Goal: Task Accomplishment & Management: Complete application form

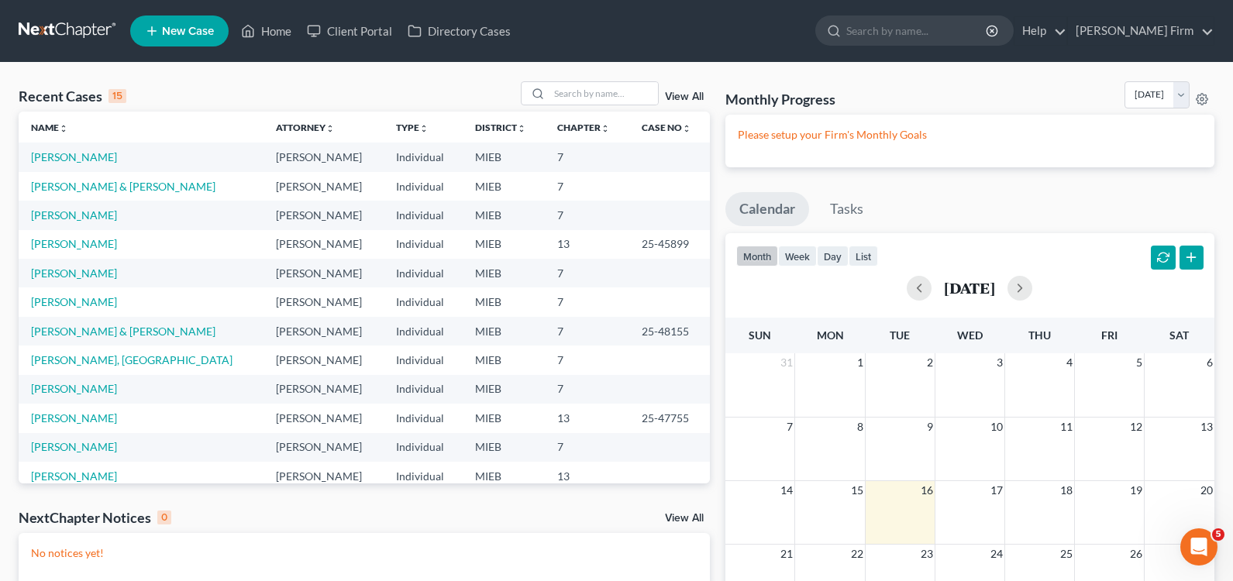
click at [175, 26] on span "New Case" at bounding box center [188, 32] width 52 height 12
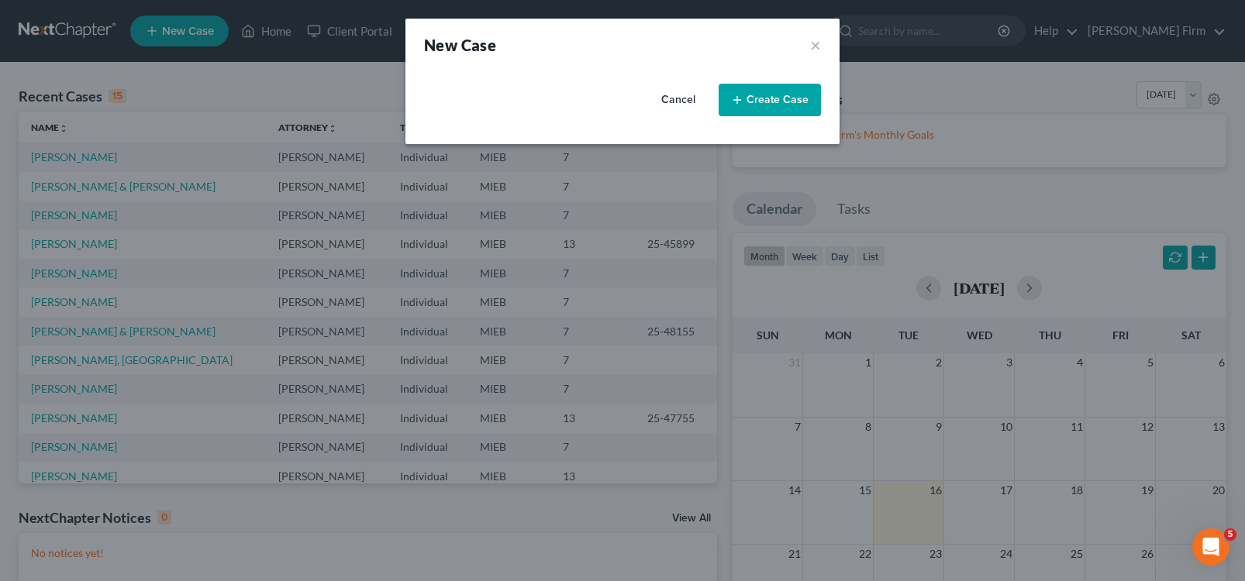
select select "40"
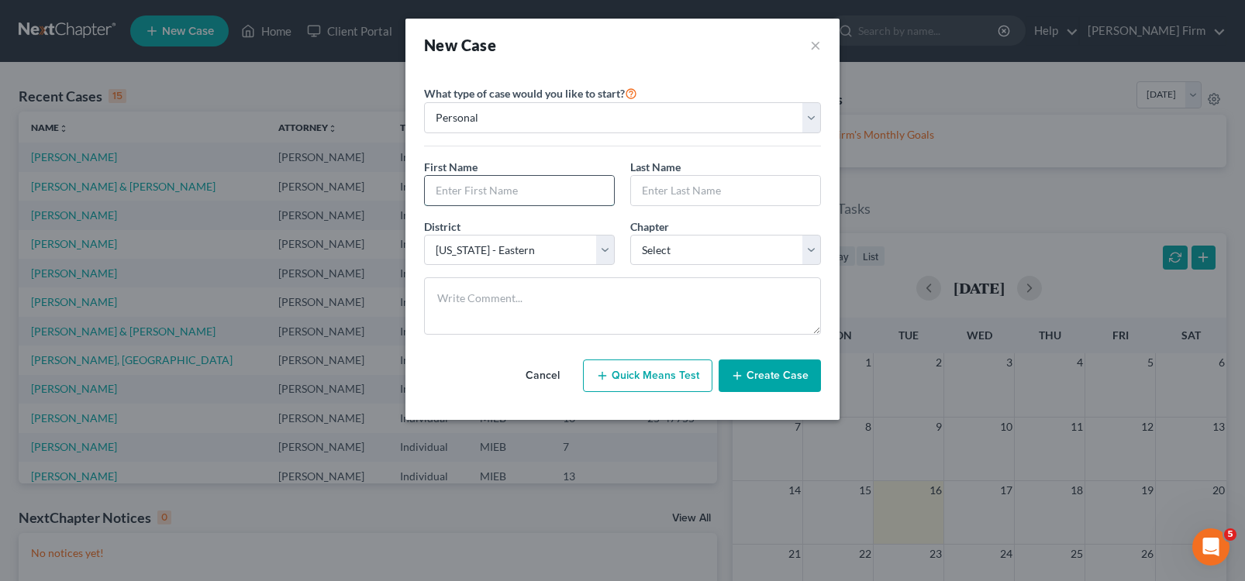
click at [522, 183] on input "text" at bounding box center [519, 190] width 189 height 29
click at [509, 184] on input "text" at bounding box center [519, 190] width 189 height 29
type input "[PERSON_NAME]"
type input "Lakies"
select select "0"
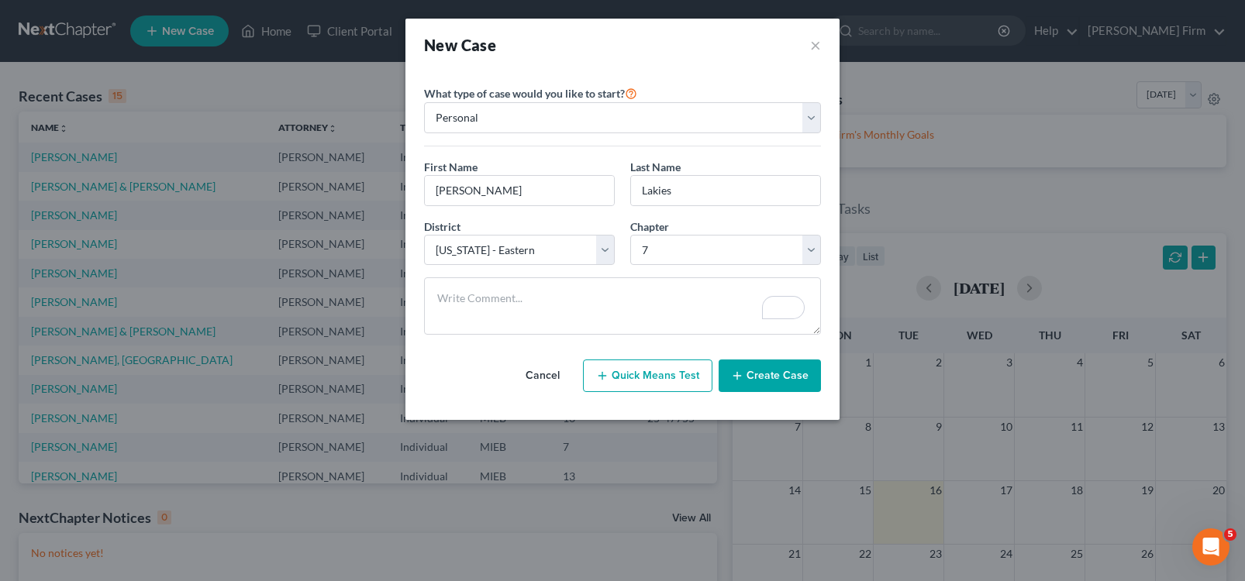
click at [751, 378] on button "Create Case" at bounding box center [770, 376] width 102 height 33
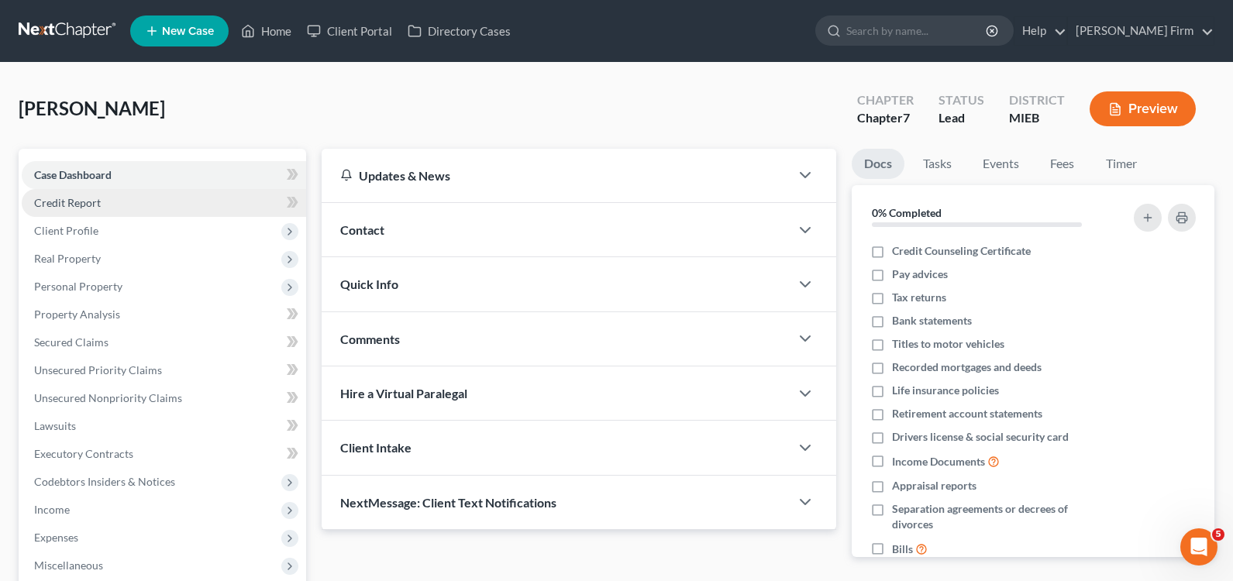
click at [175, 212] on link "Credit Report" at bounding box center [164, 203] width 284 height 28
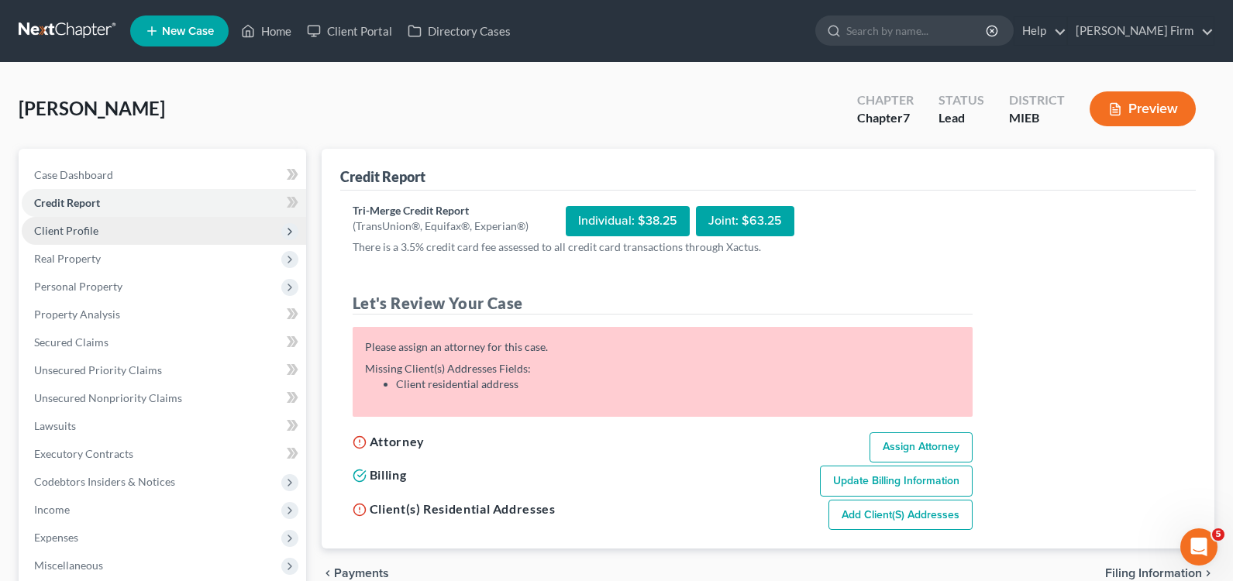
click at [55, 239] on span "Client Profile" at bounding box center [164, 231] width 284 height 28
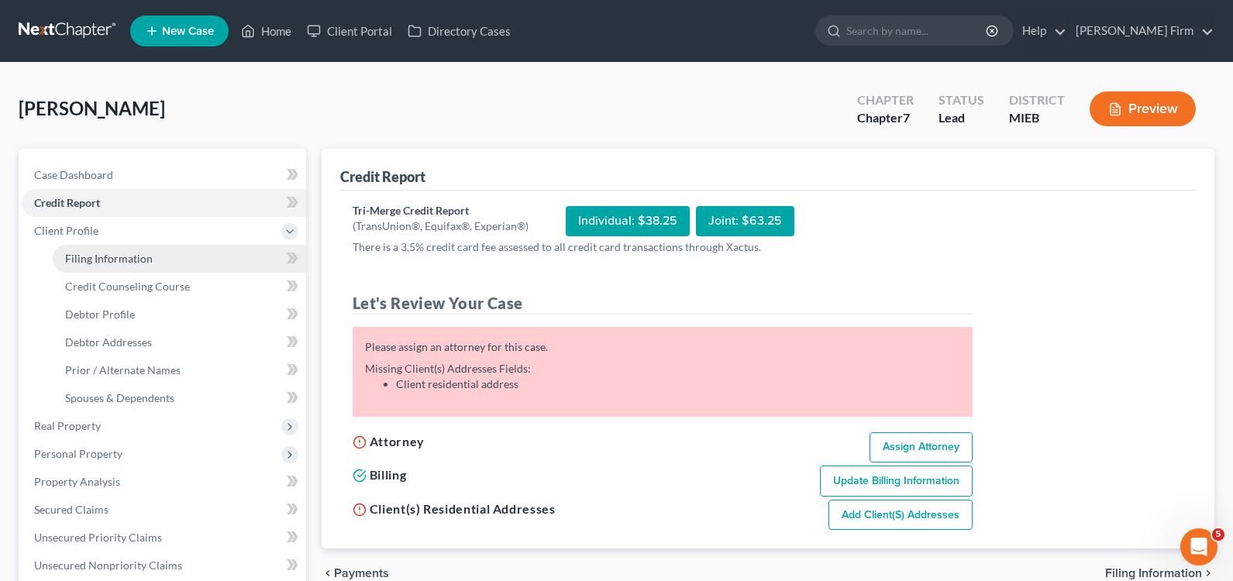
click at [67, 250] on link "Filing Information" at bounding box center [179, 259] width 253 height 28
select select "1"
select select "0"
select select "40"
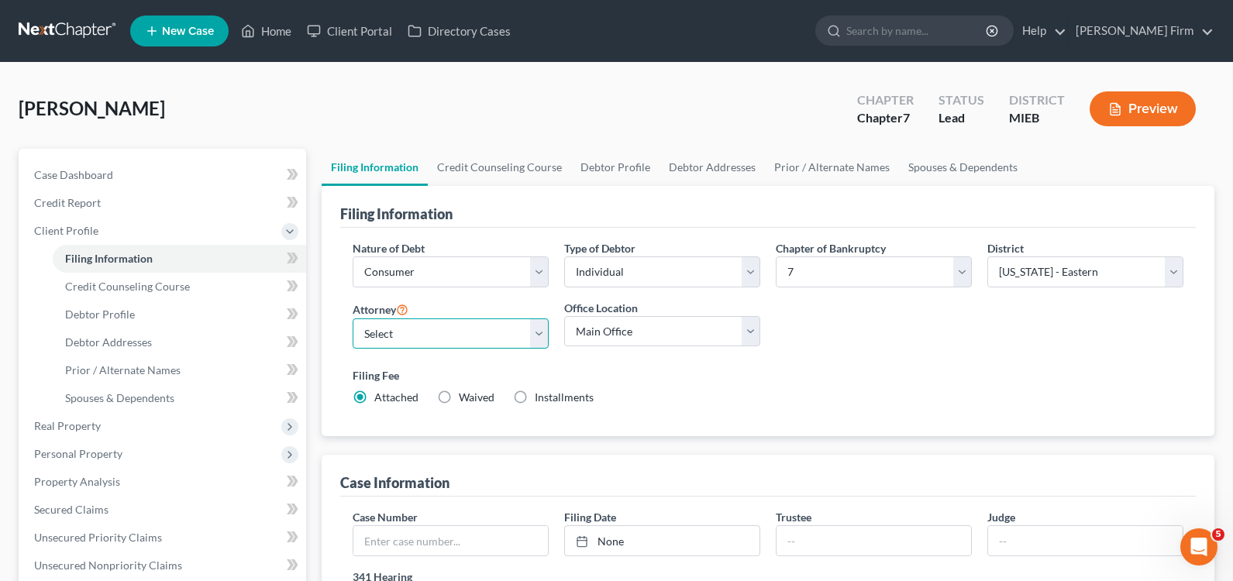
click at [533, 333] on select "Select [PERSON_NAME] - MIEB [PERSON_NAME] - MIEB [PERSON_NAME] - MIEB [PERSON_N…" at bounding box center [451, 334] width 196 height 31
select select "3"
click at [353, 319] on select "Select [PERSON_NAME] - MIEB [PERSON_NAME] - MIEB [PERSON_NAME] - MIEB [PERSON_N…" at bounding box center [451, 334] width 196 height 31
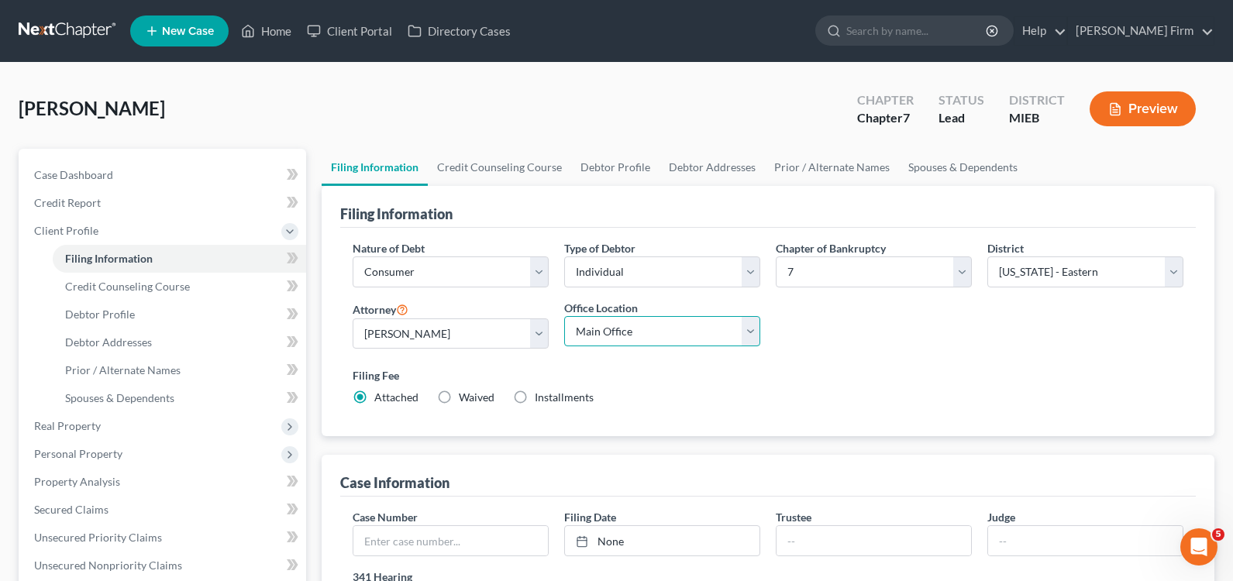
click at [623, 344] on select "Main Office [PERSON_NAME] Firm" at bounding box center [662, 331] width 196 height 31
select select "0"
click at [564, 316] on select "Main Office [PERSON_NAME] Firm" at bounding box center [662, 331] width 196 height 31
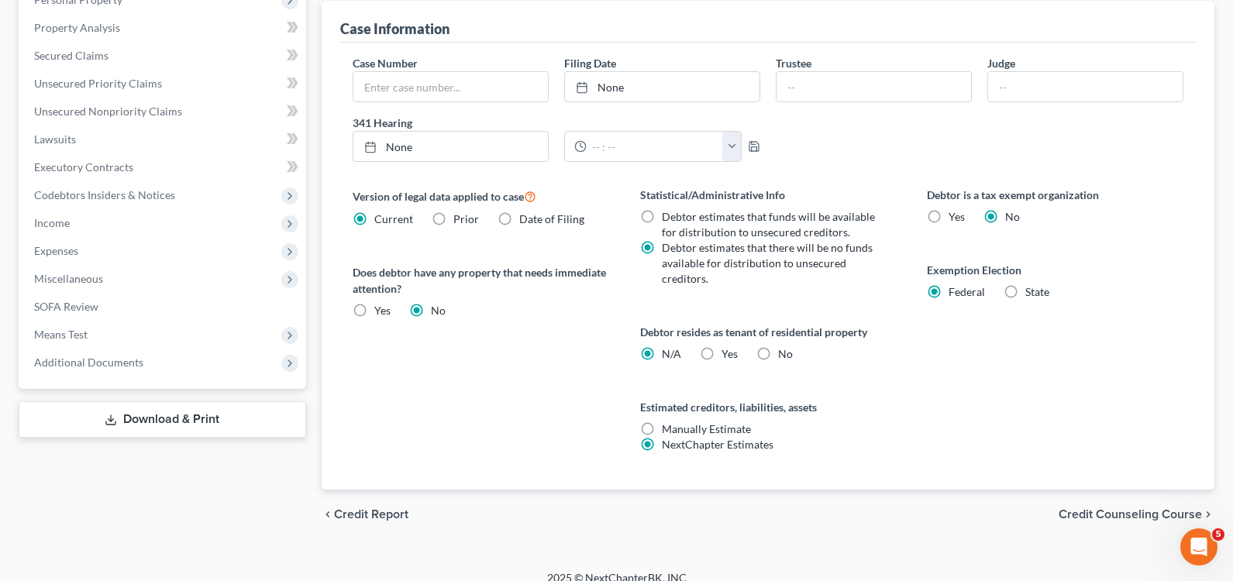
scroll to position [471, 0]
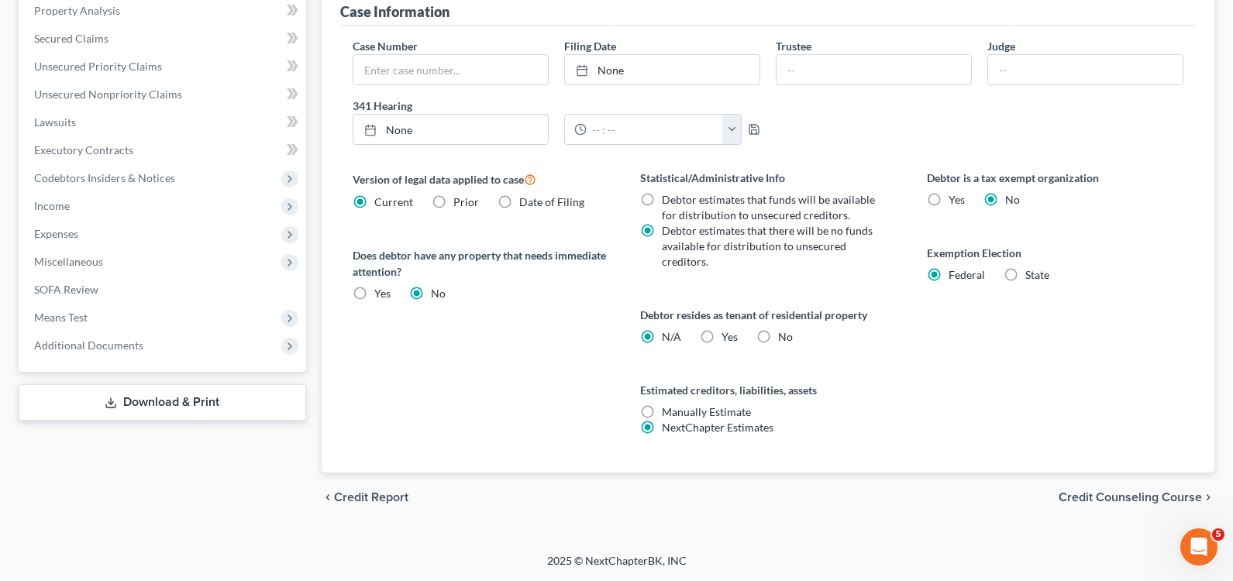
click at [1147, 502] on span "Credit Counseling Course" at bounding box center [1130, 497] width 143 height 12
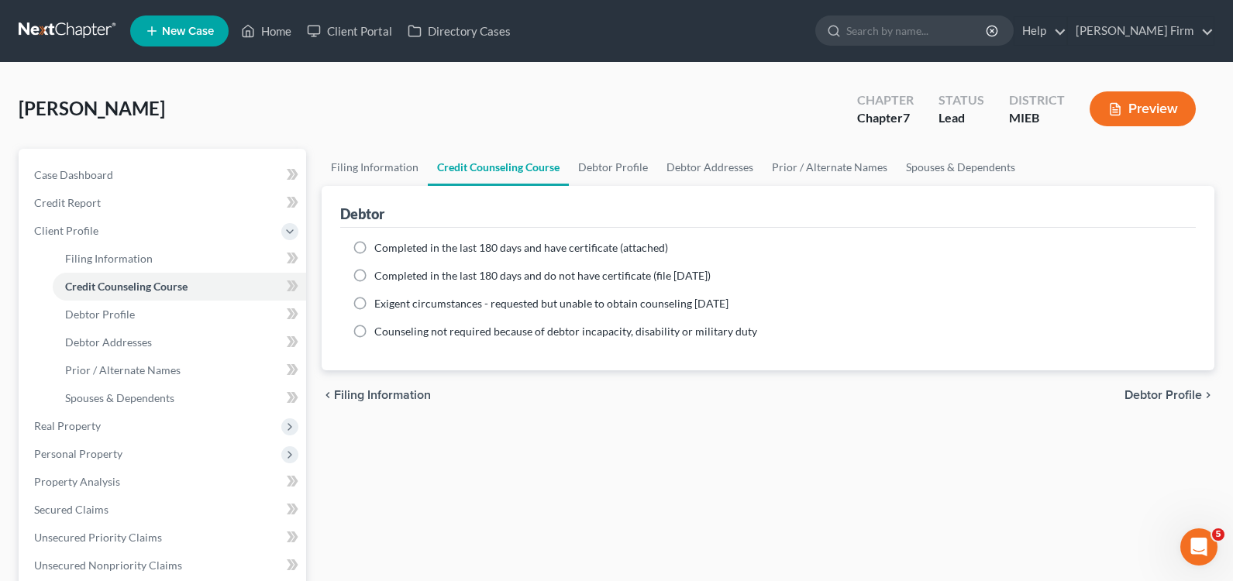
click at [374, 279] on span "Completed in the last 180 days and do not have certificate (file [DATE])" at bounding box center [542, 275] width 336 height 13
click at [381, 278] on input "Completed in the last 180 days and do not have certificate (file [DATE])" at bounding box center [386, 273] width 10 height 10
radio input "true"
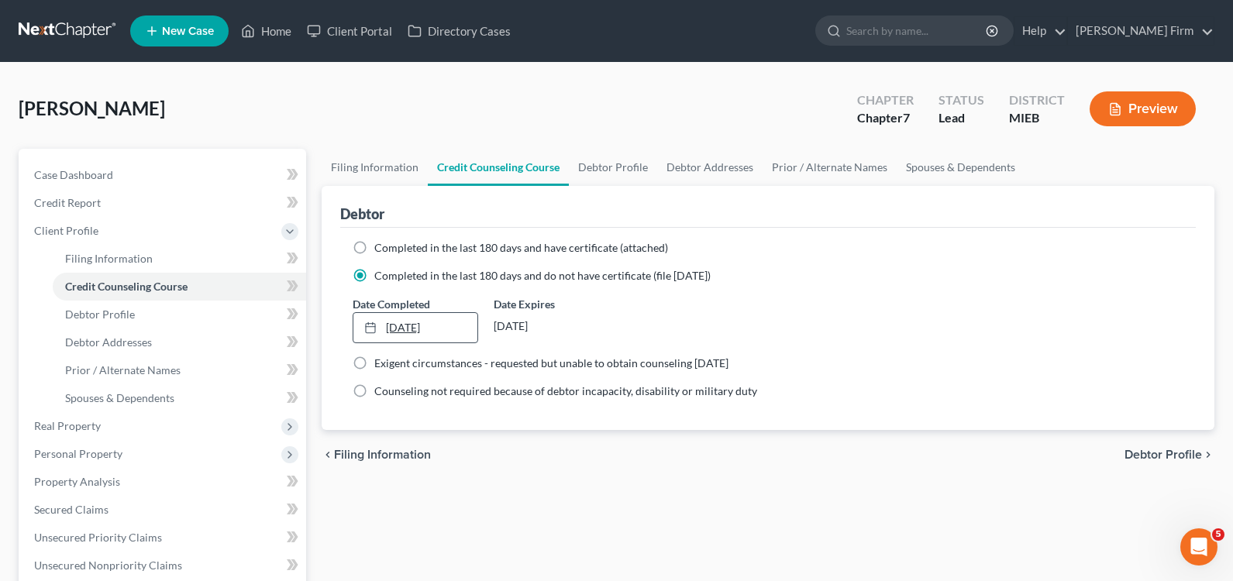
click at [391, 337] on link "[DATE]" at bounding box center [415, 327] width 124 height 29
click at [1147, 455] on span "Debtor Profile" at bounding box center [1164, 455] width 78 height 12
select select "0"
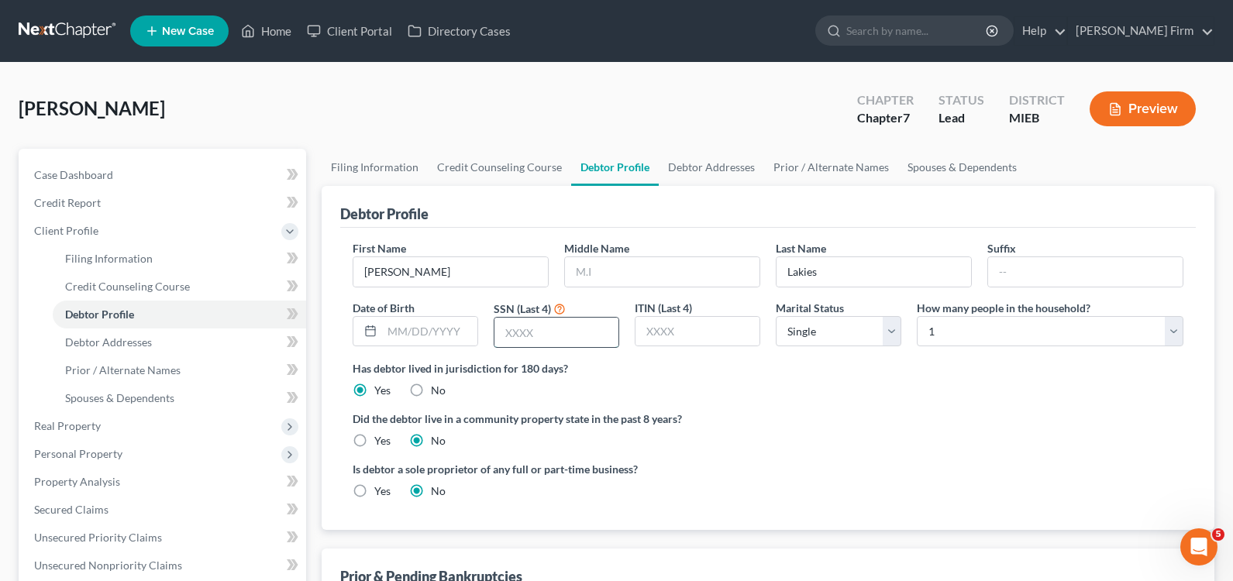
click at [557, 336] on input "text" at bounding box center [557, 332] width 124 height 29
type input "9465"
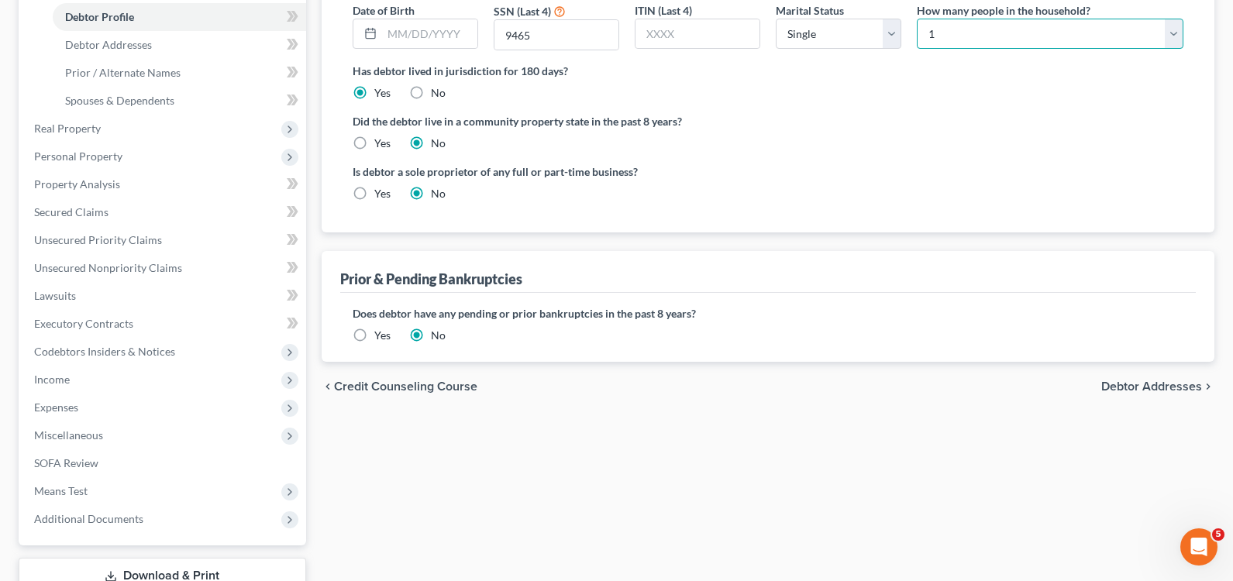
scroll to position [310, 0]
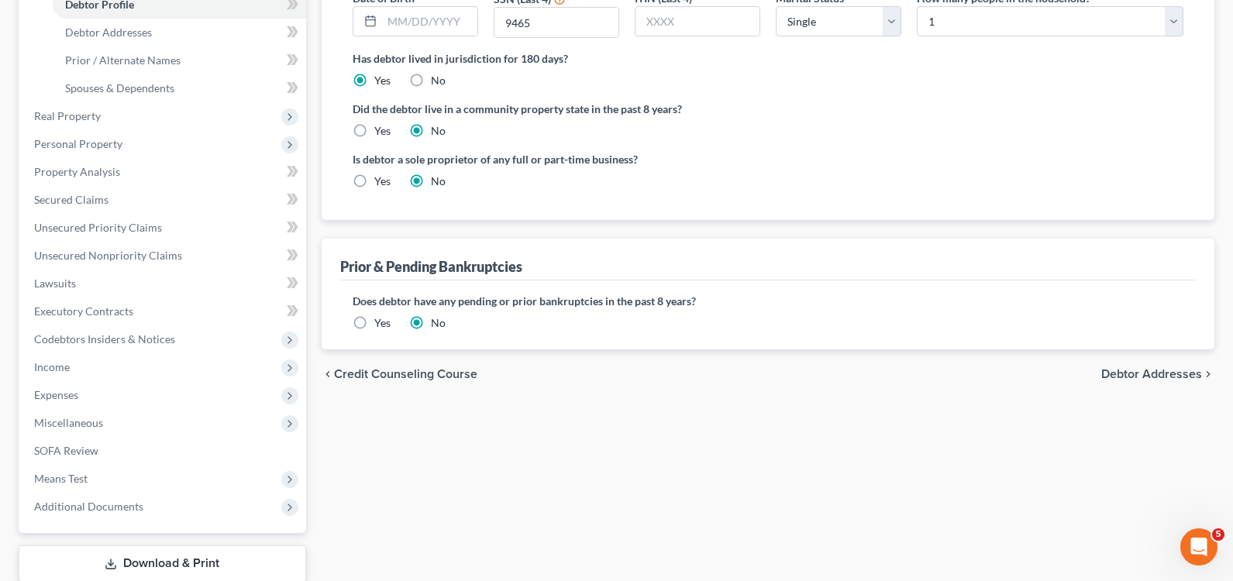
click at [1153, 374] on span "Debtor Addresses" at bounding box center [1152, 374] width 101 height 12
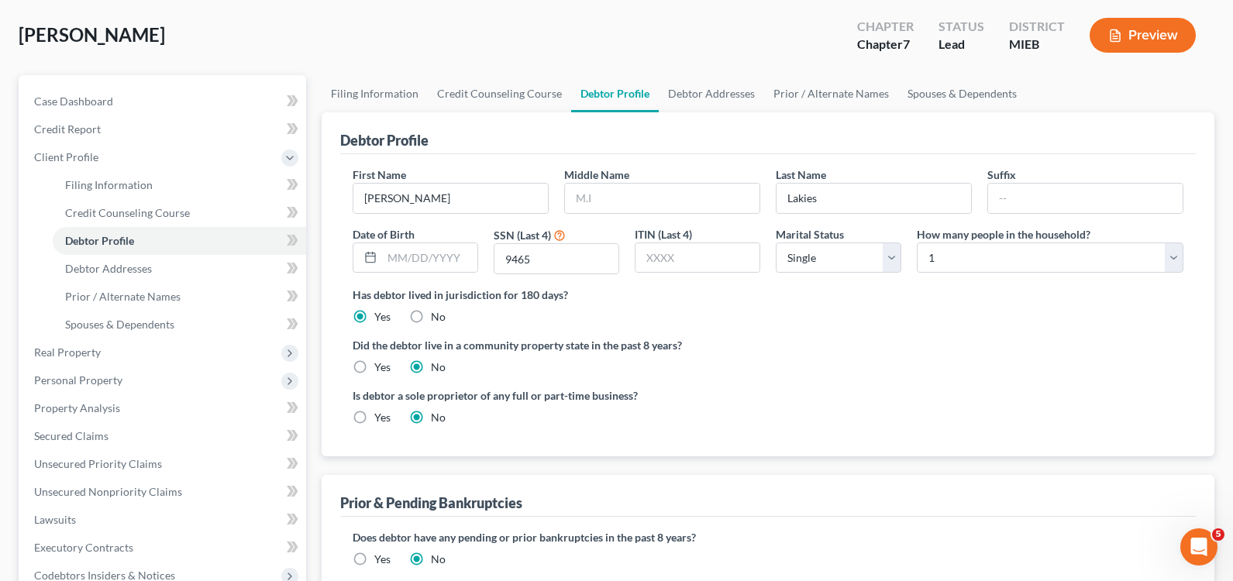
select select "0"
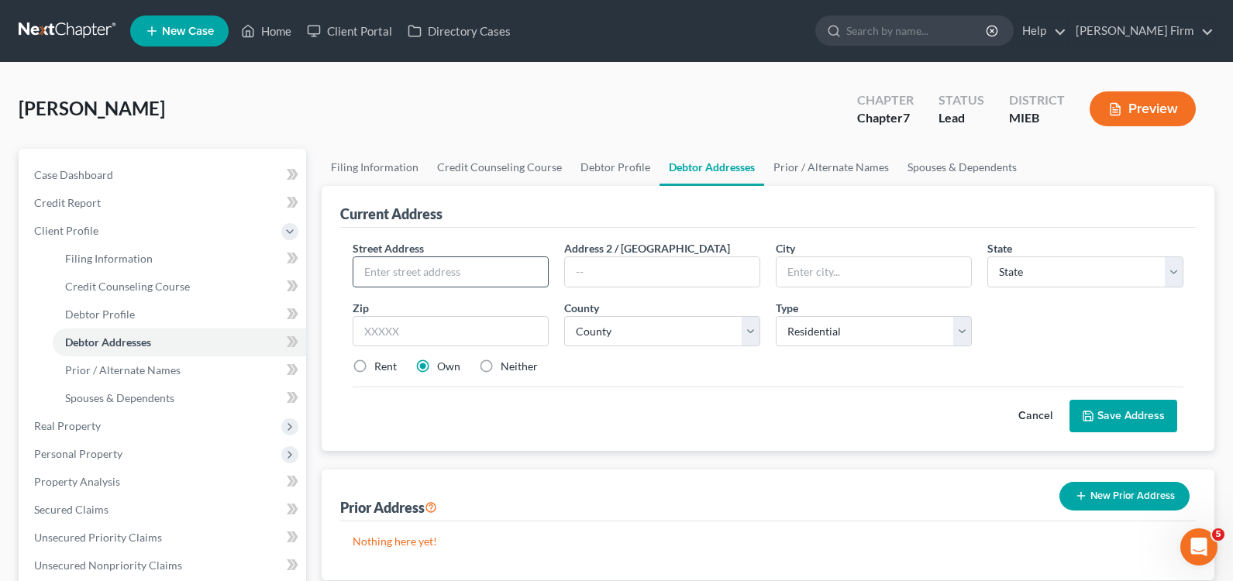
click at [484, 267] on input "text" at bounding box center [450, 271] width 195 height 29
type input "[STREET_ADDRESS][PERSON_NAME]"
type input "Monroe"
select select "23"
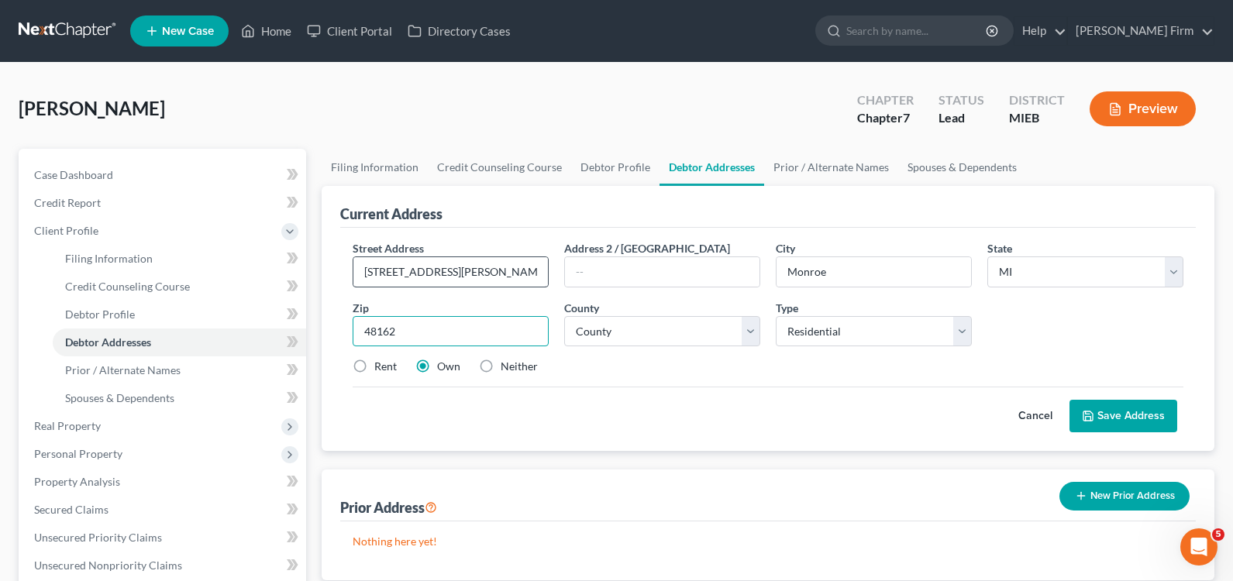
type input "48162"
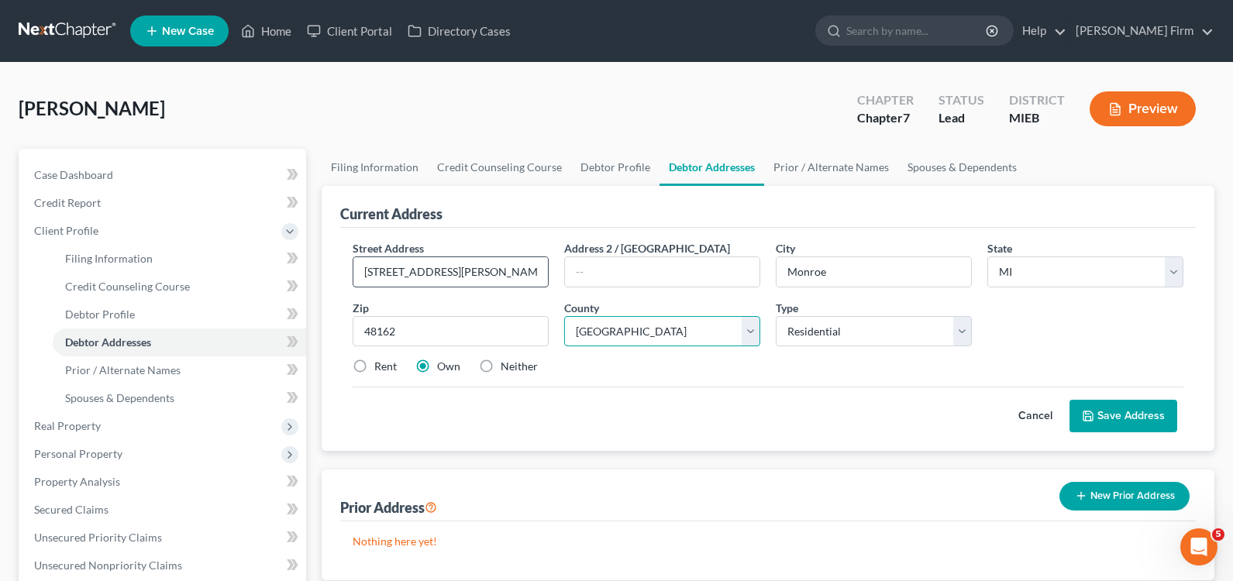
select select "57"
click at [374, 369] on label "Rent" at bounding box center [385, 367] width 22 height 16
click at [381, 369] on input "Rent" at bounding box center [386, 364] width 10 height 10
radio input "true"
click at [1126, 419] on button "Save Address" at bounding box center [1124, 416] width 108 height 33
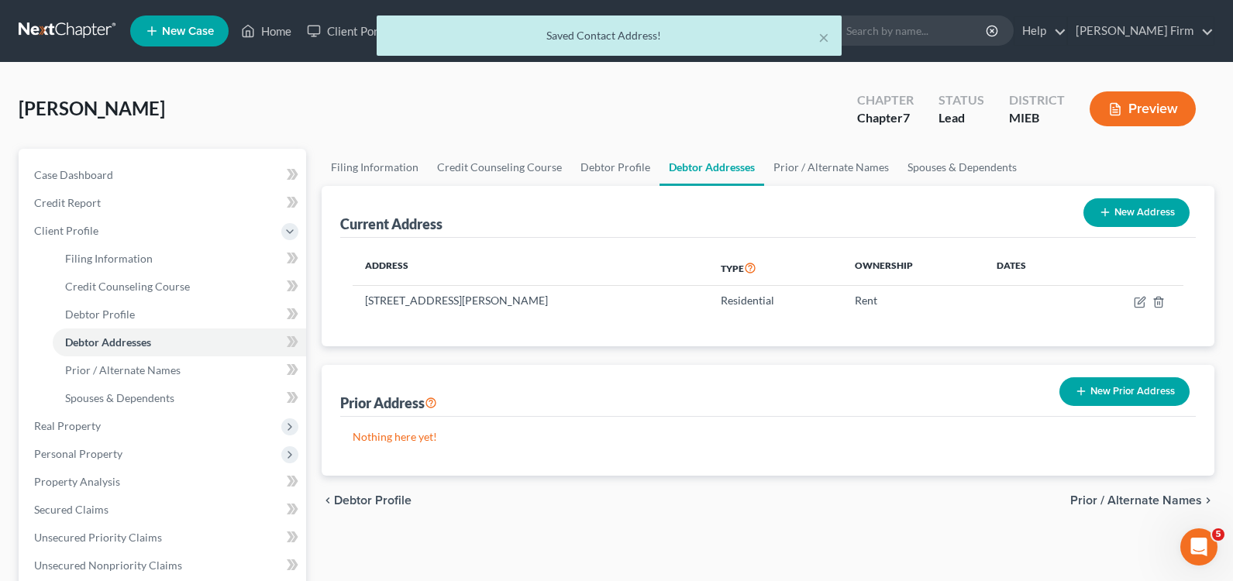
click at [1142, 498] on span "Prior / Alternate Names" at bounding box center [1137, 501] width 132 height 12
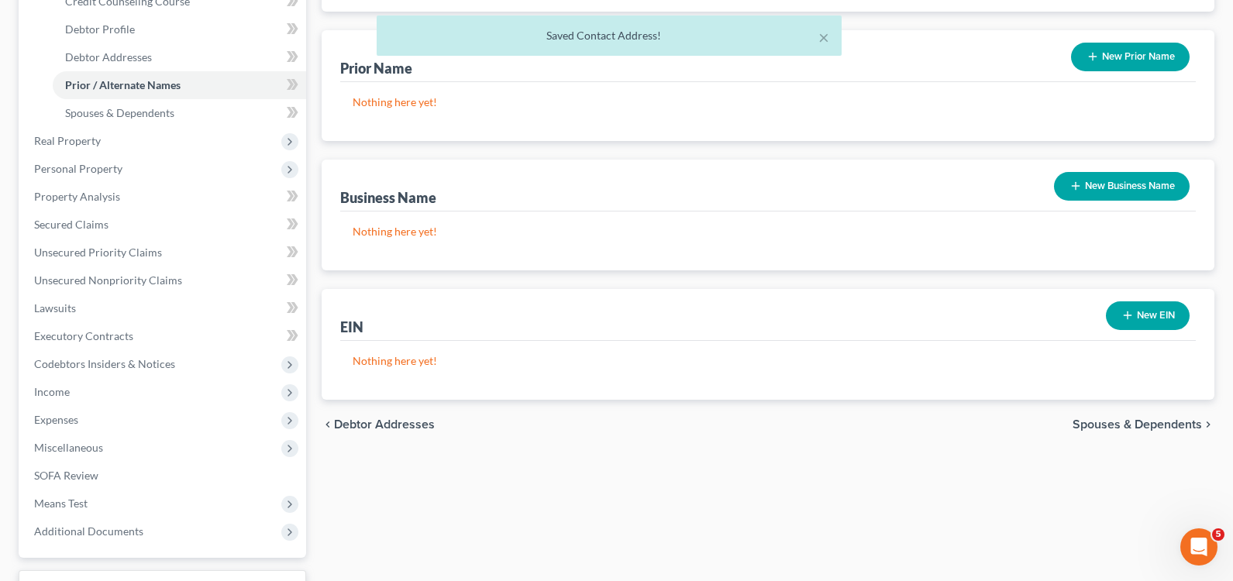
scroll to position [310, 0]
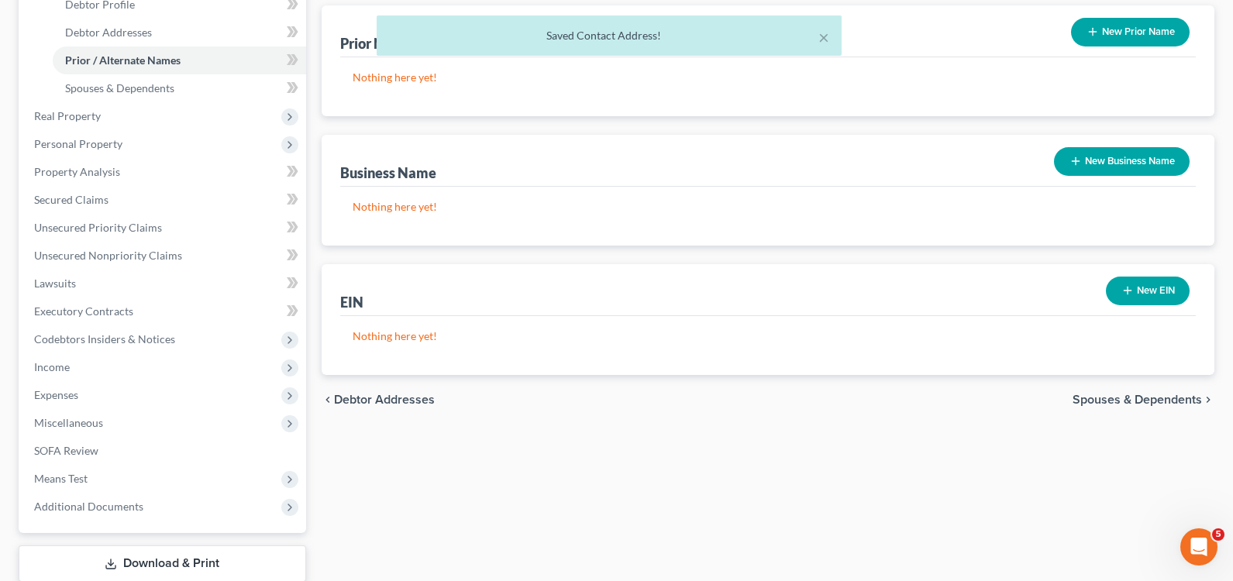
click at [1157, 406] on span "Spouses & Dependents" at bounding box center [1137, 400] width 129 height 12
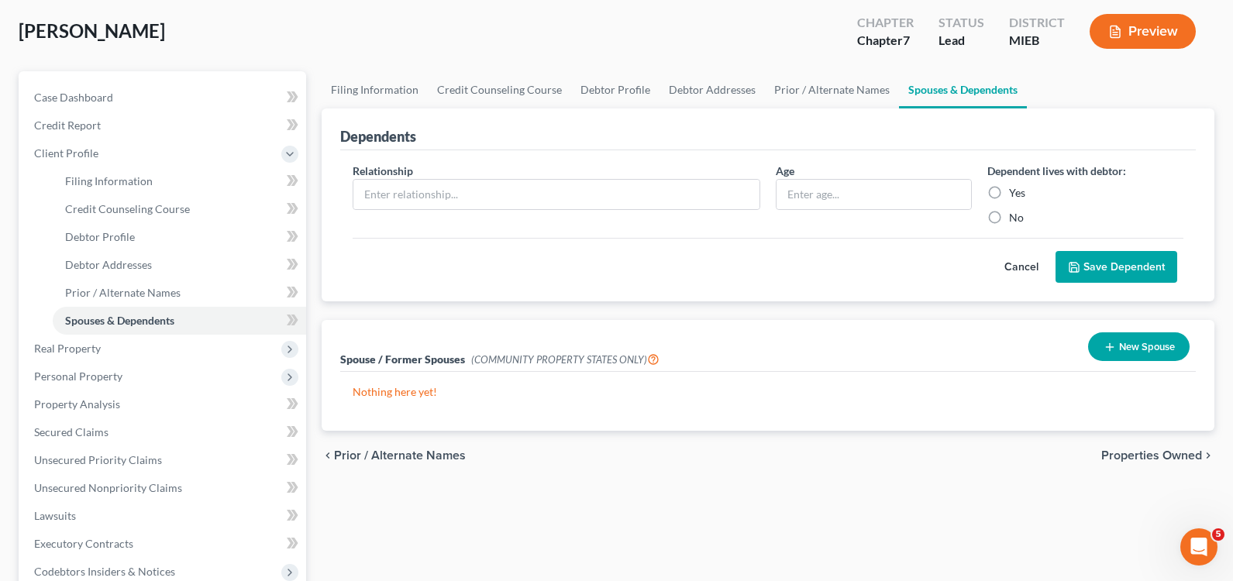
click at [1155, 456] on span "Properties Owned" at bounding box center [1152, 456] width 101 height 12
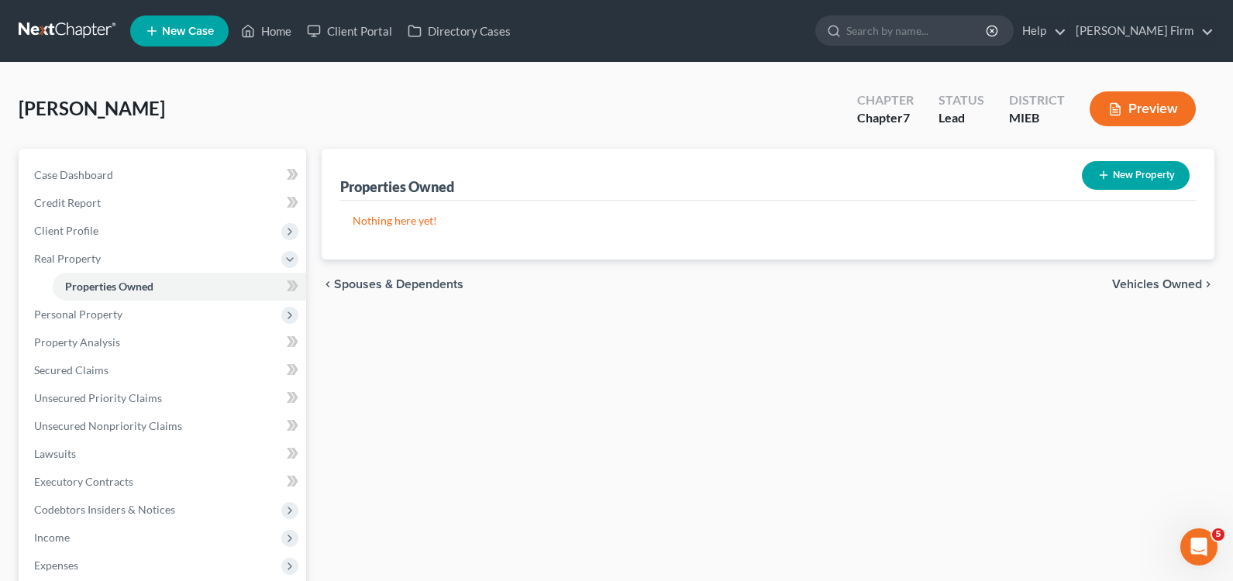
click at [1169, 281] on span "Vehicles Owned" at bounding box center [1157, 284] width 90 height 12
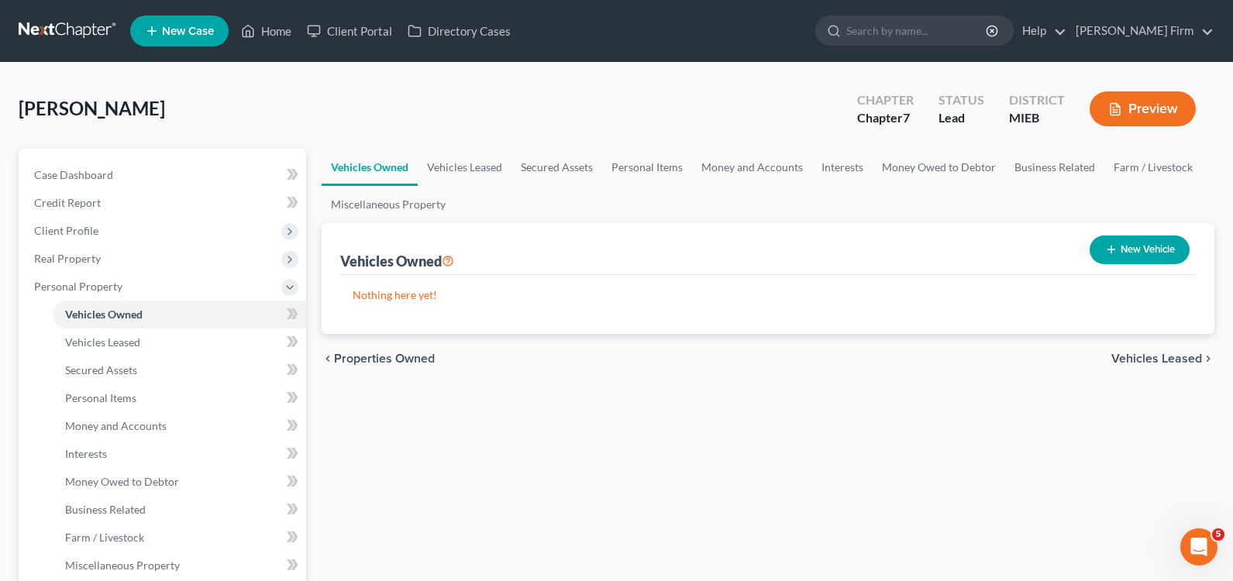
click at [1116, 250] on button "New Vehicle" at bounding box center [1140, 250] width 100 height 29
select select "0"
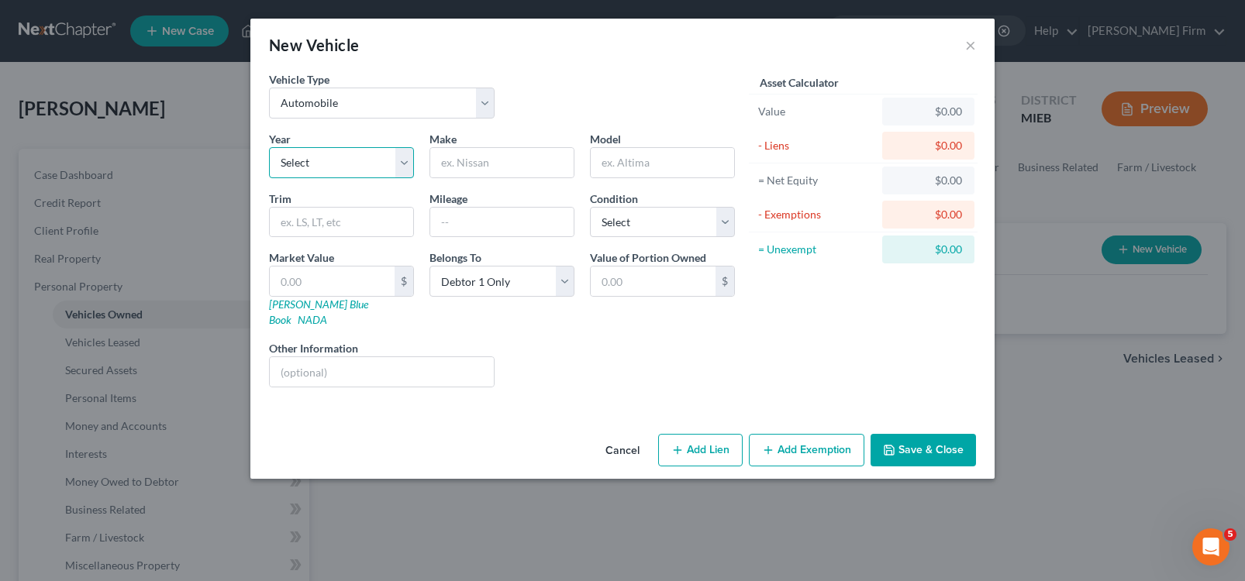
click at [355, 172] on select "Select 2026 2025 2024 2023 2022 2021 2020 2019 2018 2017 2016 2015 2014 2013 20…" at bounding box center [341, 162] width 145 height 31
select select "15"
click at [269, 147] on select "Select 2026 2025 2024 2023 2022 2021 2020 2019 2018 2017 2016 2015 2014 2013 20…" at bounding box center [341, 162] width 145 height 31
click at [485, 150] on input "text" at bounding box center [501, 162] width 143 height 29
type input "Chevrolet"
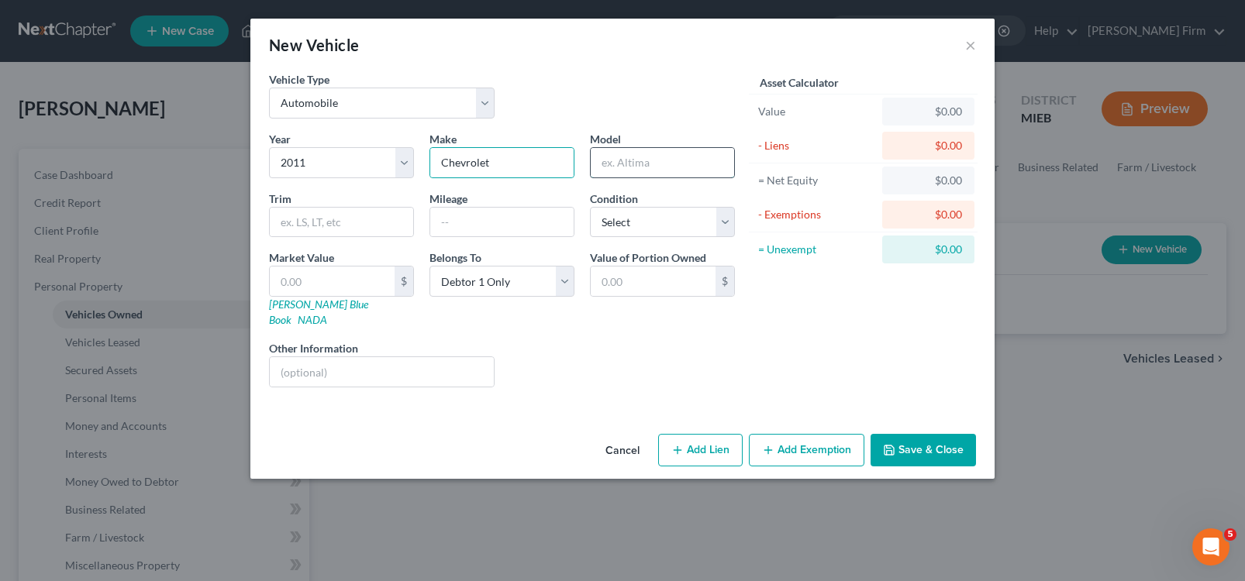
click at [611, 167] on input "text" at bounding box center [662, 162] width 143 height 29
type input "Tahoe"
type input "170000"
select select "2"
type input "4"
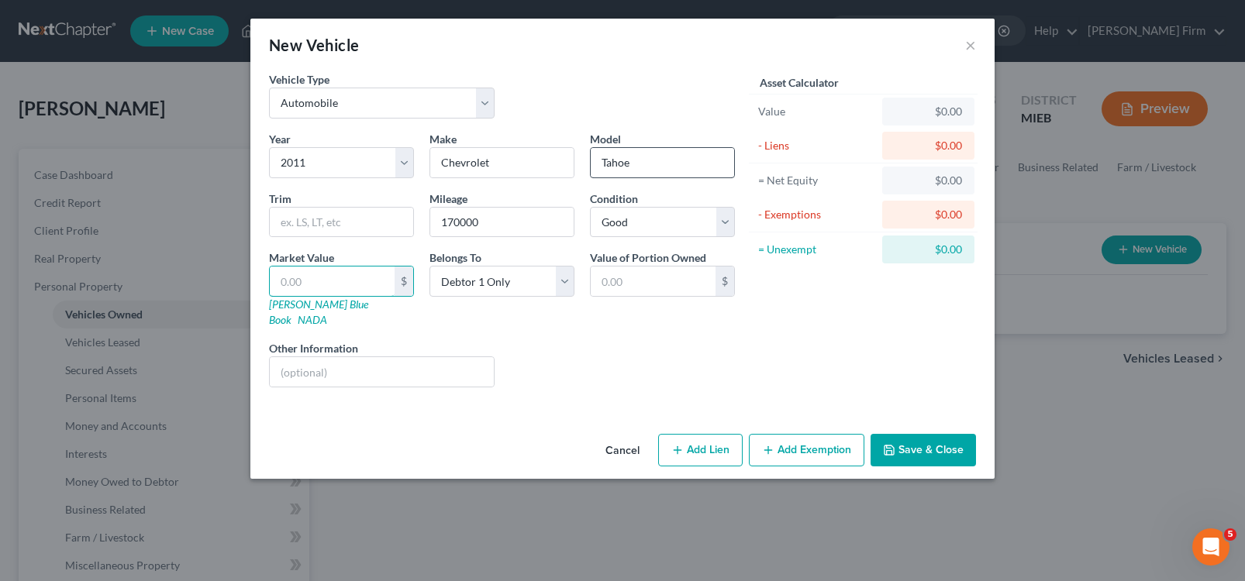
type input "4.00"
type input "45"
type input "45.00"
type input "450"
type input "450.00"
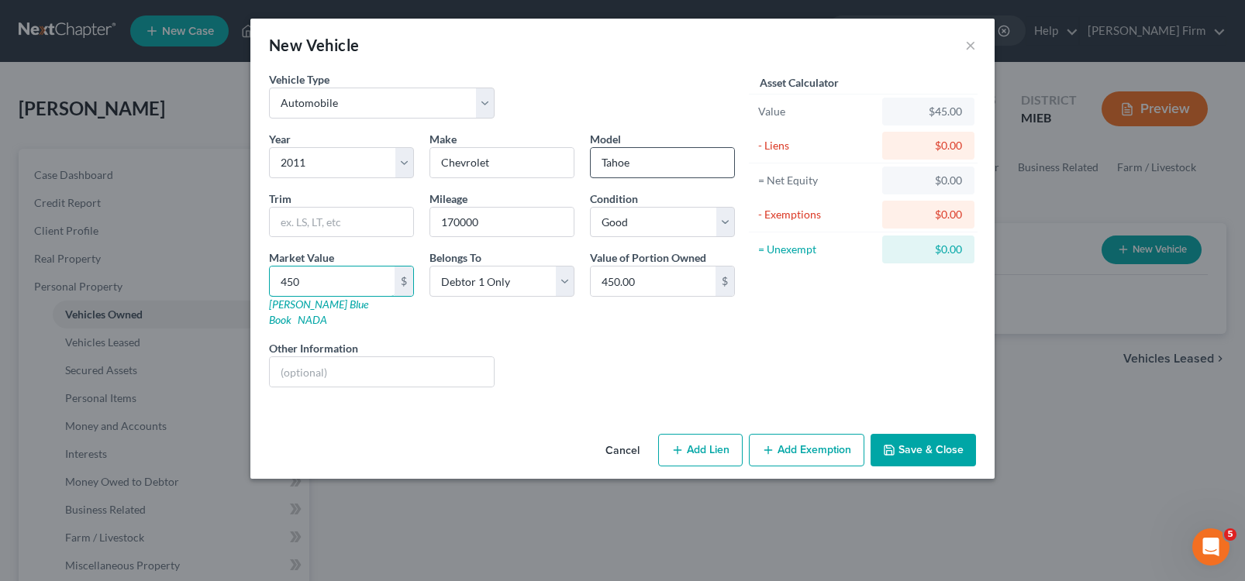
type input "4500"
type input "4,500.00"
type input "4,500"
click at [817, 443] on button "Add Exemption" at bounding box center [807, 450] width 116 height 33
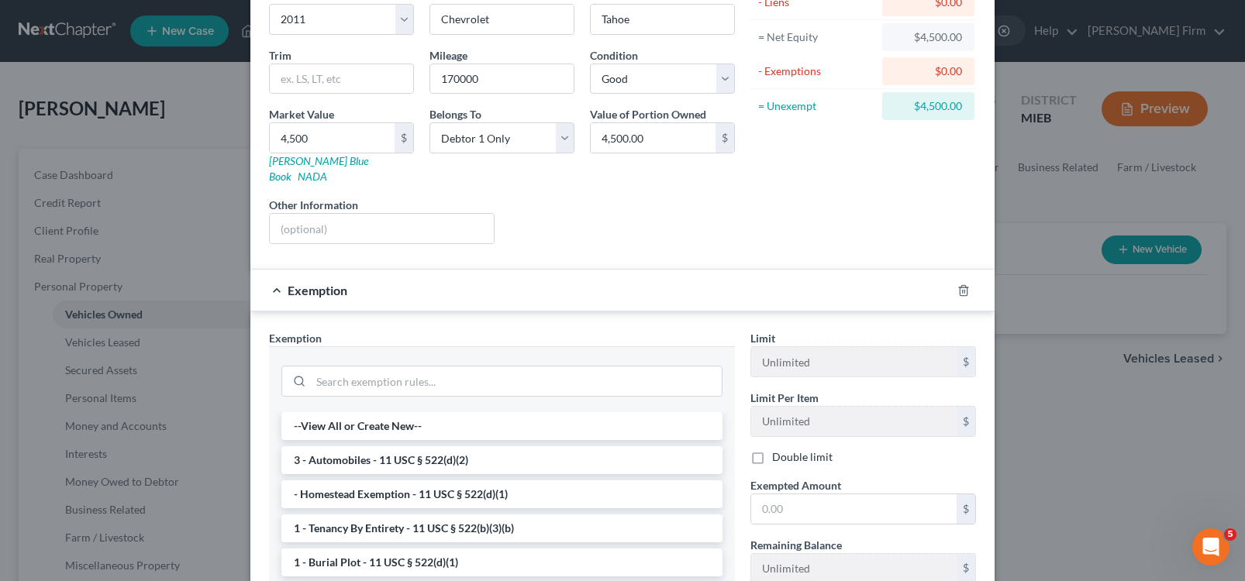
scroll to position [155, 0]
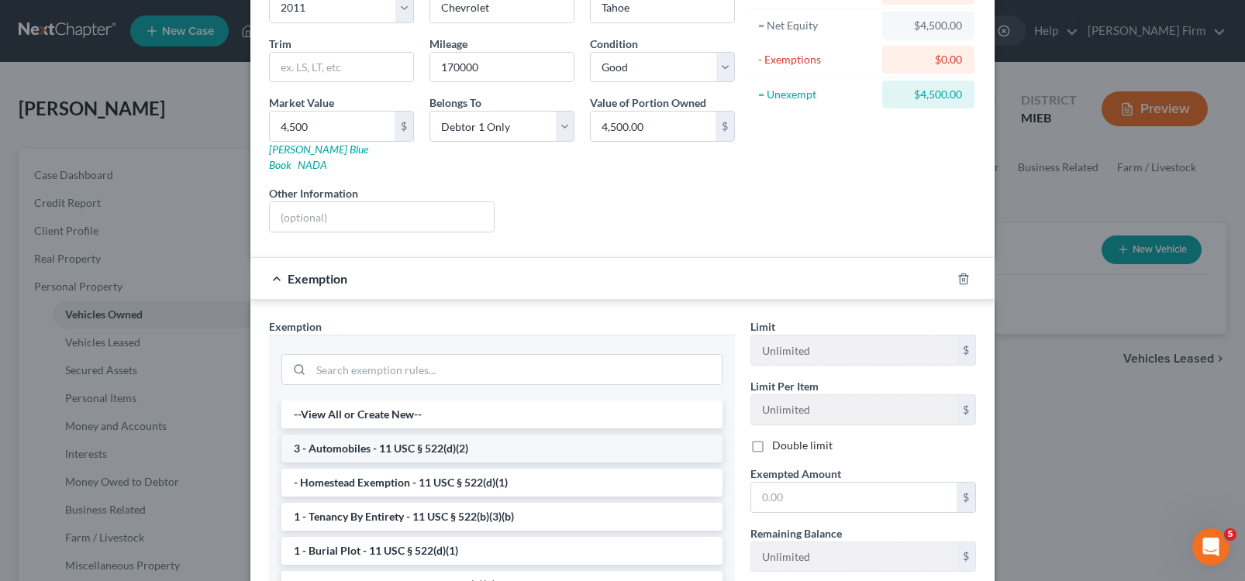
click at [395, 435] on li "3 - Automobiles - 11 USC § 522(d)(2)" at bounding box center [501, 449] width 441 height 28
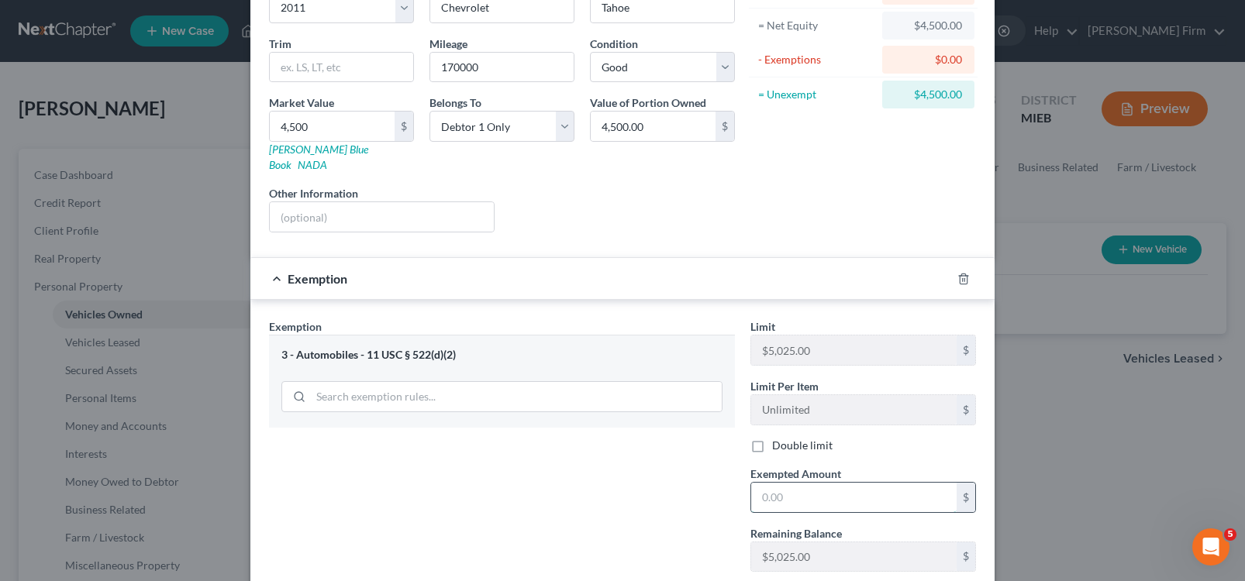
click at [859, 483] on input "text" at bounding box center [853, 497] width 205 height 29
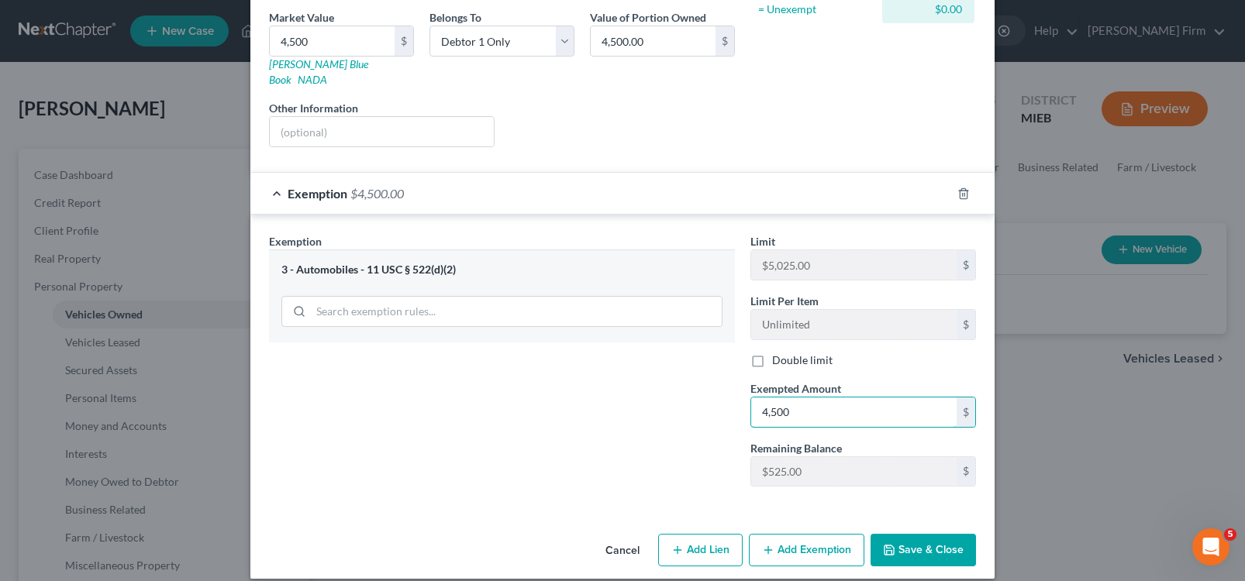
scroll to position [241, 0]
type input "4,500"
click at [914, 533] on button "Save & Close" at bounding box center [923, 549] width 105 height 33
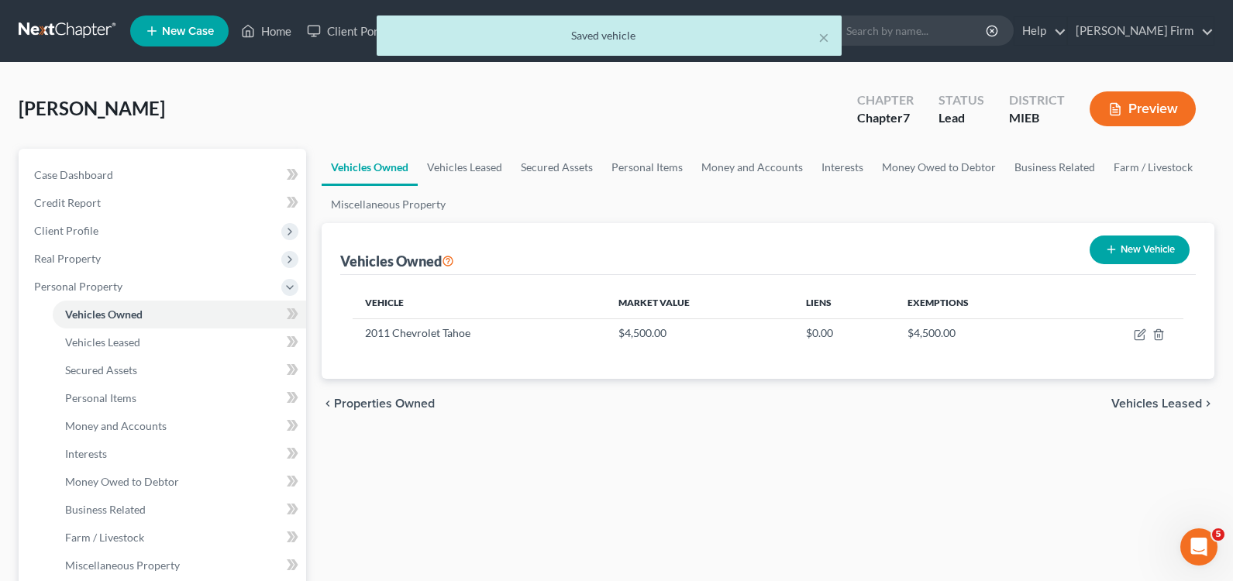
click at [1123, 399] on span "Vehicles Leased" at bounding box center [1157, 404] width 91 height 12
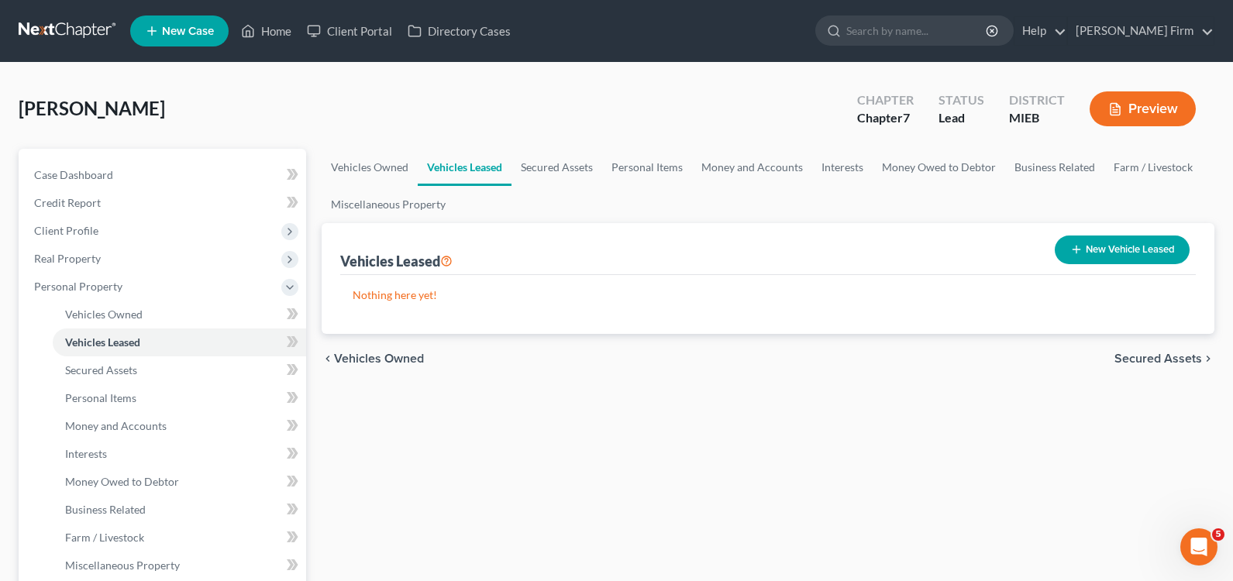
click at [1143, 362] on span "Secured Assets" at bounding box center [1159, 359] width 88 height 12
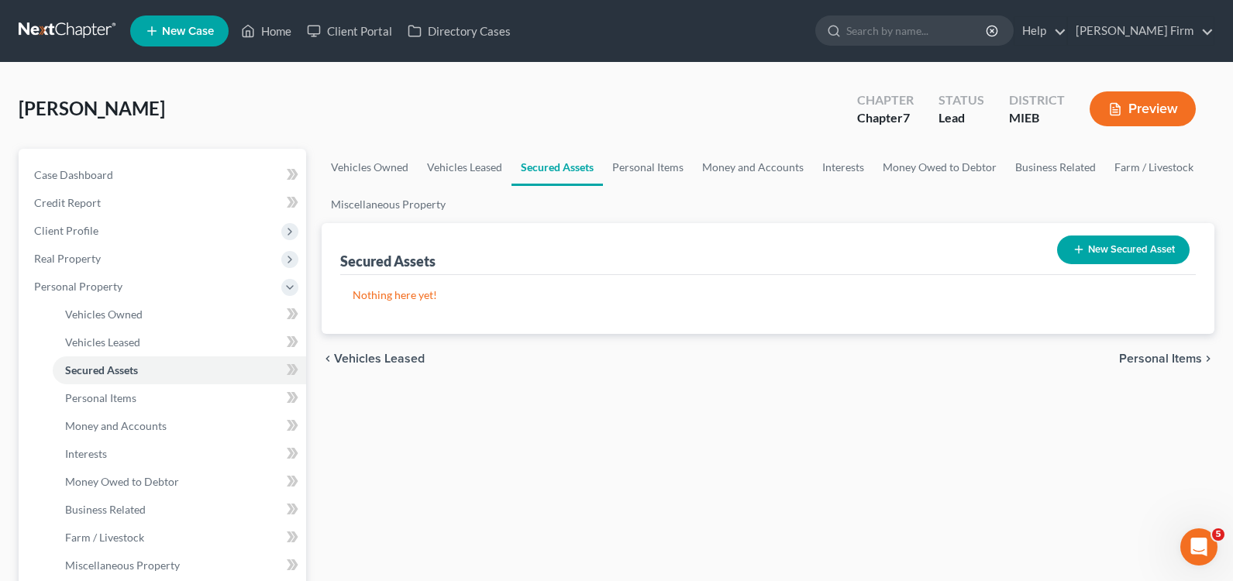
click at [1143, 362] on span "Personal Items" at bounding box center [1160, 359] width 83 height 12
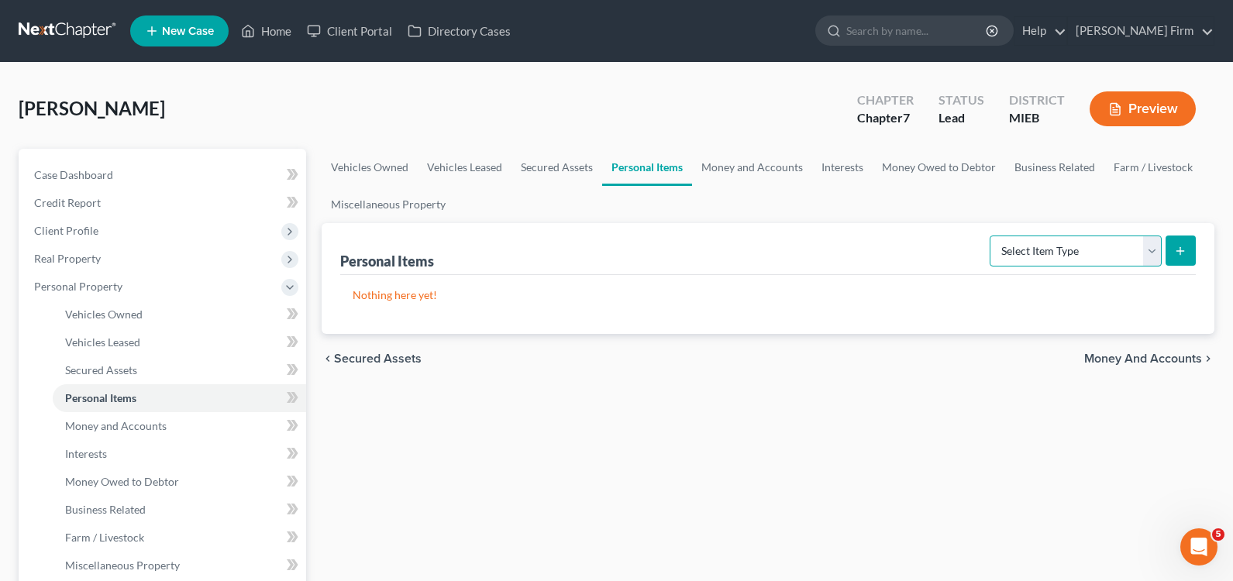
click at [1127, 239] on select "Select Item Type Clothing Collectibles Of Value Electronics Firearms Household …" at bounding box center [1076, 251] width 172 height 31
select select "clothing"
click at [991, 236] on select "Select Item Type Clothing Collectibles Of Value Electronics Firearms Household …" at bounding box center [1076, 251] width 172 height 31
click at [1177, 249] on icon "submit" at bounding box center [1180, 251] width 12 height 12
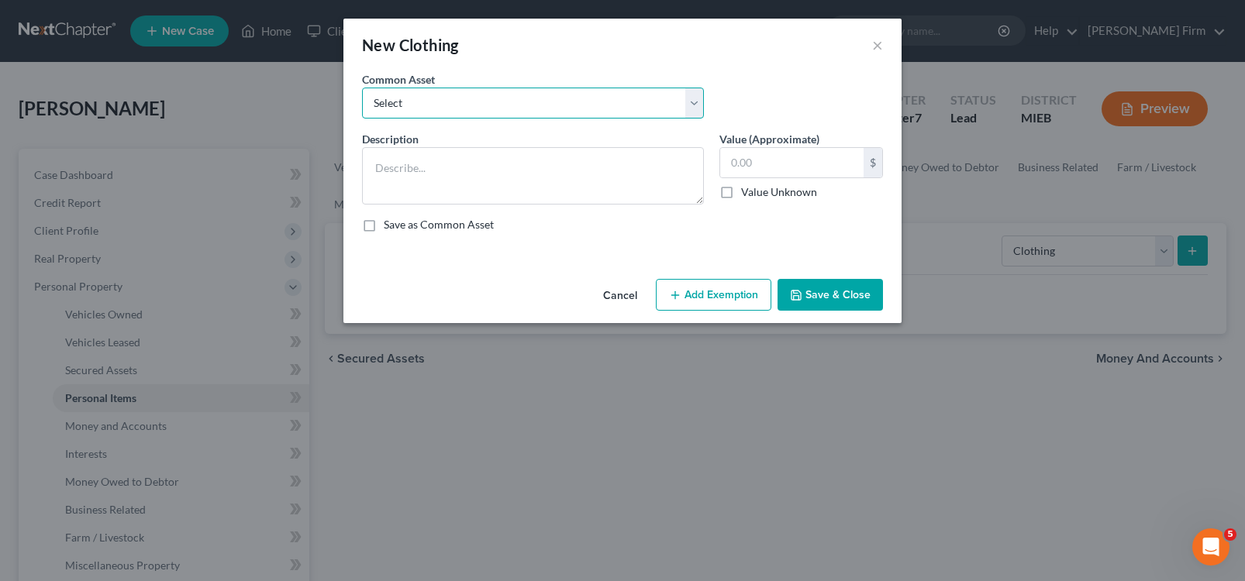
click at [461, 106] on select "Select Clothing Clothing" at bounding box center [533, 103] width 342 height 31
select select "0"
click at [362, 88] on select "Select Clothing Clothing" at bounding box center [533, 103] width 342 height 31
type textarea "Clothing"
type input "300.00"
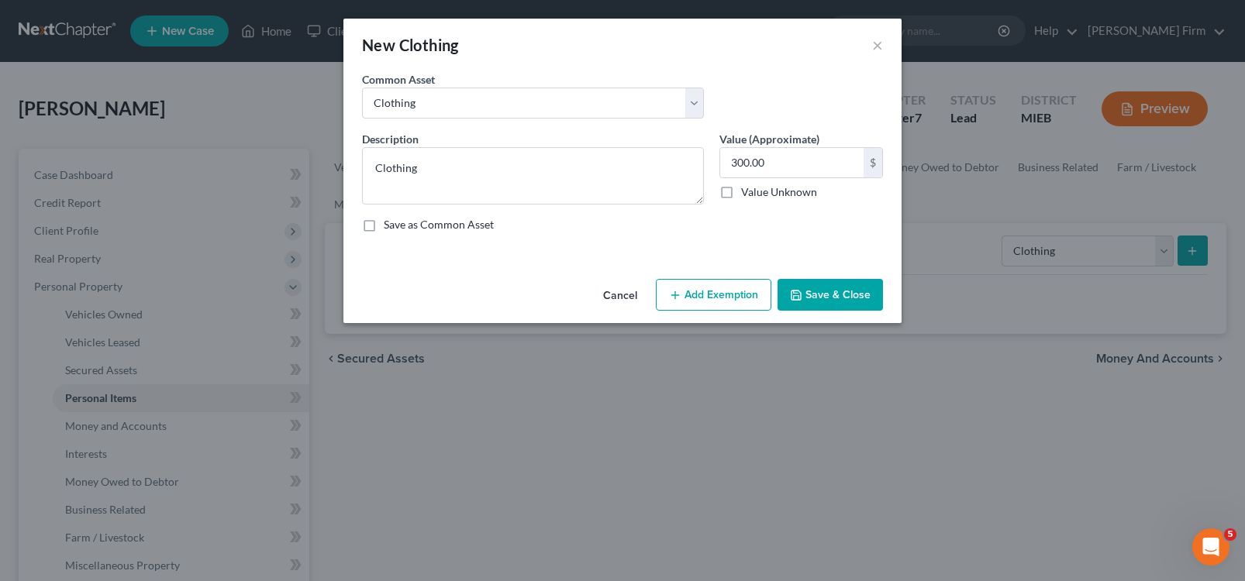
click at [702, 298] on button "Add Exemption" at bounding box center [714, 295] width 116 height 33
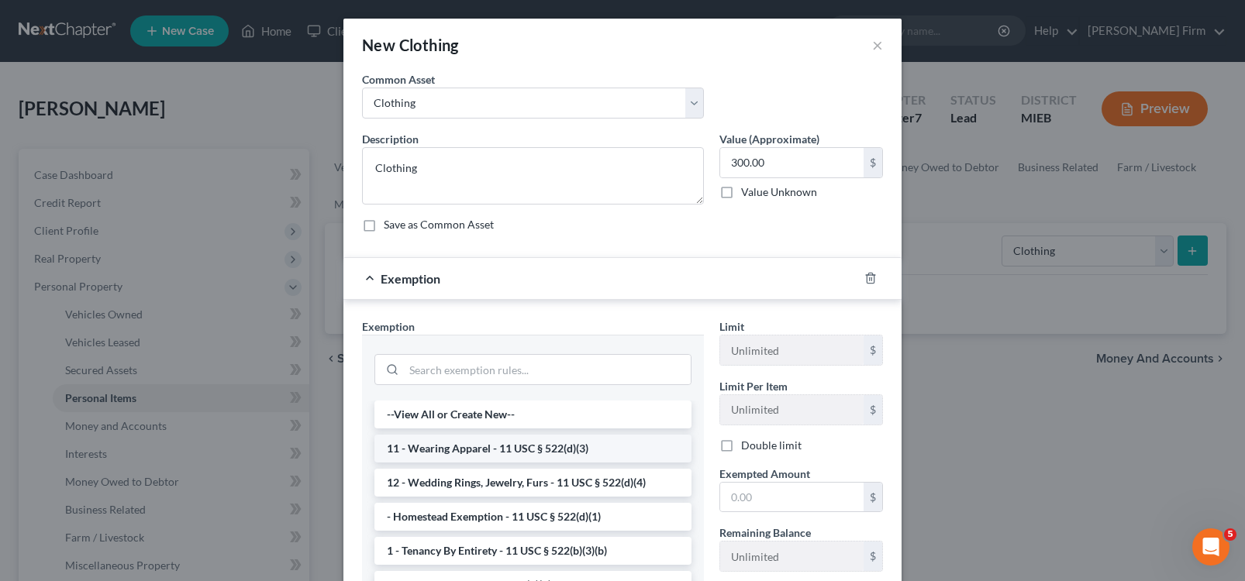
click at [509, 447] on li "11 - Wearing Apparel - 11 USC § 522(d)(3)" at bounding box center [532, 449] width 317 height 28
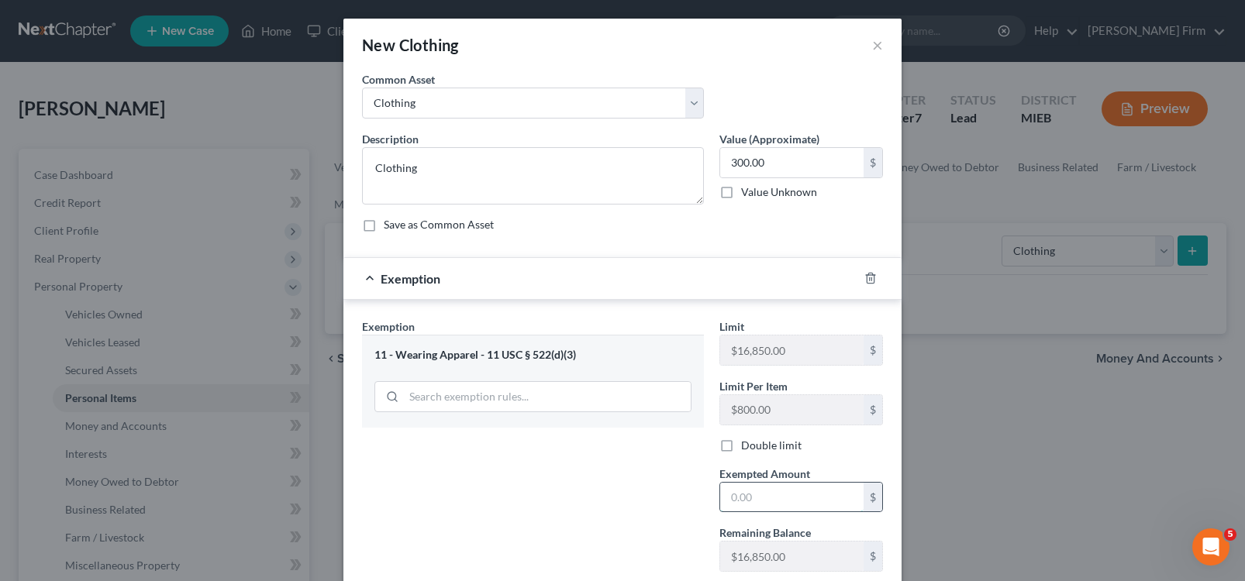
click at [800, 499] on input "text" at bounding box center [791, 497] width 143 height 29
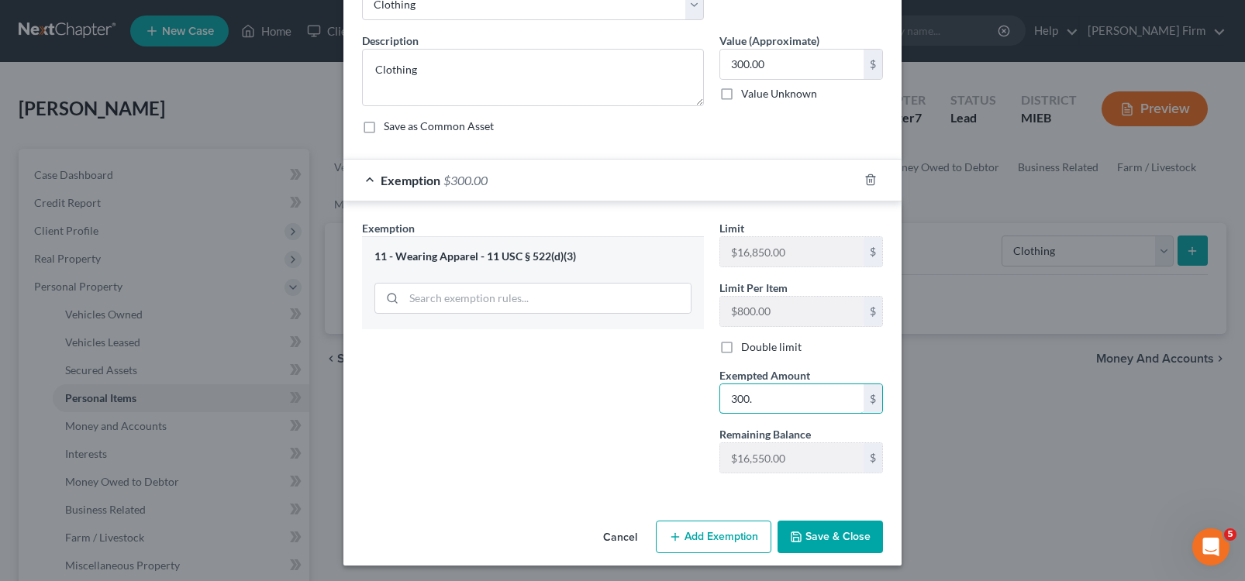
scroll to position [102, 0]
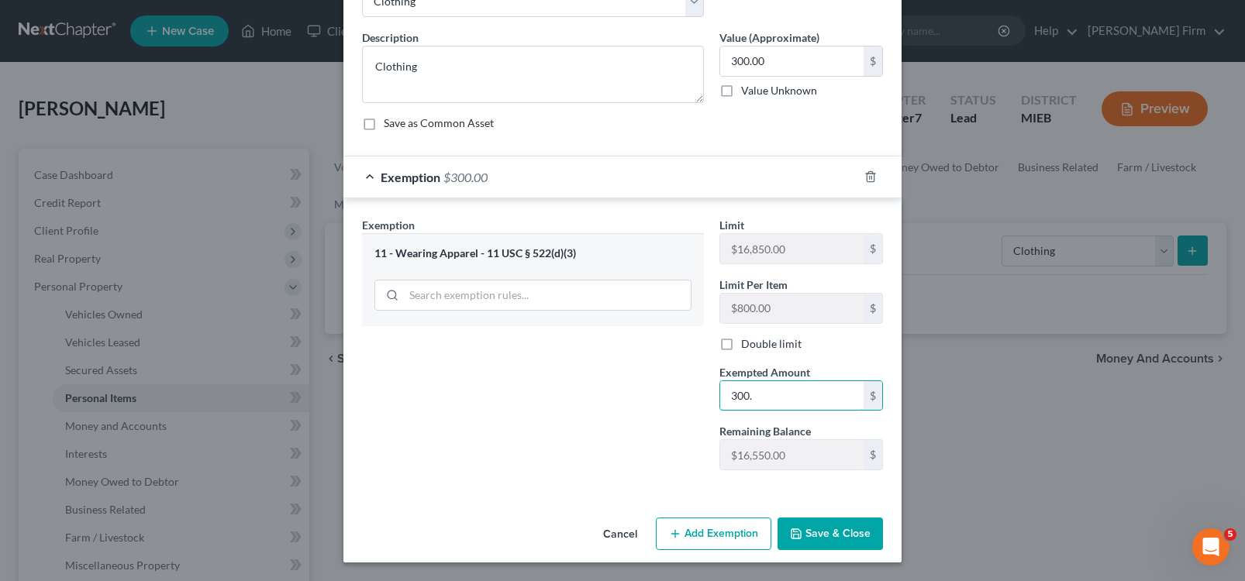
type input "300."
click at [843, 522] on button "Save & Close" at bounding box center [830, 534] width 105 height 33
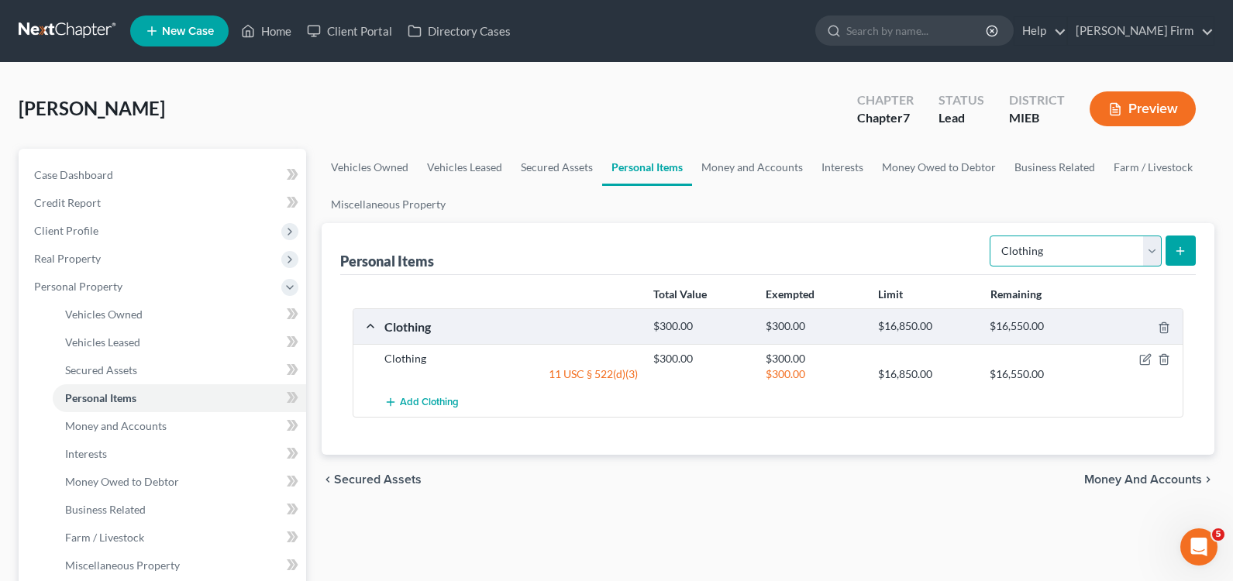
click at [1159, 254] on select "Select Item Type Clothing Collectibles Of Value Electronics Firearms Household …" at bounding box center [1076, 251] width 172 height 31
select select "electronics"
click at [991, 236] on select "Select Item Type Clothing Collectibles Of Value Electronics Firearms Household …" at bounding box center [1076, 251] width 172 height 31
click at [1176, 258] on button "submit" at bounding box center [1181, 251] width 30 height 30
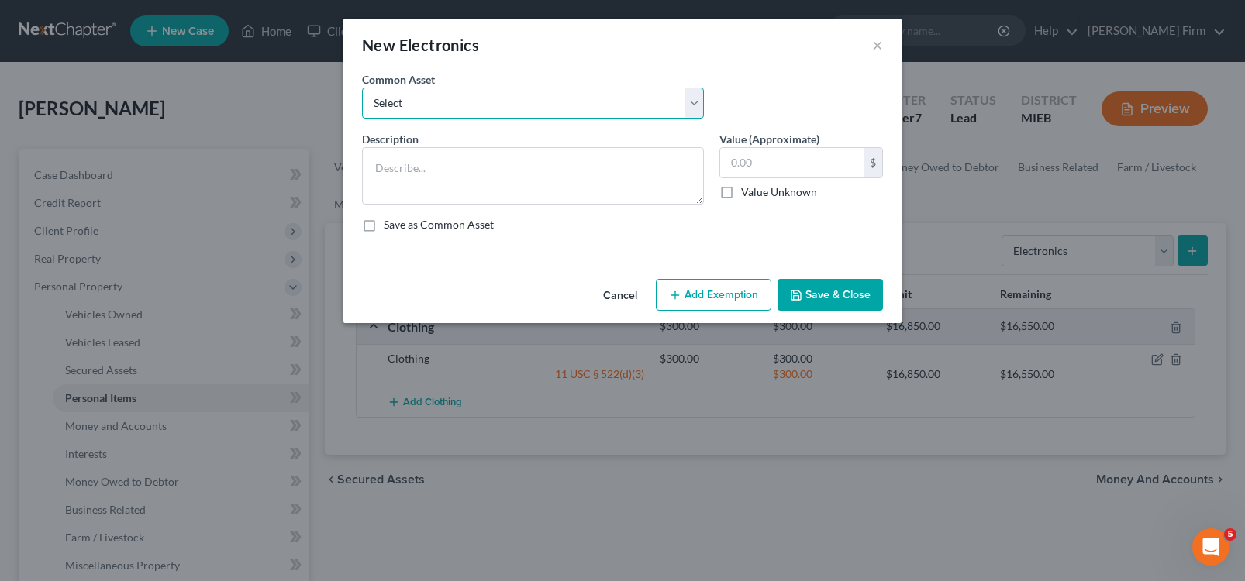
click at [488, 105] on select "Select Electronic Items Electronic Items" at bounding box center [533, 103] width 342 height 31
select select "0"
click at [362, 88] on select "Select Electronic Items Electronic Items" at bounding box center [533, 103] width 342 height 31
type textarea "Electronic Items"
type input "500.00"
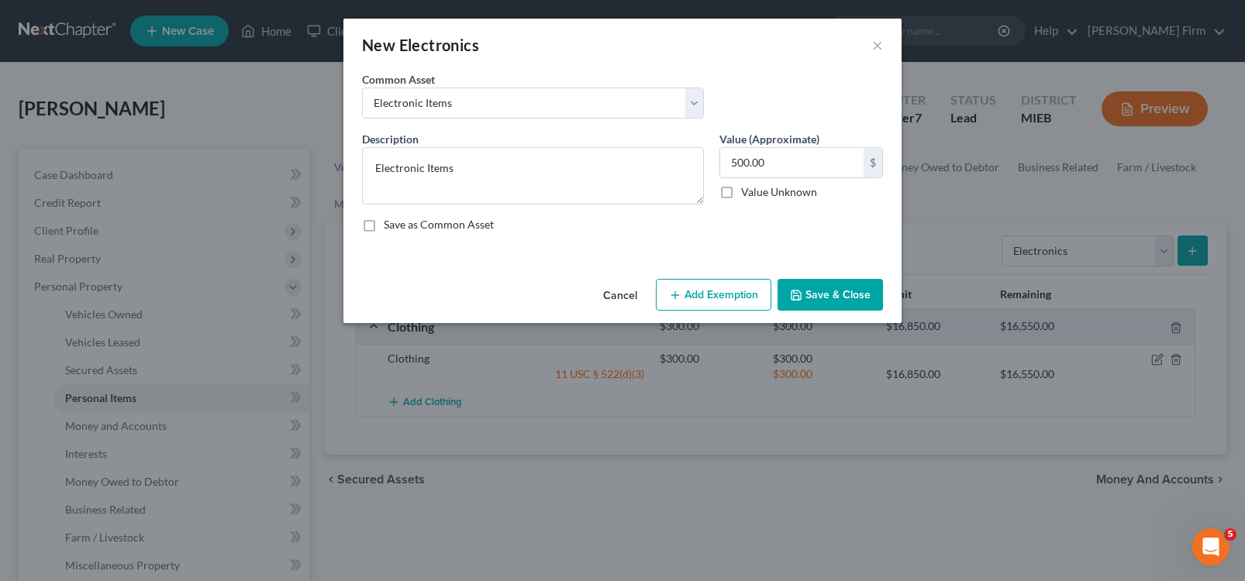
click at [688, 295] on button "Add Exemption" at bounding box center [714, 295] width 116 height 33
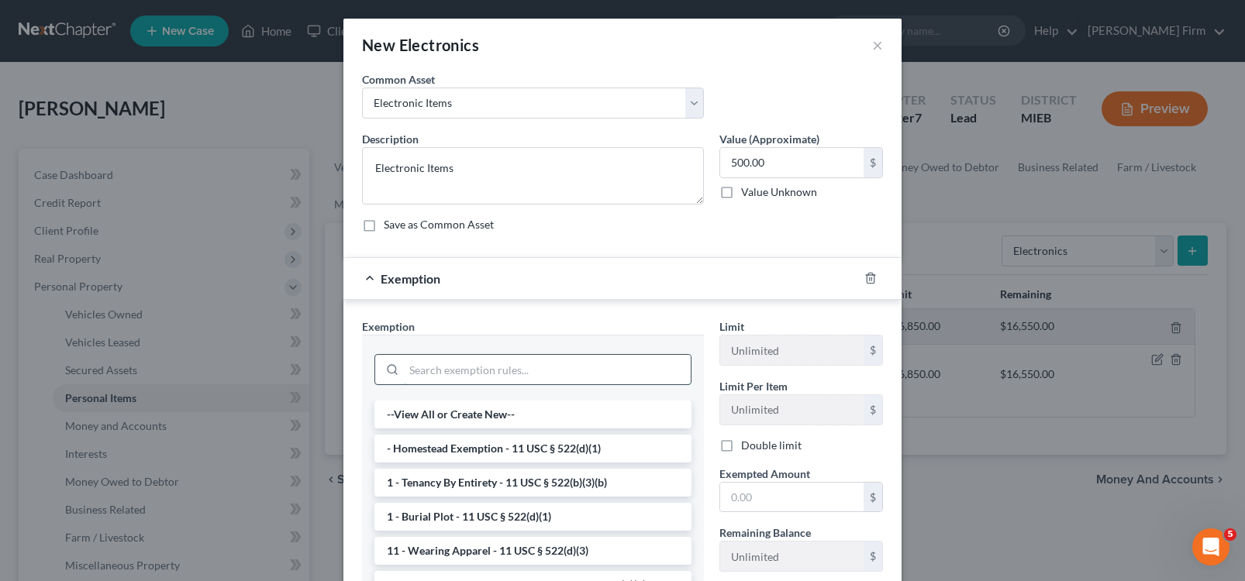
click at [495, 378] on input "search" at bounding box center [547, 369] width 287 height 29
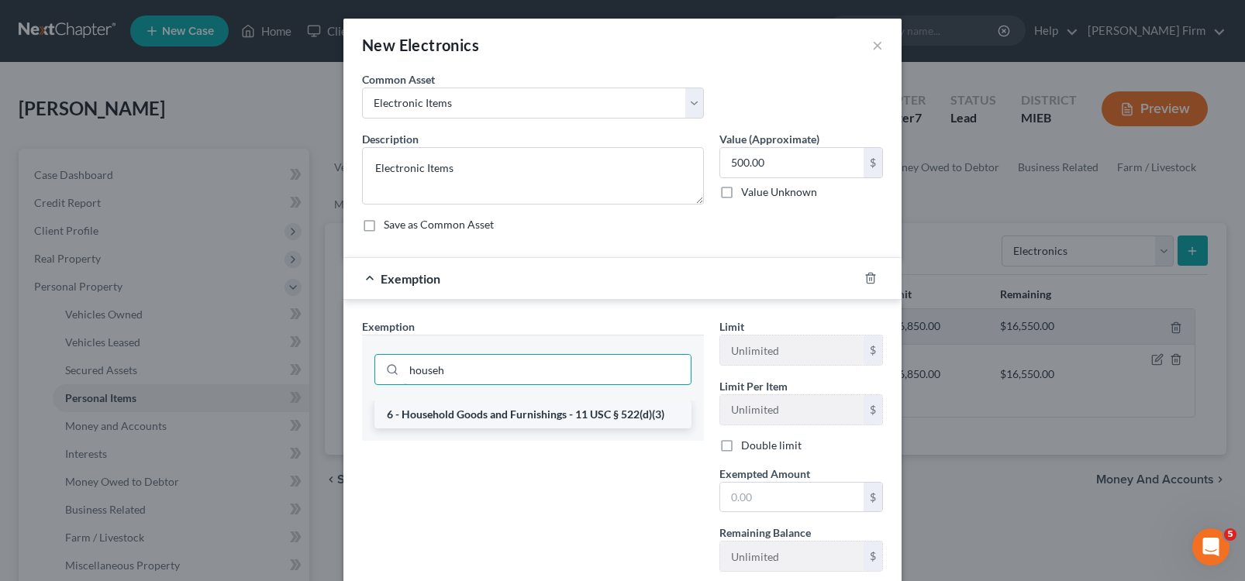
type input "househ"
click at [505, 415] on li "6 - Household Goods and Furnishings - 11 USC § 522(d)(3)" at bounding box center [532, 415] width 317 height 28
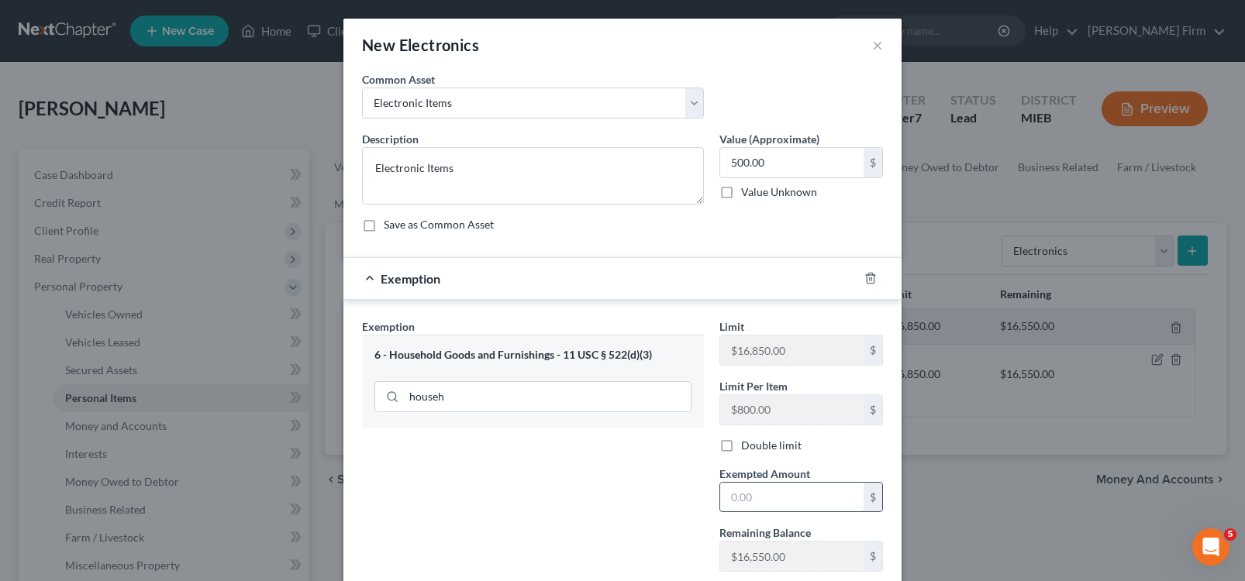
click at [758, 502] on input "text" at bounding box center [791, 497] width 143 height 29
type input "500.00"
click at [655, 482] on div "Exemption Set must be selected for CA. Exemption * 6 - Household Goods and Furn…" at bounding box center [532, 452] width 357 height 266
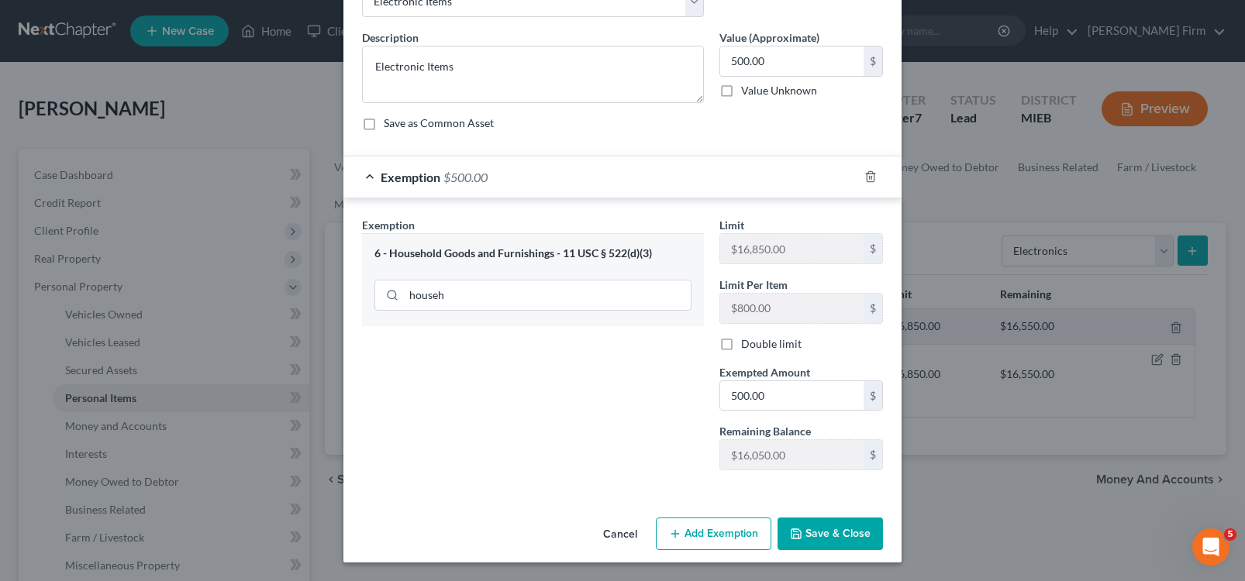
click at [784, 540] on button "Save & Close" at bounding box center [830, 534] width 105 height 33
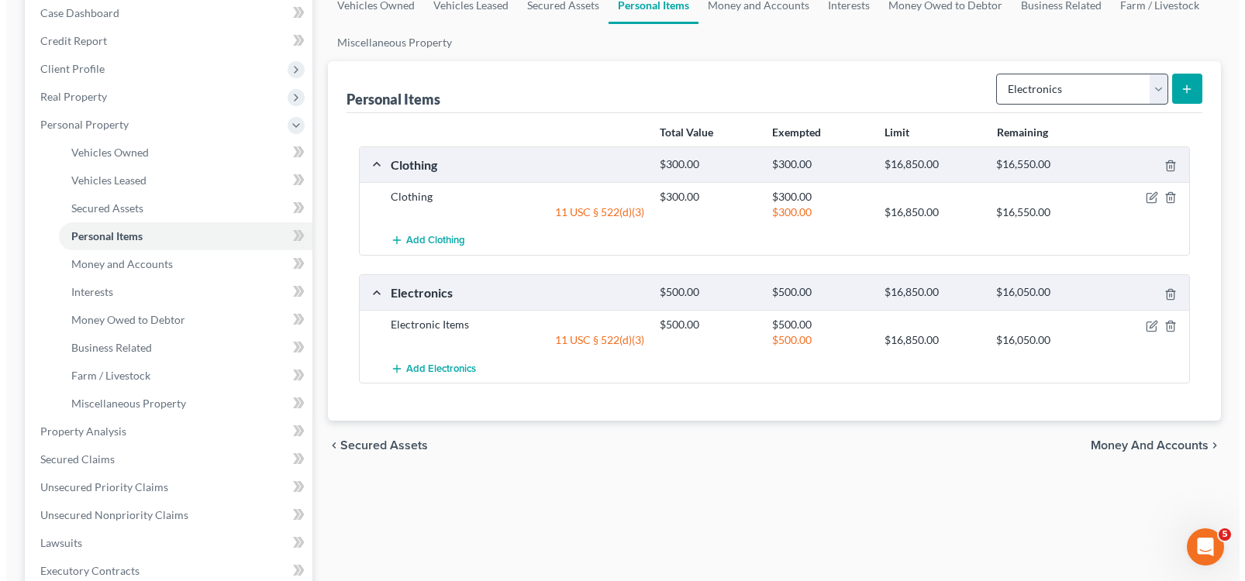
scroll to position [155, 0]
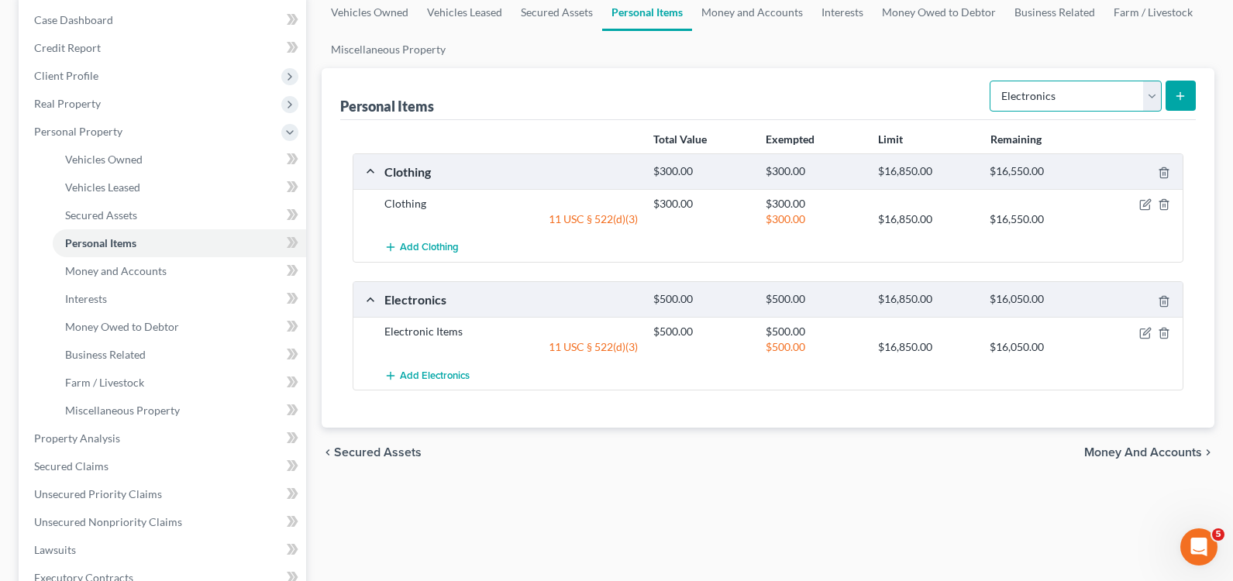
click at [1146, 101] on select "Select Item Type Clothing Collectibles Of Value Electronics Firearms Household …" at bounding box center [1076, 96] width 172 height 31
select select "household_goods"
click at [991, 81] on select "Select Item Type Clothing Collectibles Of Value Electronics Firearms Household …" at bounding box center [1076, 96] width 172 height 31
click at [1182, 107] on button "submit" at bounding box center [1181, 96] width 30 height 30
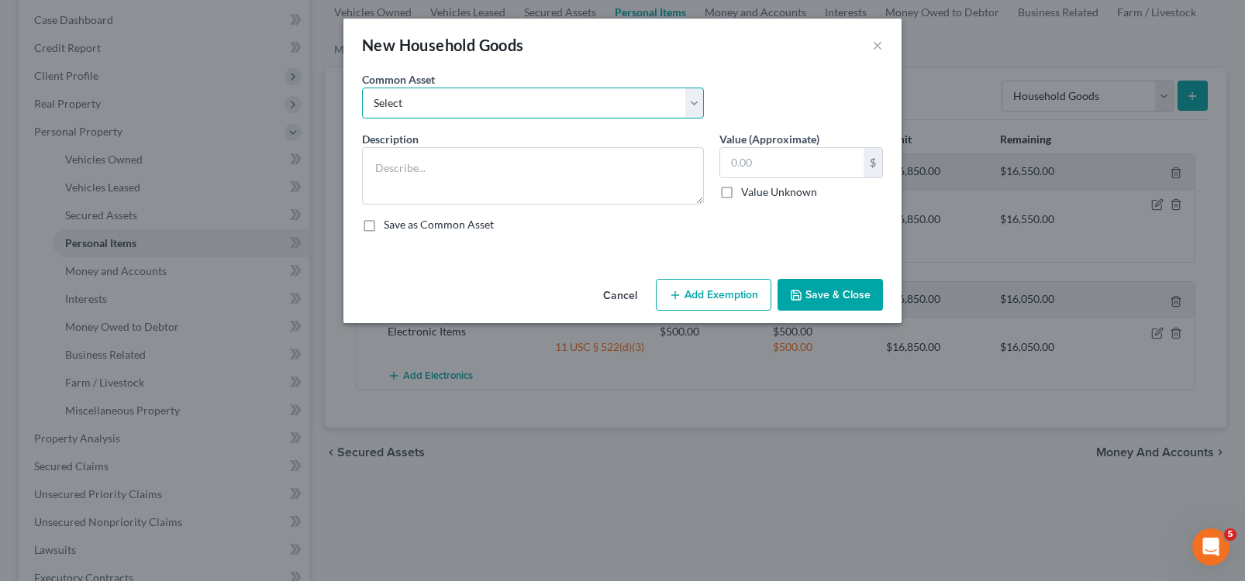
click at [495, 99] on select "Select Household Goods" at bounding box center [533, 103] width 342 height 31
select select "0"
click at [362, 88] on select "Select Household Goods" at bounding box center [533, 103] width 342 height 31
type textarea "Household Goods"
type input "1,500.00"
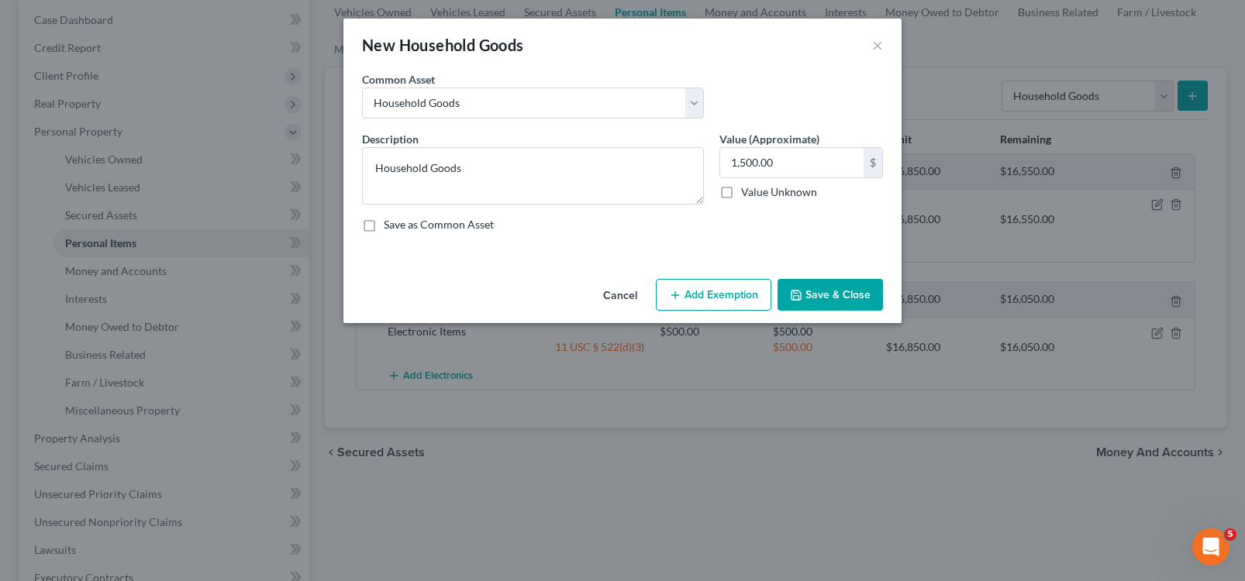
click at [691, 296] on button "Add Exemption" at bounding box center [714, 295] width 116 height 33
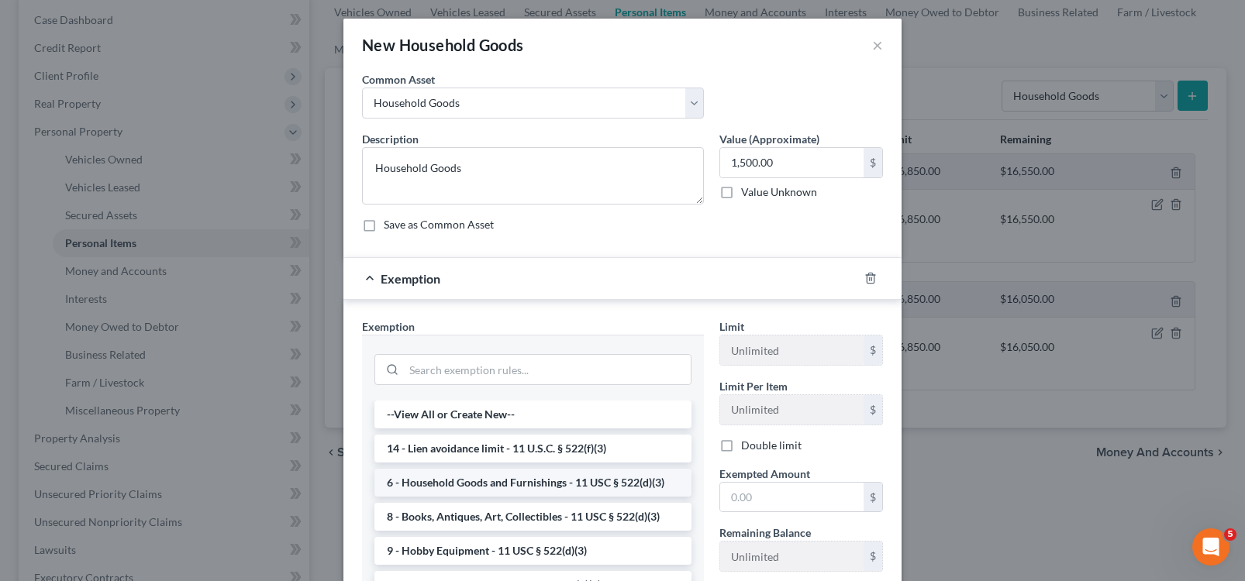
click at [510, 479] on li "6 - Household Goods and Furnishings - 11 USC § 522(d)(3)" at bounding box center [532, 483] width 317 height 28
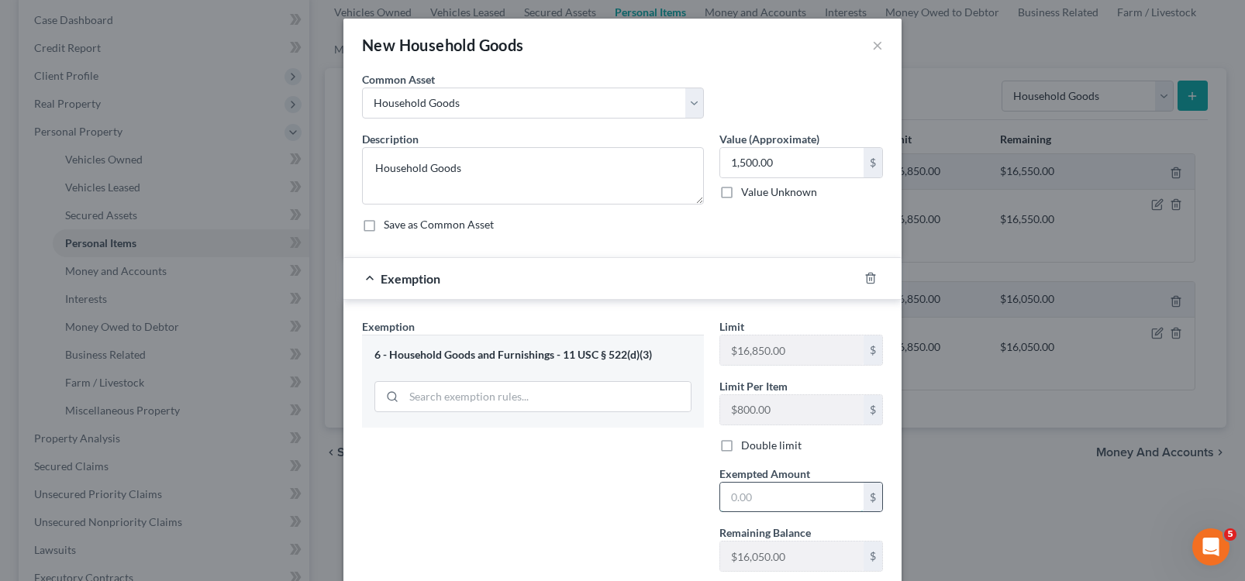
drag, startPoint x: 738, startPoint y: 483, endPoint x: 760, endPoint y: 488, distance: 23.1
click at [754, 488] on input "text" at bounding box center [791, 497] width 143 height 29
type input "1500"
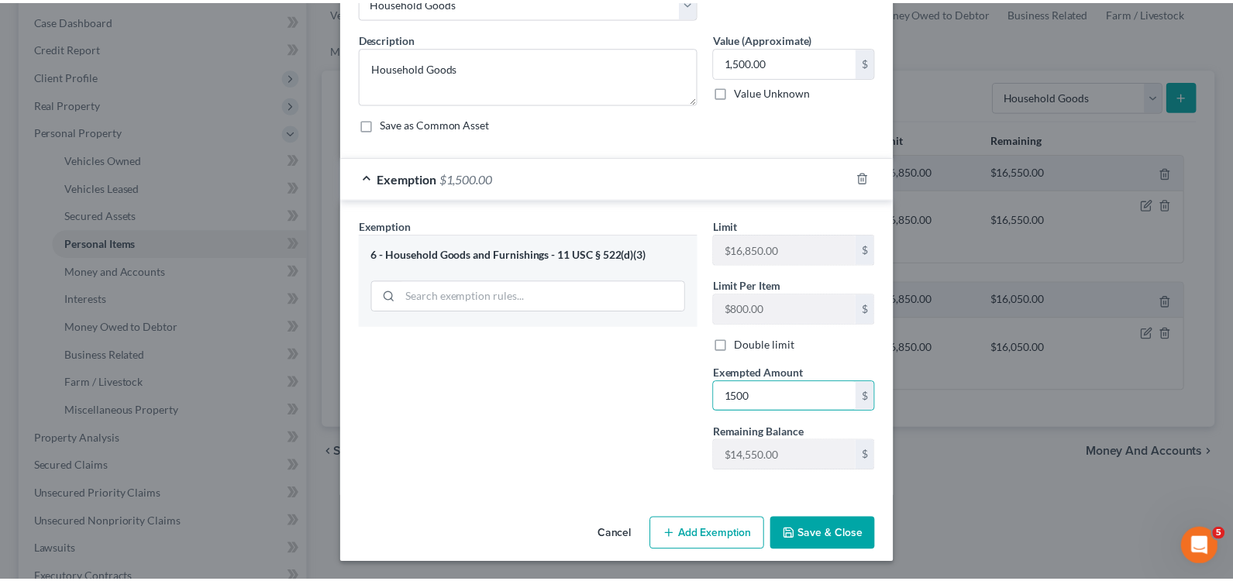
scroll to position [102, 0]
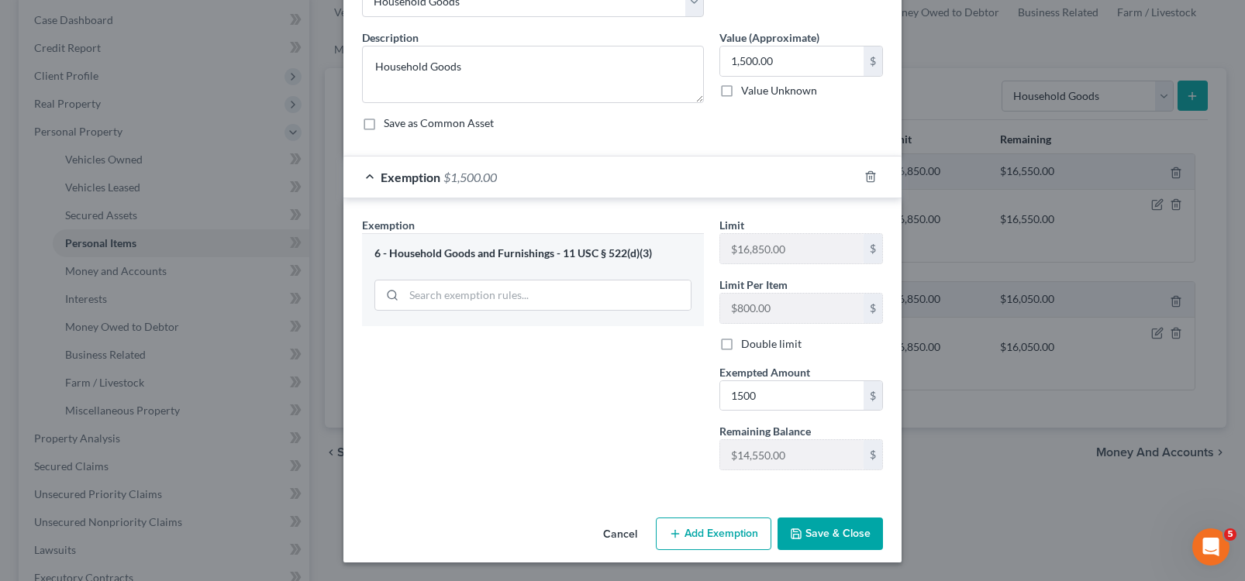
click at [803, 526] on button "Save & Close" at bounding box center [830, 534] width 105 height 33
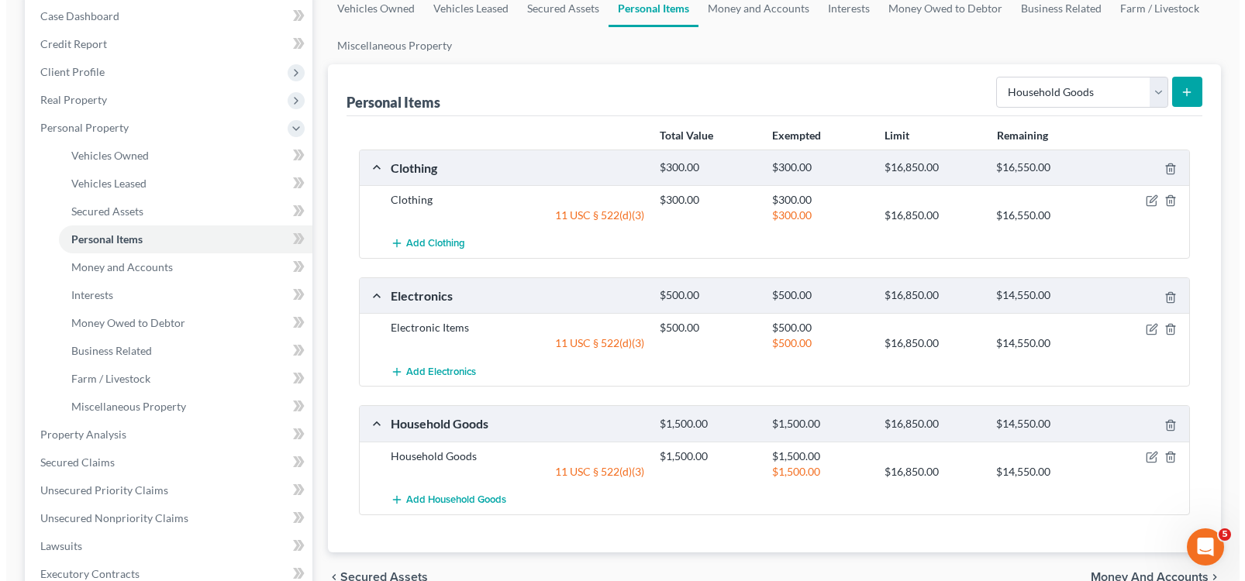
scroll to position [155, 0]
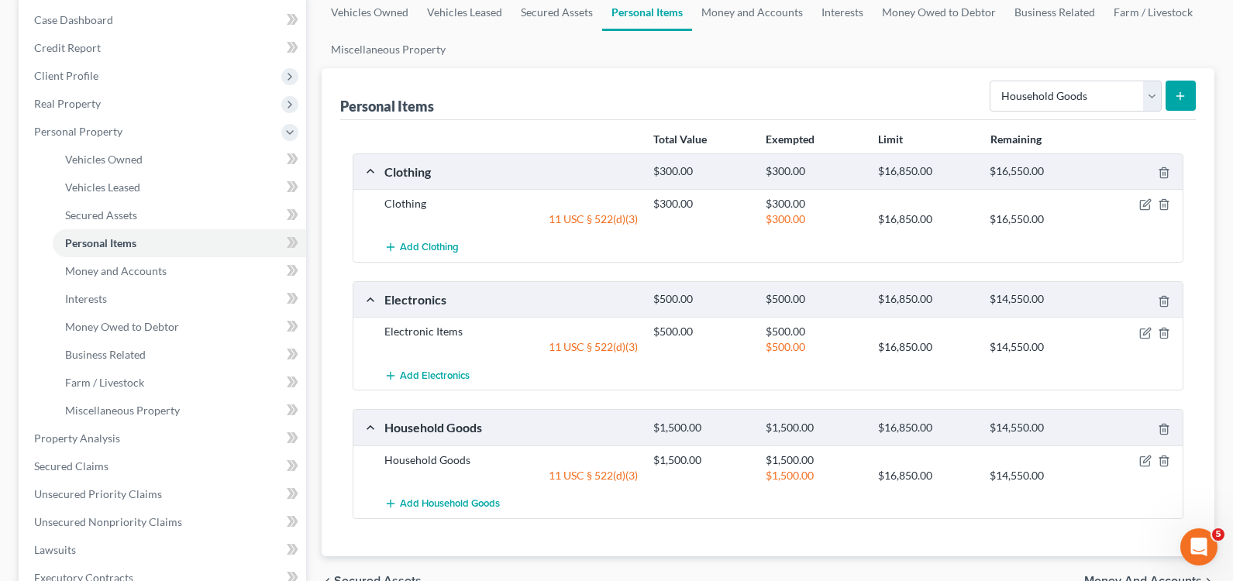
click at [1171, 78] on div "Select Item Type Clothing Collectibles Of Value Electronics Firearms Household …" at bounding box center [1090, 94] width 212 height 41
click at [1151, 94] on select "Select Item Type Clothing Collectibles Of Value Electronics Firearms Household …" at bounding box center [1076, 96] width 172 height 31
select select "jewelry"
click at [991, 81] on select "Select Item Type Clothing Collectibles Of Value Electronics Firearms Household …" at bounding box center [1076, 96] width 172 height 31
click at [1184, 91] on icon "submit" at bounding box center [1180, 96] width 12 height 12
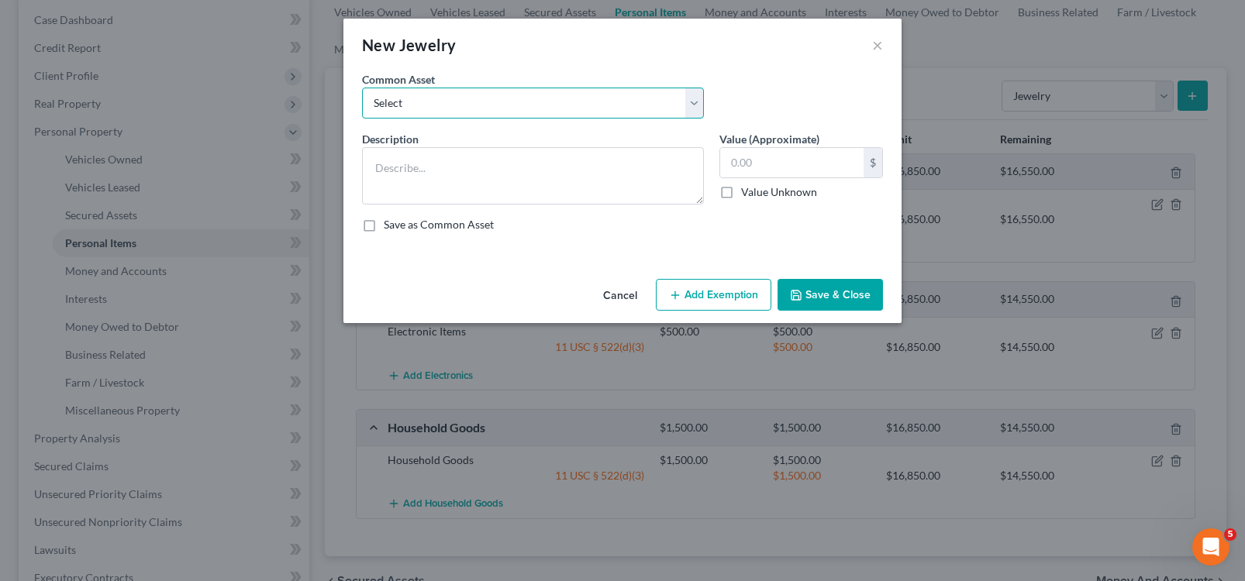
drag, startPoint x: 583, startPoint y: 99, endPoint x: 575, endPoint y: 118, distance: 20.2
click at [581, 102] on select "Select Jewelry Jewelry" at bounding box center [533, 103] width 342 height 31
select select "1"
click at [362, 88] on select "Select Jewelry Jewelry" at bounding box center [533, 103] width 342 height 31
type textarea "Jewelry"
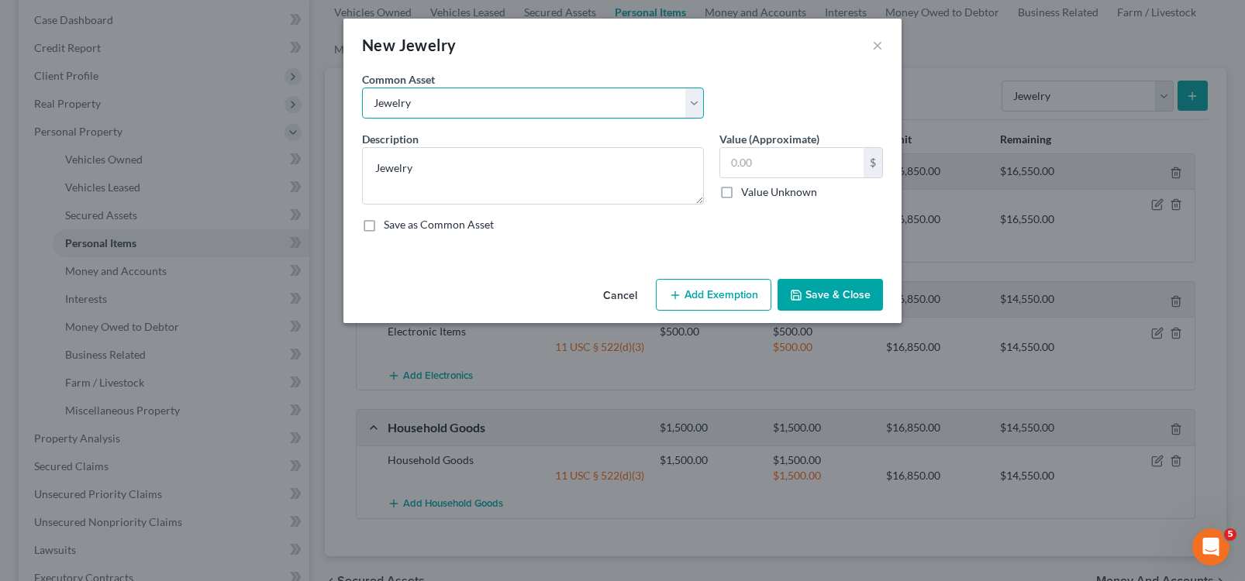
type input "500.00"
click at [699, 291] on button "Add Exemption" at bounding box center [714, 295] width 116 height 33
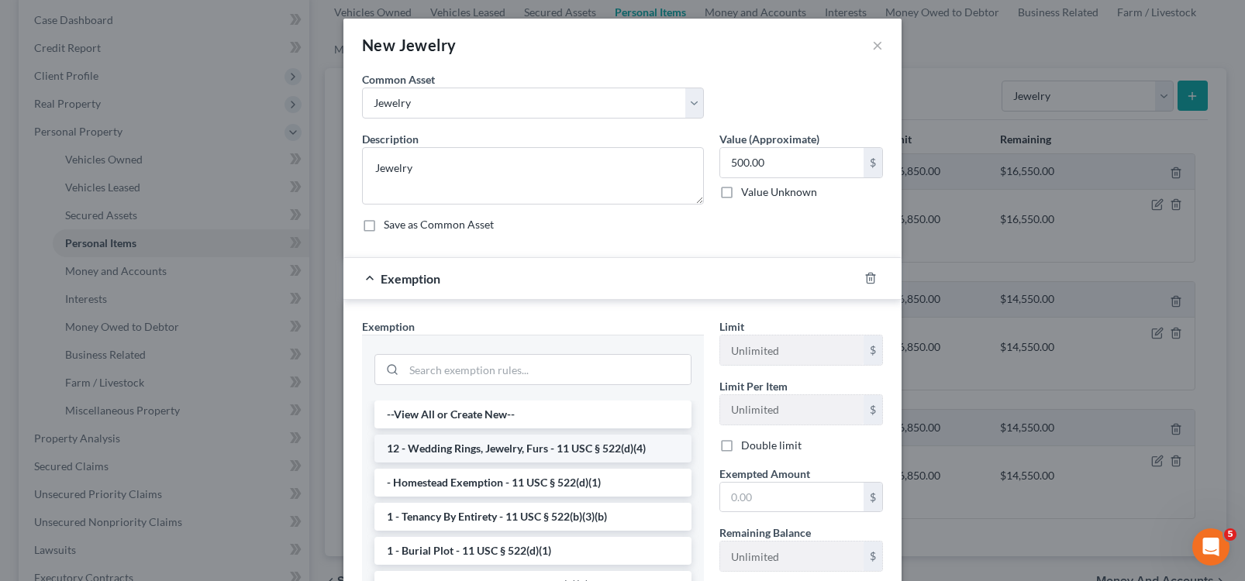
click at [539, 447] on li "12 - Wedding Rings, Jewelry, Furs - 11 USC § 522(d)(4)" at bounding box center [532, 449] width 317 height 28
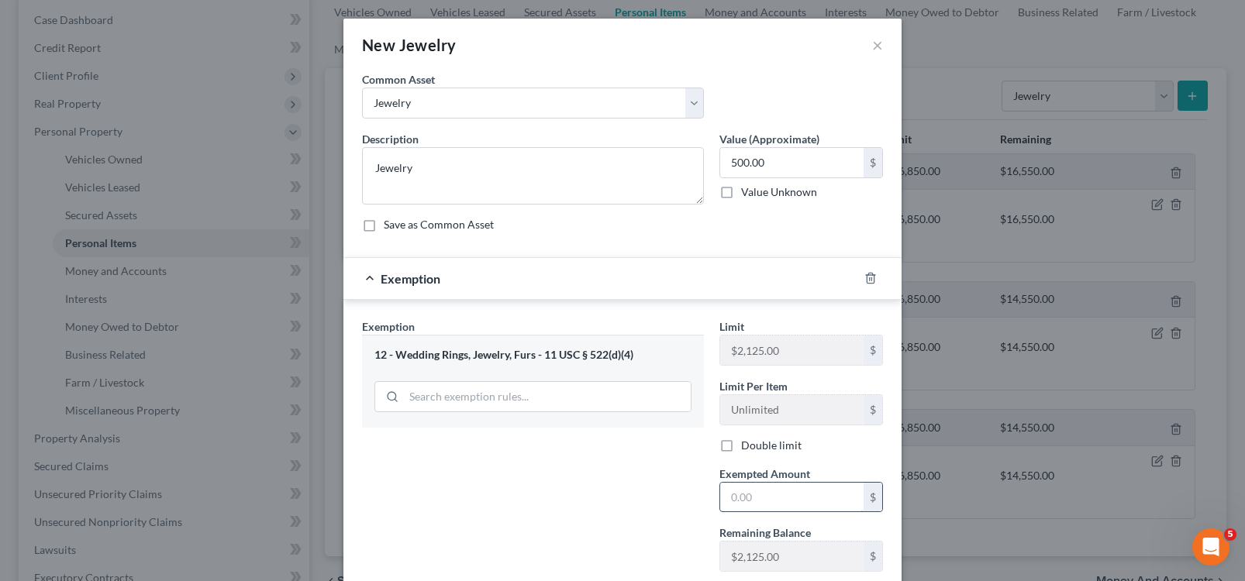
click at [754, 500] on input "text" at bounding box center [791, 497] width 143 height 29
type input "500"
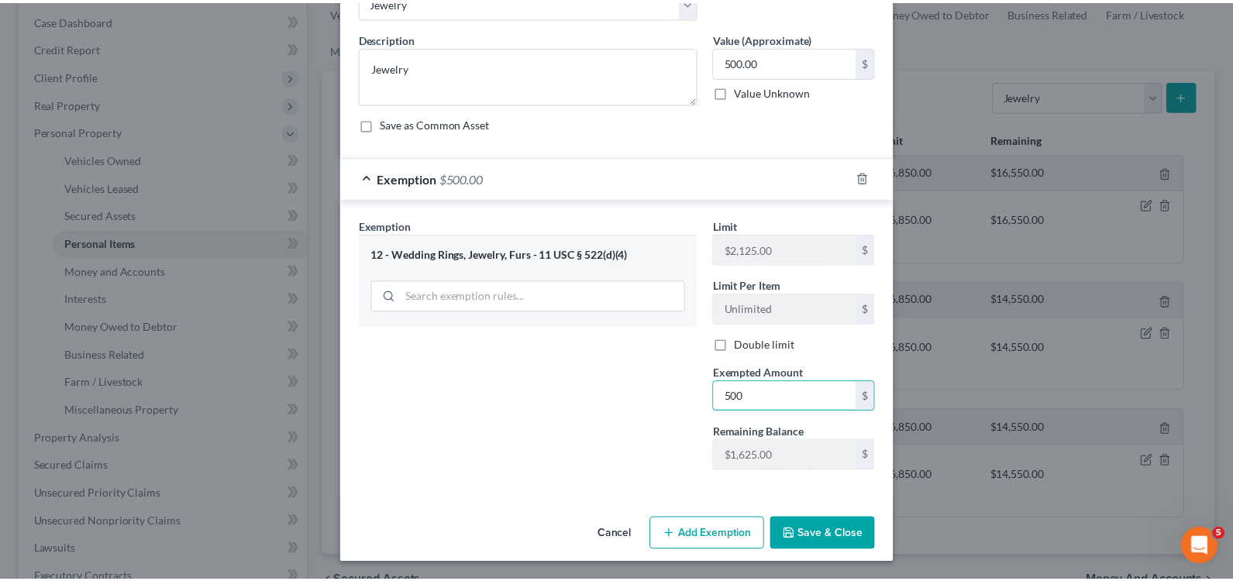
scroll to position [102, 0]
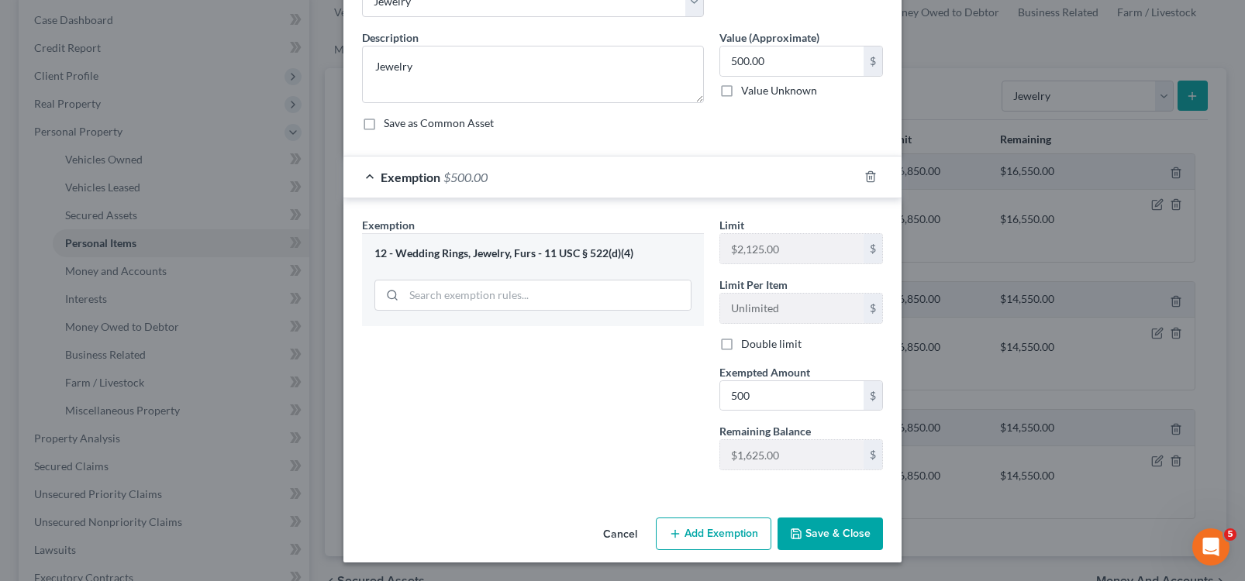
click at [852, 523] on button "Save & Close" at bounding box center [830, 534] width 105 height 33
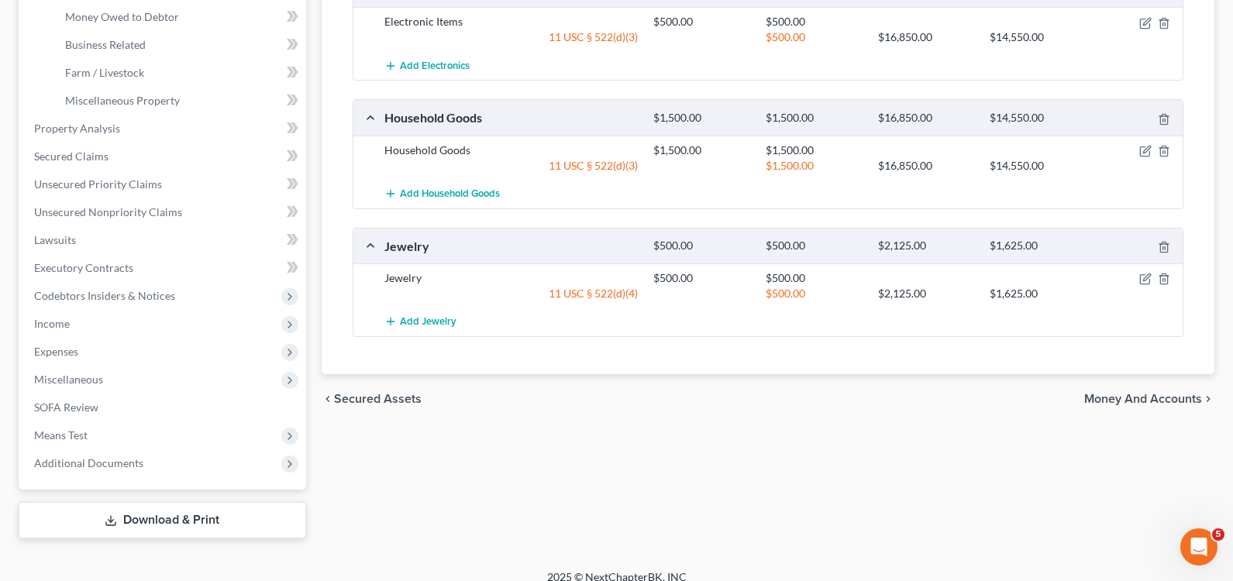
click at [1147, 405] on span "Money and Accounts" at bounding box center [1143, 399] width 118 height 12
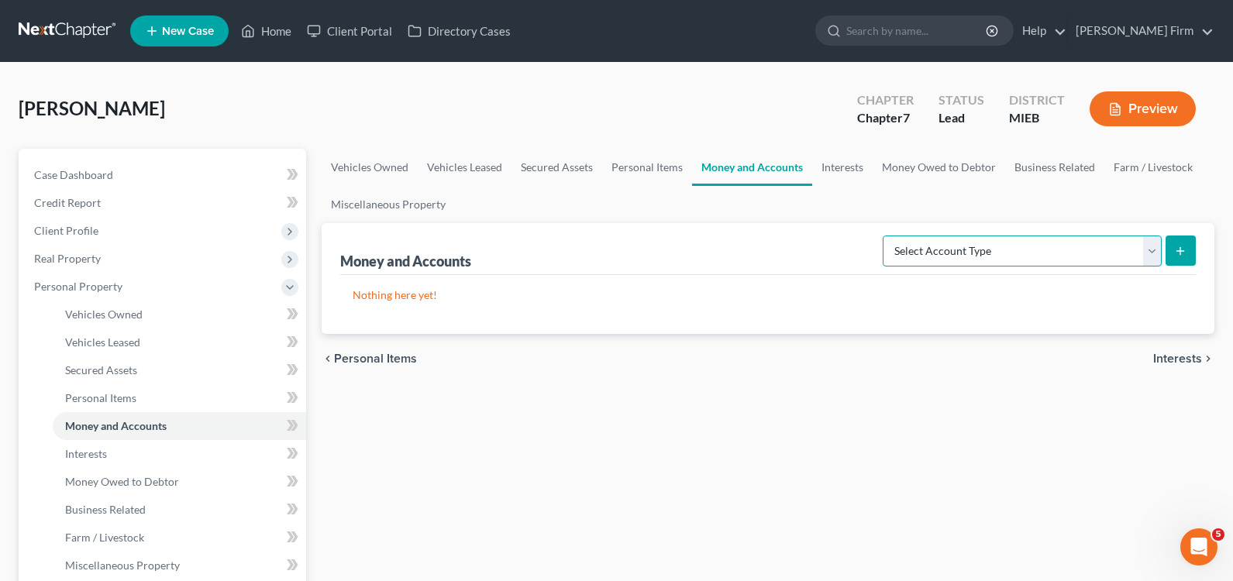
click at [1026, 247] on select "Select Account Type Brokerage Cash on Hand Certificates of Deposit Checking Acc…" at bounding box center [1022, 251] width 279 height 31
select select "cash_on_hand"
click at [886, 236] on select "Select Account Type Brokerage Cash on Hand Certificates of Deposit Checking Acc…" at bounding box center [1022, 251] width 279 height 31
click at [1181, 250] on line "submit" at bounding box center [1181, 250] width 0 height 7
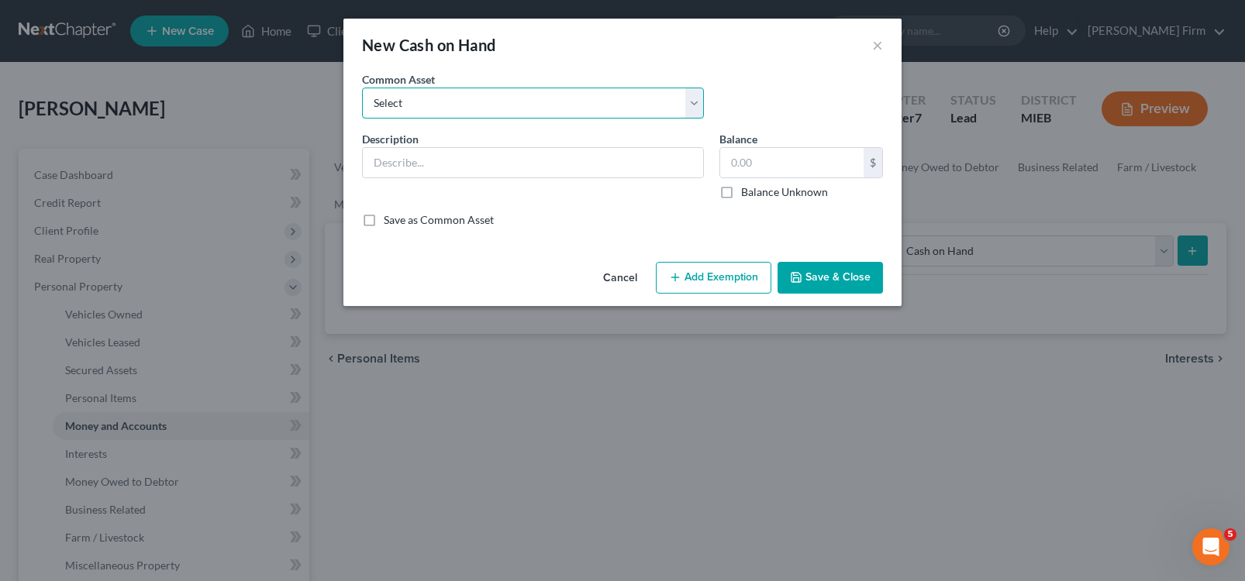
click at [526, 104] on select "Select Cash" at bounding box center [533, 103] width 342 height 31
select select "0"
click at [362, 88] on select "Select Cash" at bounding box center [533, 103] width 342 height 31
type input "Cash"
type input "20.00"
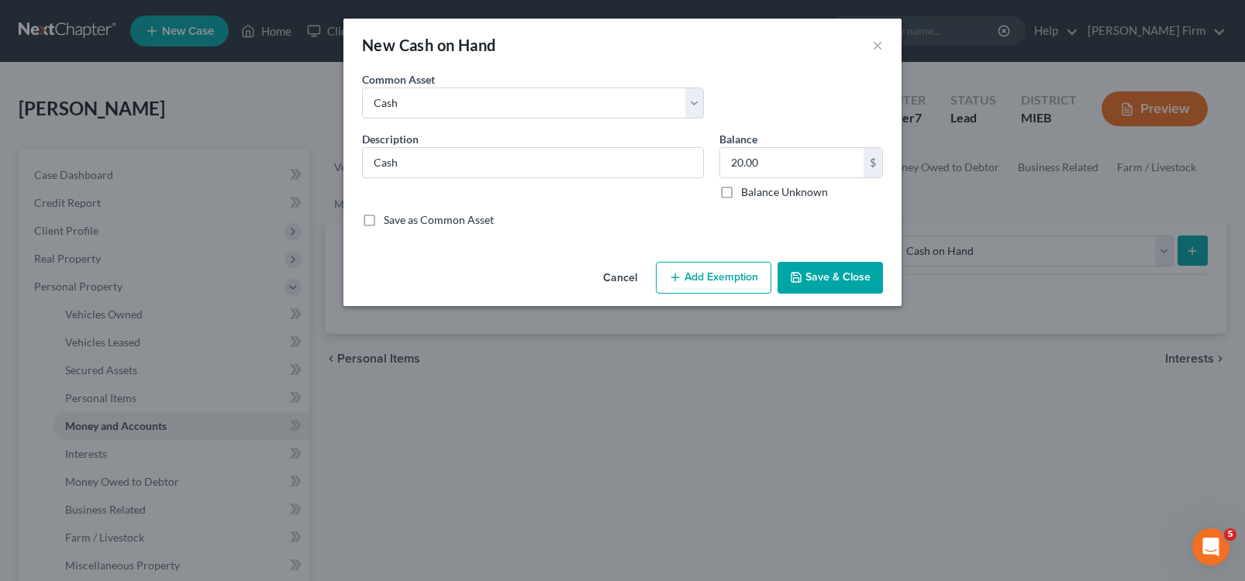
click at [742, 269] on button "Add Exemption" at bounding box center [714, 278] width 116 height 33
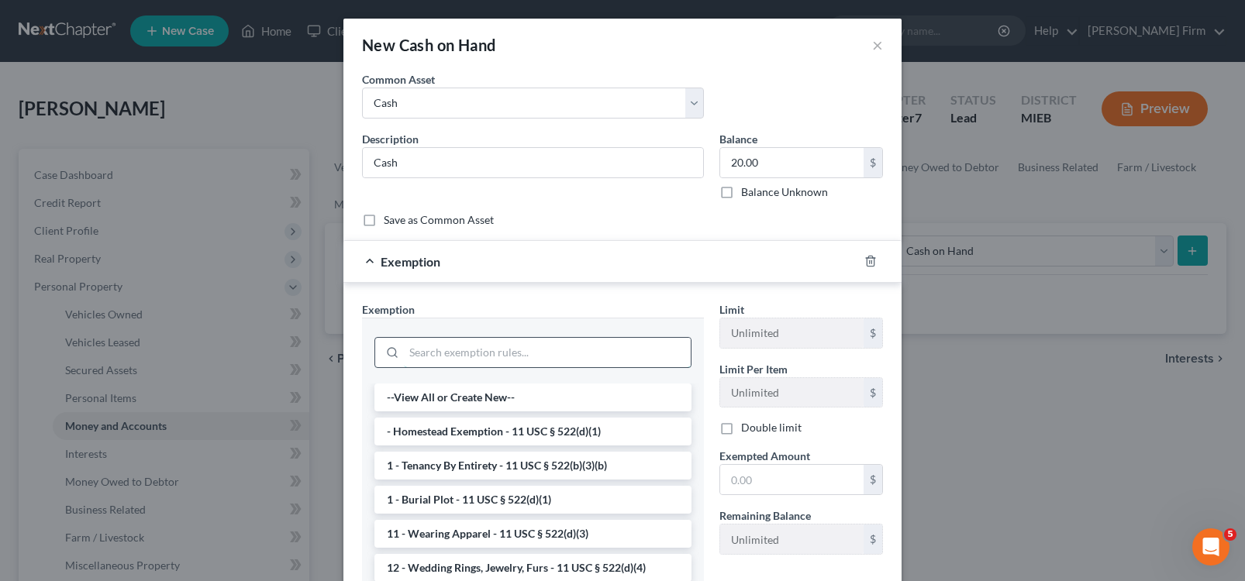
click at [476, 355] on input "search" at bounding box center [547, 352] width 287 height 29
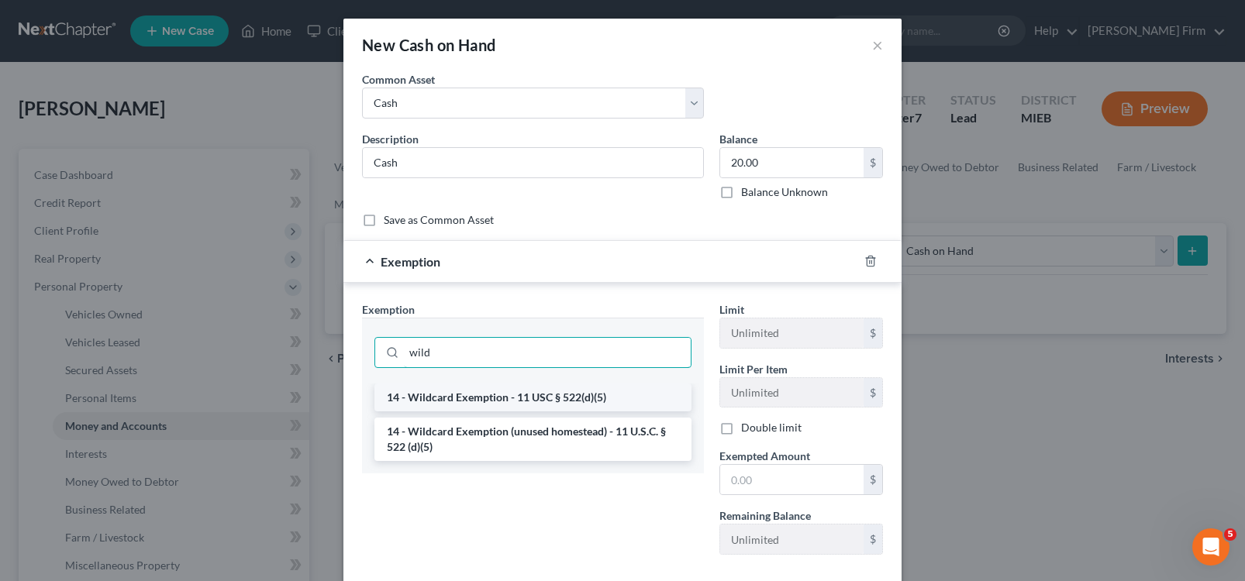
type input "wild"
click at [416, 395] on li "14 - Wildcard Exemption - 11 USC § 522(d)(5)" at bounding box center [532, 398] width 317 height 28
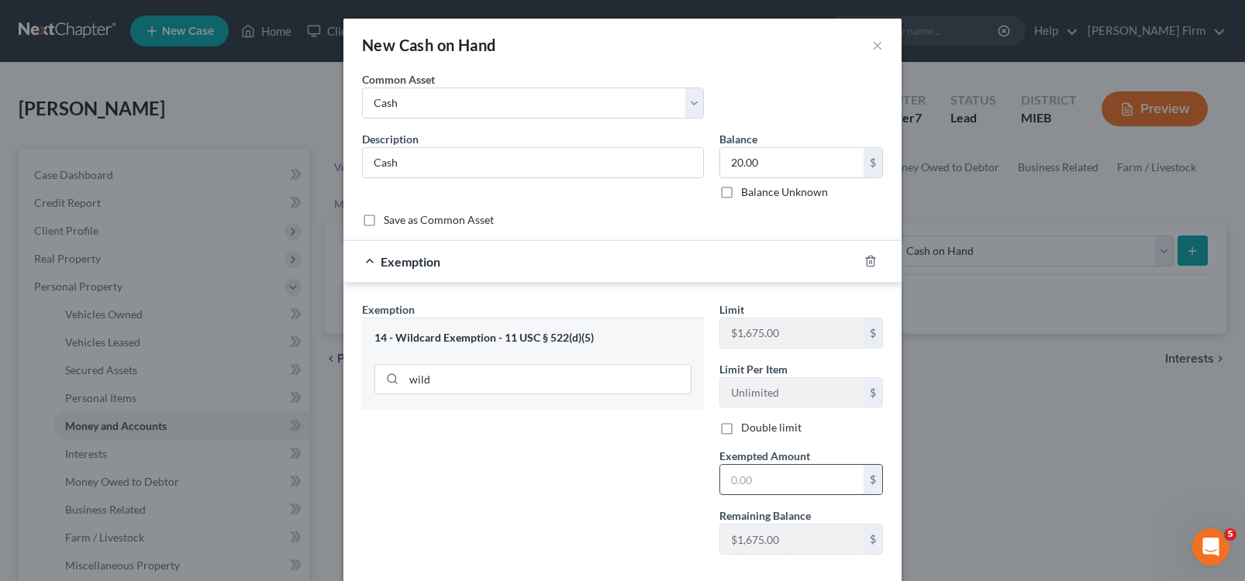
click at [804, 471] on input "text" at bounding box center [791, 479] width 143 height 29
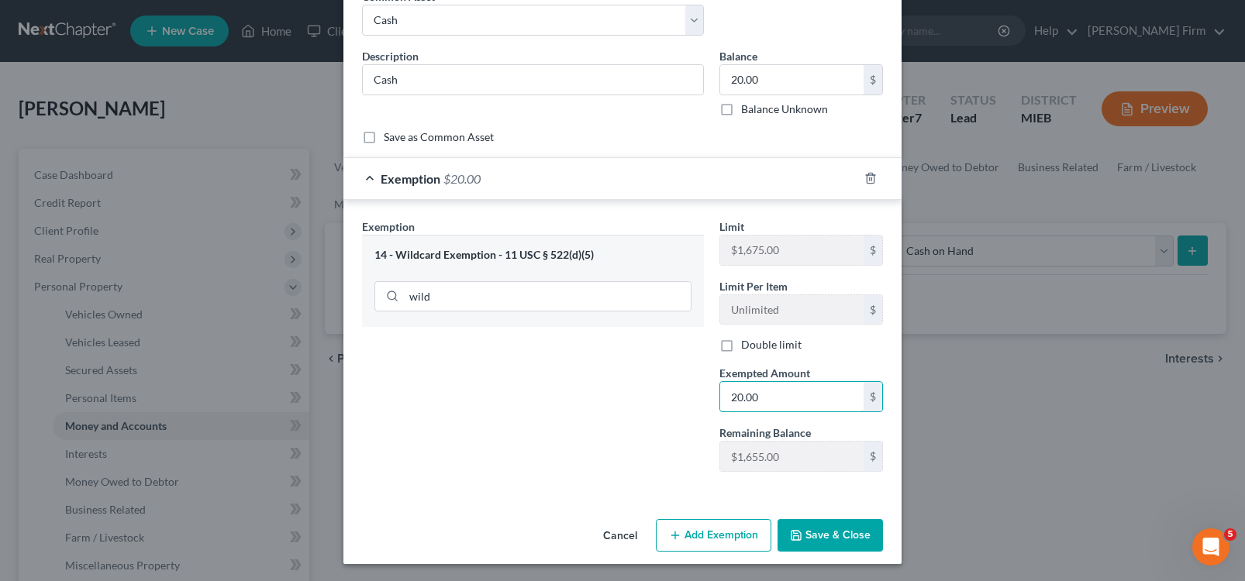
scroll to position [84, 0]
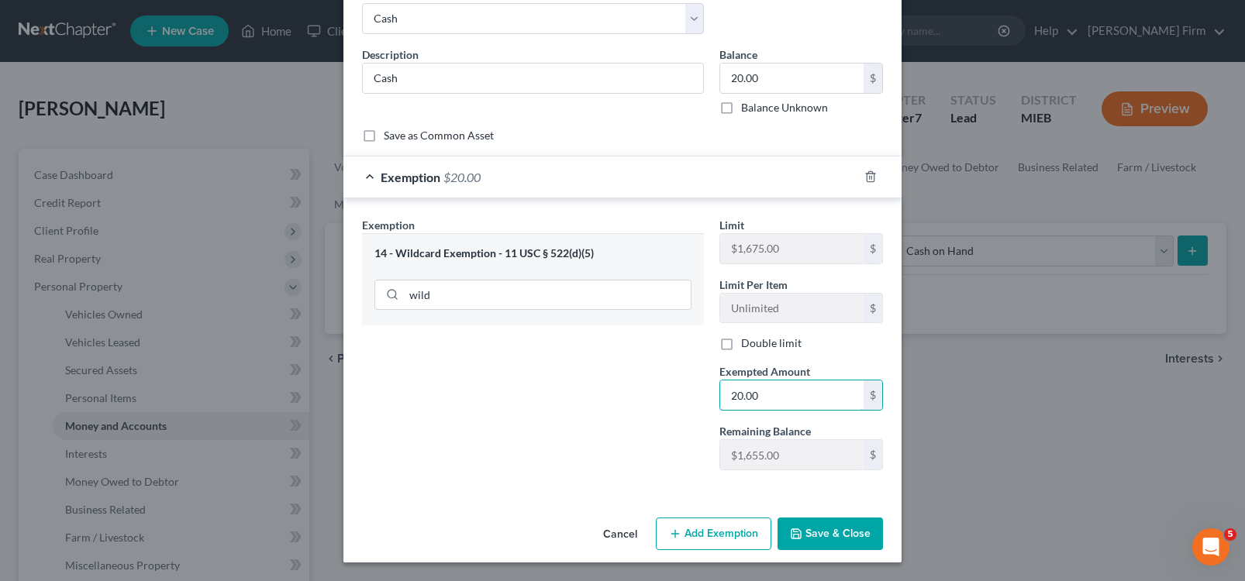
type input "20.00"
click at [863, 538] on button "Save & Close" at bounding box center [830, 534] width 105 height 33
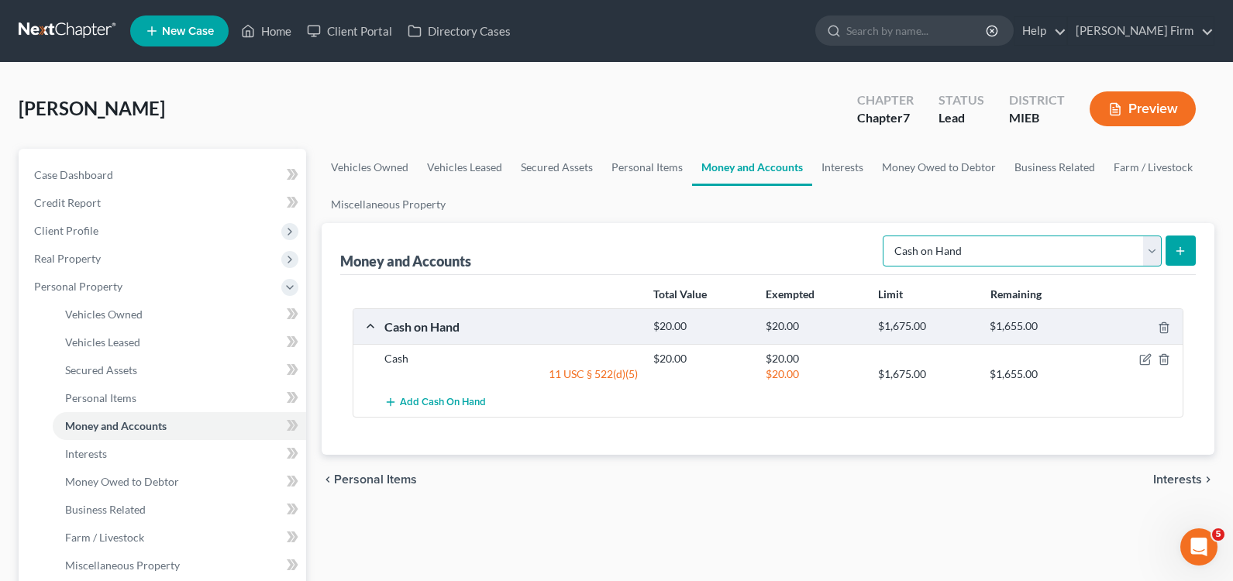
click at [1150, 255] on select "Select Account Type Brokerage Cash on Hand Certificates of Deposit Checking Acc…" at bounding box center [1022, 251] width 279 height 31
select select "savings"
click at [886, 236] on select "Select Account Type Brokerage Cash on Hand Certificates of Deposit Checking Acc…" at bounding box center [1022, 251] width 279 height 31
click at [1176, 250] on icon "submit" at bounding box center [1180, 251] width 12 height 12
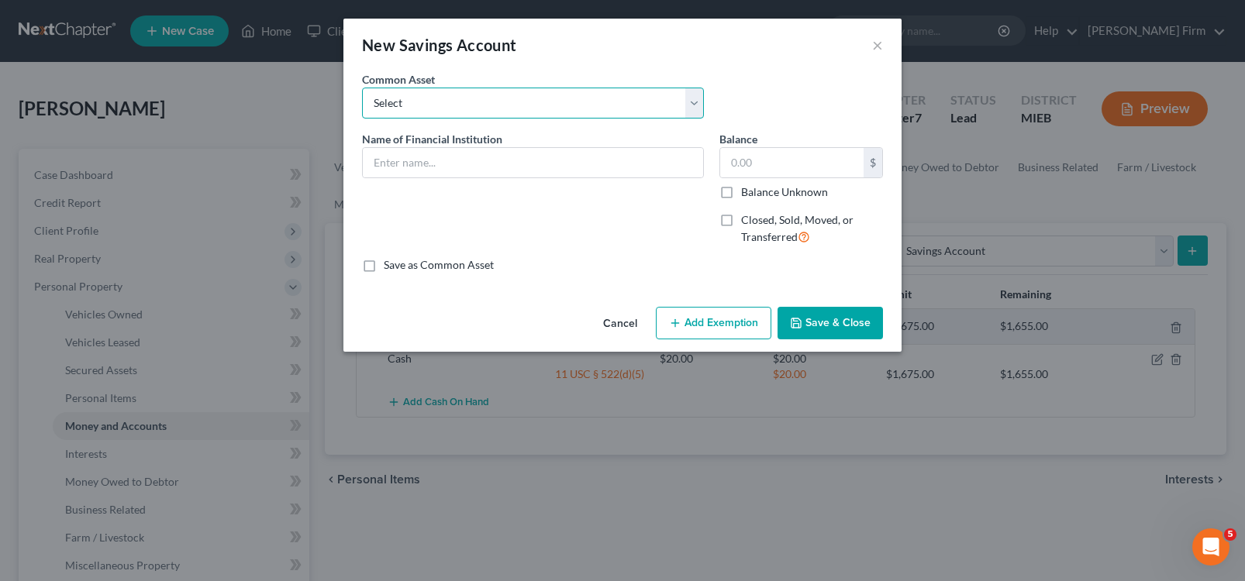
click at [379, 111] on select "Select [PERSON_NAME] Fargo [GEOGRAPHIC_DATA] Chime Huntington Bank Cell Champio…" at bounding box center [533, 103] width 342 height 31
select select "17"
click at [362, 88] on select "Select [PERSON_NAME] Fargo [GEOGRAPHIC_DATA] Chime Huntington Bank Cell Champio…" at bounding box center [533, 103] width 342 height 31
type input "First Merchants"
click at [781, 181] on div "20.00 $ Balance Unknown" at bounding box center [801, 173] width 164 height 53
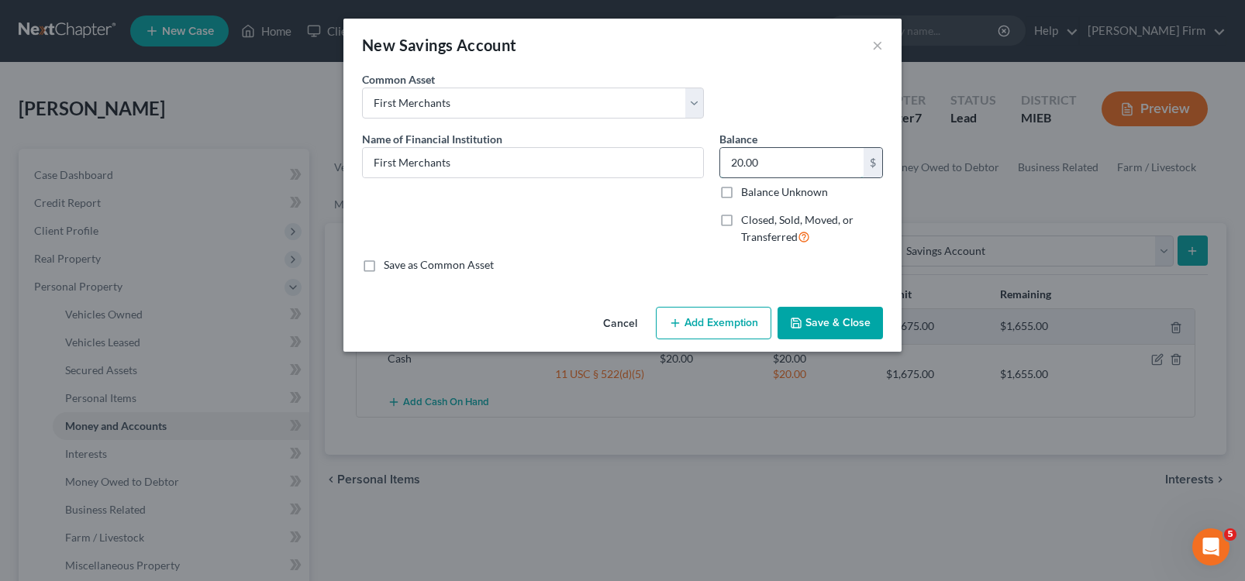
click at [782, 176] on input "20.00" at bounding box center [791, 162] width 143 height 29
type input "200.00"
click at [738, 322] on button "Add Exemption" at bounding box center [714, 323] width 116 height 33
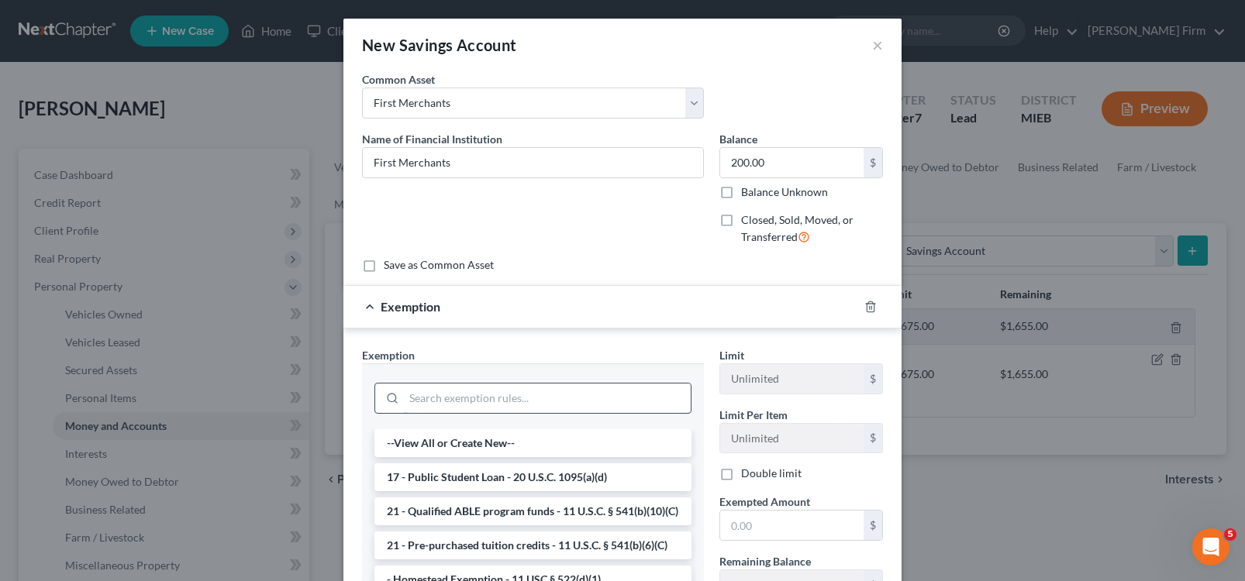
click at [537, 402] on input "search" at bounding box center [547, 398] width 287 height 29
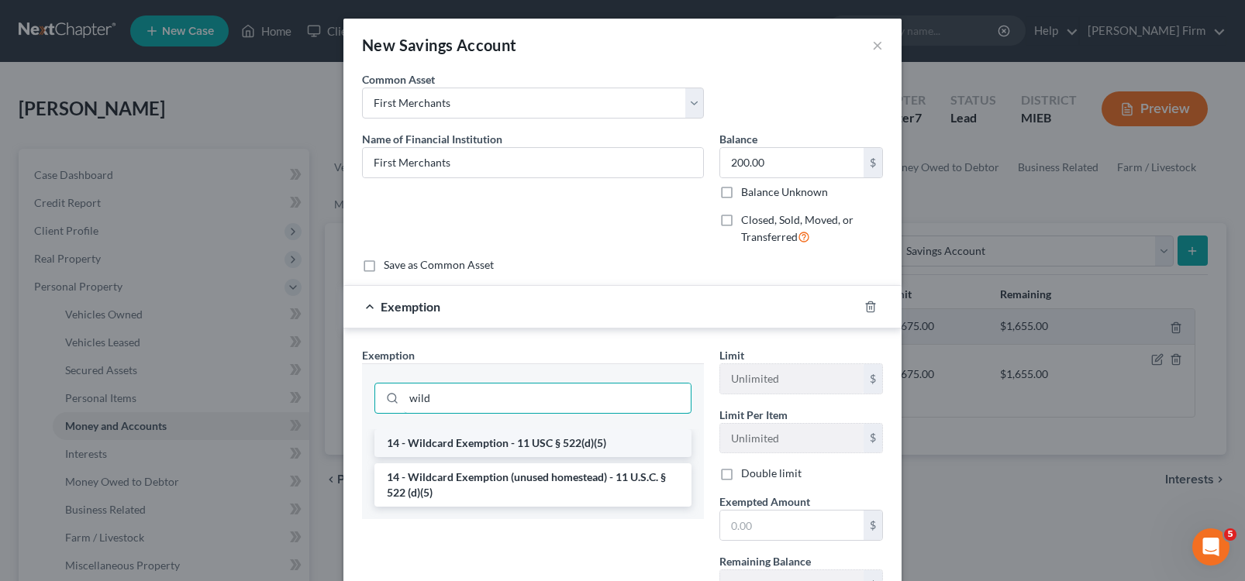
type input "wild"
click at [521, 450] on li "14 - Wildcard Exemption - 11 USC § 522(d)(5)" at bounding box center [532, 443] width 317 height 28
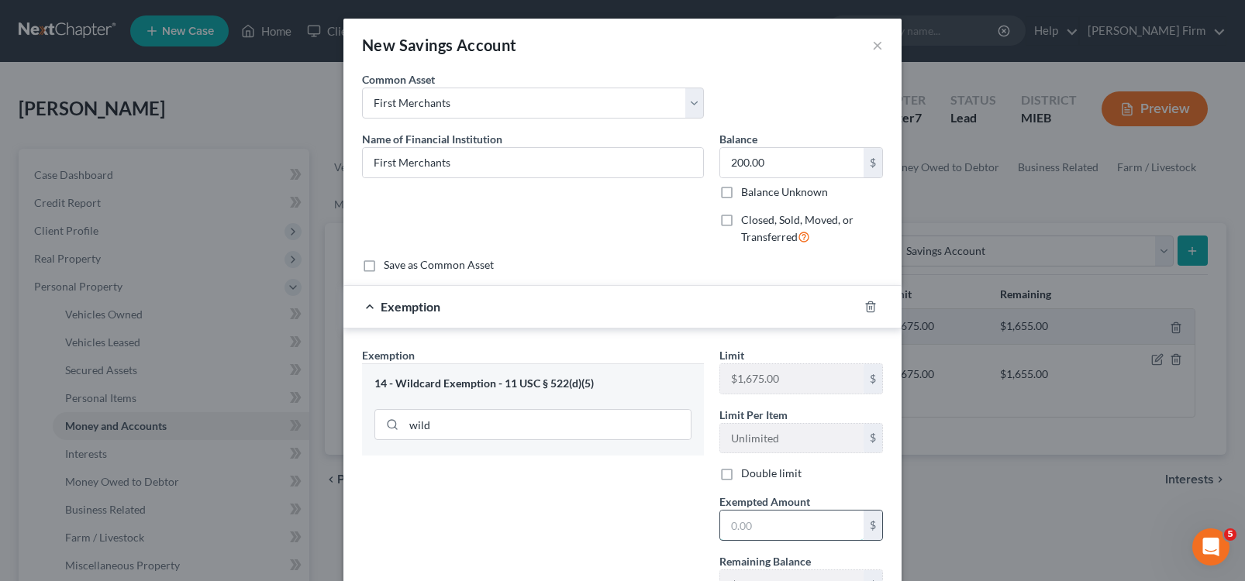
click at [727, 522] on input "text" at bounding box center [791, 525] width 143 height 29
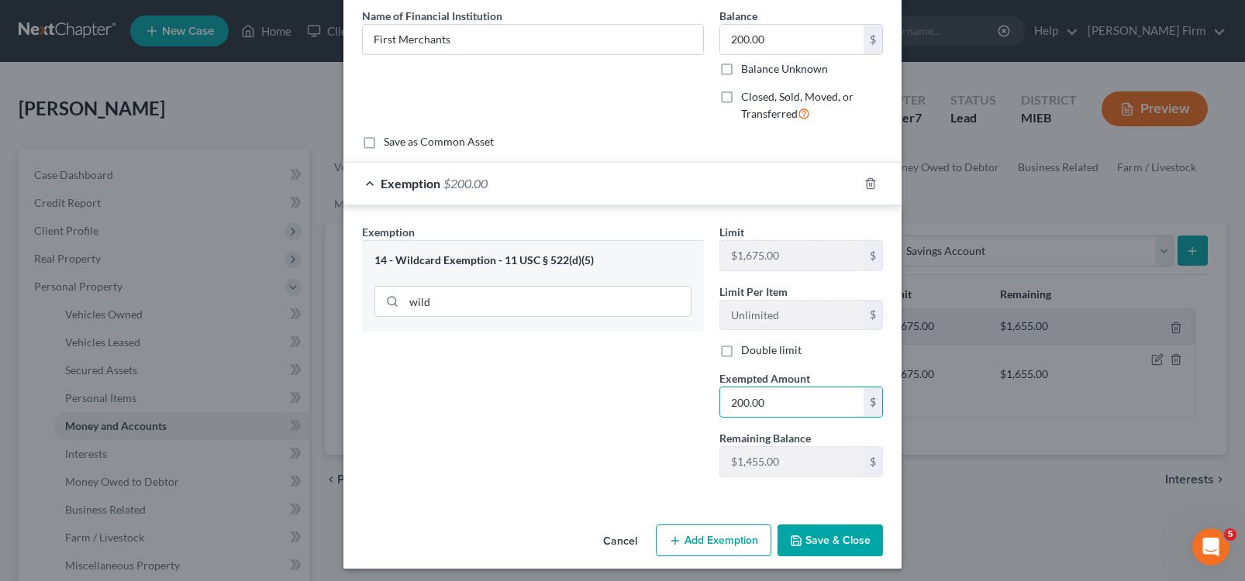
scroll to position [129, 0]
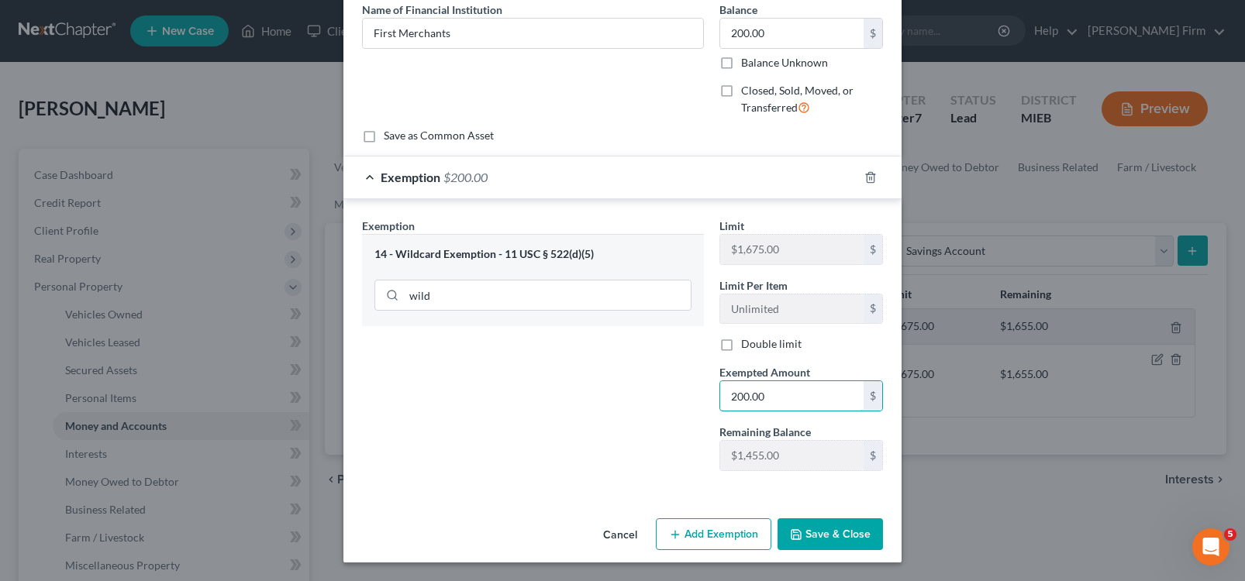
type input "200.00"
click at [802, 540] on button "Save & Close" at bounding box center [830, 535] width 105 height 33
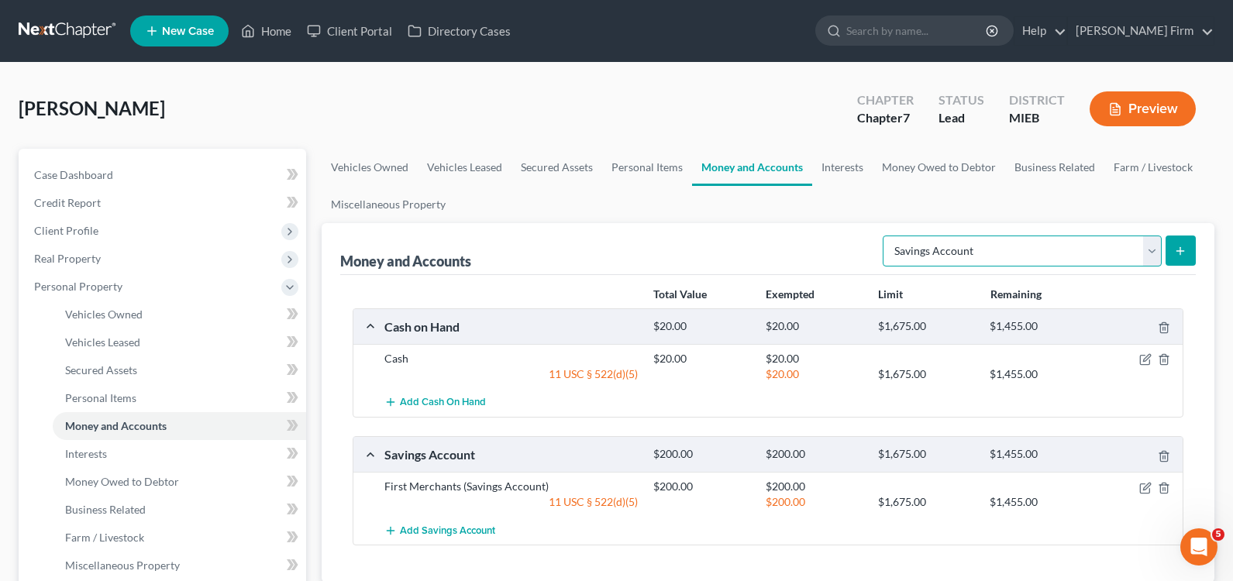
click at [891, 250] on select "Select Account Type Brokerage Cash on Hand Certificates of Deposit Checking Acc…" at bounding box center [1022, 251] width 279 height 31
select select "checking"
click at [886, 236] on select "Select Account Type Brokerage Cash on Hand Certificates of Deposit Checking Acc…" at bounding box center [1022, 251] width 279 height 31
click at [1184, 251] on line "submit" at bounding box center [1181, 251] width 7 height 0
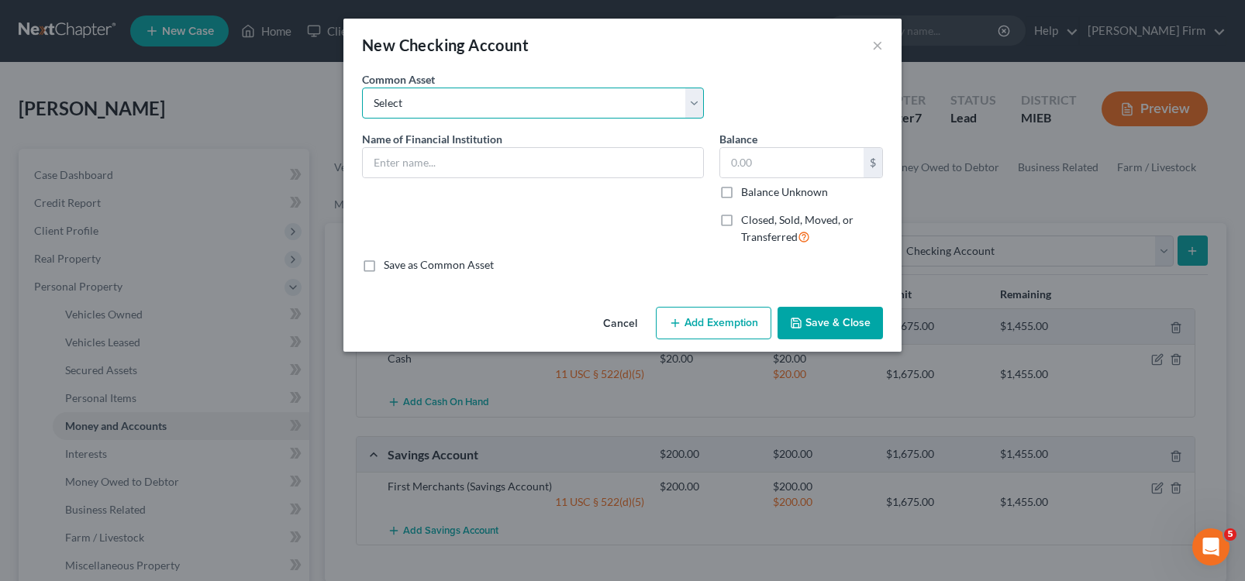
click at [419, 96] on select "Select [PERSON_NAME] Fargo Wiselly Community Focus Credit Union Capital One Cel…" at bounding box center [533, 103] width 342 height 31
click at [305, 87] on div "New Checking Account × An exemption set must first be selected from the Filing …" at bounding box center [622, 290] width 1245 height 581
click at [418, 159] on input "text" at bounding box center [533, 162] width 340 height 29
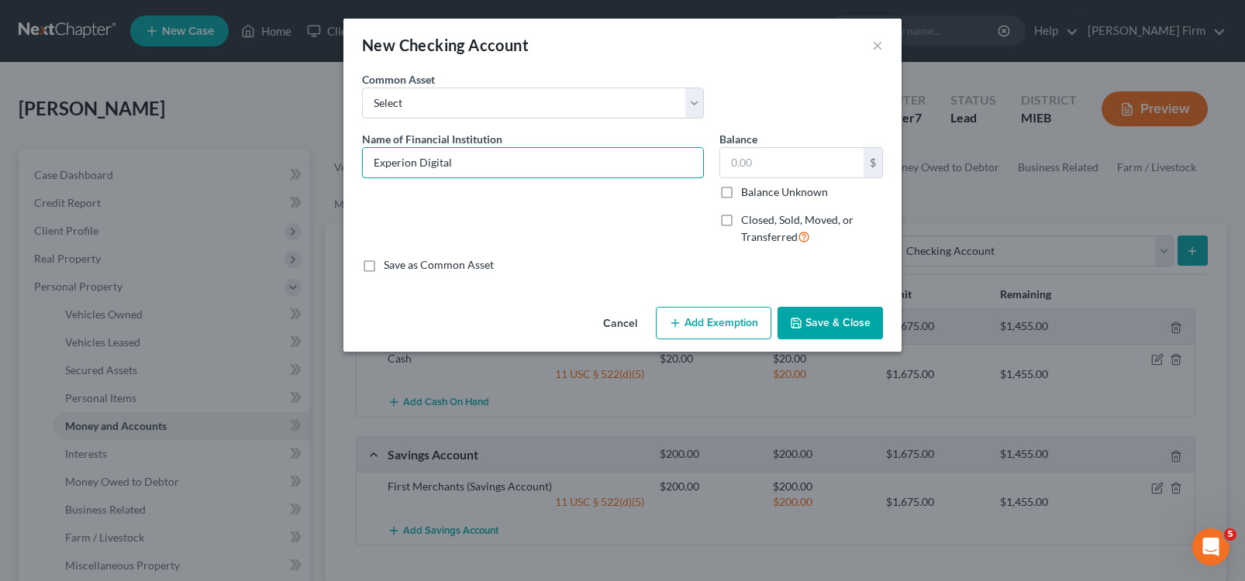
type input "Experion Digital"
click at [803, 158] on input "text" at bounding box center [791, 162] width 143 height 29
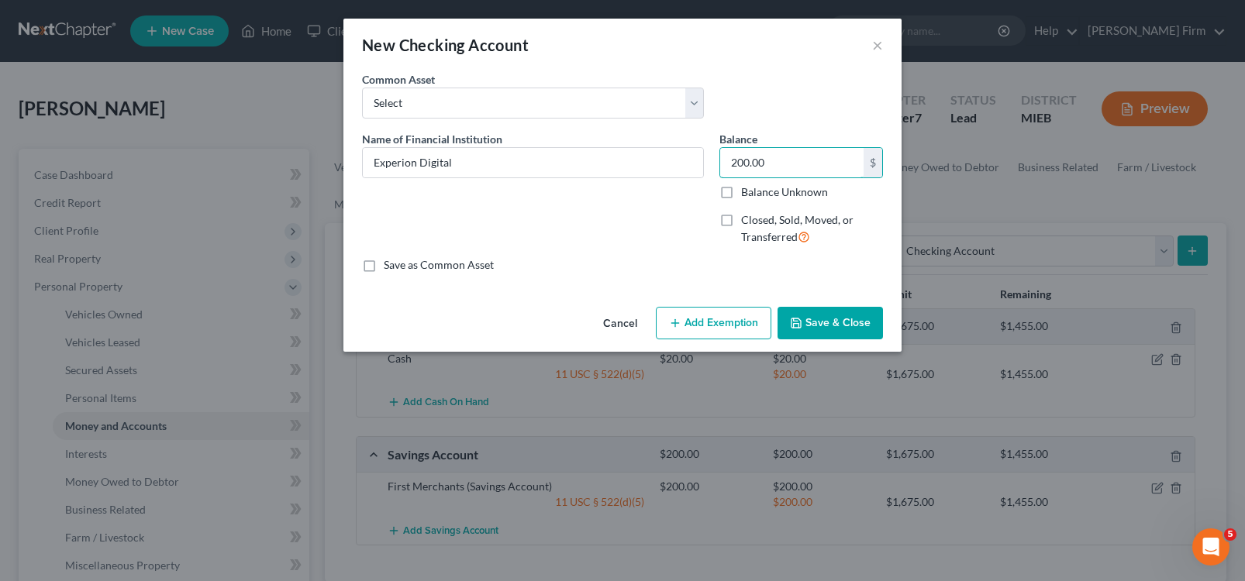
type input "200.00"
click at [711, 332] on button "Add Exemption" at bounding box center [714, 323] width 116 height 33
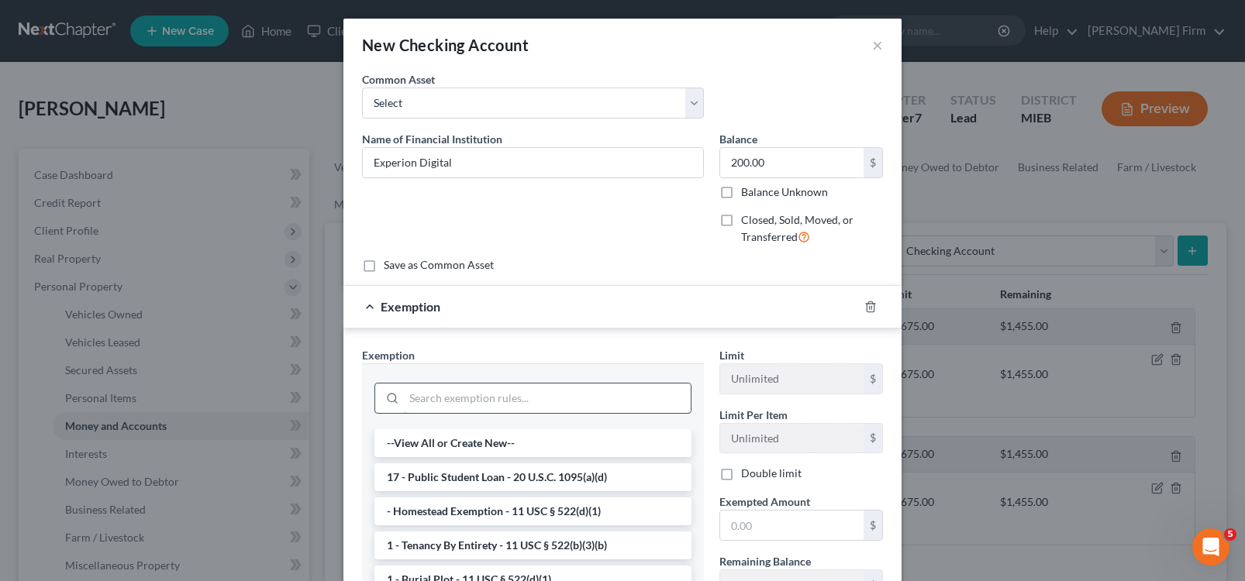
click at [647, 392] on input "search" at bounding box center [547, 398] width 287 height 29
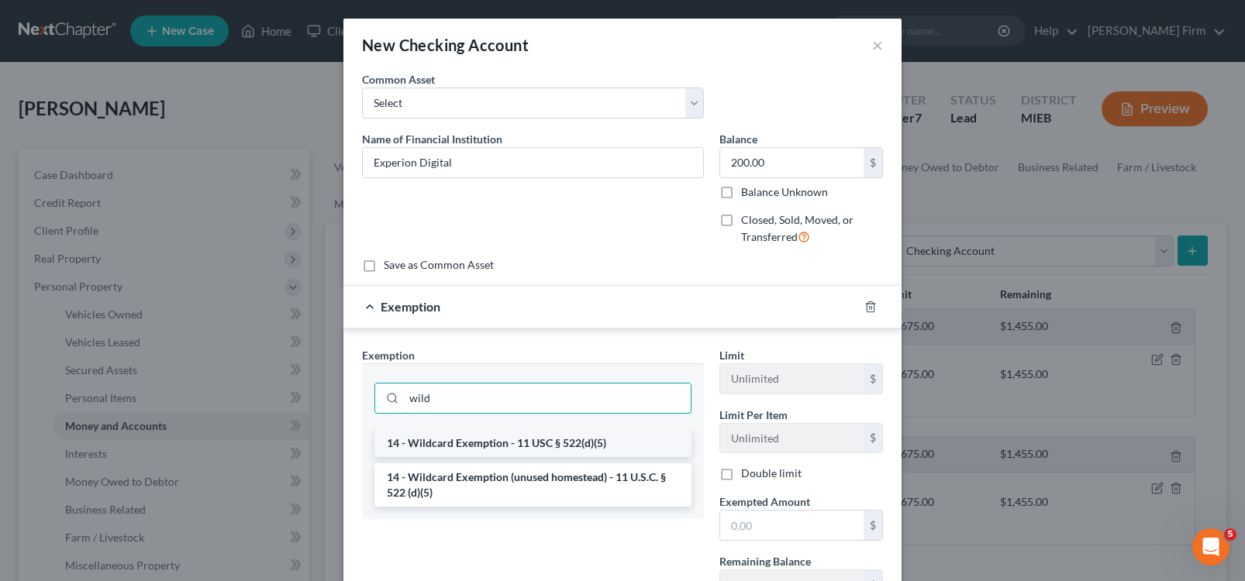
type input "wild"
click at [587, 433] on li "14 - Wildcard Exemption - 11 USC § 522(d)(5)" at bounding box center [532, 443] width 317 height 28
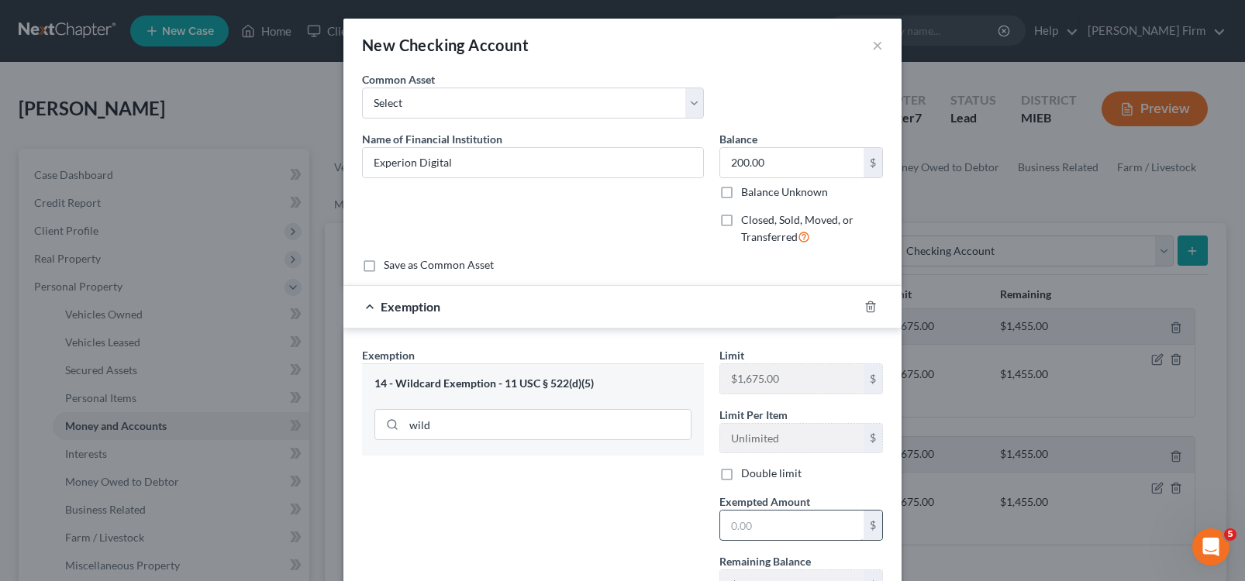
click at [736, 531] on input "text" at bounding box center [791, 525] width 143 height 29
type input "200"
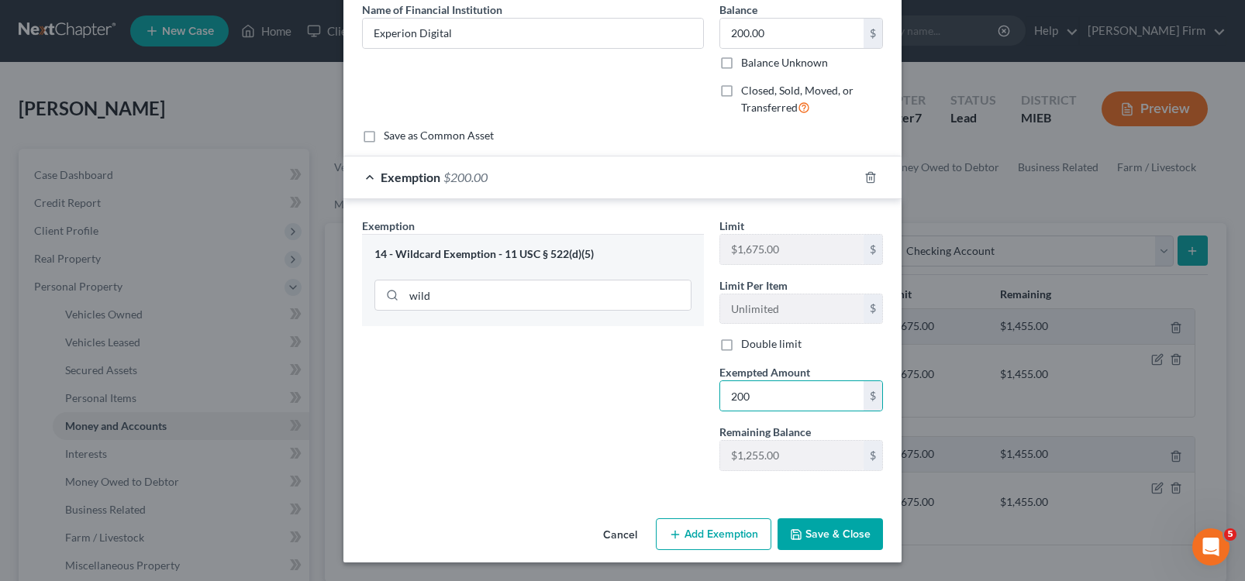
click at [861, 528] on button "Save & Close" at bounding box center [830, 535] width 105 height 33
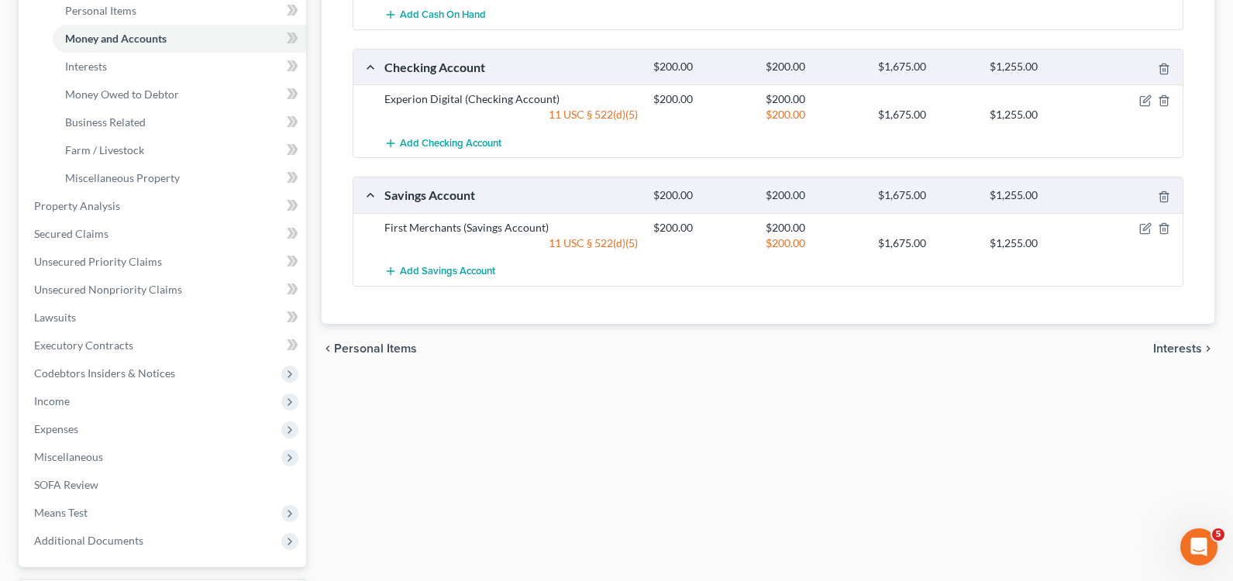
click at [1195, 354] on span "Interests" at bounding box center [1177, 349] width 49 height 12
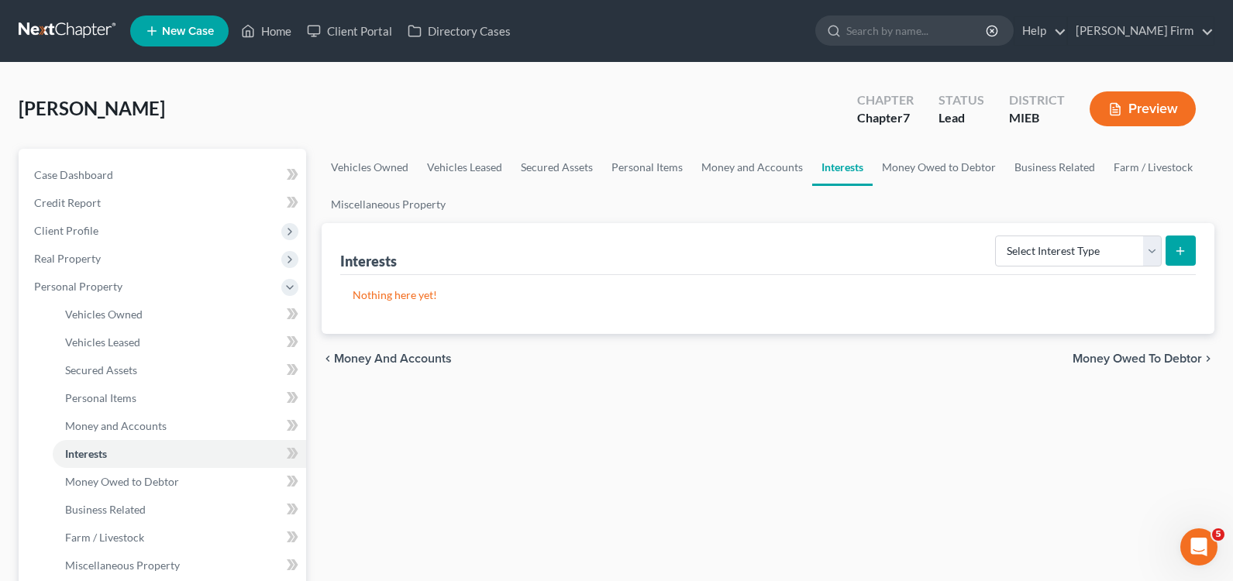
click at [1189, 364] on span "Money Owed to Debtor" at bounding box center [1137, 359] width 129 height 12
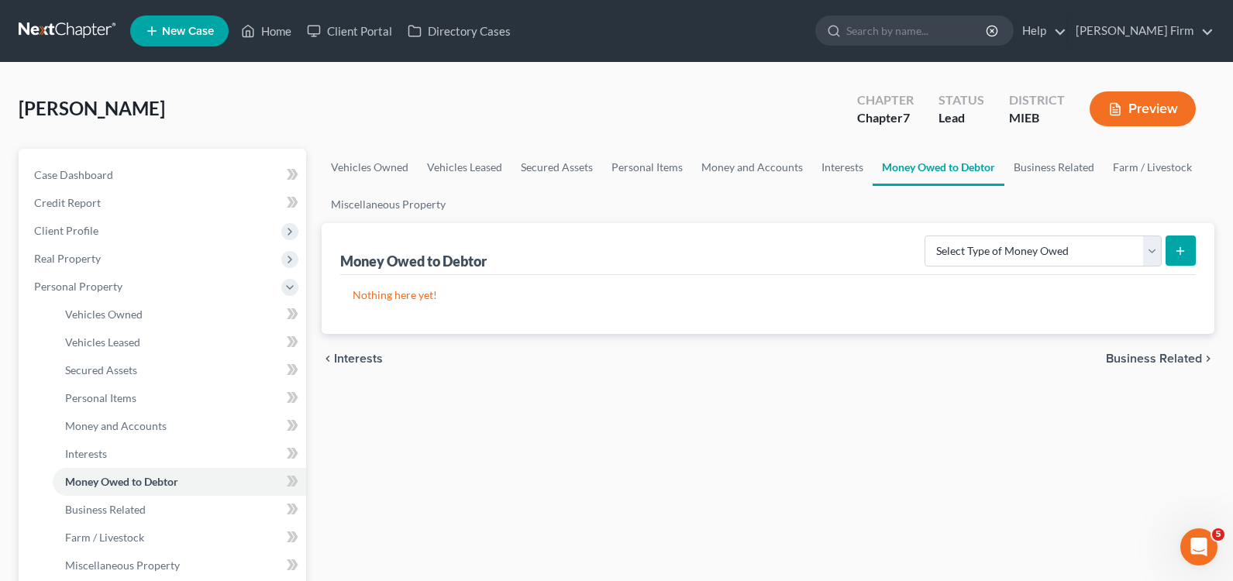
click at [1184, 357] on span "Business Related" at bounding box center [1154, 359] width 96 height 12
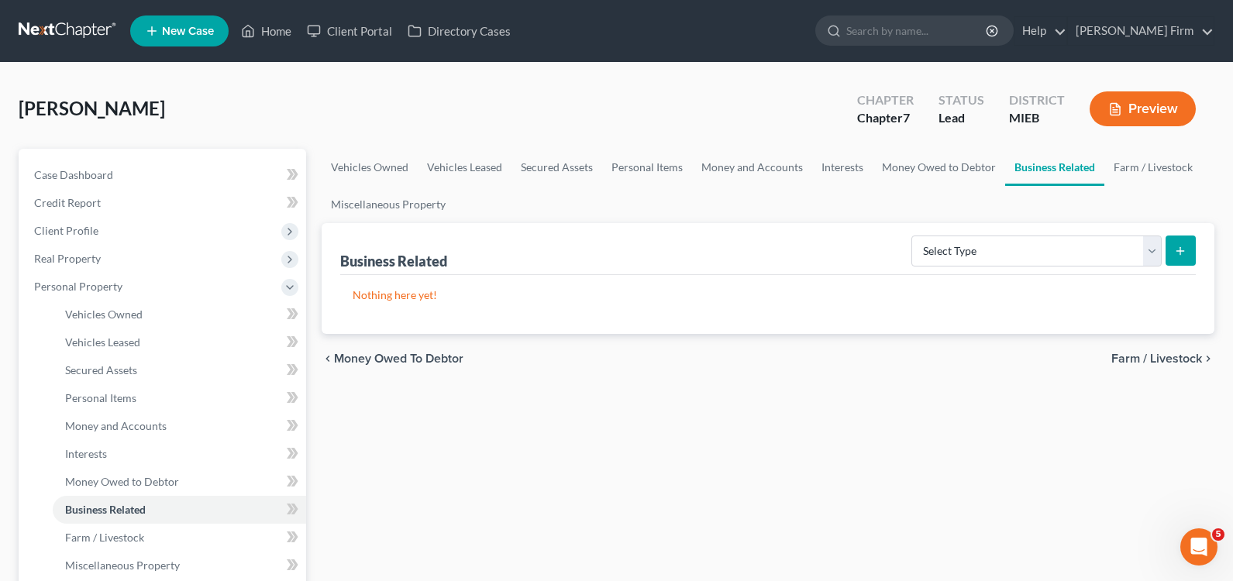
click at [1184, 358] on span "Farm / Livestock" at bounding box center [1157, 359] width 91 height 12
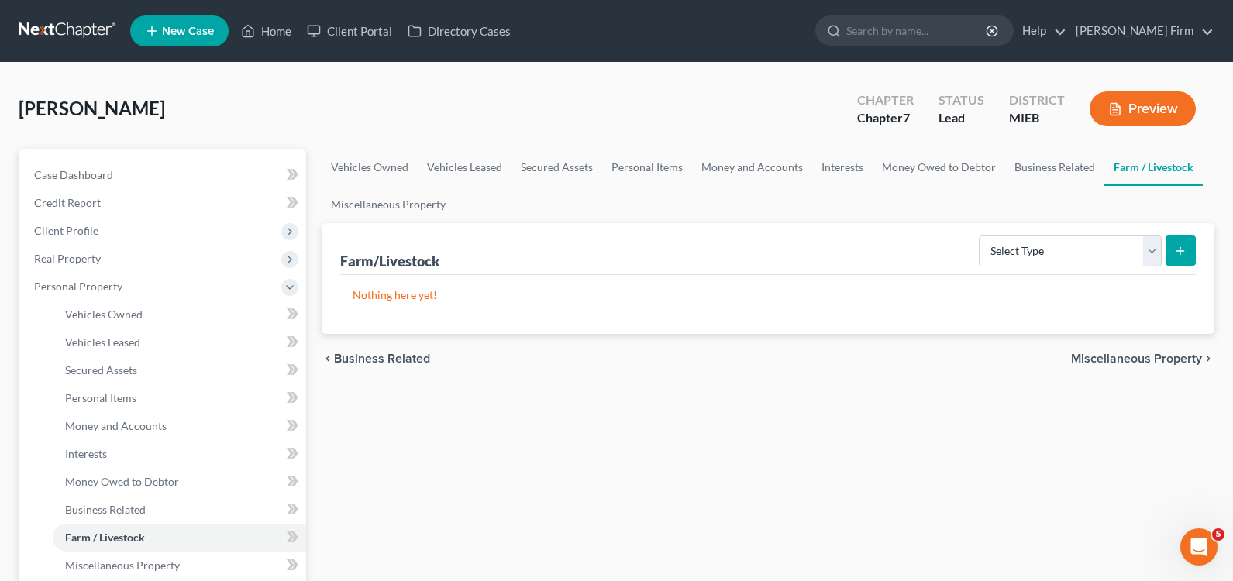
click at [1184, 358] on span "Miscellaneous Property" at bounding box center [1136, 359] width 131 height 12
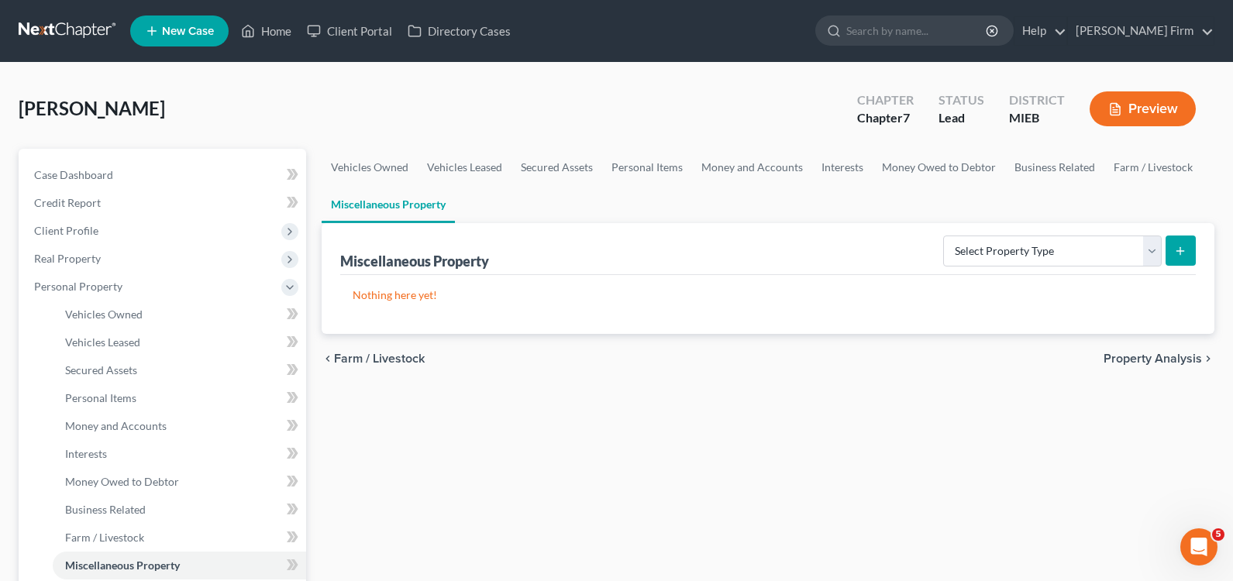
click at [1184, 358] on span "Property Analysis" at bounding box center [1153, 359] width 98 height 12
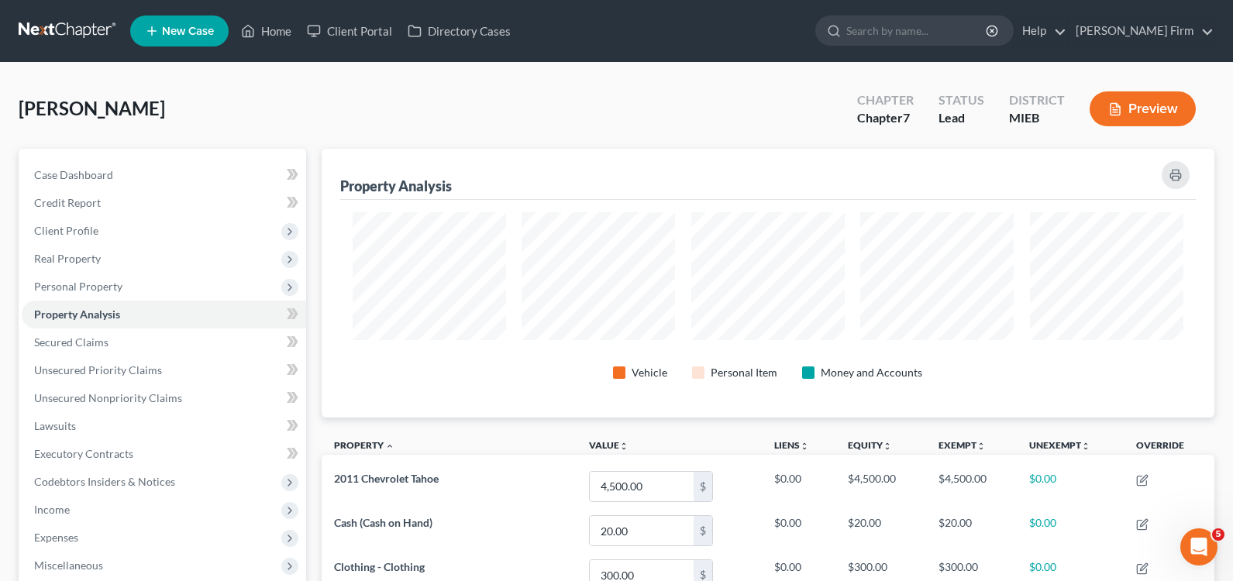
scroll to position [269, 894]
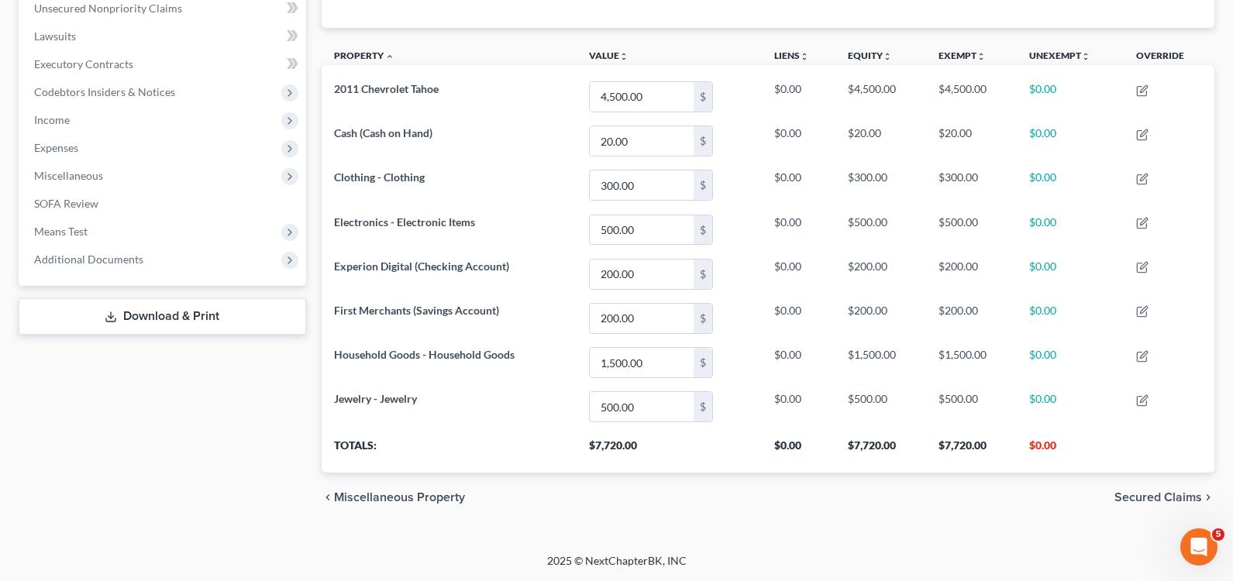
click at [1175, 497] on span "Secured Claims" at bounding box center [1159, 497] width 88 height 12
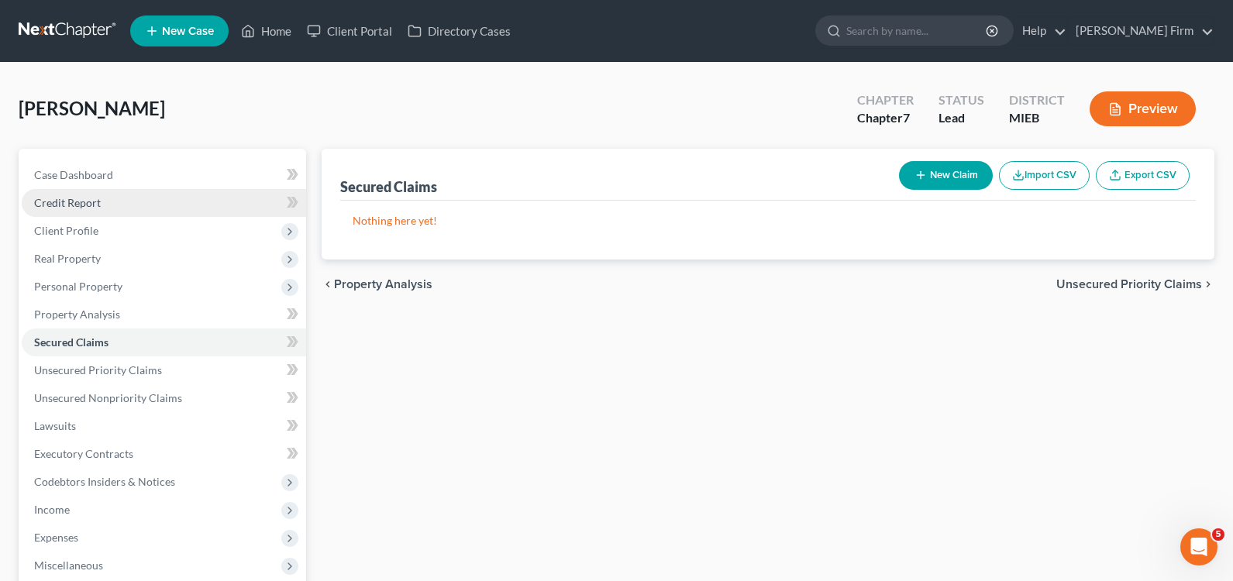
click at [93, 207] on span "Credit Report" at bounding box center [67, 202] width 67 height 13
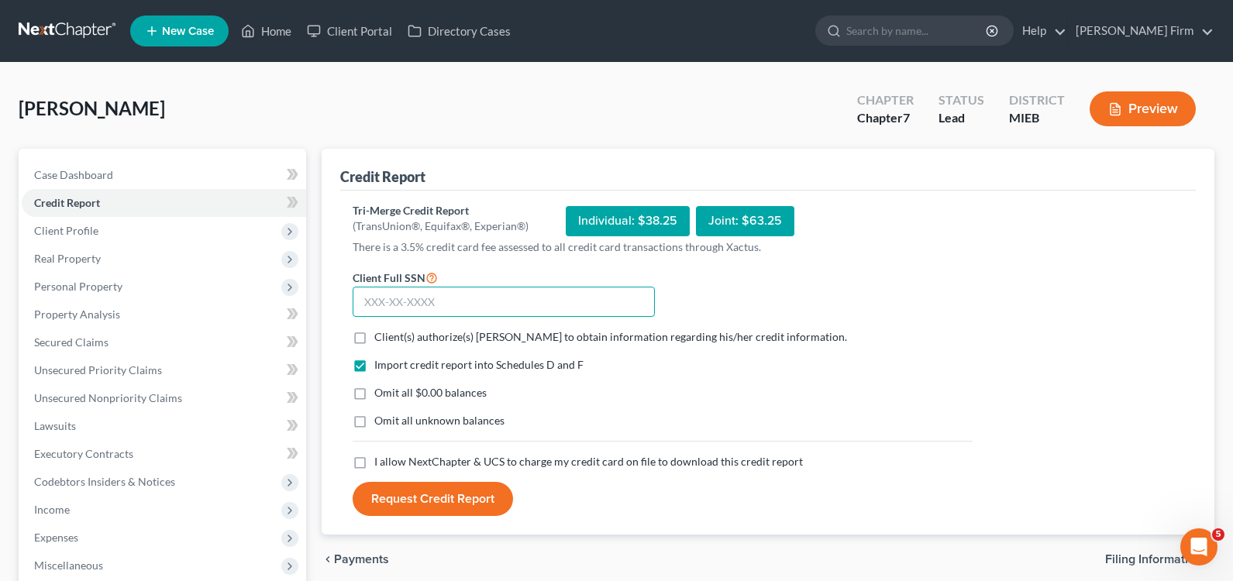
click at [384, 307] on input "text" at bounding box center [504, 302] width 302 height 31
click at [456, 305] on input "[PHONE_NUMBER]" at bounding box center [504, 302] width 302 height 31
type input "367-11-9465"
click at [374, 335] on label "Client(s) authorize(s) [PERSON_NAME] to obtain information regarding his/her cr…" at bounding box center [610, 337] width 473 height 16
click at [381, 335] on input "Client(s) authorize(s) [PERSON_NAME] to obtain information regarding his/her cr…" at bounding box center [386, 334] width 10 height 10
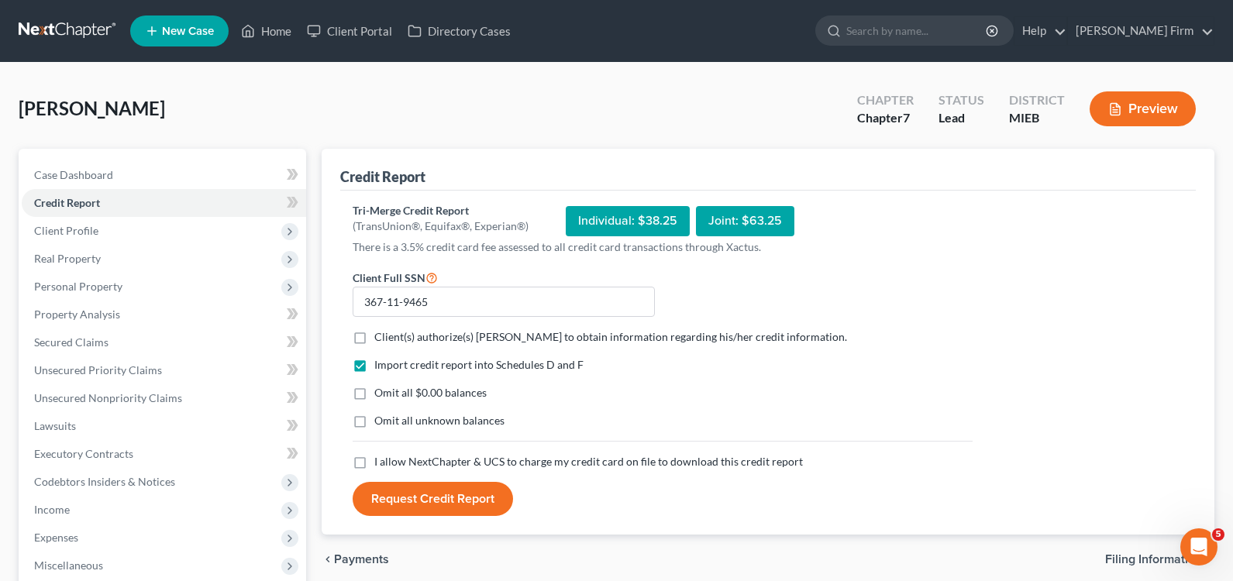
checkbox input "true"
click at [374, 395] on label "Omit all $0.00 balances" at bounding box center [430, 393] width 112 height 16
click at [381, 395] on input "Omit all $0.00 balances" at bounding box center [386, 390] width 10 height 10
checkbox input "true"
click at [374, 423] on label "Omit all unknown balances" at bounding box center [439, 421] width 130 height 16
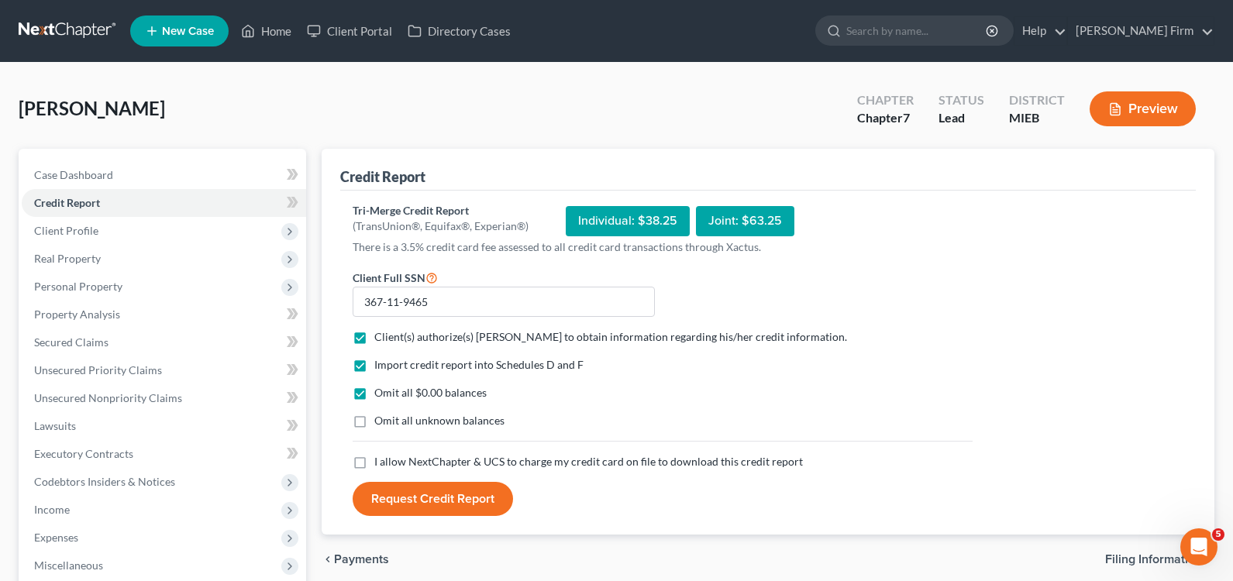
click at [381, 423] on input "Omit all unknown balances" at bounding box center [386, 418] width 10 height 10
checkbox input "true"
click at [374, 461] on label "I allow NextChapter & UCS to charge my credit card on file to download this cre…" at bounding box center [588, 462] width 429 height 16
click at [381, 461] on input "I allow NextChapter & UCS to charge my credit card on file to download this cre…" at bounding box center [386, 459] width 10 height 10
checkbox input "true"
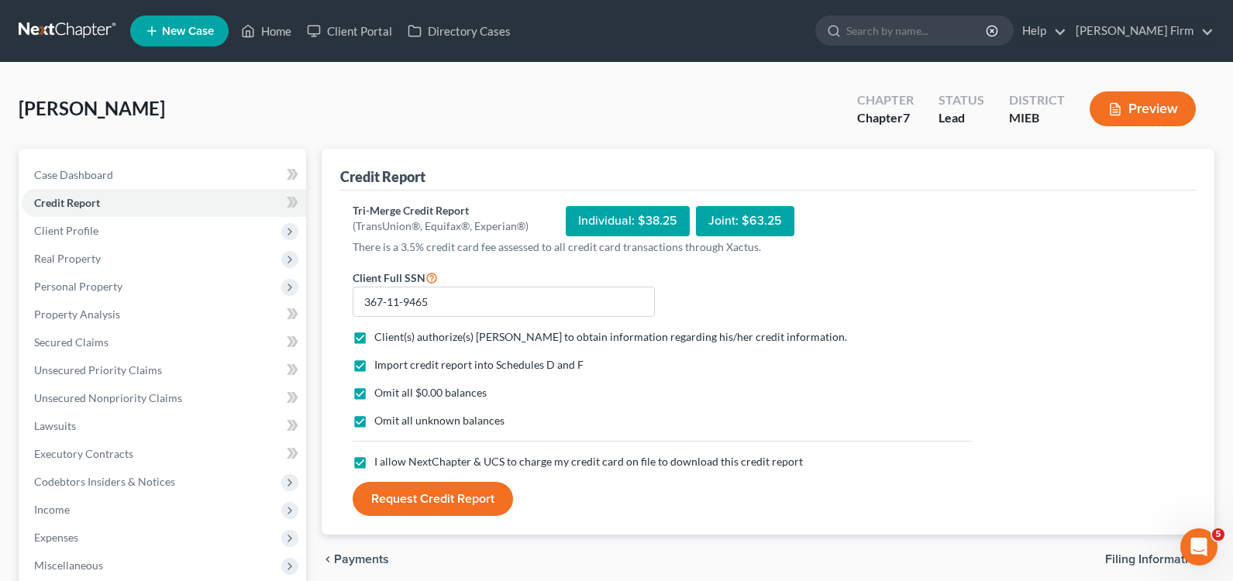
click at [418, 505] on button "Request Credit Report" at bounding box center [433, 499] width 160 height 34
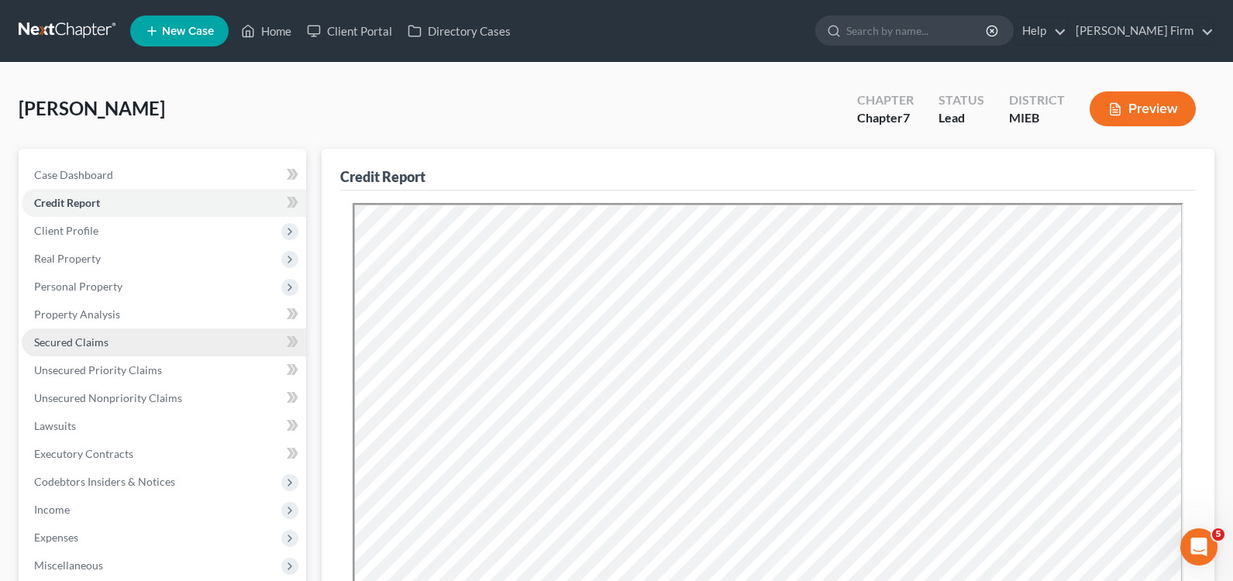
click at [125, 336] on link "Secured Claims" at bounding box center [164, 343] width 284 height 28
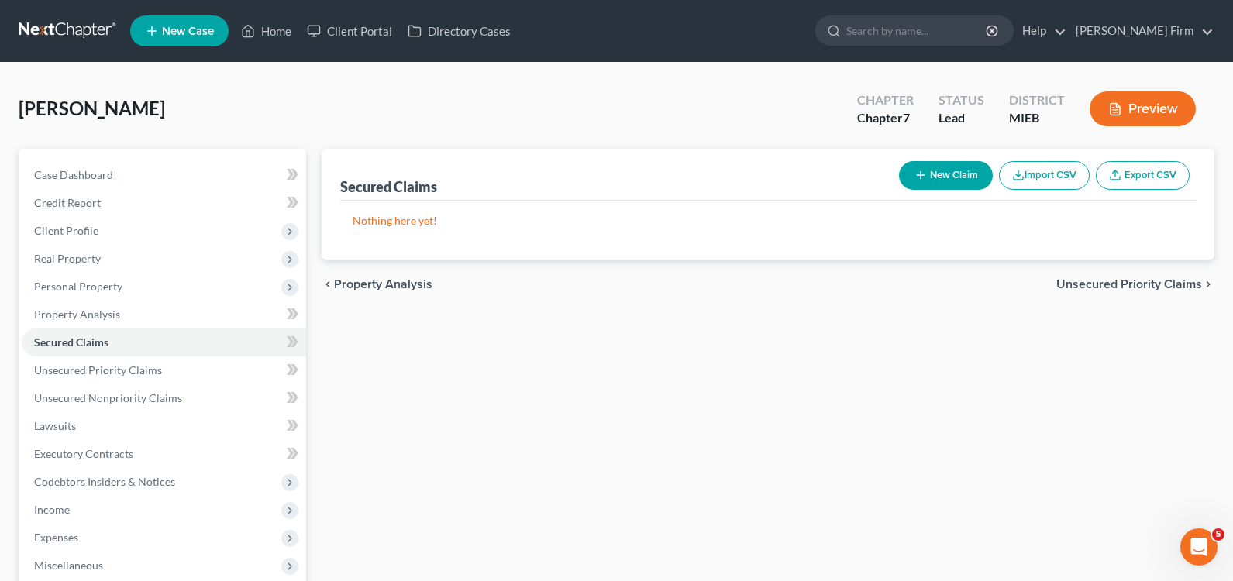
click at [1112, 288] on span "Unsecured Priority Claims" at bounding box center [1130, 284] width 146 height 12
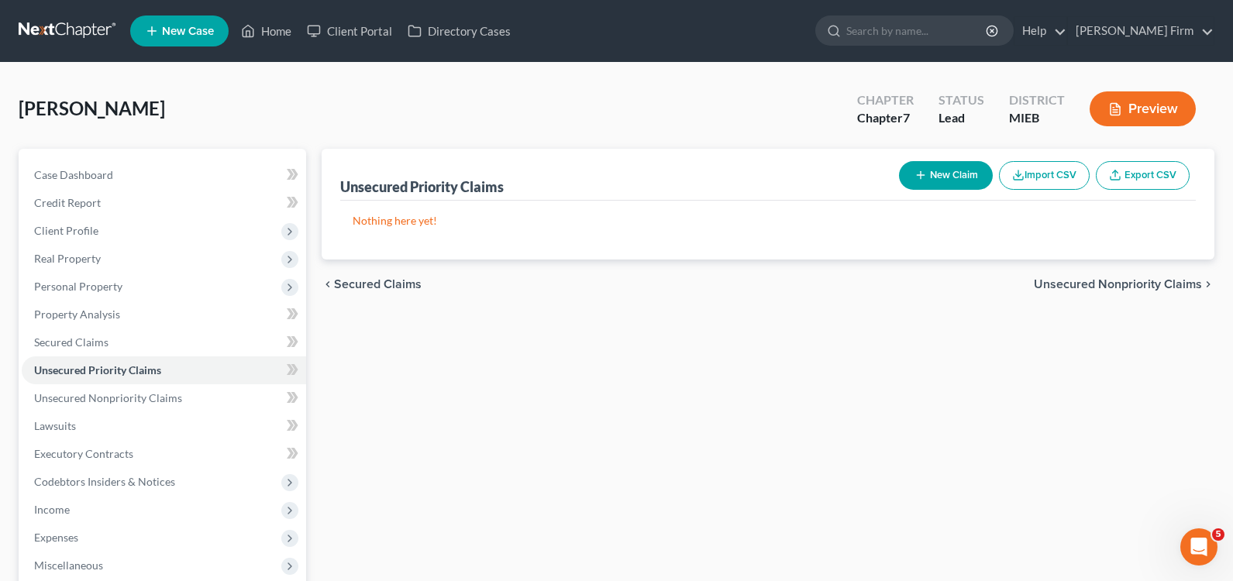
click at [1112, 288] on span "Unsecured Nonpriority Claims" at bounding box center [1118, 284] width 168 height 12
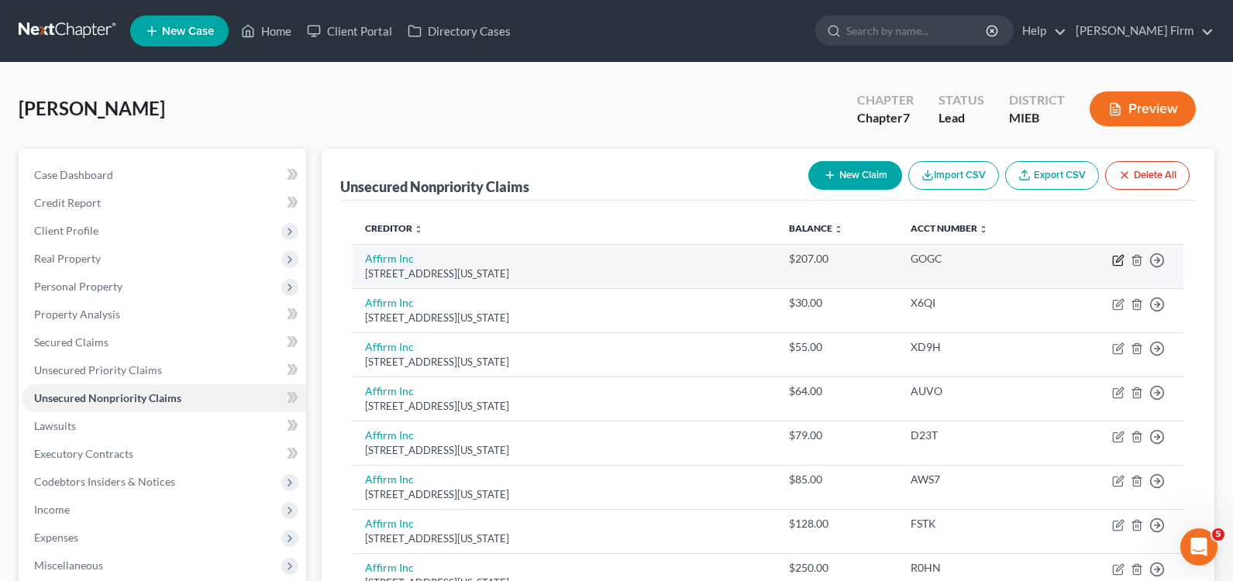
click at [1116, 254] on icon "button" at bounding box center [1118, 260] width 12 height 12
select select "4"
select select "0"
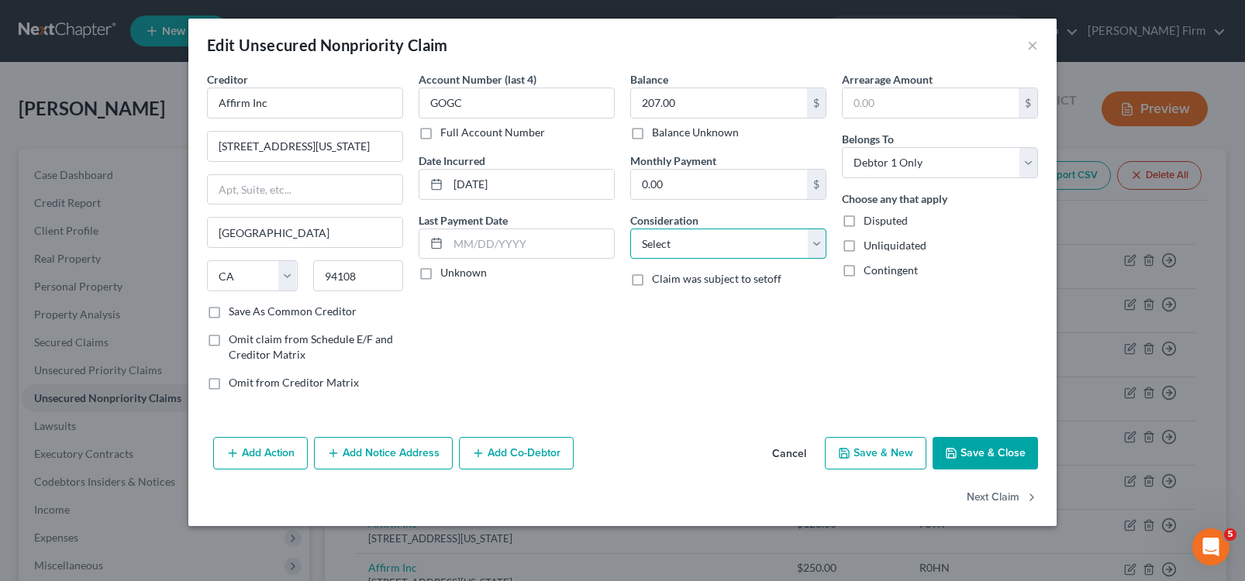
click at [757, 236] on select "Select Cable / Satellite Services Collection Agency Credit Card Debt Debt Couns…" at bounding box center [728, 244] width 196 height 31
select select "10"
click at [630, 229] on select "Select Cable / Satellite Services Collection Agency Credit Card Debt Debt Couns…" at bounding box center [728, 244] width 196 height 31
click at [998, 498] on button "Next Claim" at bounding box center [1002, 498] width 71 height 33
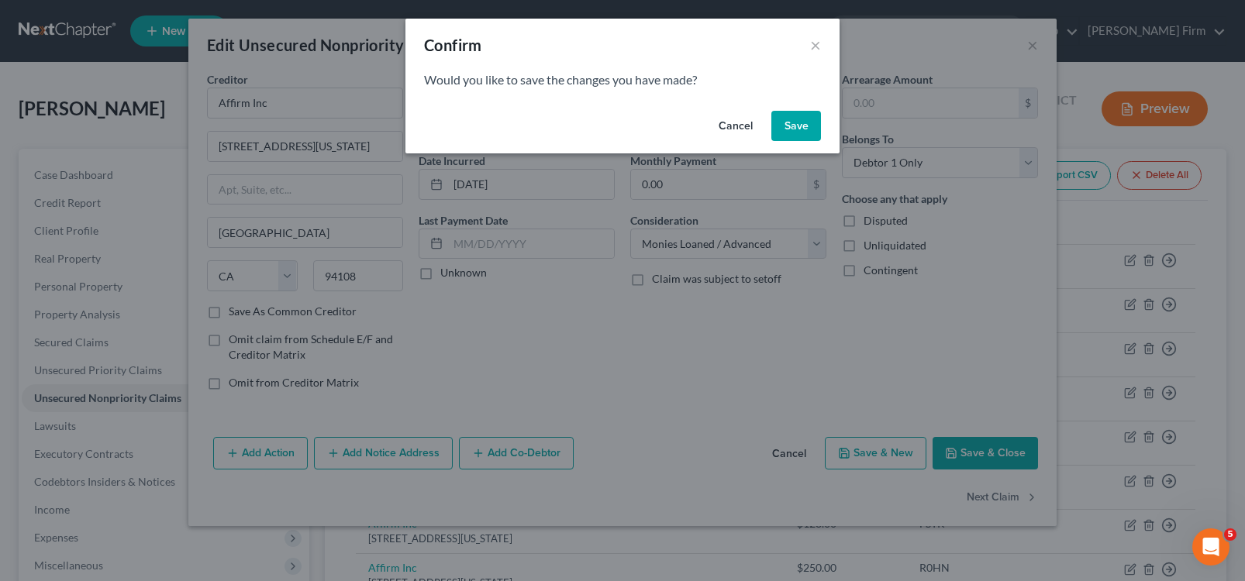
click at [795, 129] on button "Save" at bounding box center [796, 126] width 50 height 31
select select "4"
select select "0"
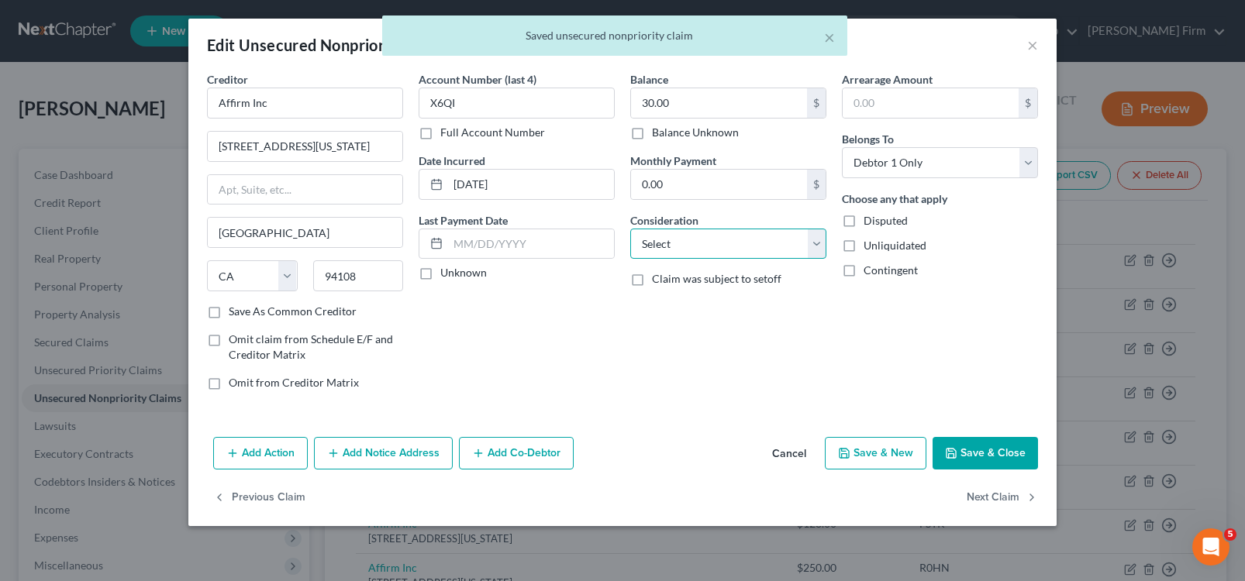
click at [743, 241] on select "Select Cable / Satellite Services Collection Agency Credit Card Debt Debt Couns…" at bounding box center [728, 244] width 196 height 31
select select "10"
click at [630, 229] on select "Select Cable / Satellite Services Collection Agency Credit Card Debt Debt Couns…" at bounding box center [728, 244] width 196 height 31
click at [996, 503] on button "Next Claim" at bounding box center [1002, 498] width 71 height 33
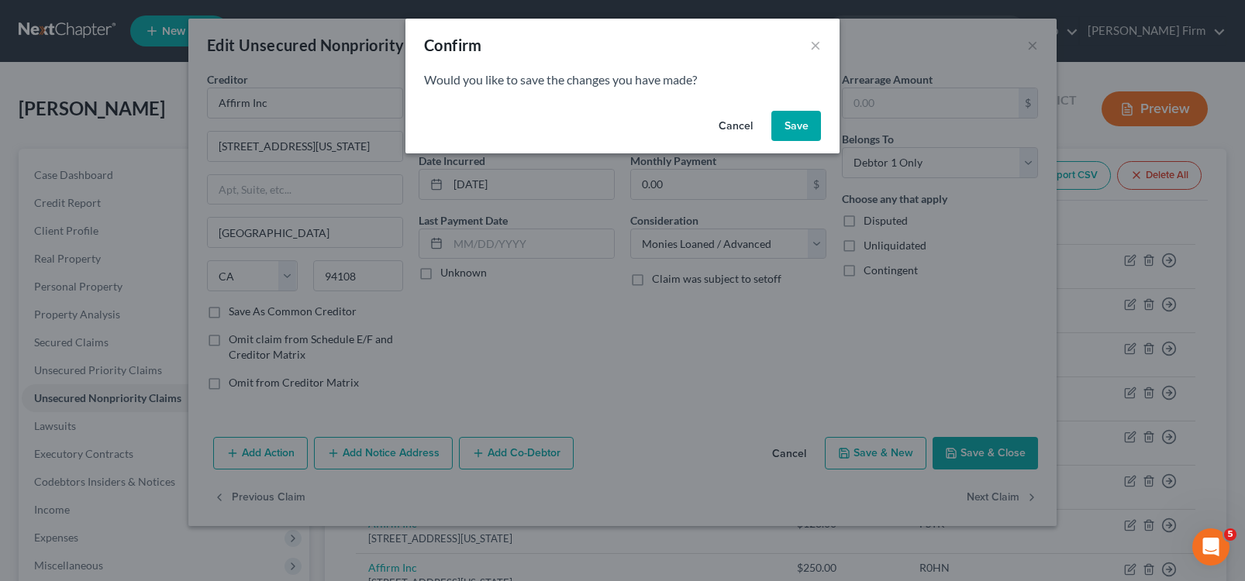
click at [787, 132] on button "Save" at bounding box center [796, 126] width 50 height 31
type input "0"
select select "4"
select select "0"
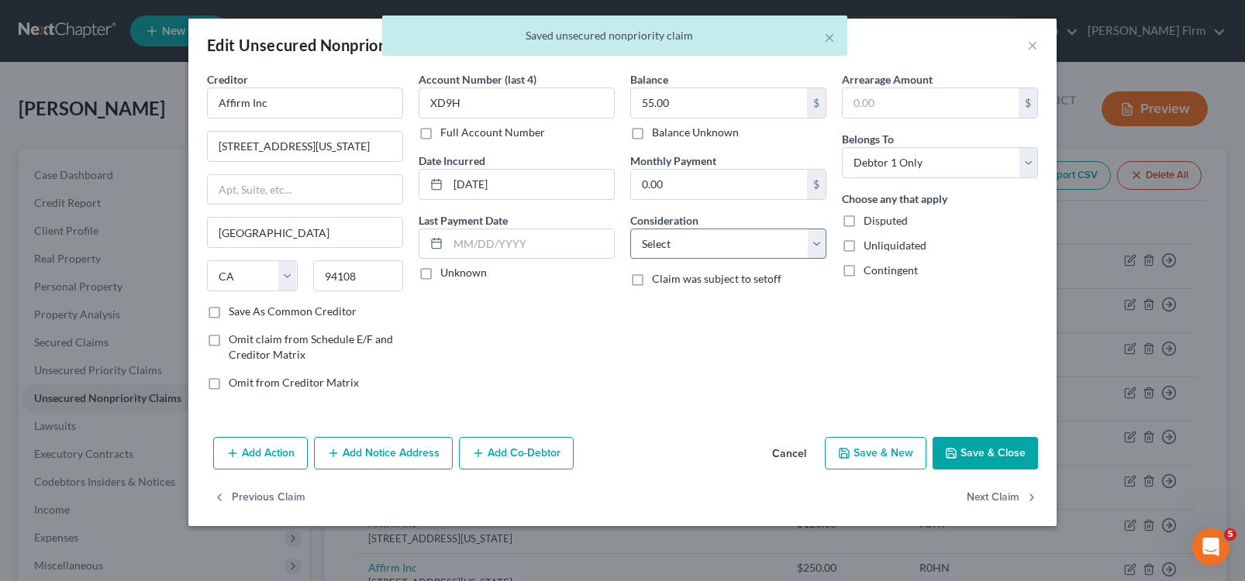
click at [771, 240] on select "Select Cable / Satellite Services Collection Agency Credit Card Debt Debt Couns…" at bounding box center [728, 244] width 196 height 31
select select "10"
click at [630, 229] on select "Select Cable / Satellite Services Collection Agency Credit Card Debt Debt Couns…" at bounding box center [728, 244] width 196 height 31
click at [1006, 503] on button "Next Claim" at bounding box center [1002, 498] width 71 height 33
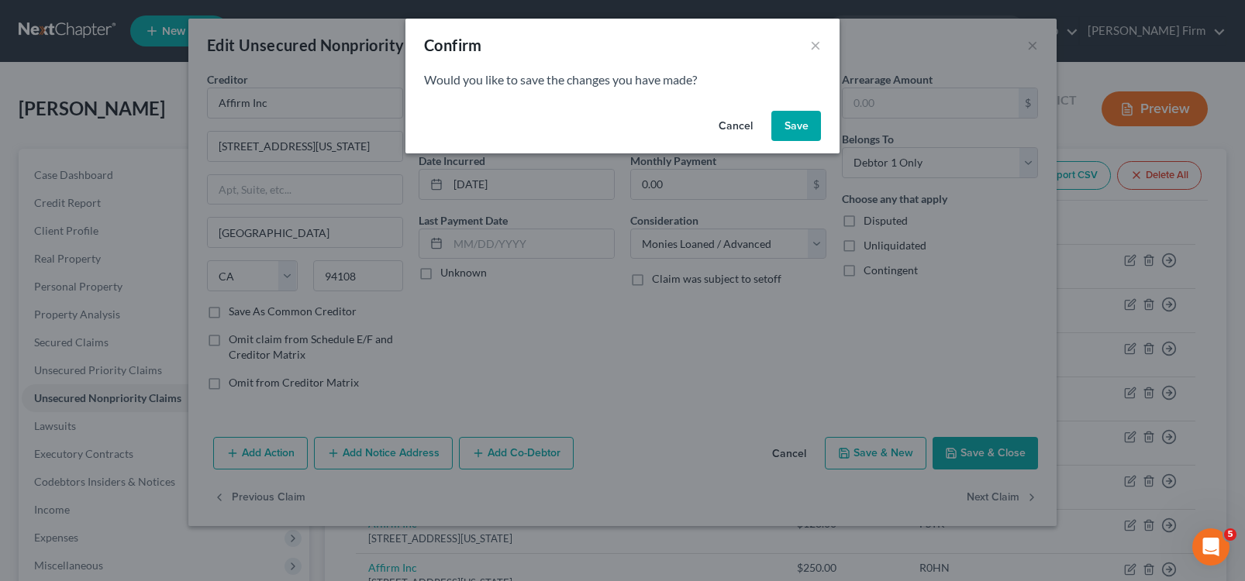
click at [804, 118] on button "Save" at bounding box center [796, 126] width 50 height 31
select select "4"
select select "0"
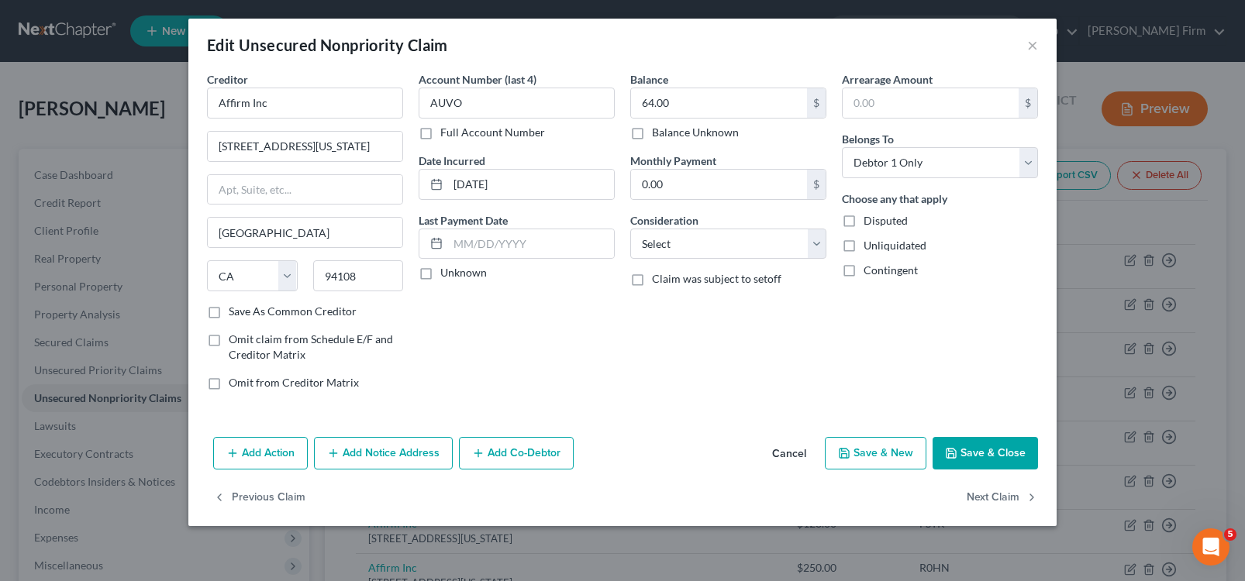
type input "0"
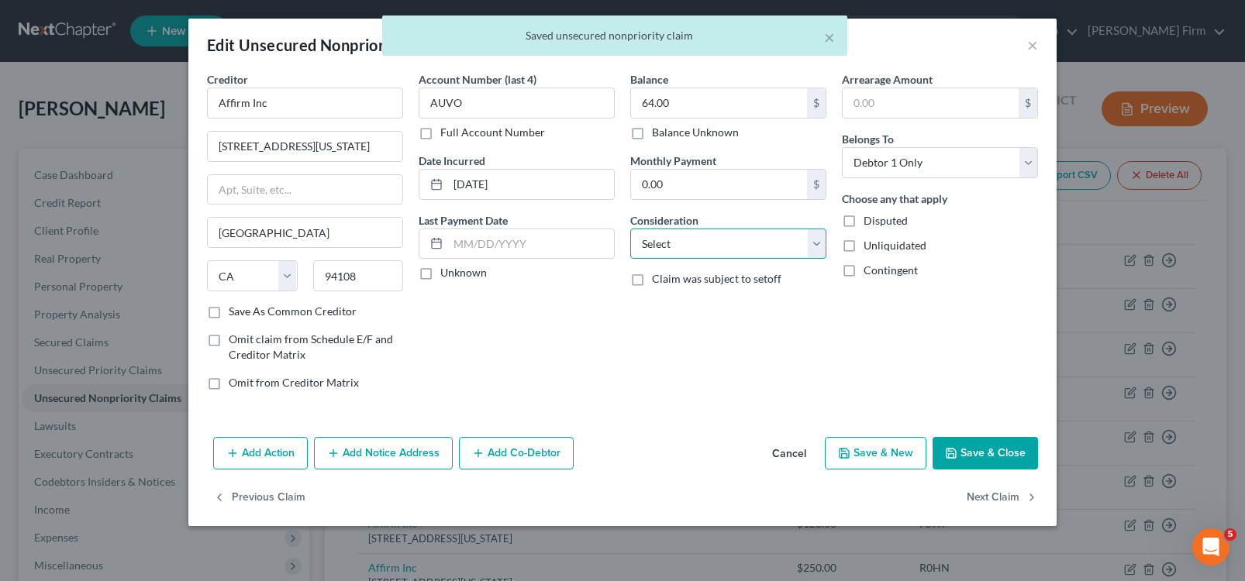
click at [734, 239] on select "Select Cable / Satellite Services Collection Agency Credit Card Debt Debt Couns…" at bounding box center [728, 244] width 196 height 31
select select "10"
click at [630, 229] on select "Select Cable / Satellite Services Collection Agency Credit Card Debt Debt Couns…" at bounding box center [728, 244] width 196 height 31
click at [997, 495] on button "Next Claim" at bounding box center [1002, 498] width 71 height 33
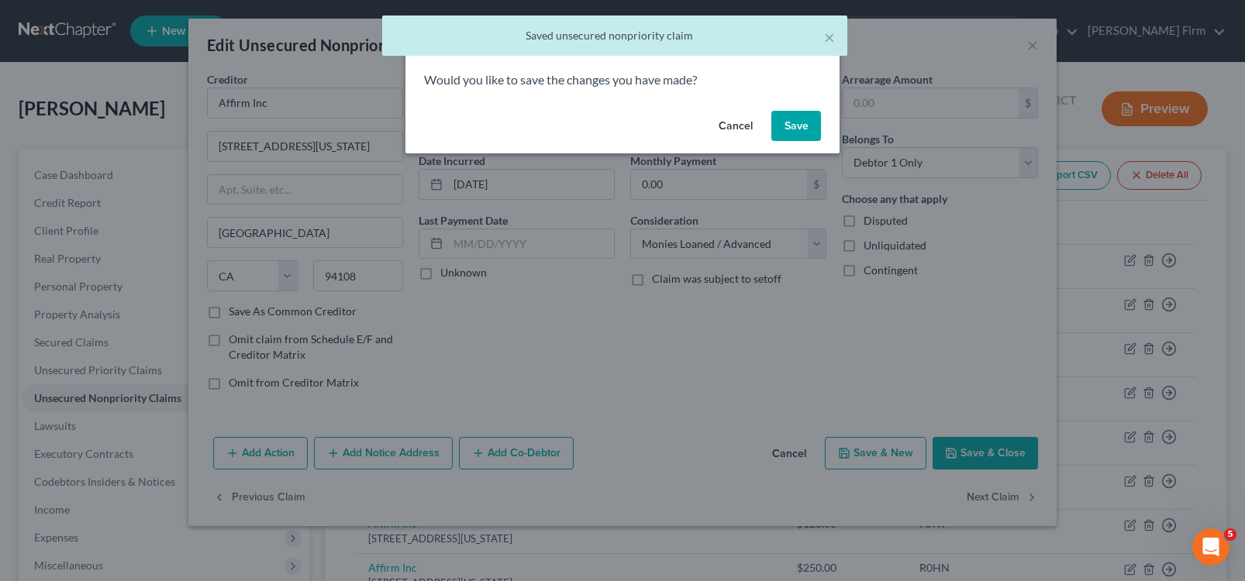
click at [802, 123] on button "Save" at bounding box center [796, 126] width 50 height 31
select select "4"
select select "0"
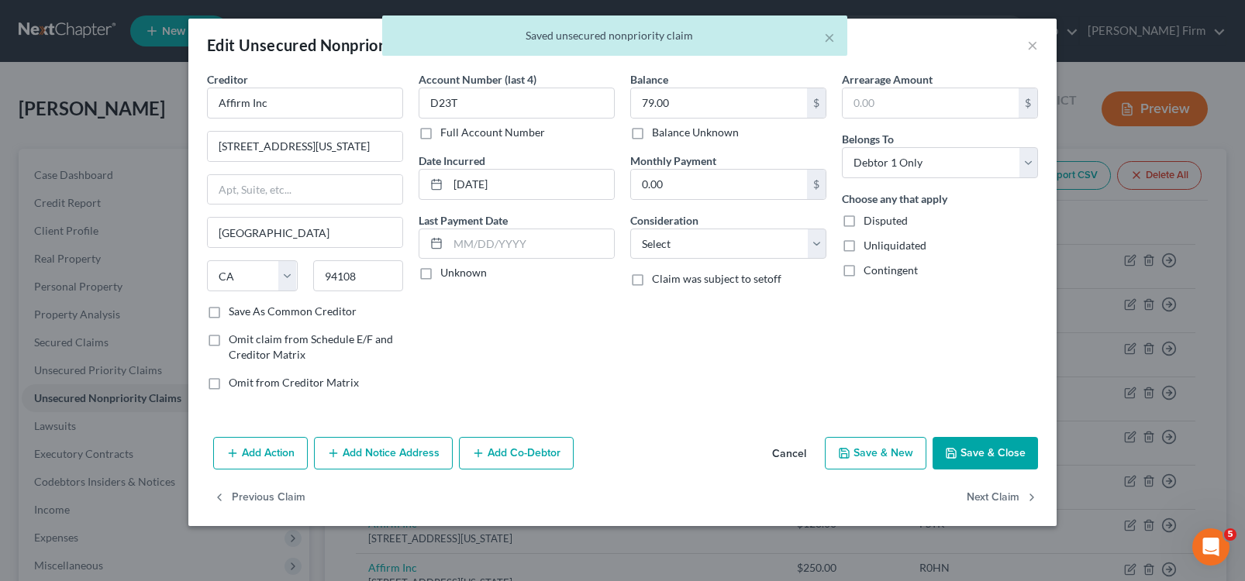
type input "0"
click at [757, 240] on select "Select Cable / Satellite Services Collection Agency Credit Card Debt Debt Couns…" at bounding box center [728, 244] width 196 height 31
select select "10"
click at [630, 229] on select "Select Cable / Satellite Services Collection Agency Credit Card Debt Debt Couns…" at bounding box center [728, 244] width 196 height 31
click at [983, 505] on button "Next Claim" at bounding box center [1002, 498] width 71 height 33
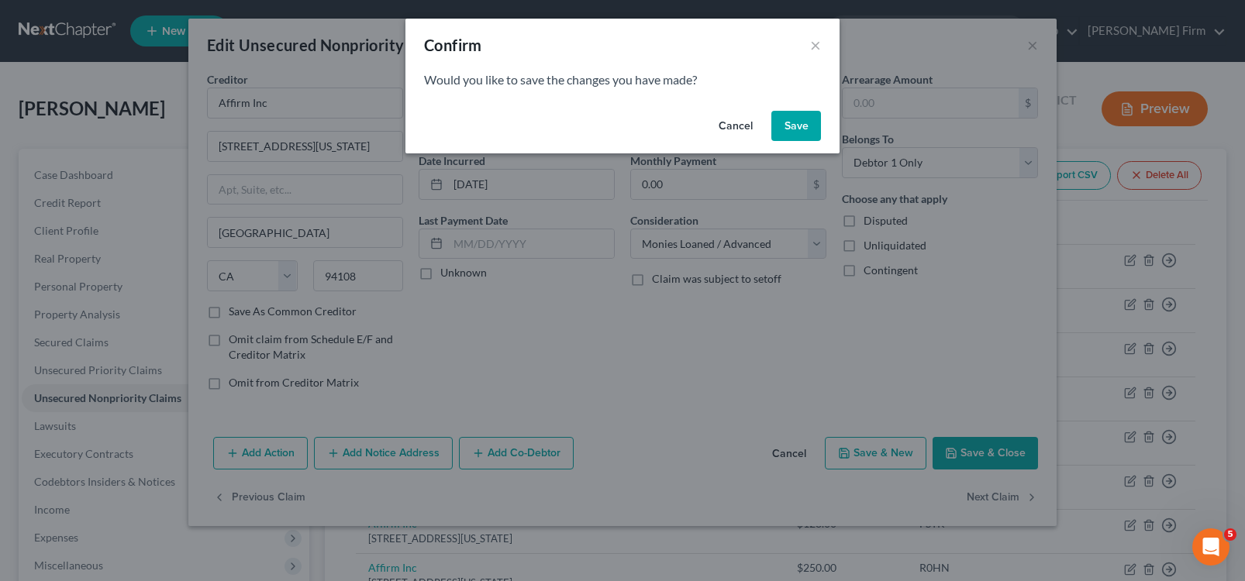
click at [821, 126] on div "Cancel Save" at bounding box center [622, 130] width 434 height 50
drag, startPoint x: 801, startPoint y: 131, endPoint x: 795, endPoint y: 142, distance: 12.1
click at [800, 133] on button "Save" at bounding box center [796, 126] width 50 height 31
select select "4"
select select "0"
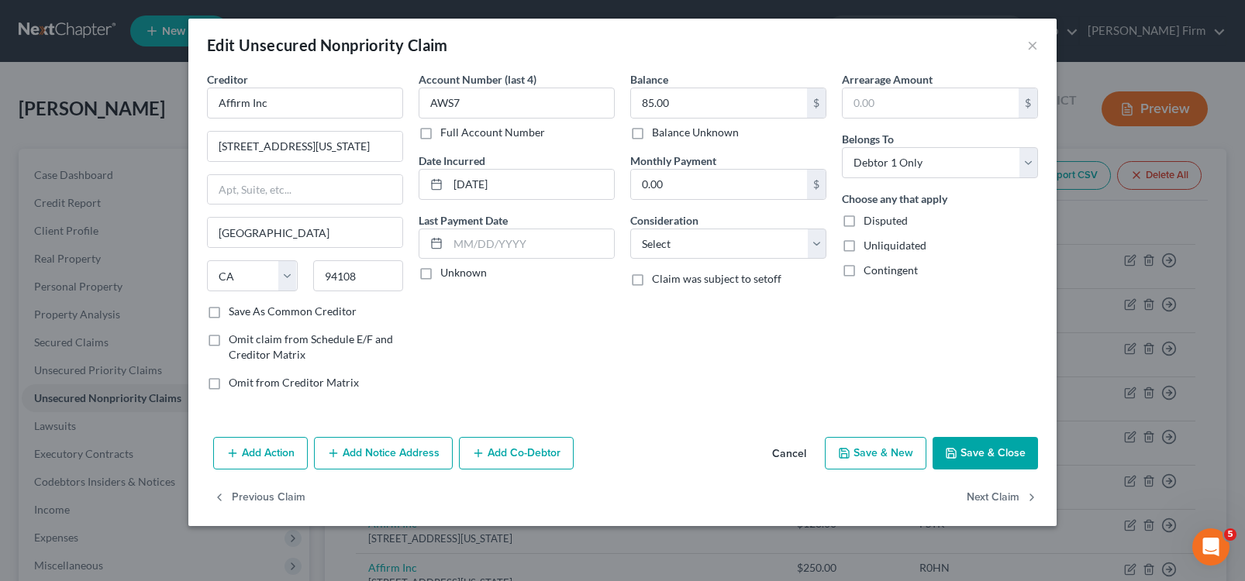
type input "0"
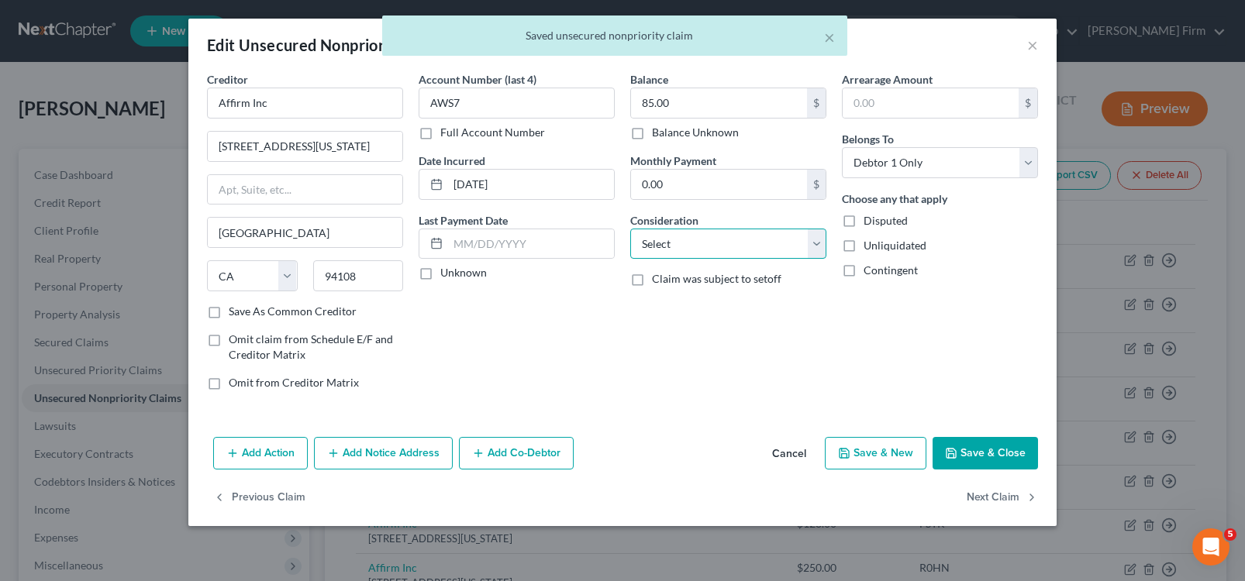
click at [683, 254] on select "Select Cable / Satellite Services Collection Agency Credit Card Debt Debt Couns…" at bounding box center [728, 244] width 196 height 31
select select "10"
click at [630, 229] on select "Select Cable / Satellite Services Collection Agency Credit Card Debt Debt Couns…" at bounding box center [728, 244] width 196 height 31
click at [982, 495] on button "Next Claim" at bounding box center [1002, 498] width 71 height 33
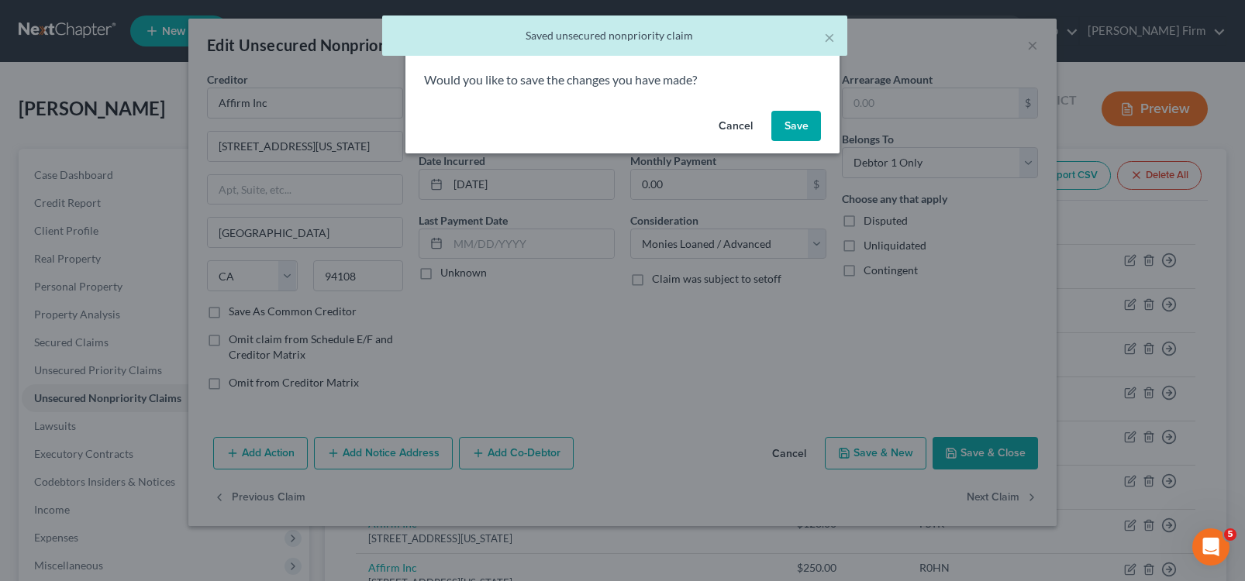
click at [802, 129] on button "Save" at bounding box center [796, 126] width 50 height 31
select select "4"
select select "0"
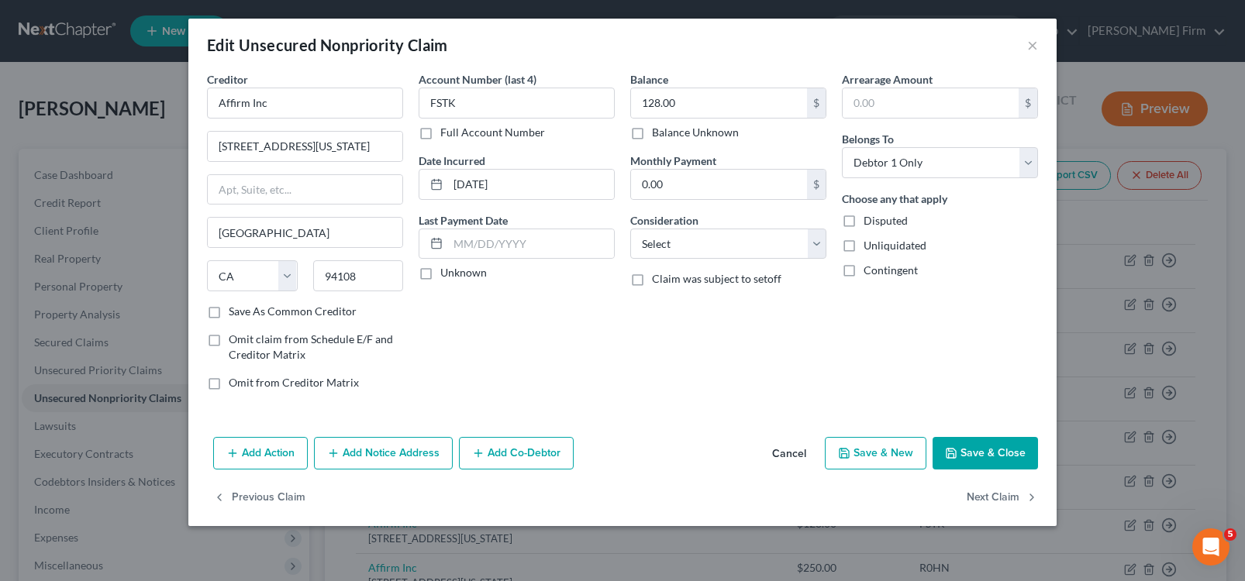
type input "0"
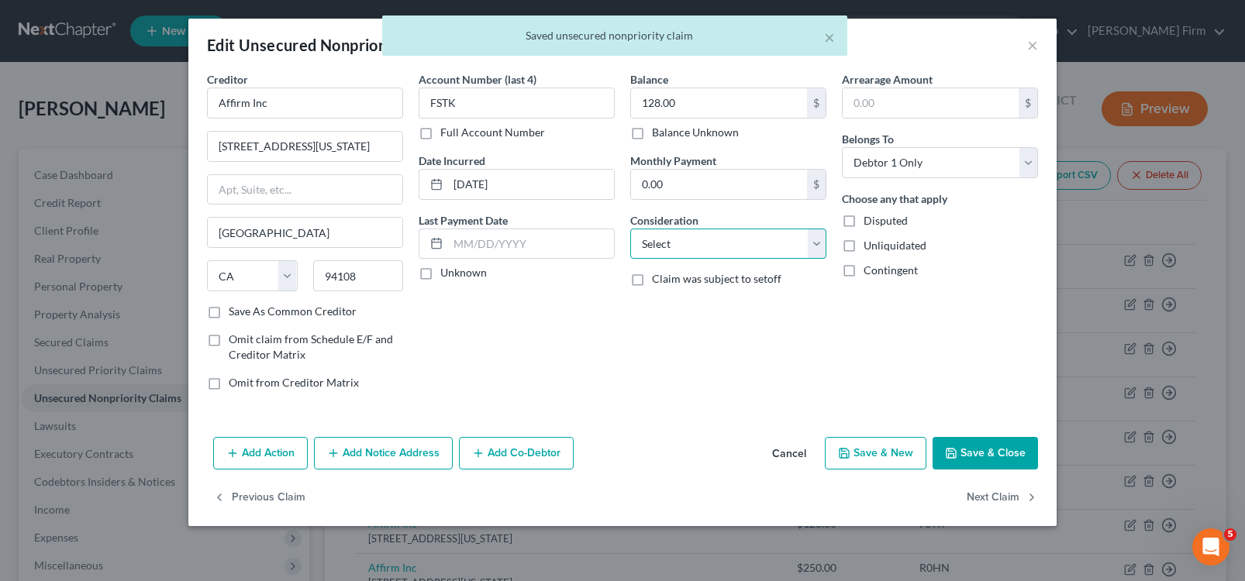
click at [716, 245] on select "Select Cable / Satellite Services Collection Agency Credit Card Debt Debt Couns…" at bounding box center [728, 244] width 196 height 31
select select "10"
click at [630, 229] on select "Select Cable / Satellite Services Collection Agency Credit Card Debt Debt Couns…" at bounding box center [728, 244] width 196 height 31
click at [982, 500] on button "Next Claim" at bounding box center [1002, 498] width 71 height 33
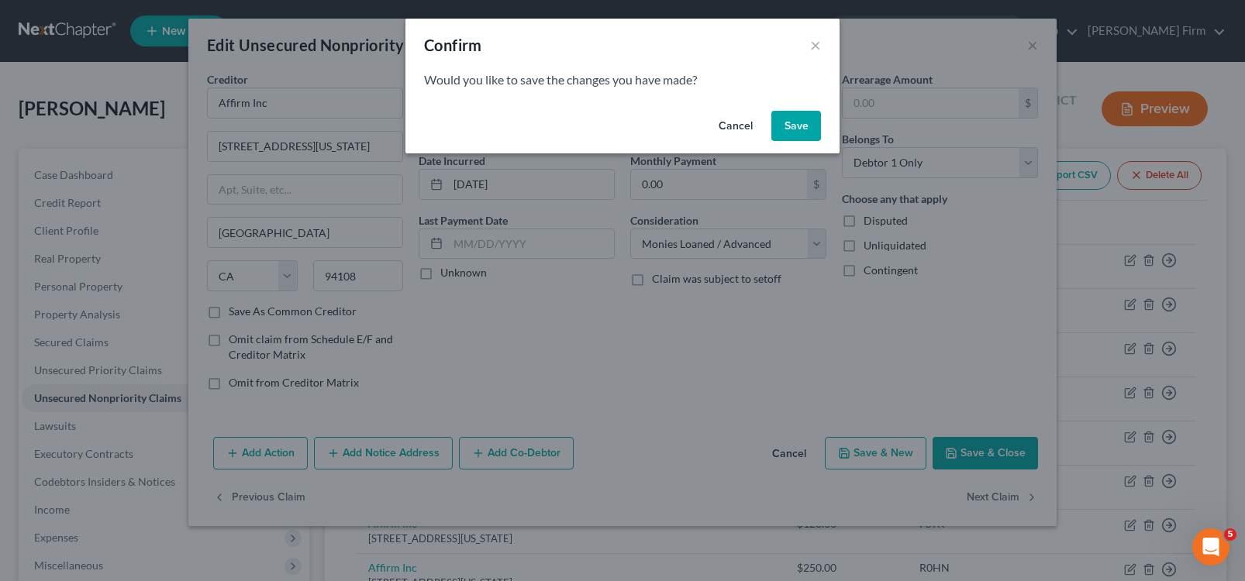
click at [807, 122] on button "Save" at bounding box center [796, 126] width 50 height 31
type input "0"
select select "4"
select select "0"
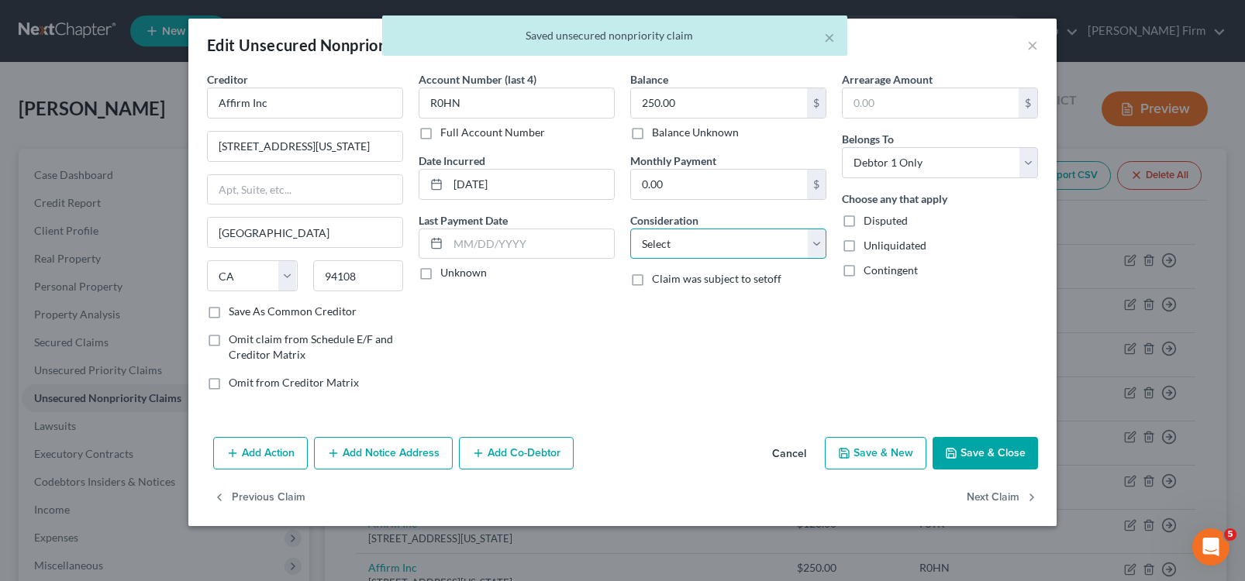
click at [726, 241] on select "Select Cable / Satellite Services Collection Agency Credit Card Debt Debt Couns…" at bounding box center [728, 244] width 196 height 31
select select "10"
click at [630, 229] on select "Select Cable / Satellite Services Collection Agency Credit Card Debt Debt Couns…" at bounding box center [728, 244] width 196 height 31
click at [1022, 505] on button "Next Claim" at bounding box center [1002, 498] width 71 height 33
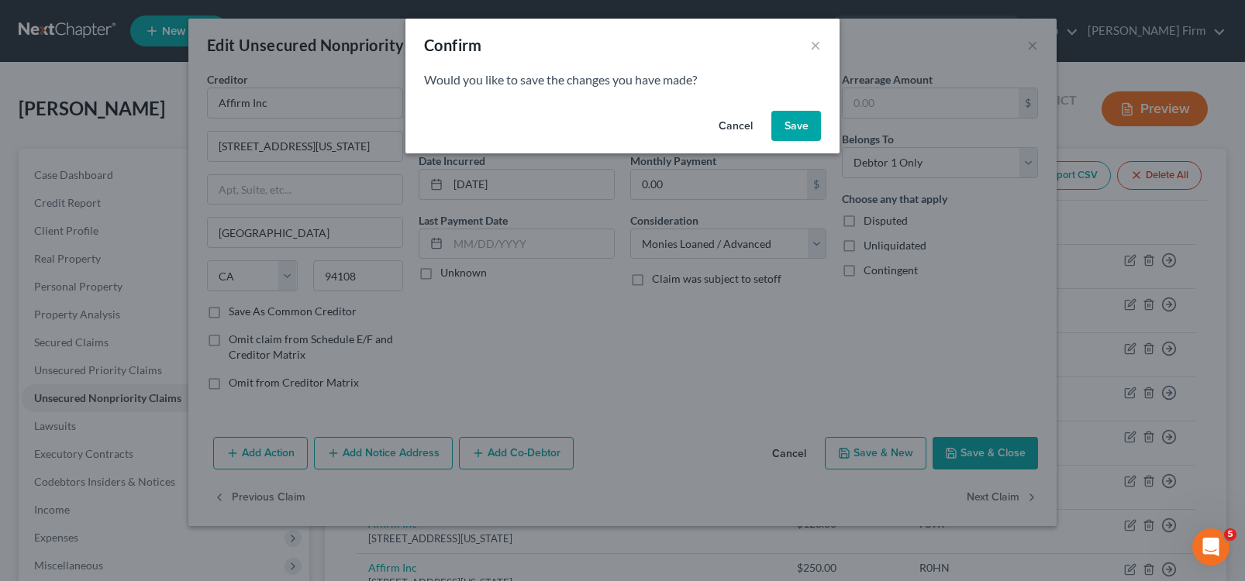
click at [795, 122] on button "Save" at bounding box center [796, 126] width 50 height 31
select select "4"
select select "0"
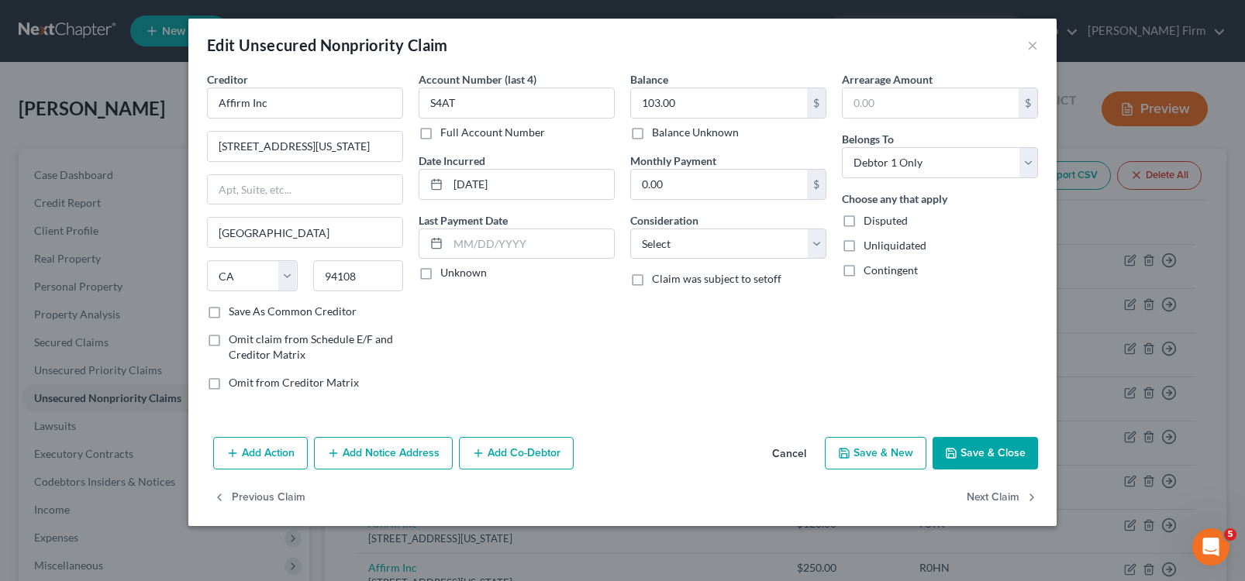
type input "0"
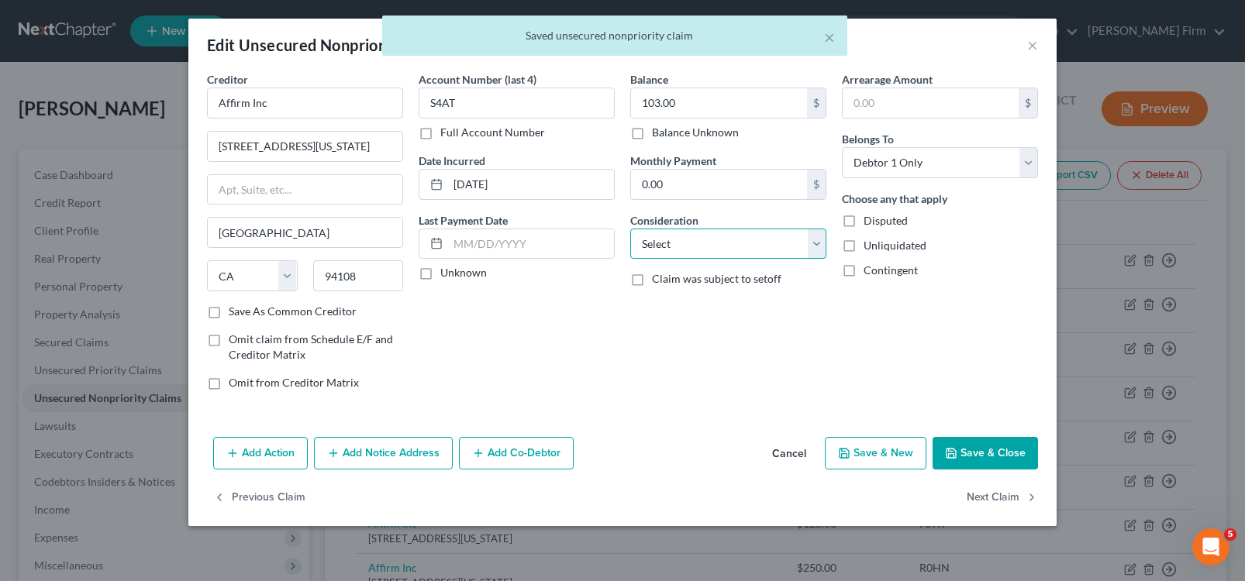
click at [743, 248] on select "Select Cable / Satellite Services Collection Agency Credit Card Debt Debt Couns…" at bounding box center [728, 244] width 196 height 31
select select "10"
click at [630, 229] on select "Select Cable / Satellite Services Collection Agency Credit Card Debt Debt Couns…" at bounding box center [728, 244] width 196 height 31
click at [1019, 500] on button "Next Claim" at bounding box center [1002, 498] width 71 height 33
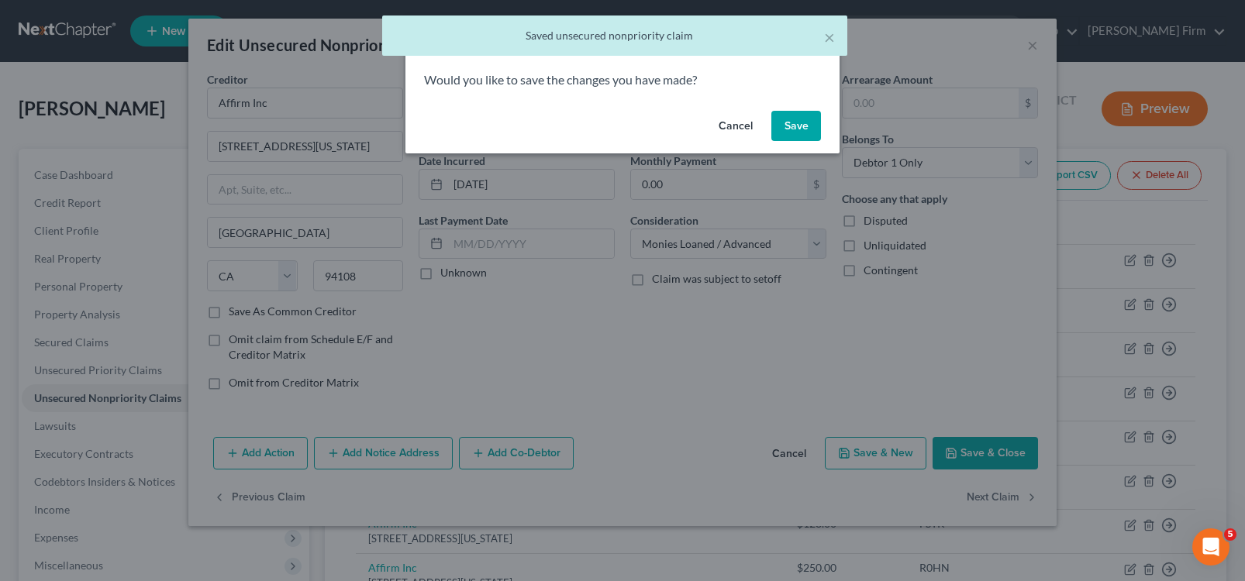
click at [798, 128] on button "Save" at bounding box center [796, 126] width 50 height 31
select select "35"
select select "1"
select select "0"
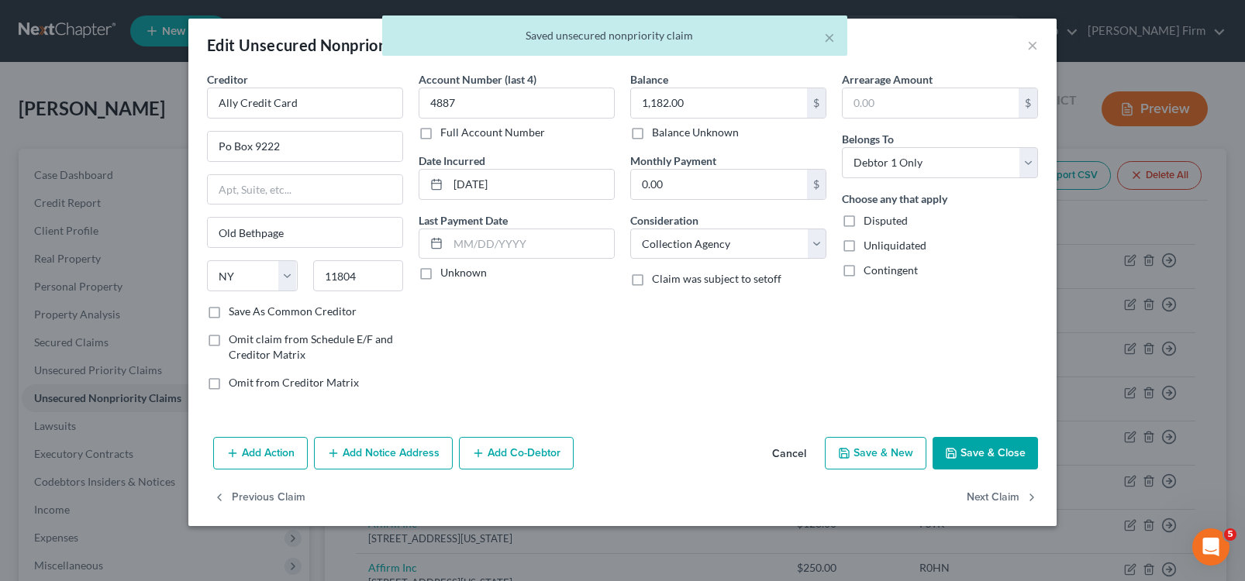
type input "0"
click at [991, 495] on button "Next Claim" at bounding box center [1002, 498] width 71 height 33
select select "35"
select select "1"
select select "0"
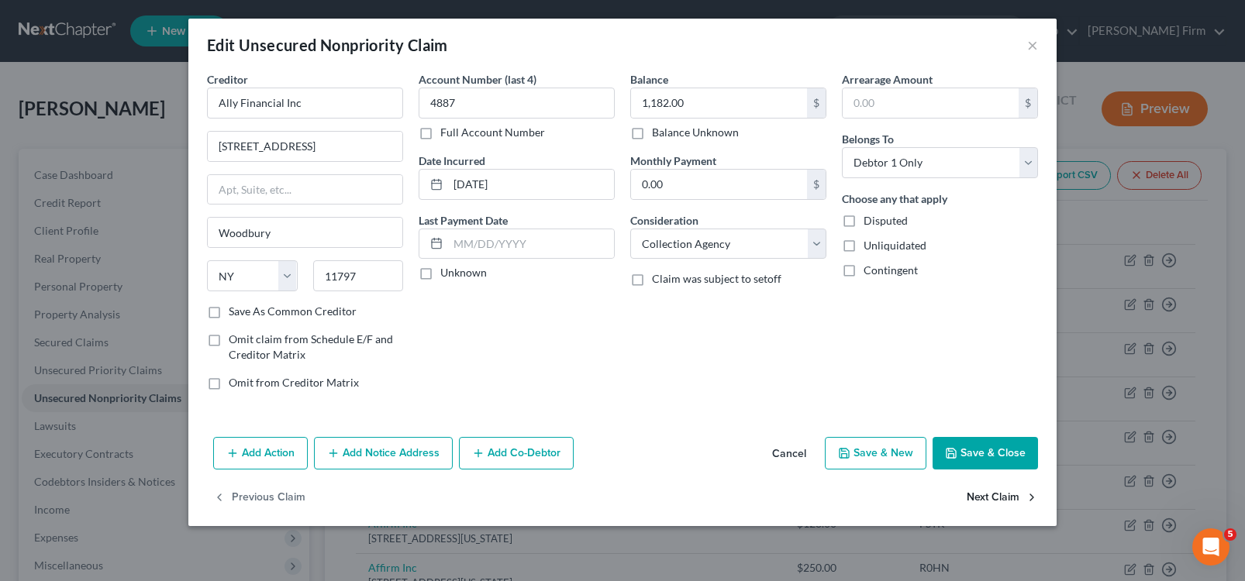
click at [991, 495] on button "Next Claim" at bounding box center [1002, 498] width 71 height 33
select select "4"
select select "0"
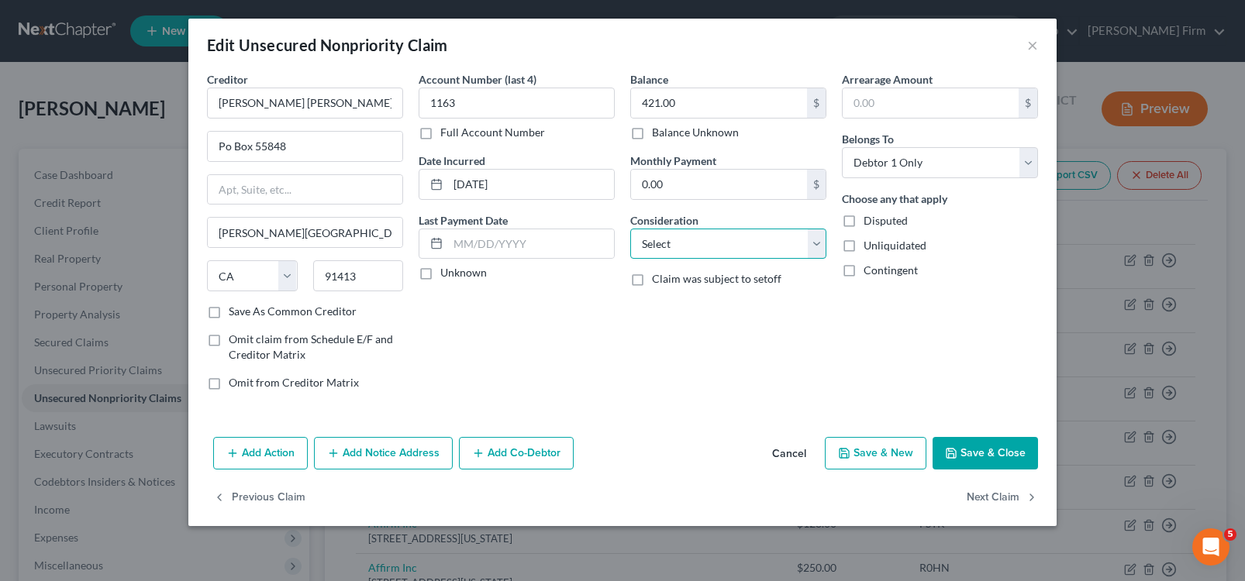
click at [750, 247] on select "Select Cable / Satellite Services Collection Agency Credit Card Debt Debt Couns…" at bounding box center [728, 244] width 196 height 31
select select "1"
click at [630, 229] on select "Select Cable / Satellite Services Collection Agency Credit Card Debt Debt Couns…" at bounding box center [728, 244] width 196 height 31
click at [1002, 488] on button "Next Claim" at bounding box center [1002, 498] width 71 height 33
select select "31"
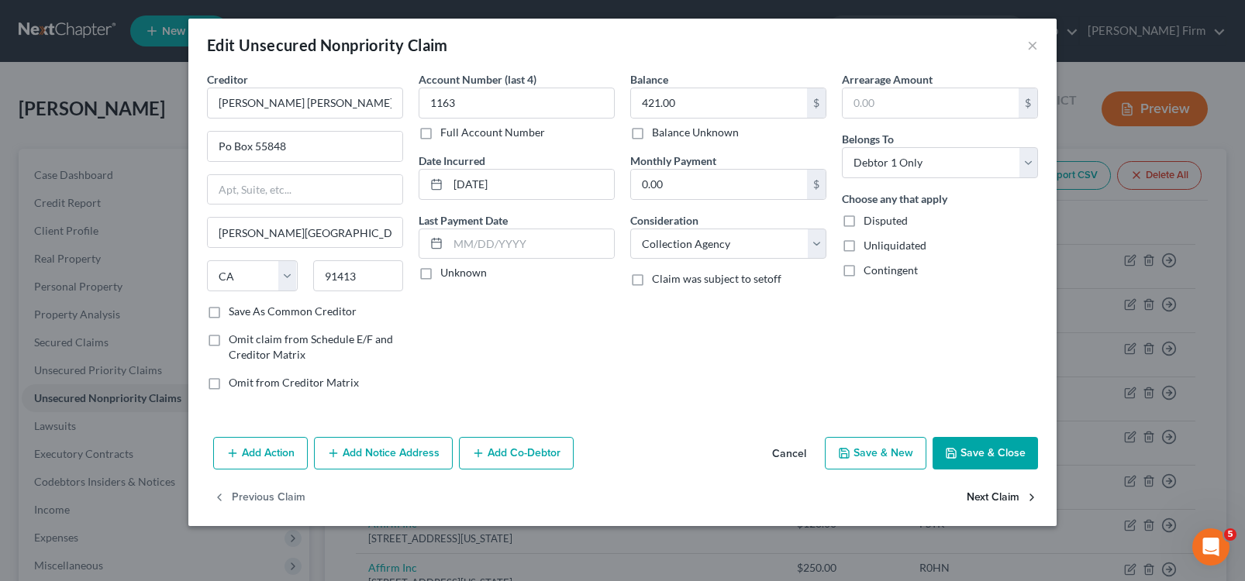
select select "1"
select select "0"
click at [1002, 489] on div "Confirm × Would you like to save the changes you have made? Cancel Save" at bounding box center [622, 290] width 1245 height 581
click at [1002, 489] on button "Next Claim" at bounding box center [1002, 498] width 71 height 33
select select "31"
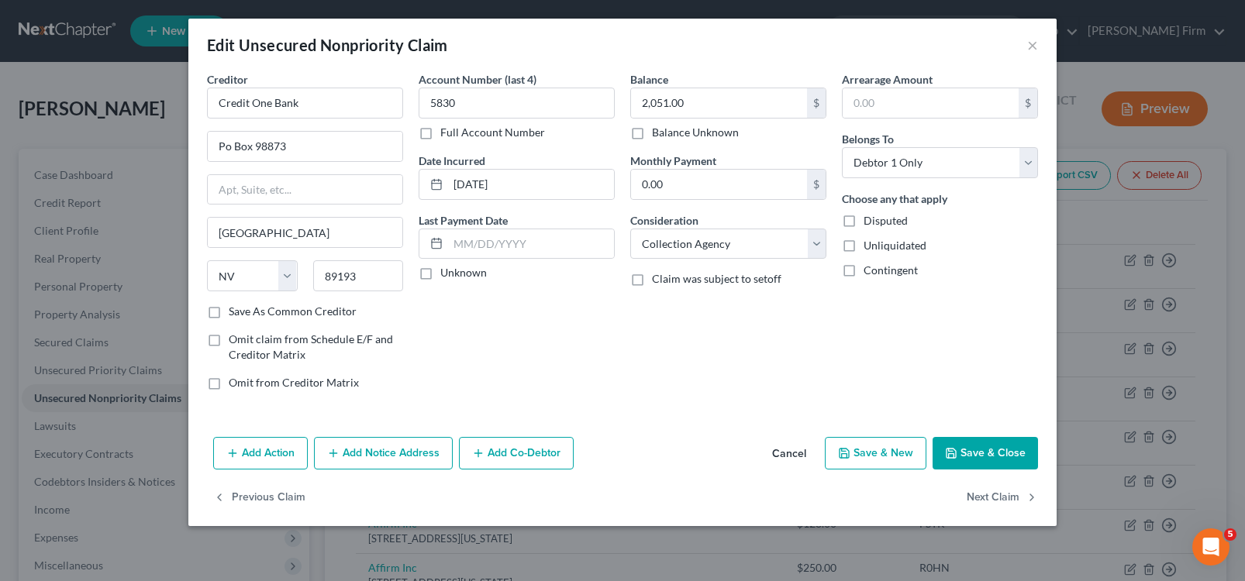
select select "2"
select select "0"
click at [988, 491] on button "Next Claim" at bounding box center [1002, 498] width 71 height 33
select select "6"
select select "0"
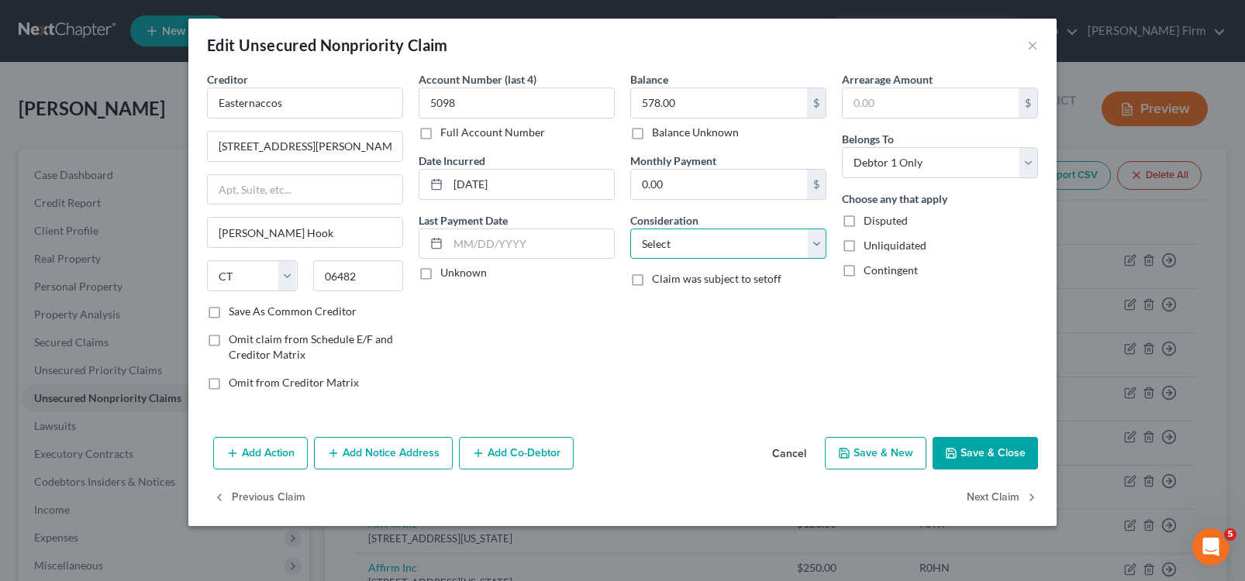
click at [702, 242] on select "Select Cable / Satellite Services Collection Agency Credit Card Debt Debt Couns…" at bounding box center [728, 244] width 196 height 31
select select "1"
click at [630, 229] on select "Select Cable / Satellite Services Collection Agency Credit Card Debt Debt Couns…" at bounding box center [728, 244] width 196 height 31
click at [981, 495] on button "Next Claim" at bounding box center [1002, 498] width 71 height 33
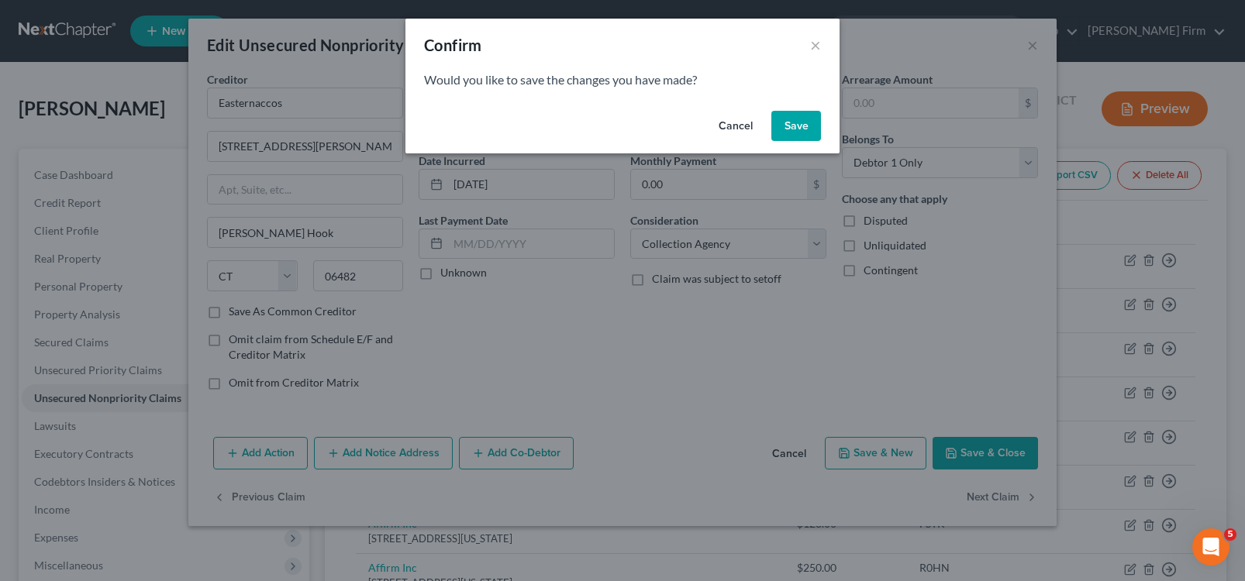
click at [786, 137] on button "Save" at bounding box center [796, 126] width 50 height 31
select select "43"
select select "2"
select select "0"
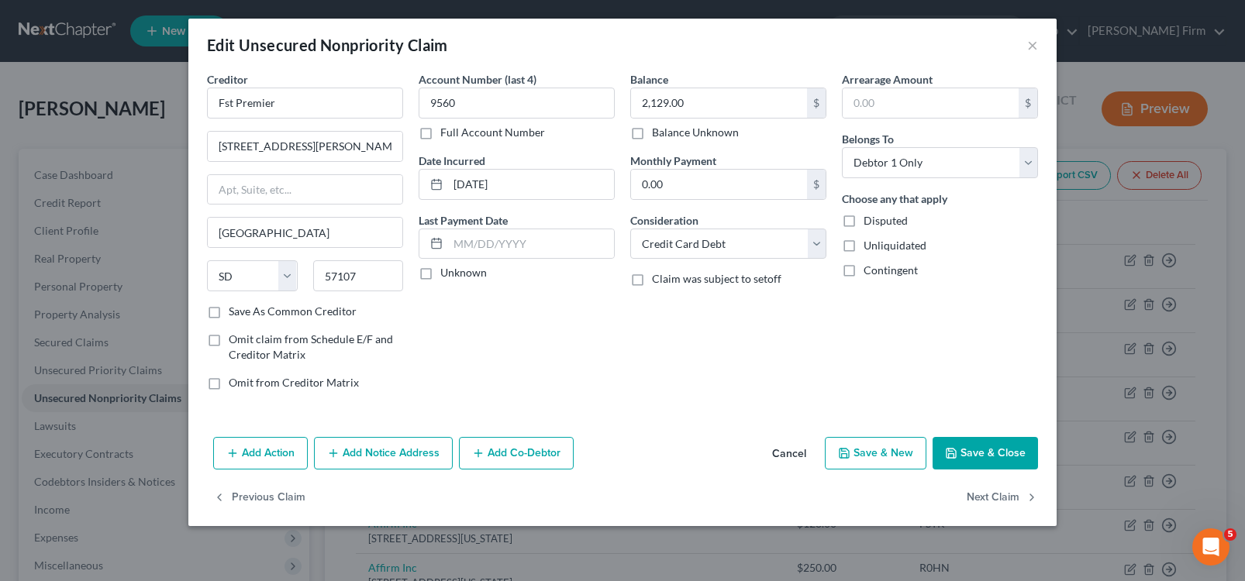
type input "0"
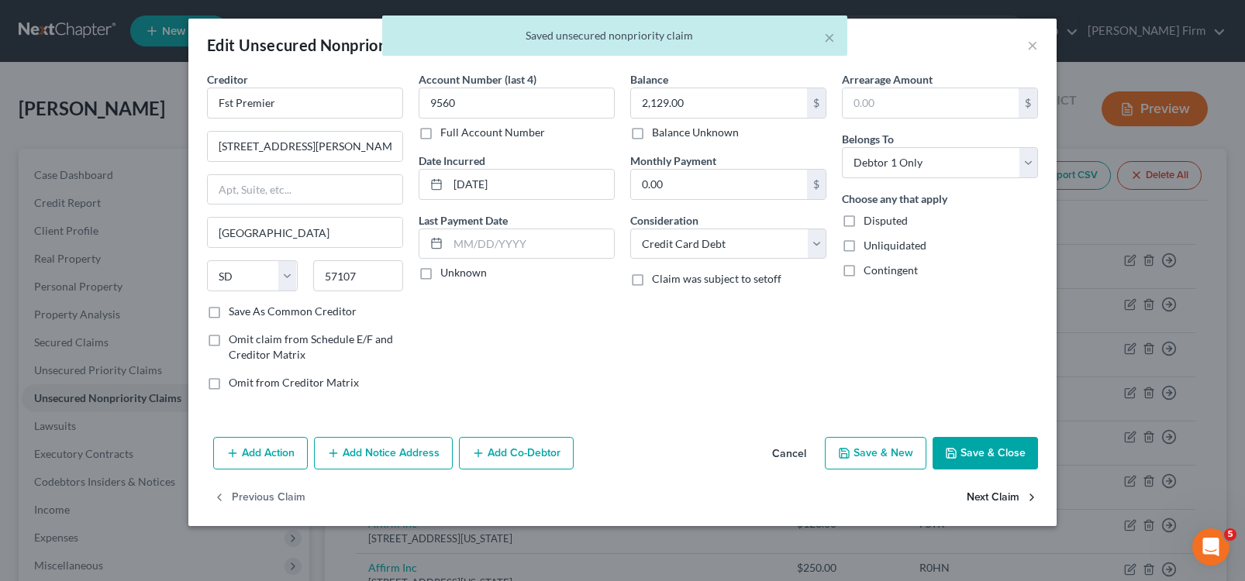
click at [985, 494] on button "Next Claim" at bounding box center [1002, 498] width 71 height 33
select select "23"
select select "1"
select select "0"
click at [985, 495] on button "Next Claim" at bounding box center [1002, 498] width 71 height 33
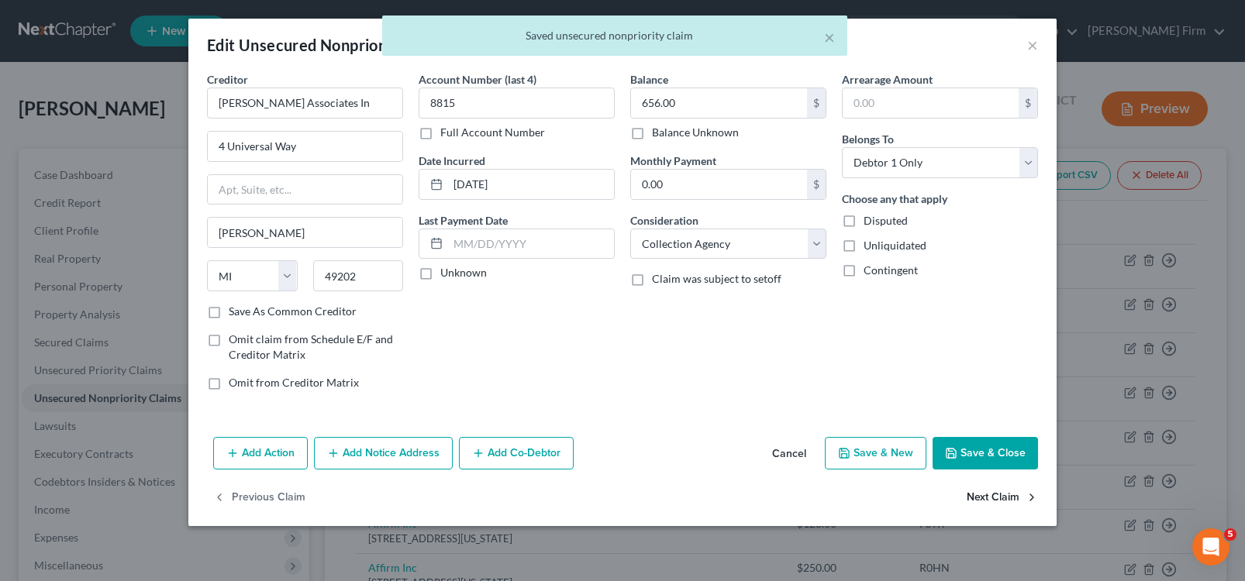
select select "42"
select select "0"
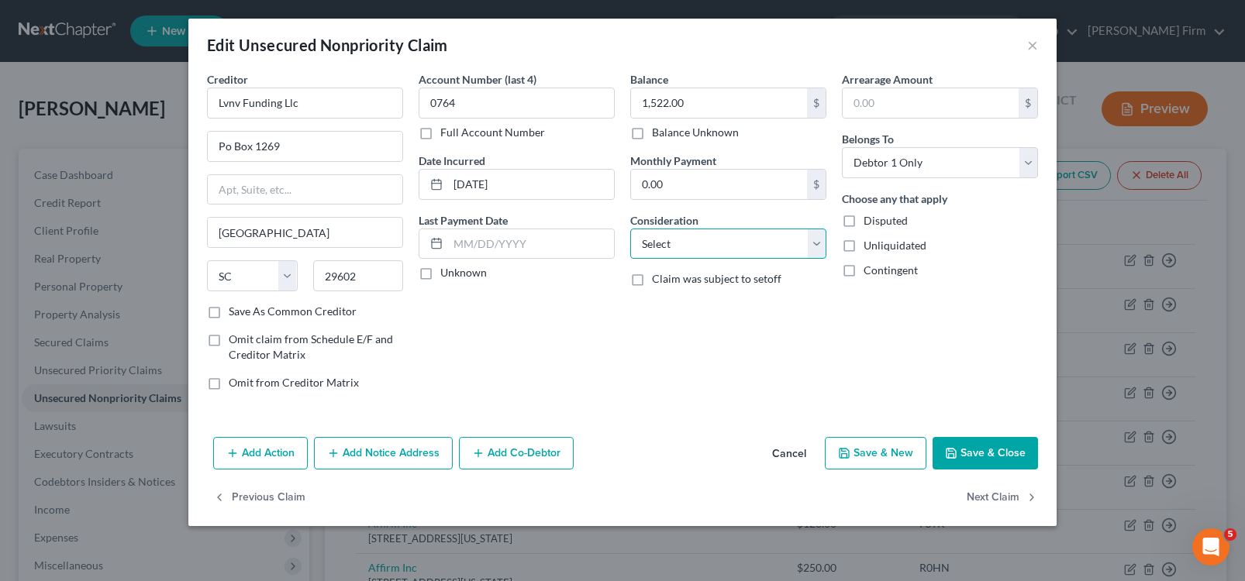
click at [738, 240] on select "Select Cable / Satellite Services Collection Agency Credit Card Debt Debt Couns…" at bounding box center [728, 244] width 196 height 31
select select "1"
click at [630, 229] on select "Select Cable / Satellite Services Collection Agency Credit Card Debt Debt Couns…" at bounding box center [728, 244] width 196 height 31
click at [984, 492] on button "Next Claim" at bounding box center [1002, 498] width 71 height 33
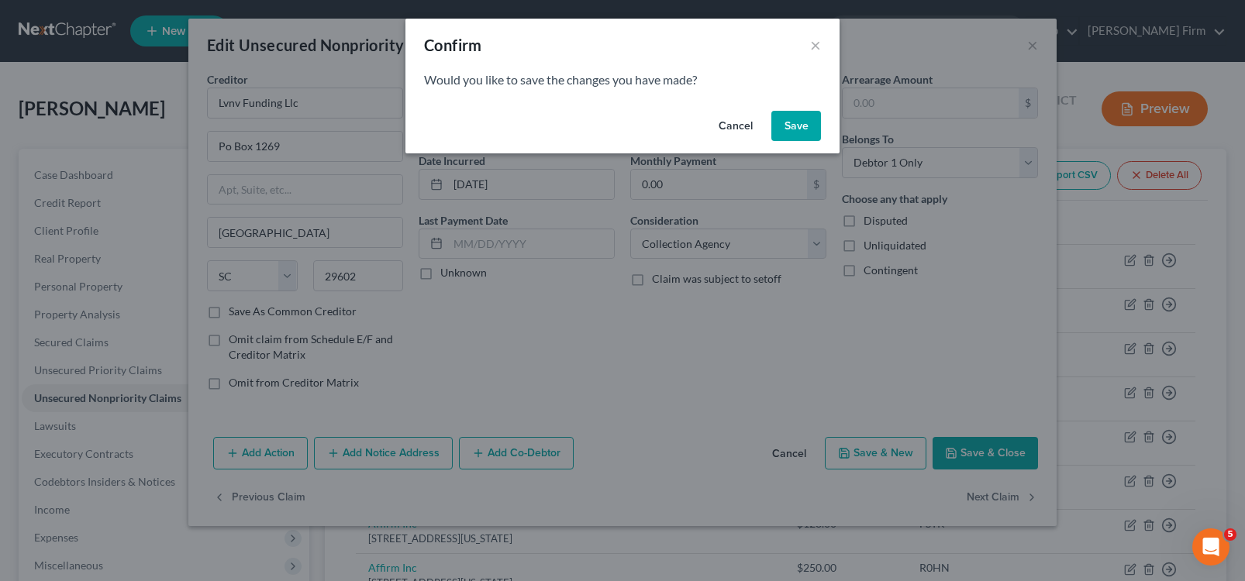
click at [804, 135] on button "Save" at bounding box center [796, 126] width 50 height 31
select select "42"
select select "1"
select select "0"
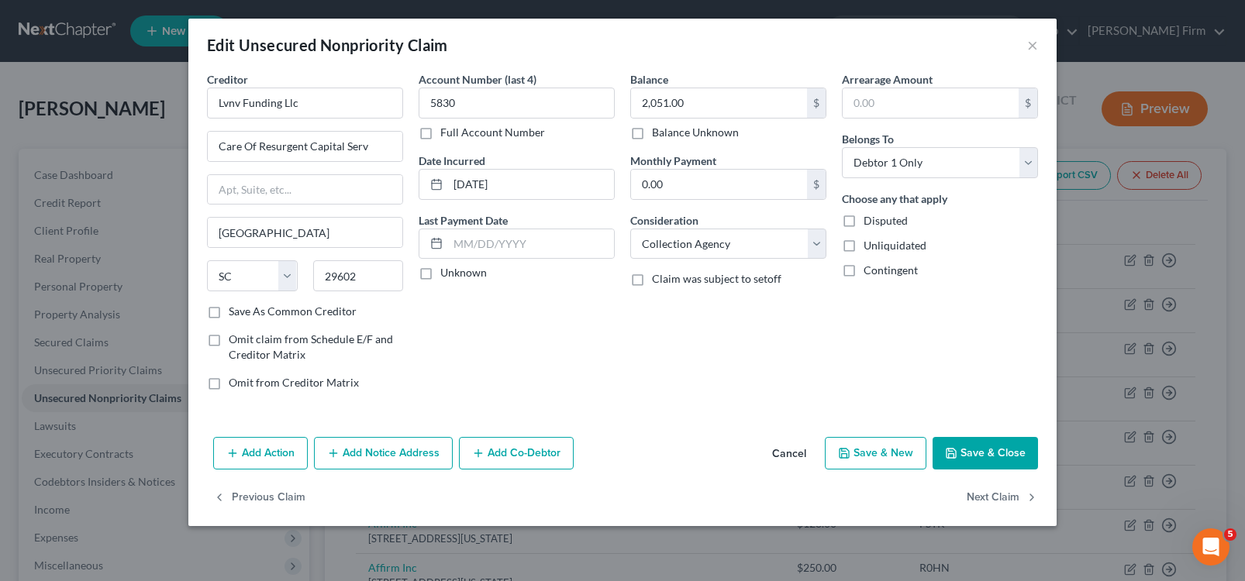
type input "0"
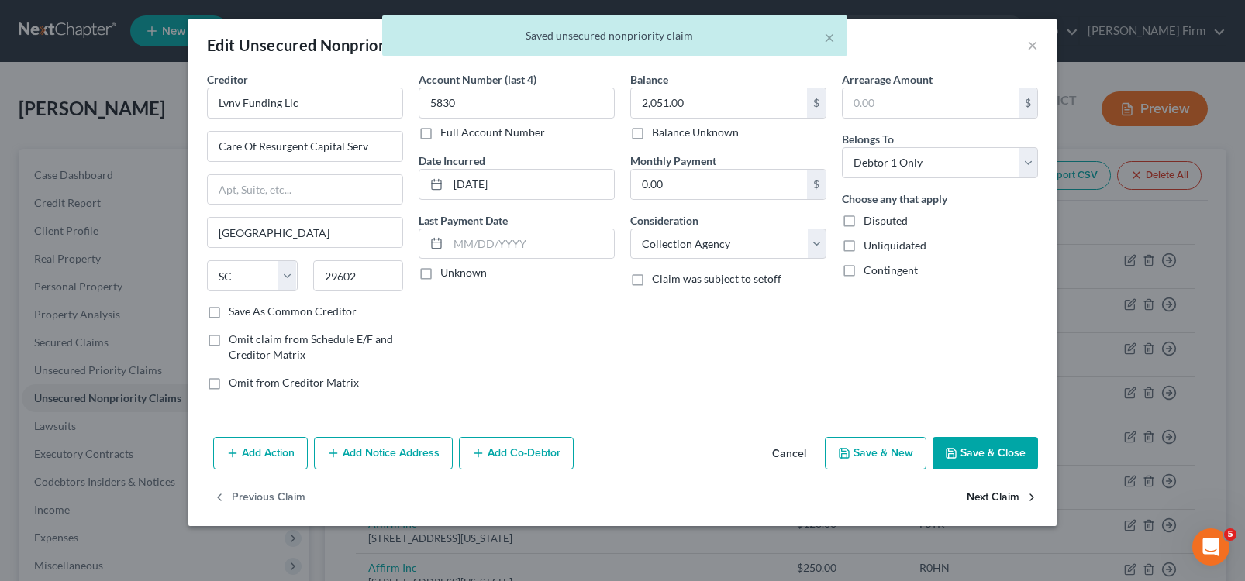
click at [1005, 487] on button "Next Claim" at bounding box center [1002, 498] width 71 height 33
select select "42"
select select "0"
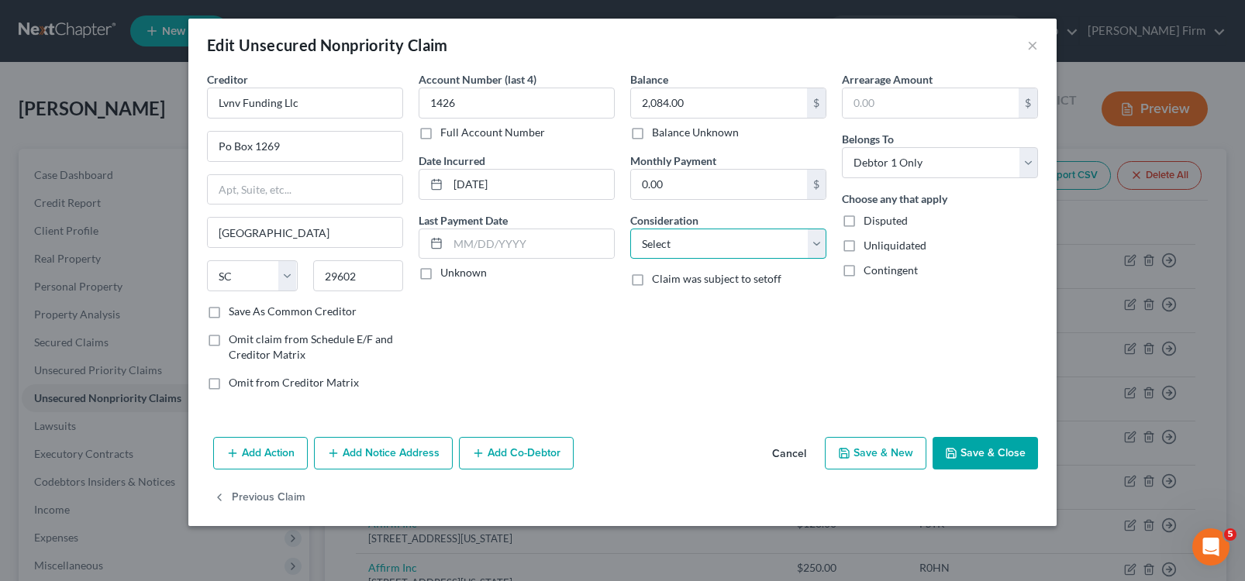
click at [719, 253] on select "Select Cable / Satellite Services Collection Agency Credit Card Debt Debt Couns…" at bounding box center [728, 244] width 196 height 31
select select "1"
click at [630, 229] on select "Select Cable / Satellite Services Collection Agency Credit Card Debt Debt Couns…" at bounding box center [728, 244] width 196 height 31
click at [975, 451] on button "Save & Close" at bounding box center [985, 453] width 105 height 33
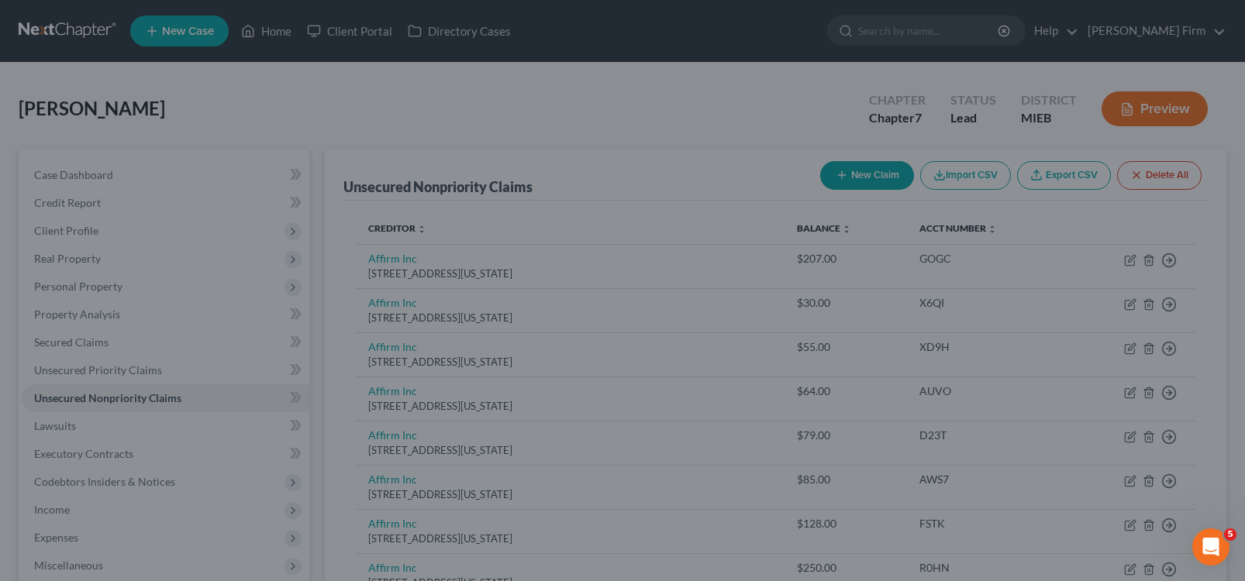
type input "0"
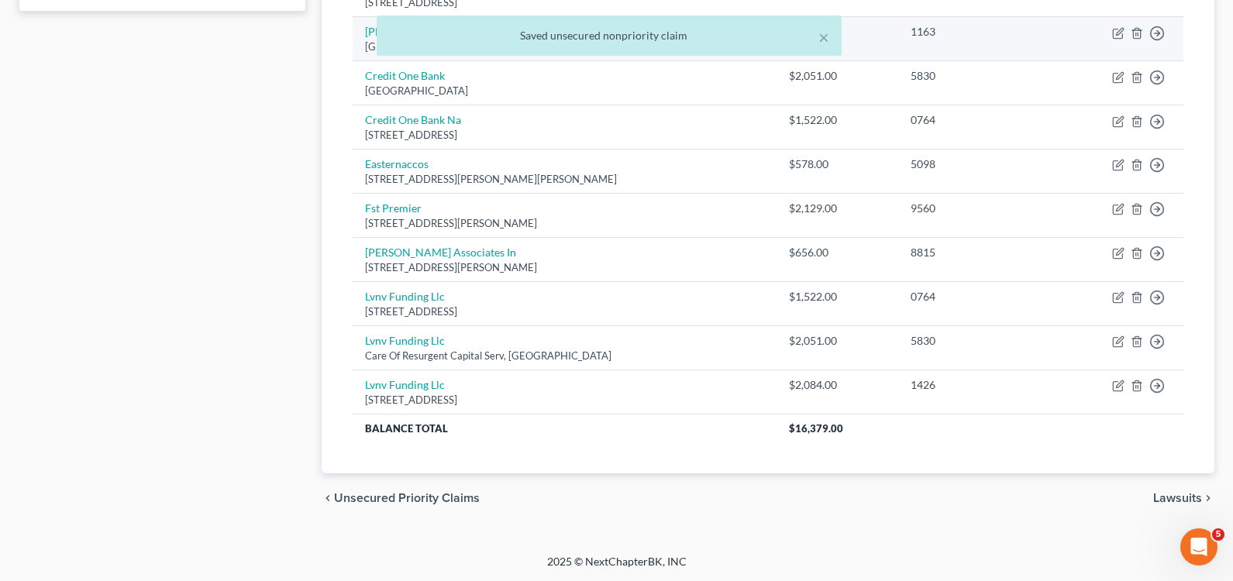
scroll to position [714, 0]
click at [1160, 495] on span "Lawsuits" at bounding box center [1177, 497] width 49 height 12
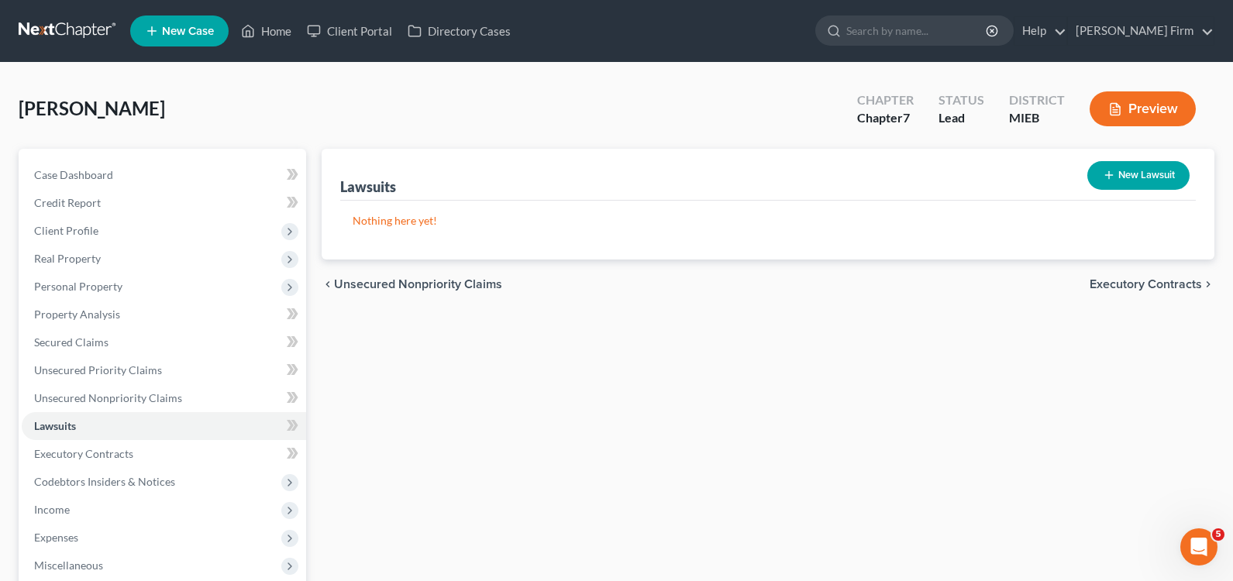
click at [1145, 284] on span "Executory Contracts" at bounding box center [1146, 284] width 112 height 12
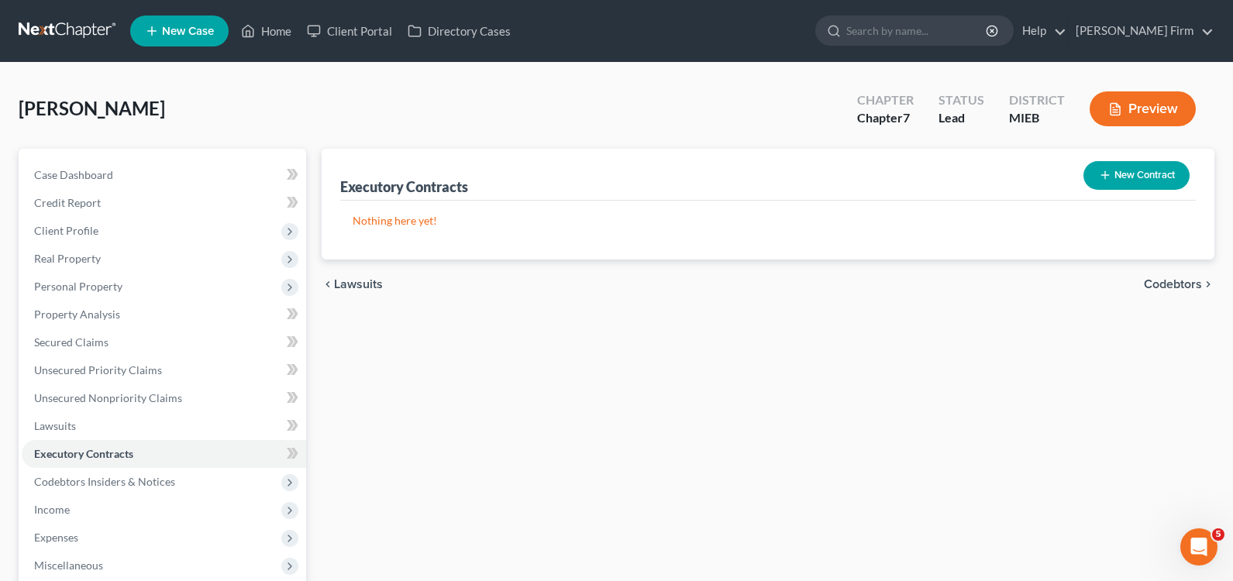
click at [1145, 284] on span "Codebtors" at bounding box center [1173, 284] width 58 height 12
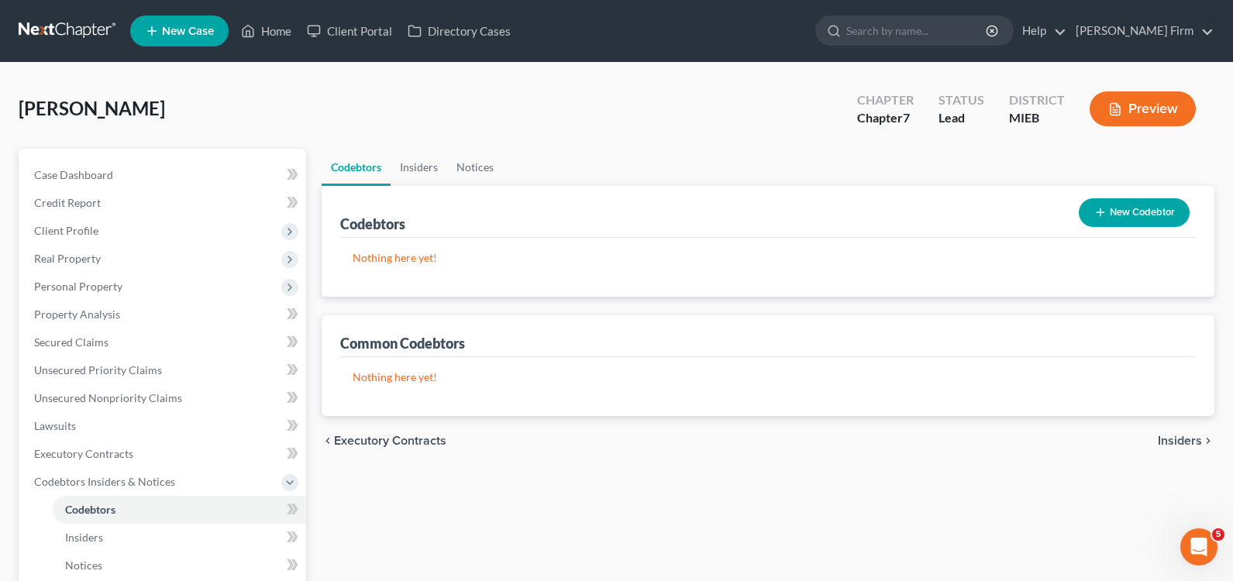
click at [1186, 436] on span "Insiders" at bounding box center [1180, 441] width 44 height 12
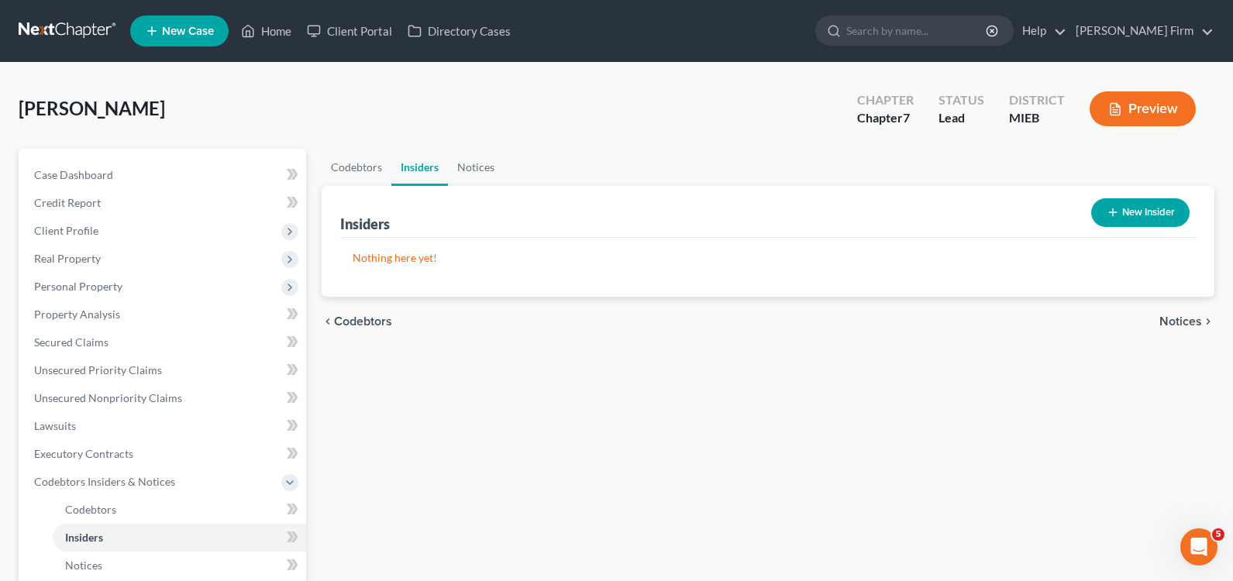
click at [1187, 323] on span "Notices" at bounding box center [1181, 322] width 43 height 12
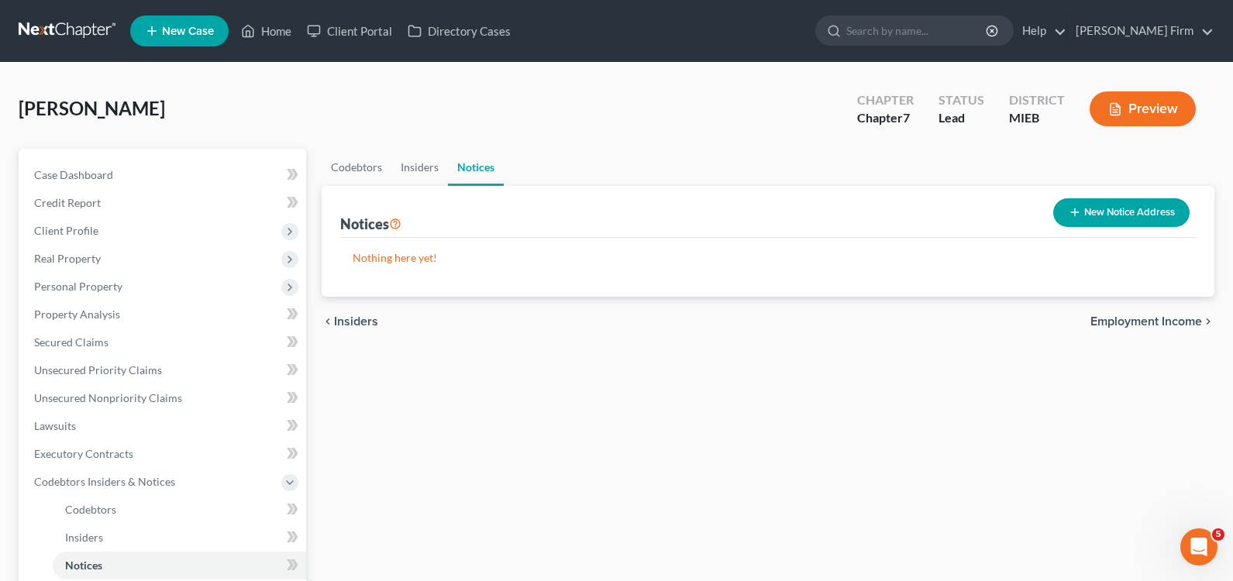
click at [1187, 323] on span "Employment Income" at bounding box center [1147, 322] width 112 height 12
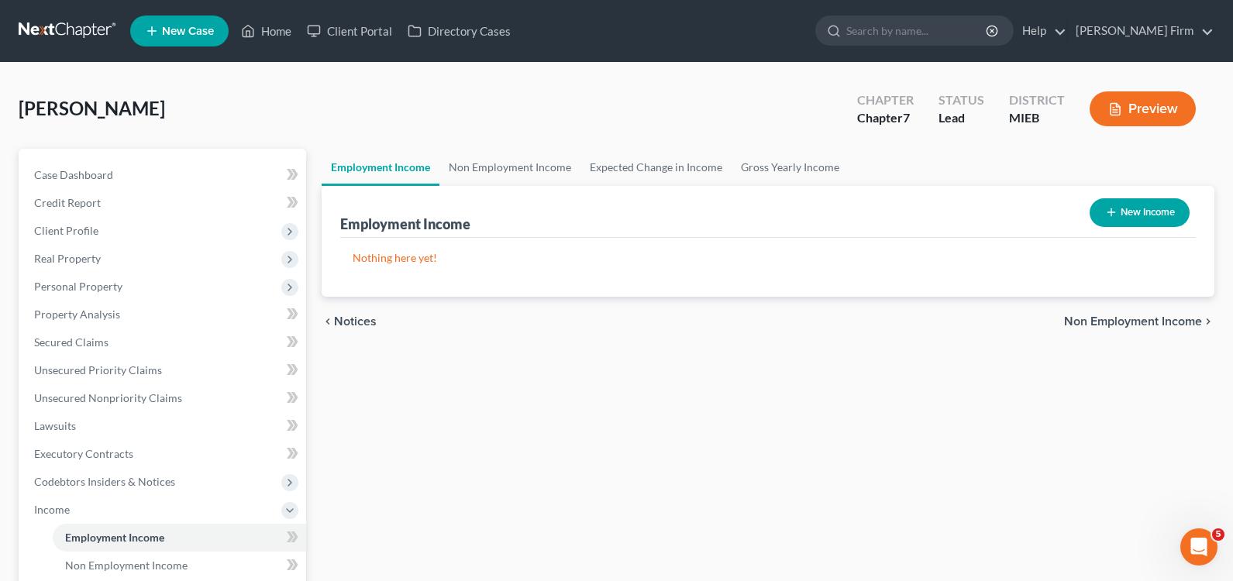
click at [1127, 207] on button "New Income" at bounding box center [1140, 212] width 100 height 29
select select "0"
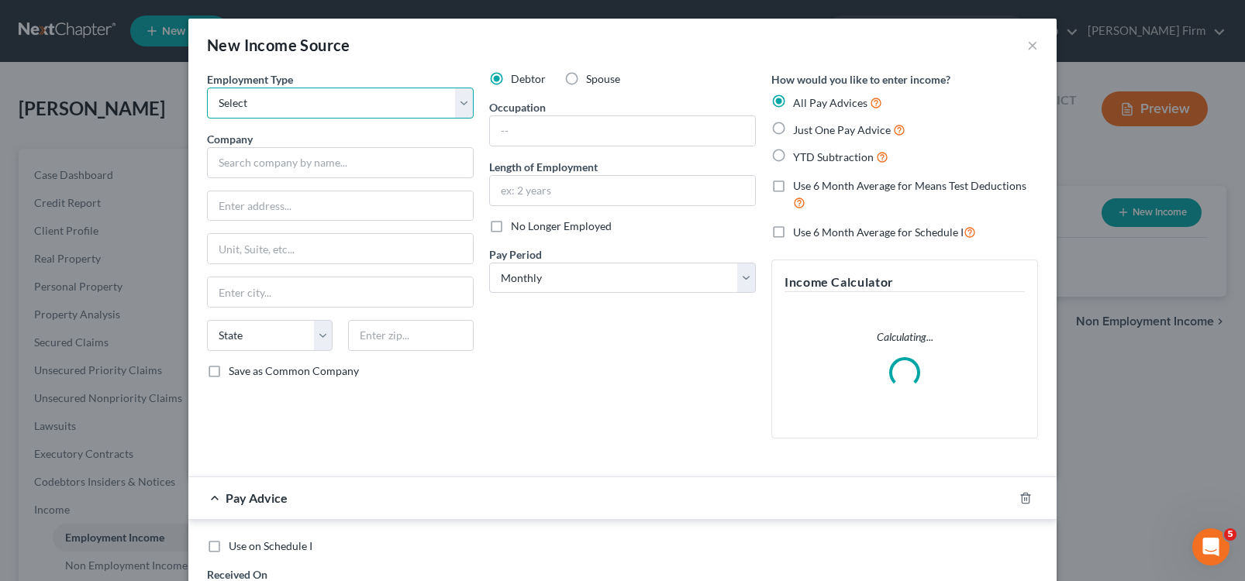
click at [372, 107] on select "Select Full or [DEMOGRAPHIC_DATA] Employment Self Employment" at bounding box center [340, 103] width 267 height 31
select select "0"
click at [207, 88] on select "Select Full or [DEMOGRAPHIC_DATA] Employment Self Employment" at bounding box center [340, 103] width 267 height 31
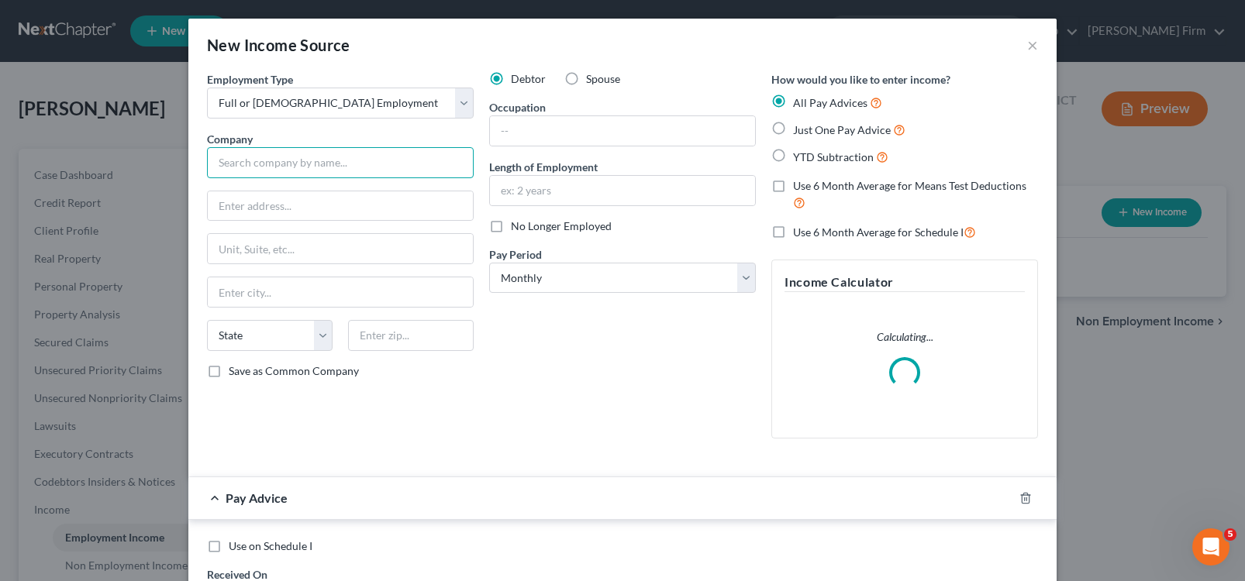
click at [357, 159] on input "text" at bounding box center [340, 162] width 267 height 31
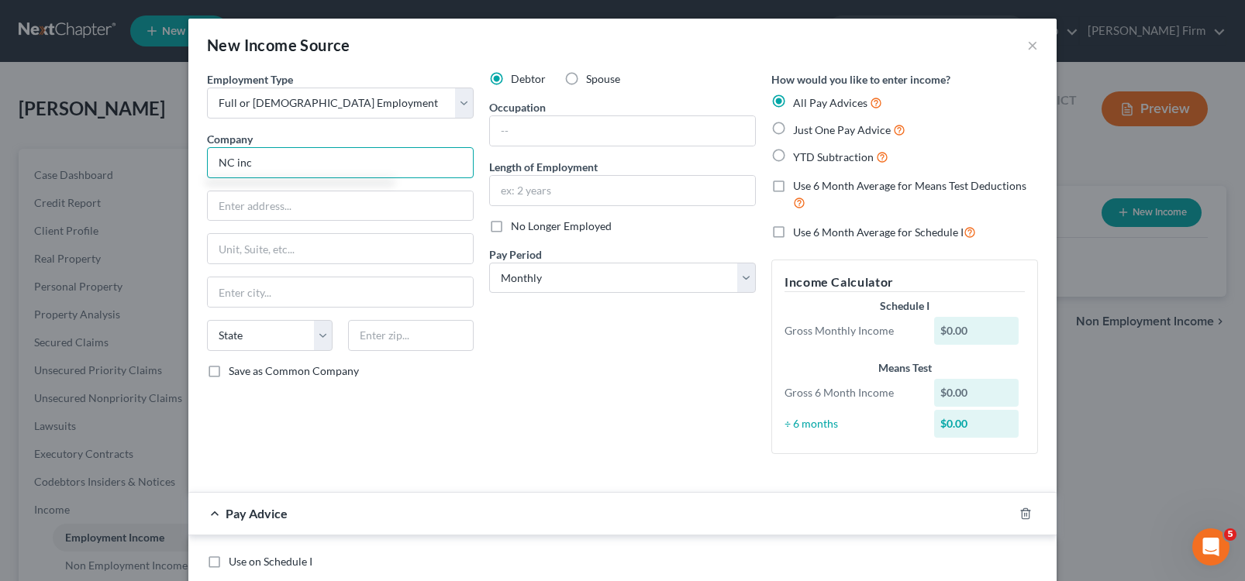
type input "NC inc"
type input "[STREET_ADDRESS][PERSON_NAME]"
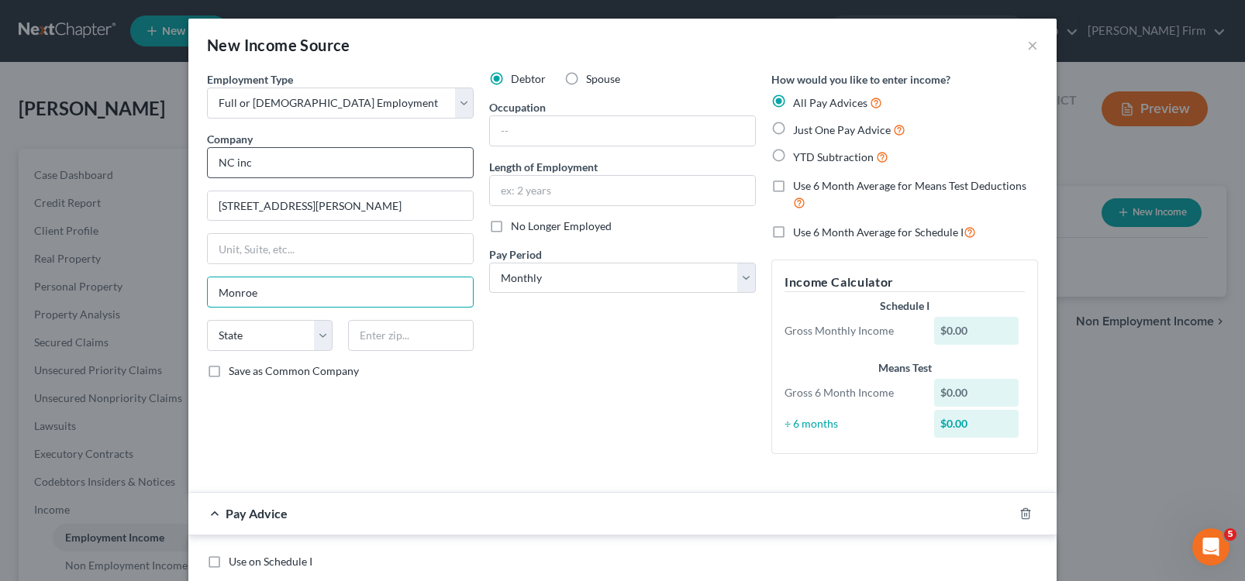
type input "Monroe"
select select "23"
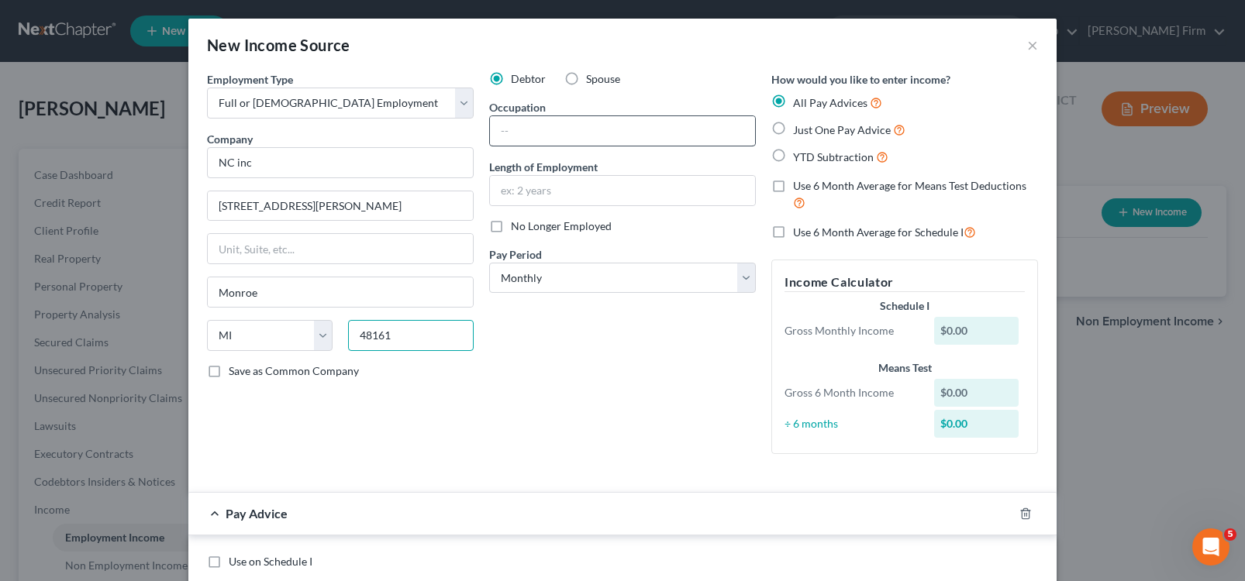
type input "48161"
click at [509, 137] on input "text" at bounding box center [622, 130] width 265 height 29
type input "production"
click at [637, 181] on input "text" at bounding box center [622, 190] width 265 height 29
type input "5 months"
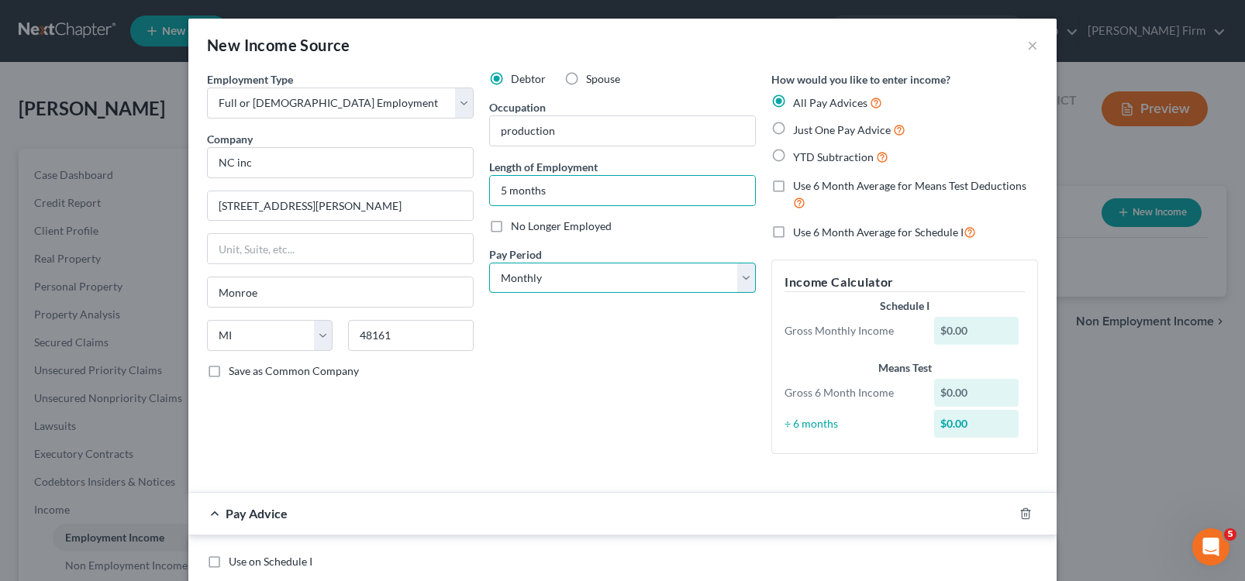
click at [573, 288] on select "Select Monthly Twice Monthly Every Other Week Weekly" at bounding box center [622, 278] width 267 height 31
select select "2"
click at [489, 263] on select "Select Monthly Twice Monthly Every Other Week Weekly" at bounding box center [622, 278] width 267 height 31
click at [793, 133] on label "Just One Pay Advice" at bounding box center [849, 130] width 112 height 18
click at [799, 131] on input "Just One Pay Advice" at bounding box center [804, 126] width 10 height 10
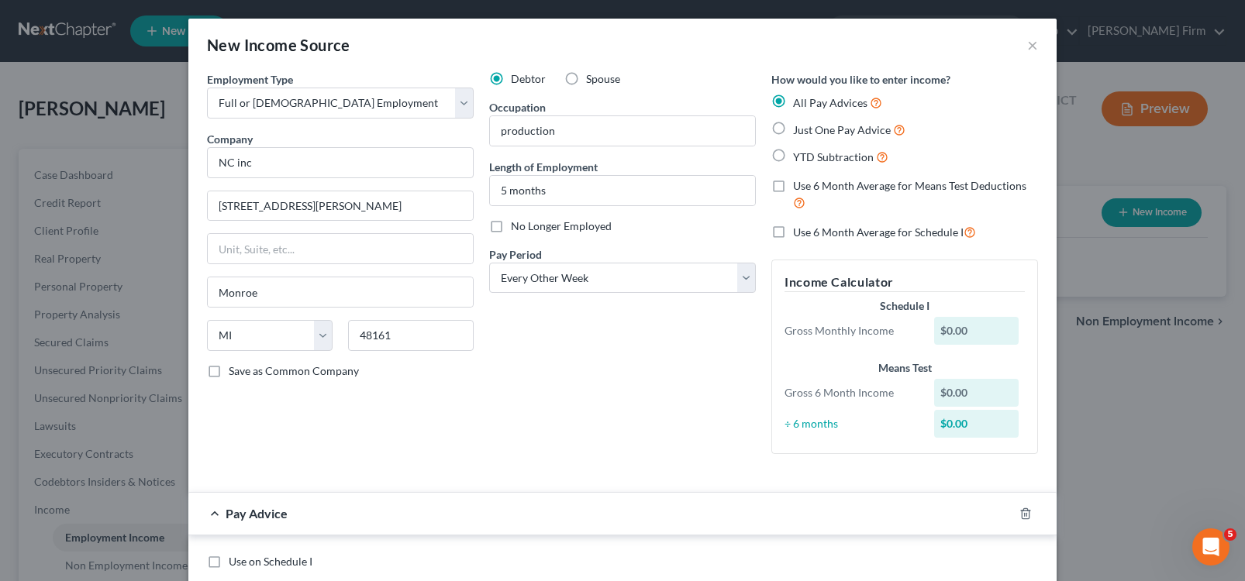
radio input "true"
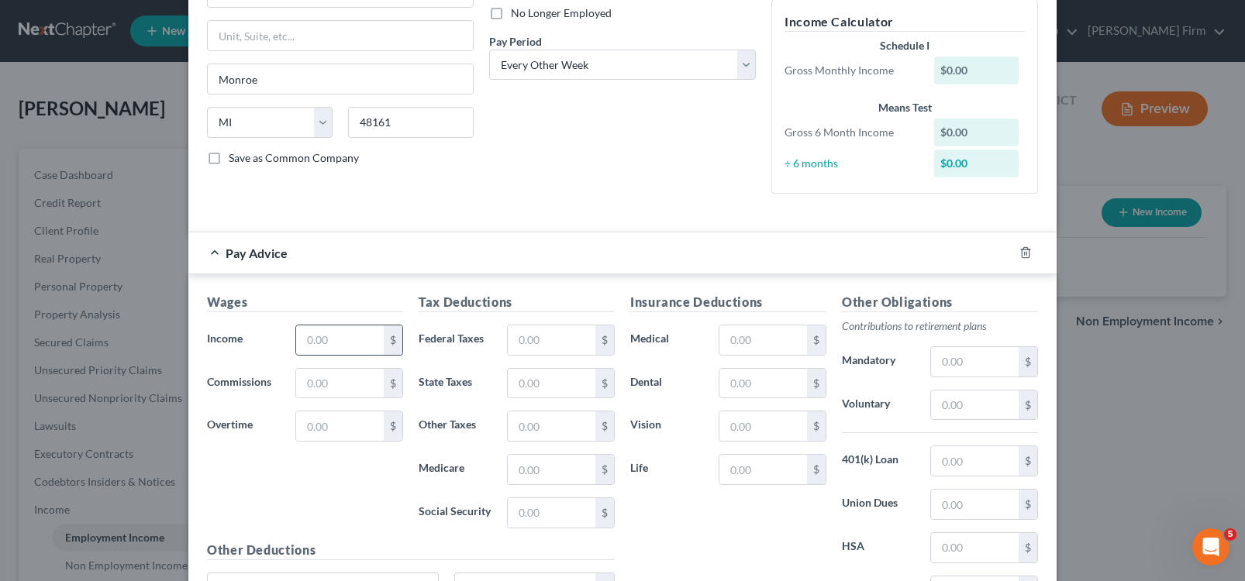
scroll to position [233, 0]
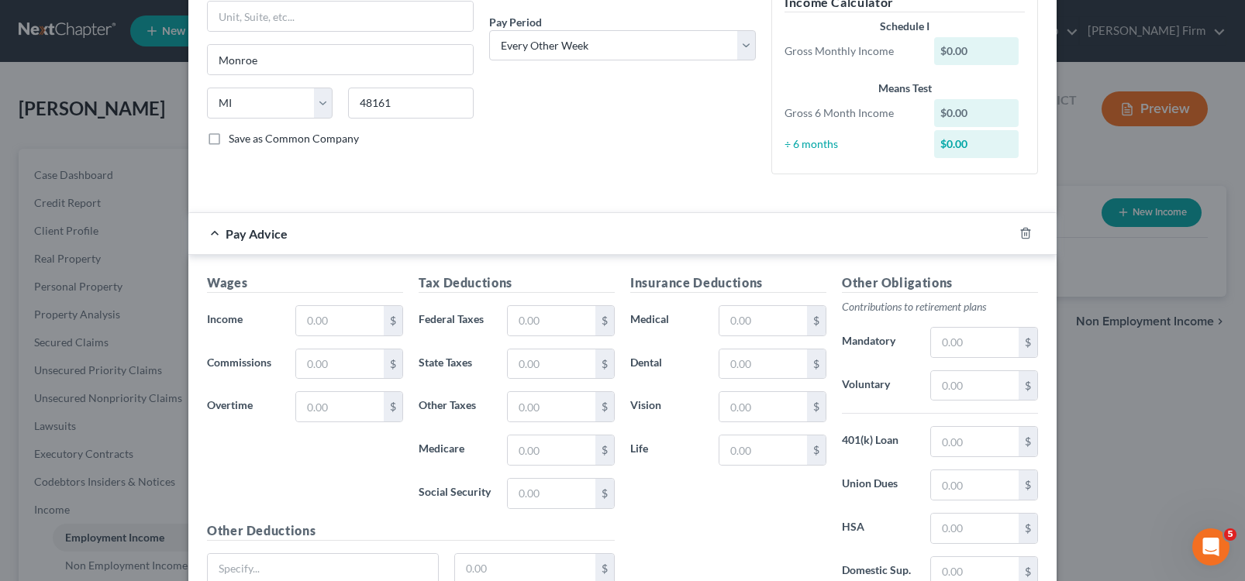
click at [336, 336] on div "Wages Income * $ Commissions $ Overtime $" at bounding box center [305, 398] width 212 height 248
click at [332, 329] on input "text" at bounding box center [340, 320] width 88 height 29
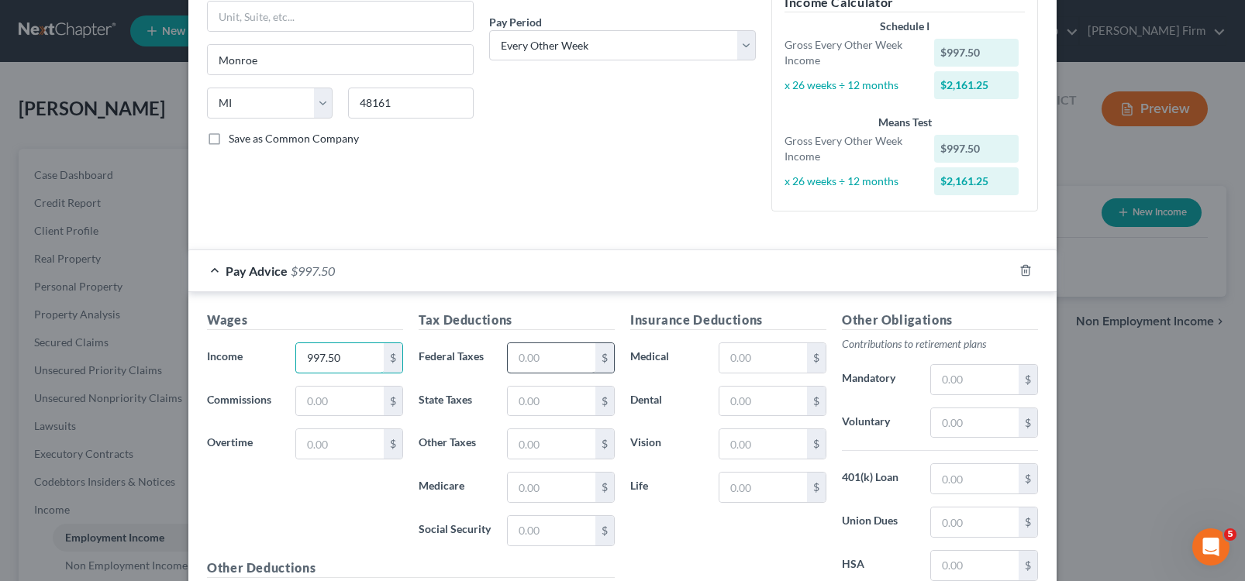
type input "997.50"
click at [542, 368] on input "text" at bounding box center [552, 357] width 88 height 29
type input "156"
click at [744, 348] on input "text" at bounding box center [763, 357] width 88 height 29
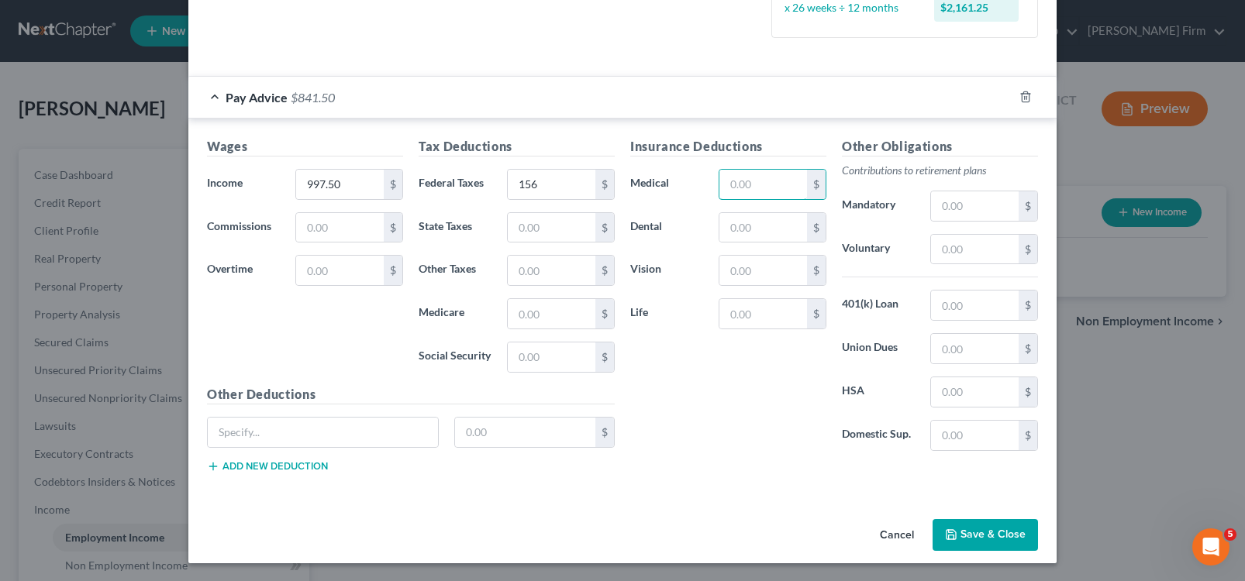
scroll to position [407, 0]
click at [957, 532] on button "Save & Close" at bounding box center [985, 535] width 105 height 33
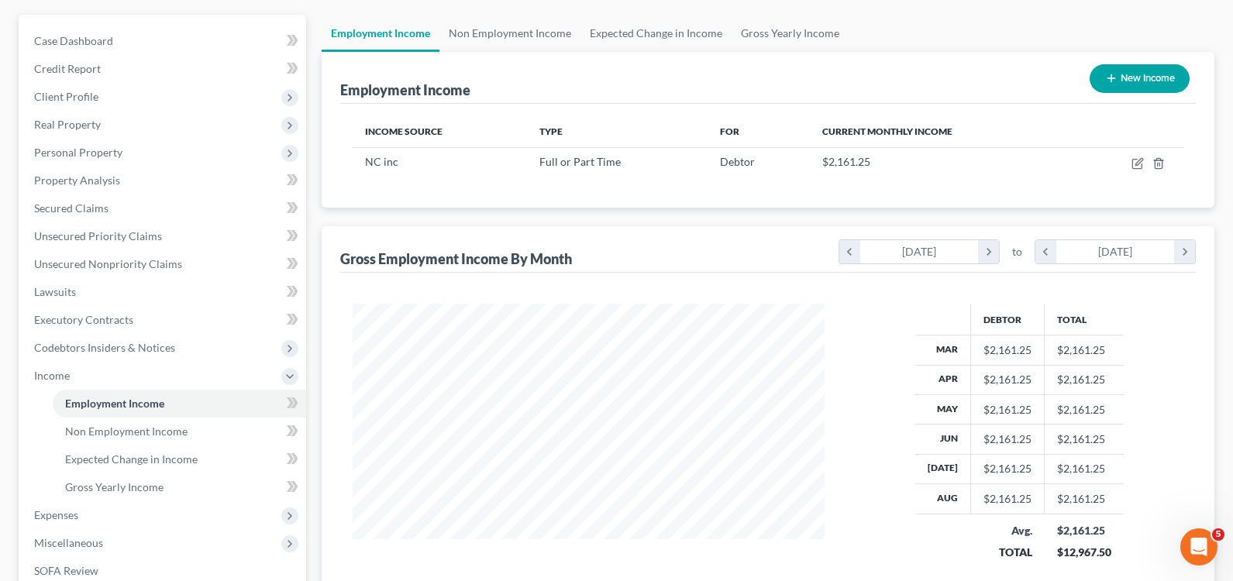
scroll to position [314, 0]
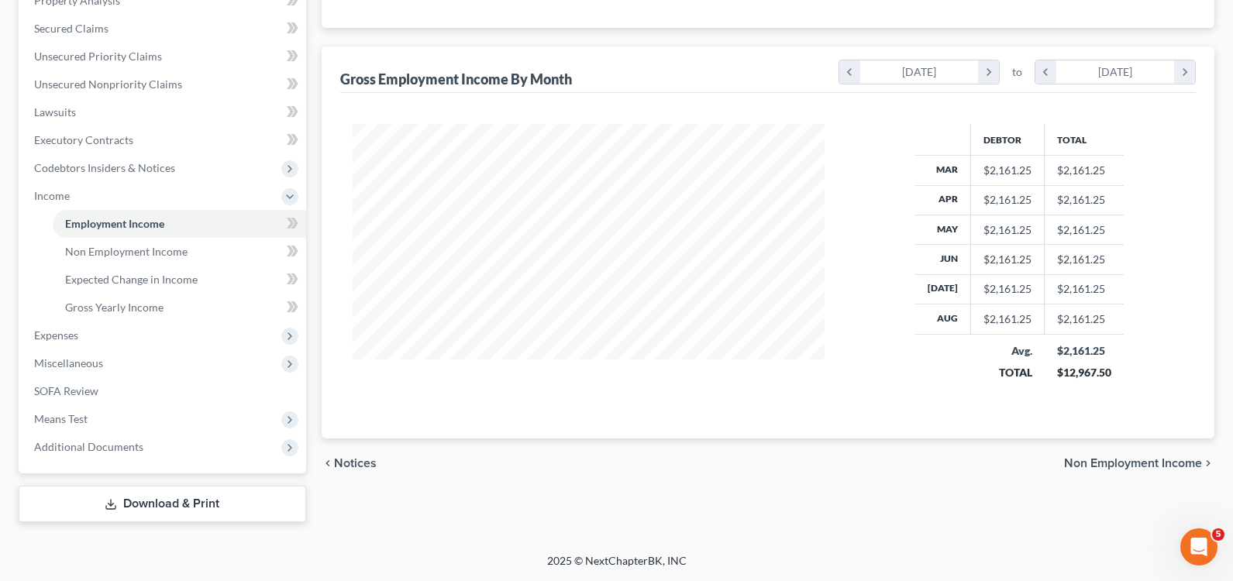
click at [1075, 461] on span "Non Employment Income" at bounding box center [1133, 463] width 138 height 12
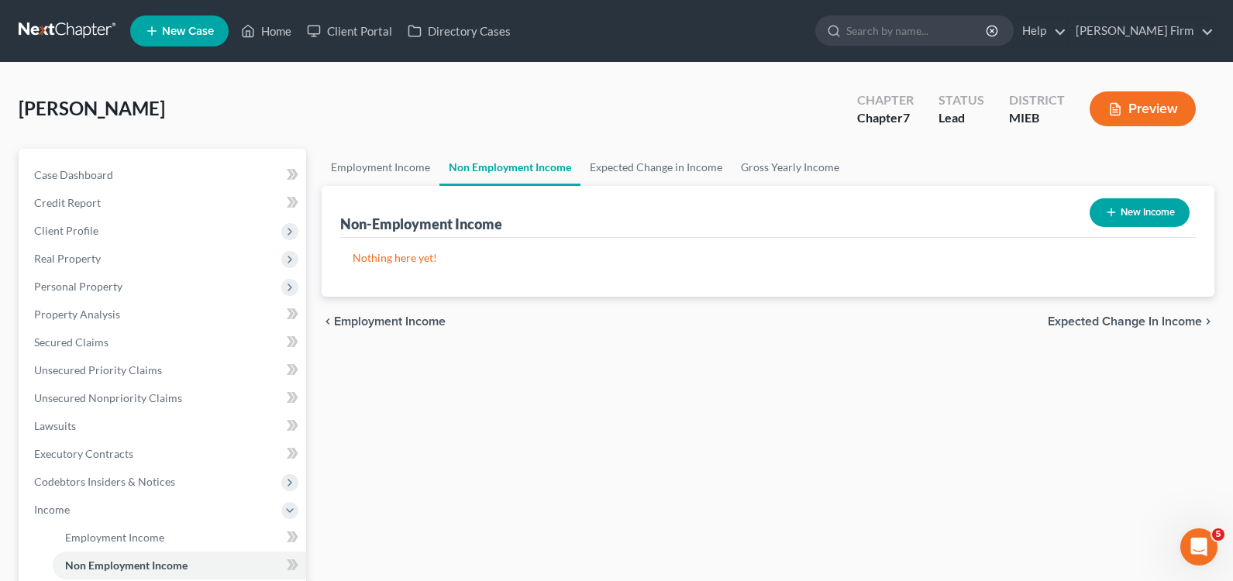
click at [1101, 321] on span "Expected Change in Income" at bounding box center [1125, 322] width 154 height 12
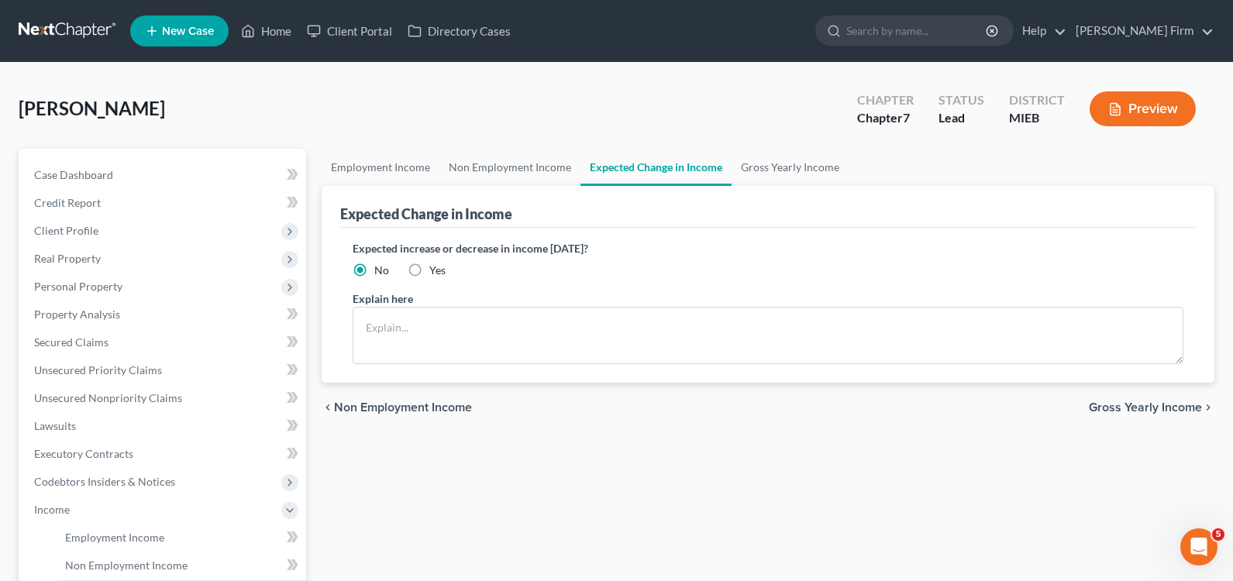
click at [1126, 405] on span "Gross Yearly Income" at bounding box center [1145, 408] width 113 height 12
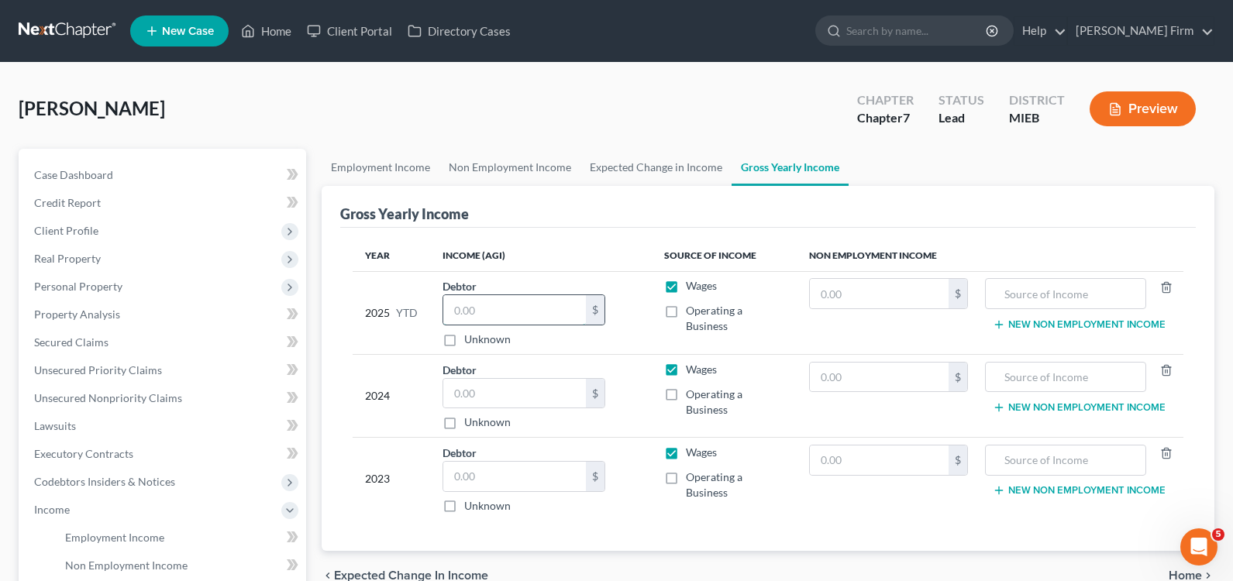
click at [513, 313] on input "text" at bounding box center [514, 309] width 143 height 29
type input "17,602.00"
click at [481, 402] on input "text" at bounding box center [514, 393] width 143 height 29
type input "27,803.00"
click at [463, 469] on input "text" at bounding box center [514, 476] width 143 height 29
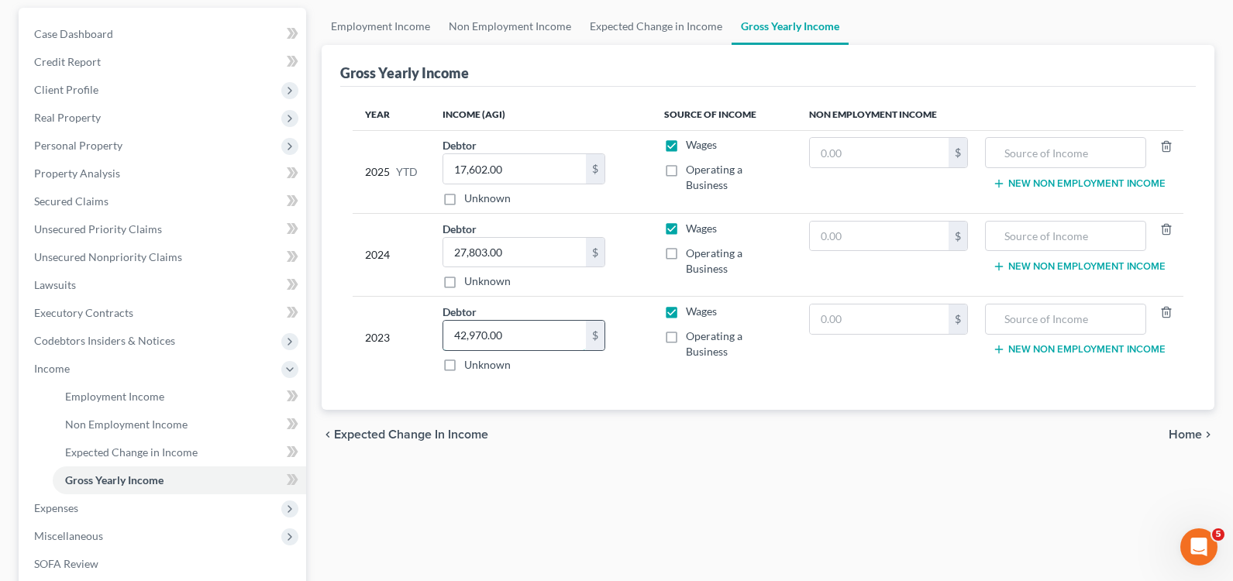
scroll to position [155, 0]
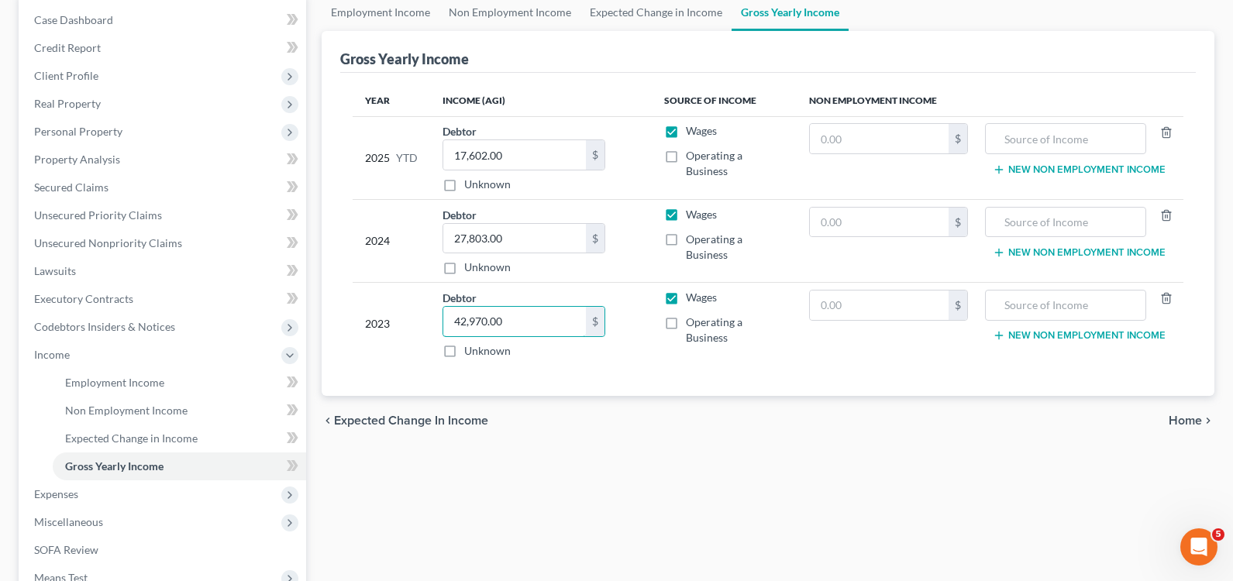
type input "42,970.00"
click at [1188, 419] on span "Home" at bounding box center [1185, 421] width 33 height 12
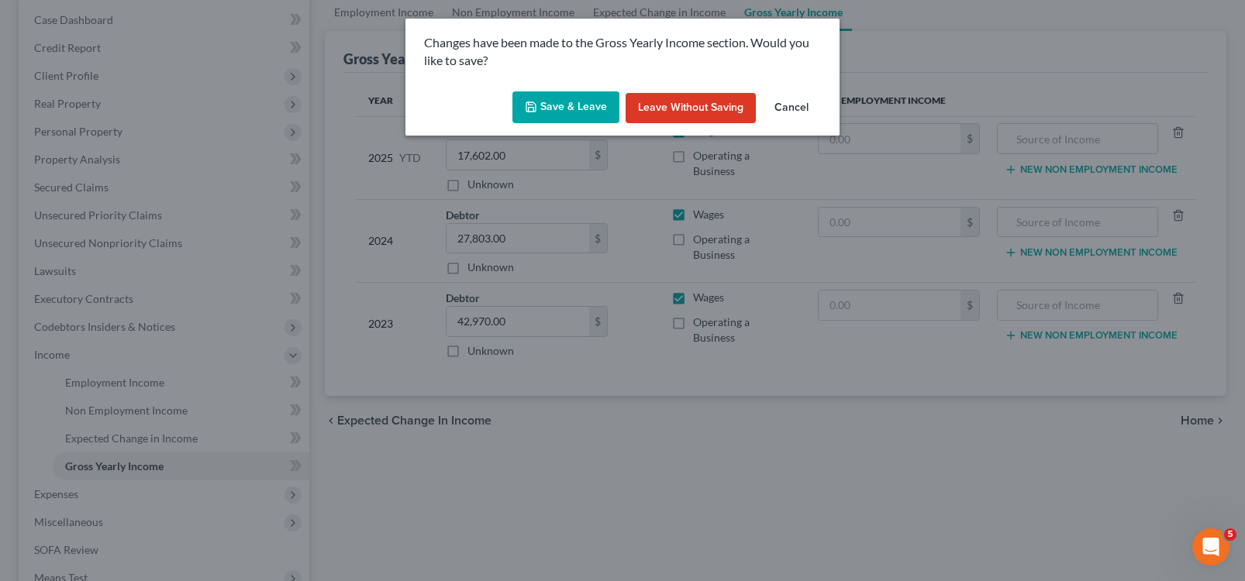
click at [550, 106] on button "Save & Leave" at bounding box center [565, 107] width 107 height 33
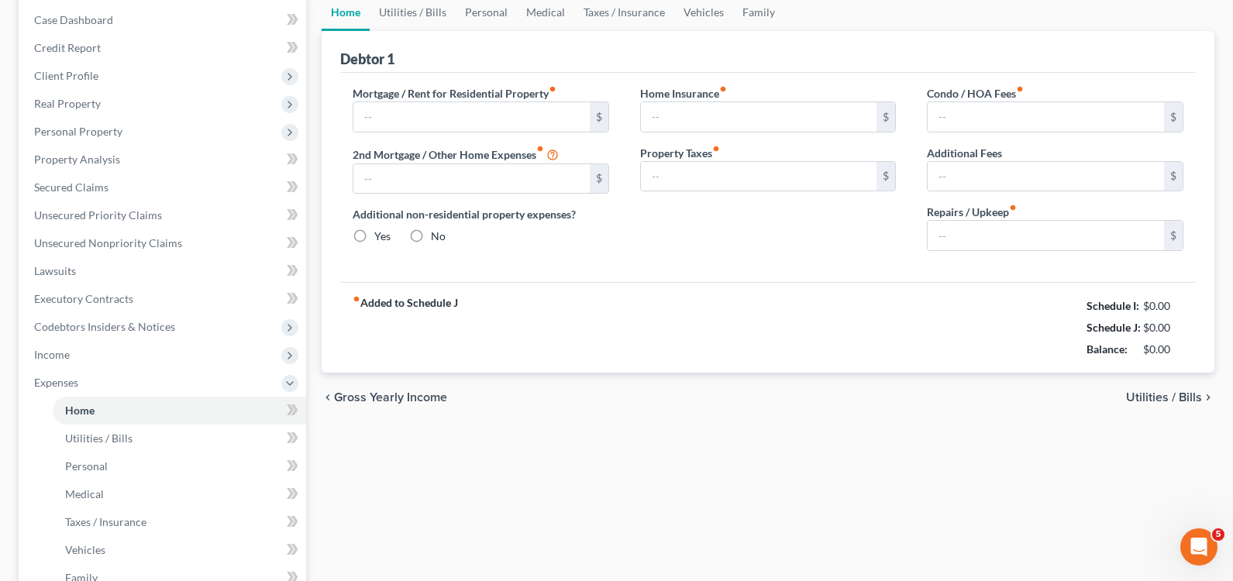
type input "0.00"
radio input "true"
type input "0.00"
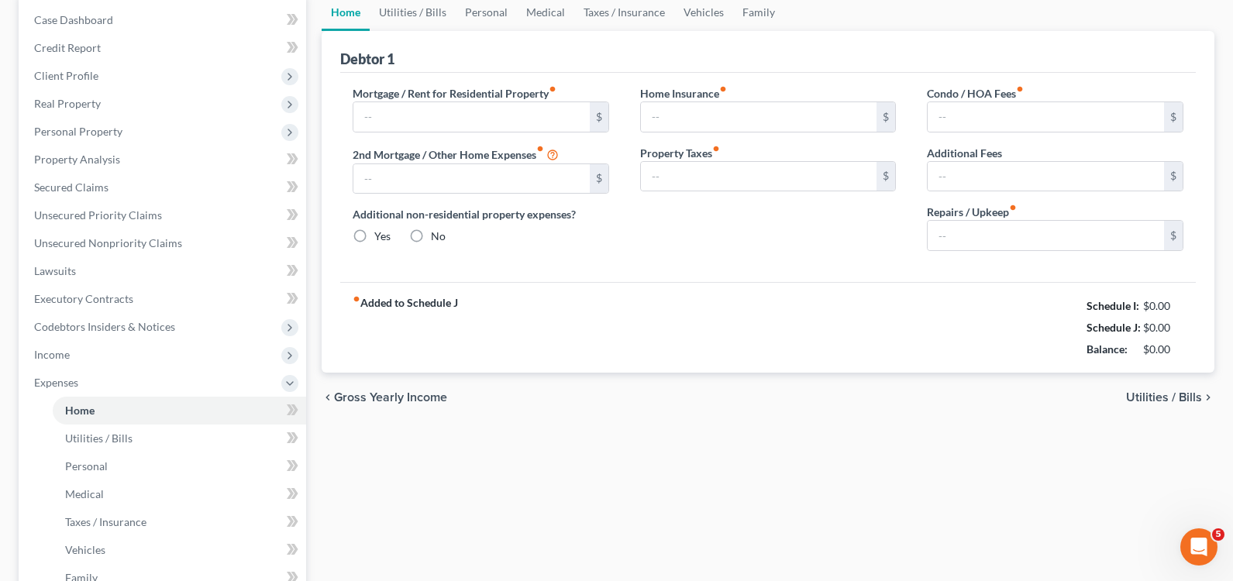
type input "0.00"
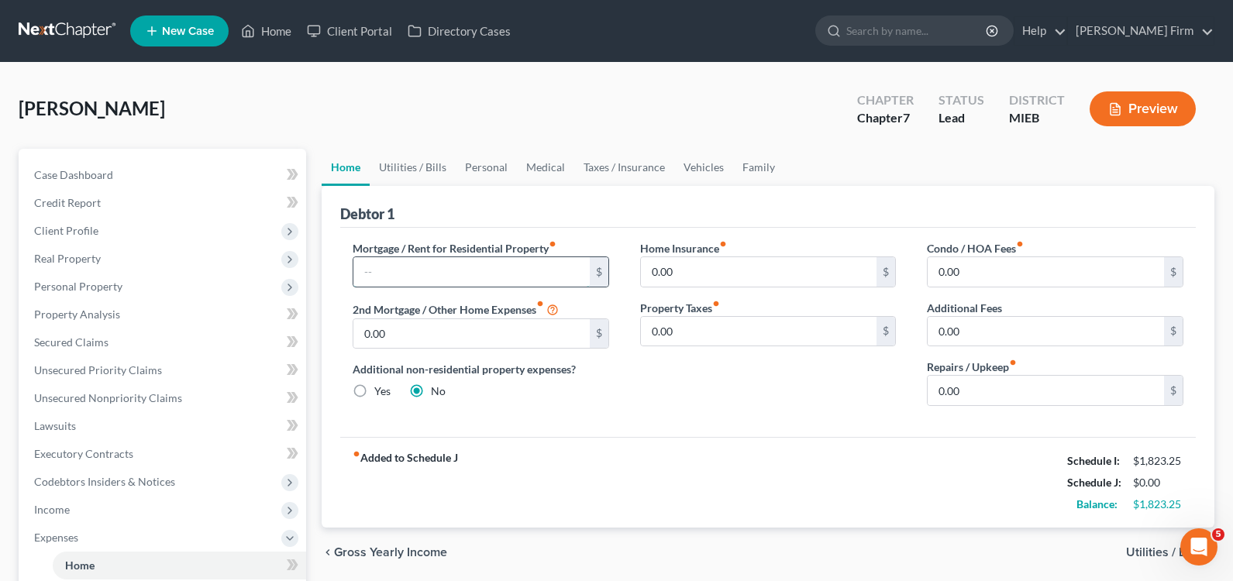
click at [487, 286] on input "text" at bounding box center [471, 271] width 236 height 29
click at [1156, 554] on span "Utilities / Bills" at bounding box center [1164, 553] width 76 height 12
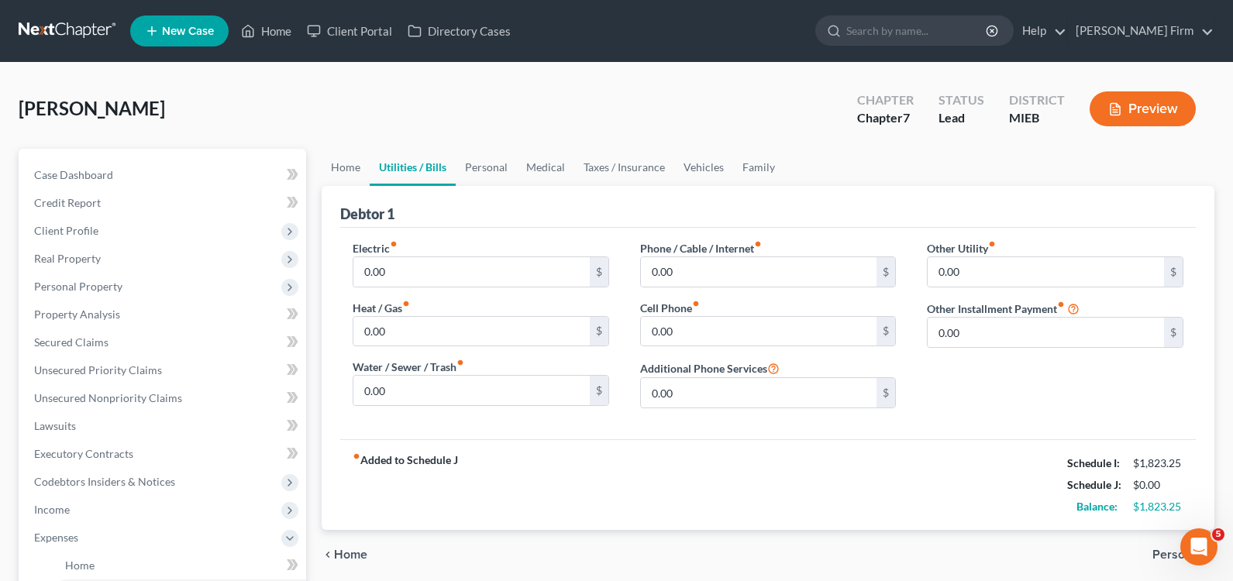
click at [336, 555] on span "Home" at bounding box center [350, 555] width 33 height 12
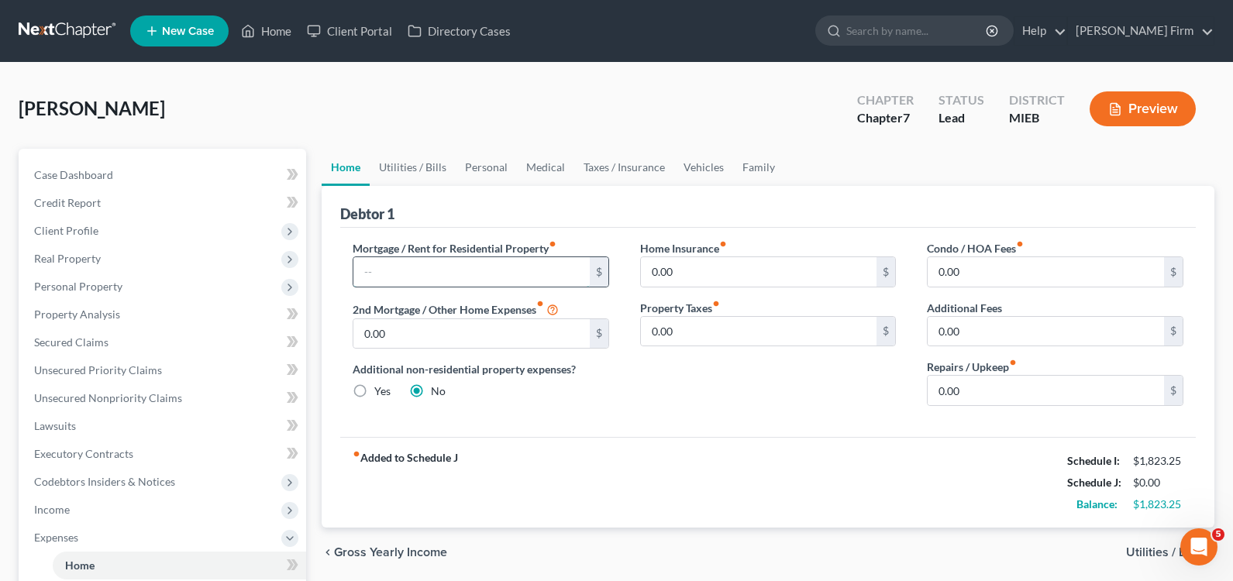
click at [483, 268] on input "text" at bounding box center [471, 271] width 236 height 29
type input "500.00"
type input "20"
click at [1133, 553] on span "Utilities / Bills" at bounding box center [1164, 553] width 76 height 12
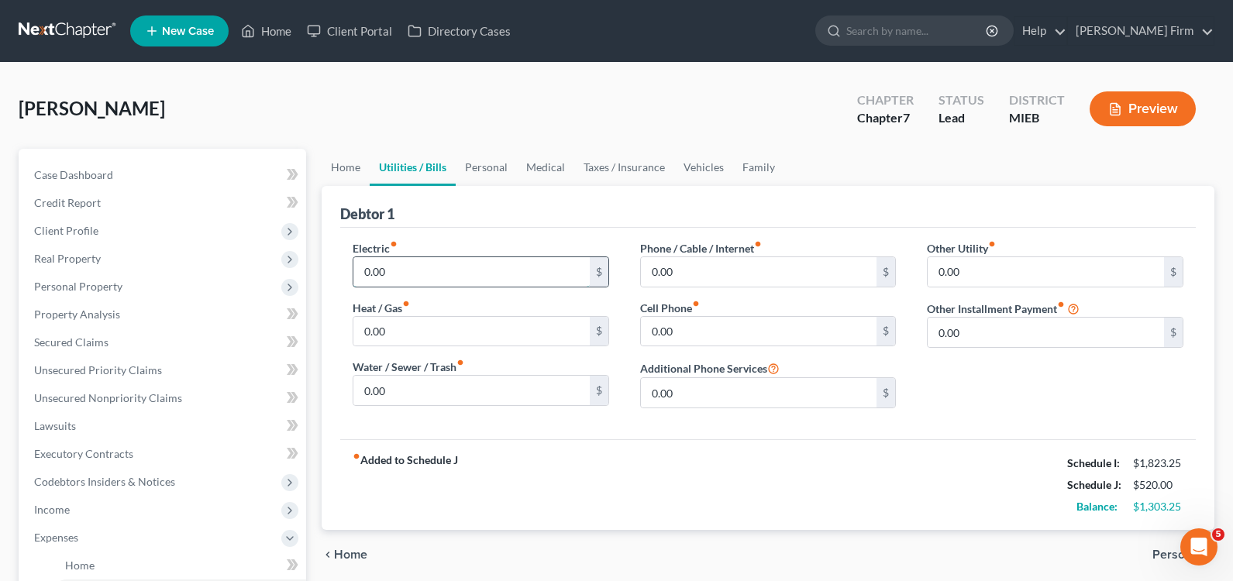
click at [451, 281] on input "0.00" at bounding box center [471, 271] width 236 height 29
type input "200"
type input "40"
type input "80"
type input "85"
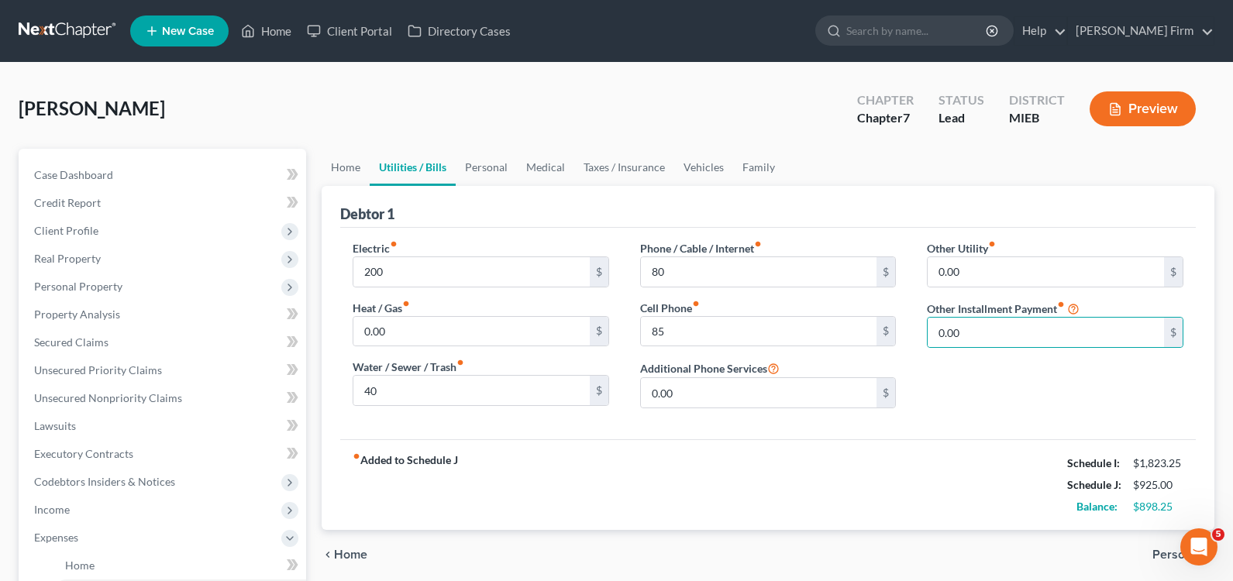
click at [1166, 553] on span "Personal" at bounding box center [1178, 555] width 50 height 12
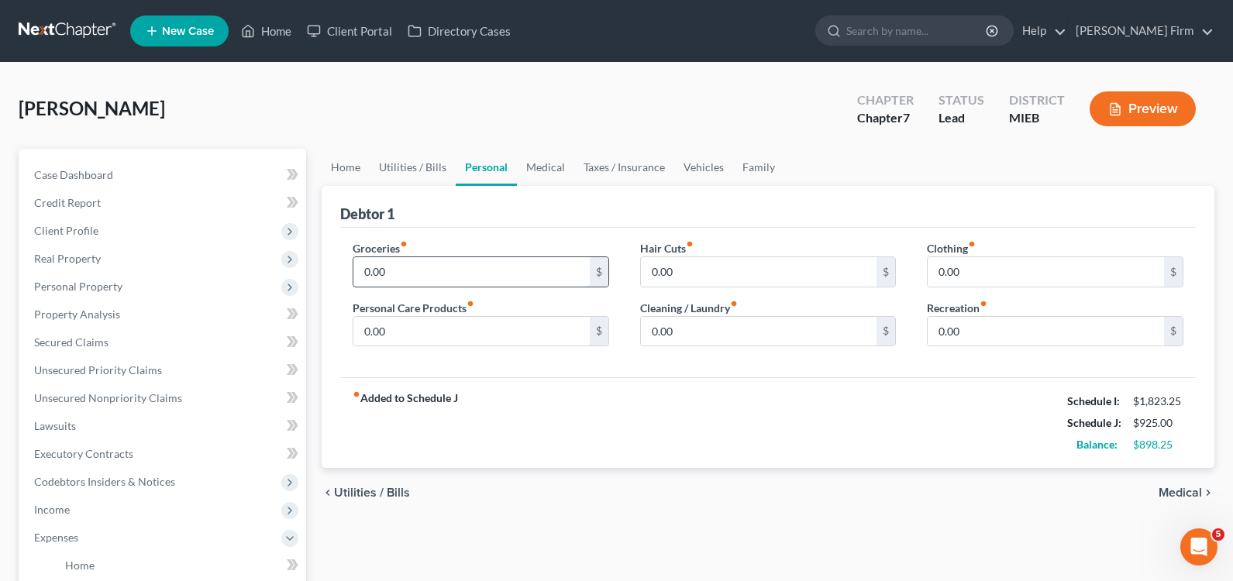
click at [447, 269] on input "0.00" at bounding box center [471, 271] width 236 height 29
type input "450"
type input "50"
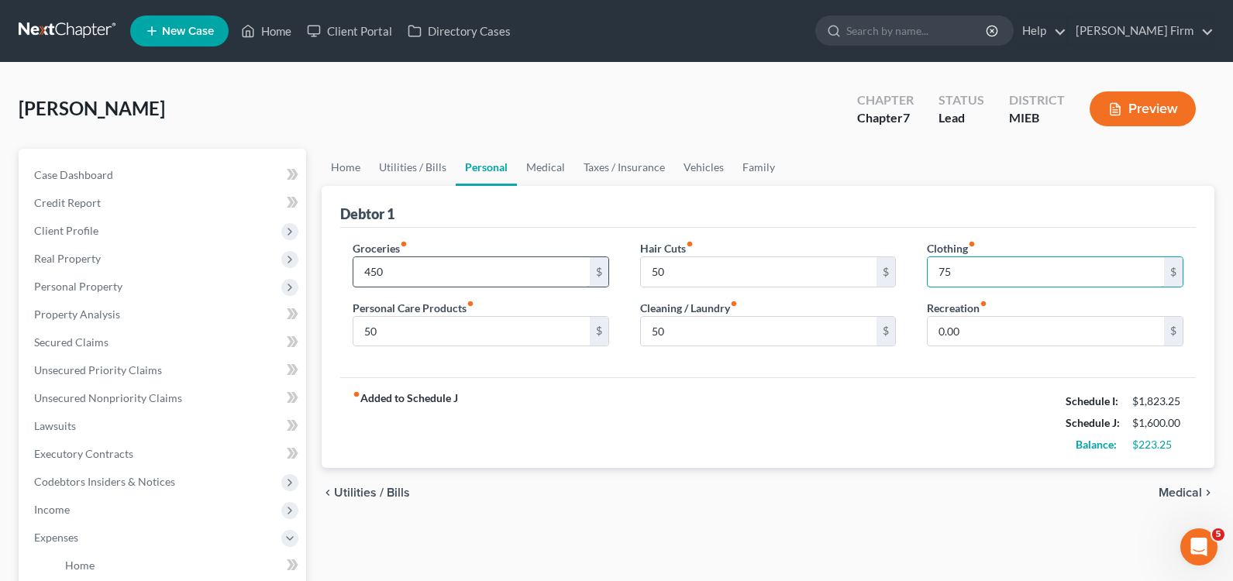
type input "75"
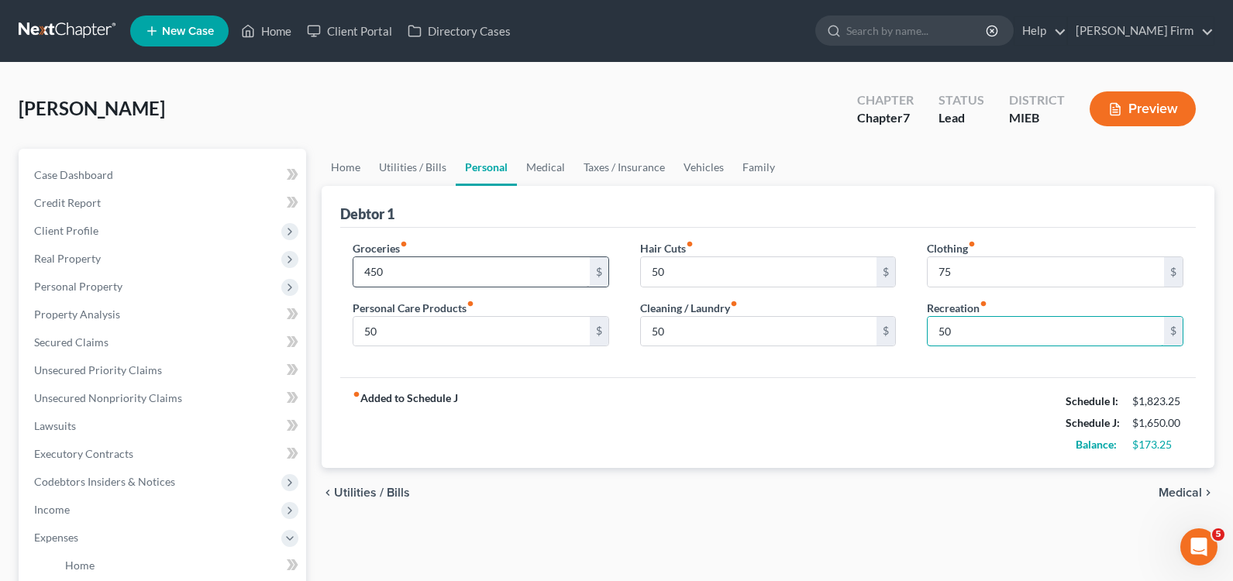
type input "5"
click at [1167, 491] on span "Medical" at bounding box center [1180, 493] width 43 height 12
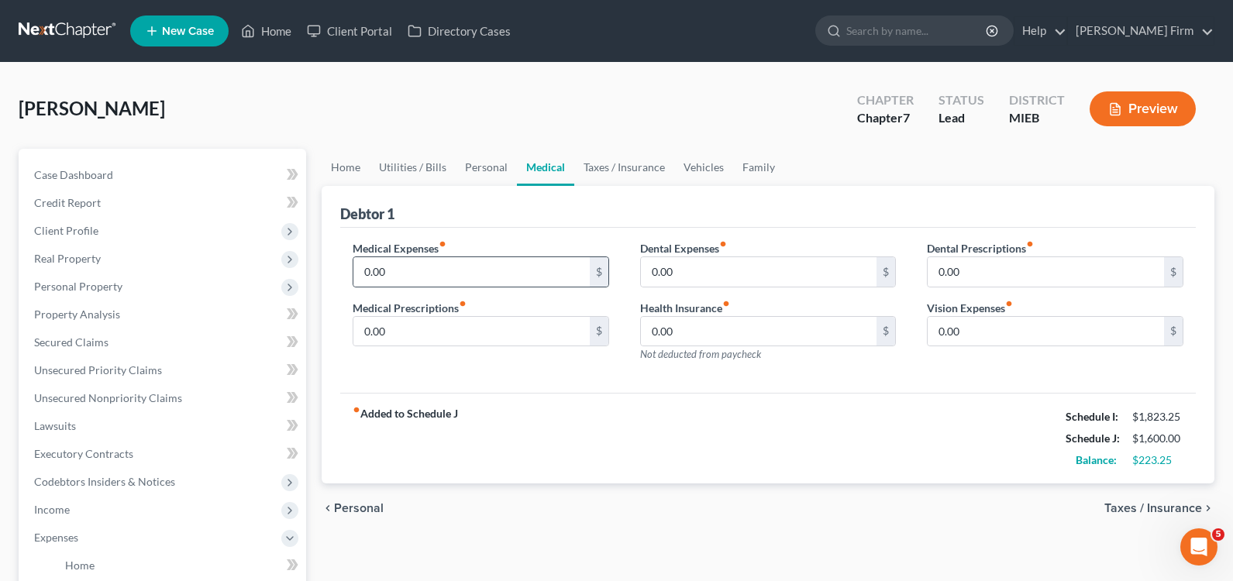
click at [606, 278] on div "$" at bounding box center [599, 271] width 19 height 29
click at [560, 271] on input "0.00" at bounding box center [471, 271] width 236 height 29
type input "40"
click at [1129, 505] on span "Taxes / Insurance" at bounding box center [1154, 508] width 98 height 12
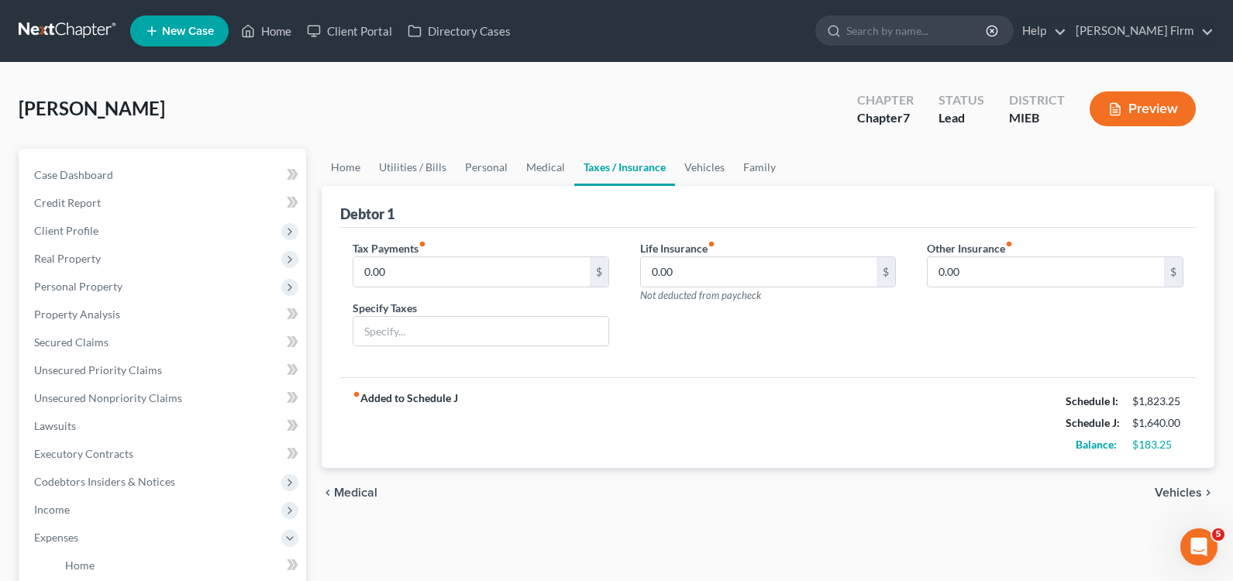
click at [1164, 491] on span "Vehicles" at bounding box center [1178, 493] width 47 height 12
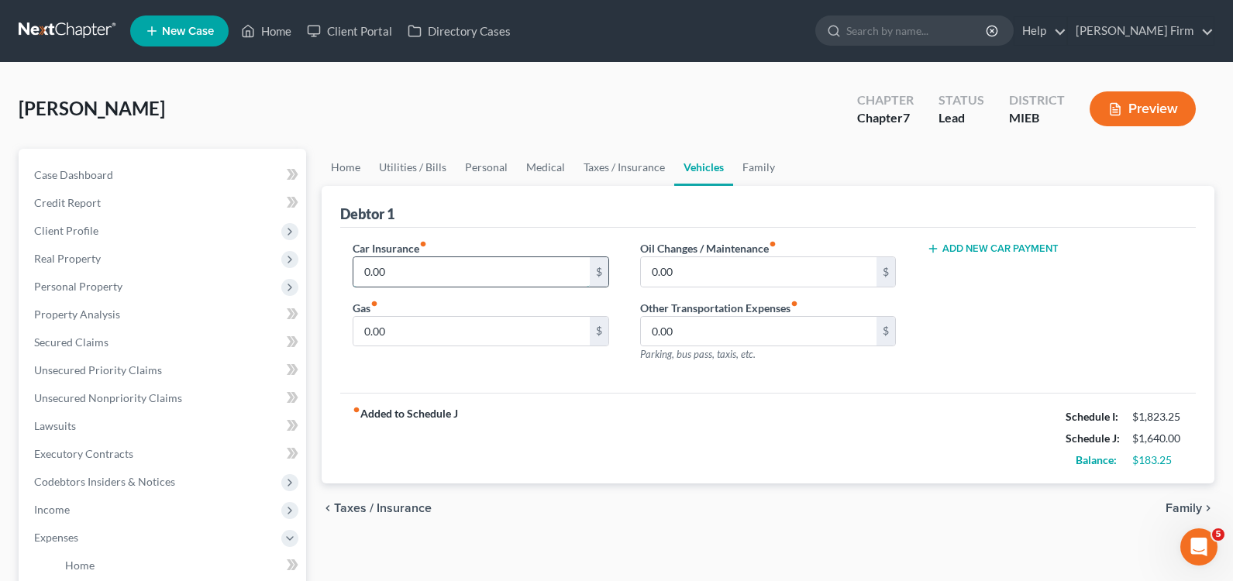
click at [496, 271] on input "0.00" at bounding box center [471, 271] width 236 height 29
type input "207"
type input "250"
click at [355, 503] on span "Taxes / Insurance" at bounding box center [383, 508] width 98 height 12
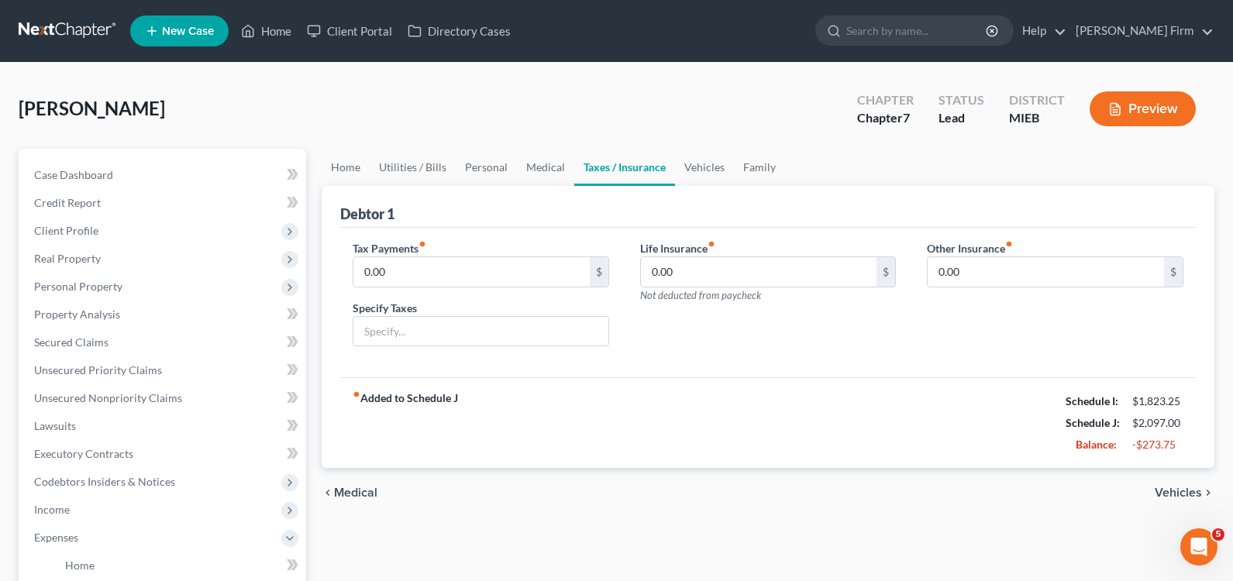
click at [355, 503] on div "chevron_left Medical Vehicles chevron_right" at bounding box center [768, 493] width 893 height 50
click at [353, 497] on span "Medical" at bounding box center [355, 493] width 43 height 12
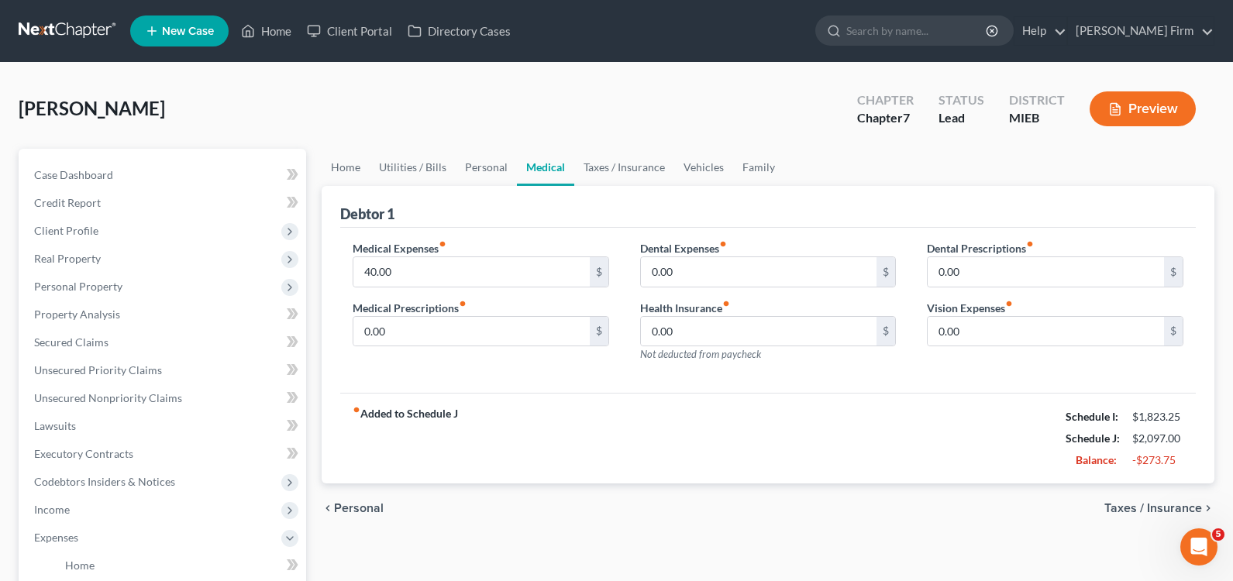
click at [353, 497] on div "chevron_left Personal Taxes / Insurance chevron_right" at bounding box center [768, 509] width 893 height 50
click at [349, 510] on span "Personal" at bounding box center [359, 508] width 50 height 12
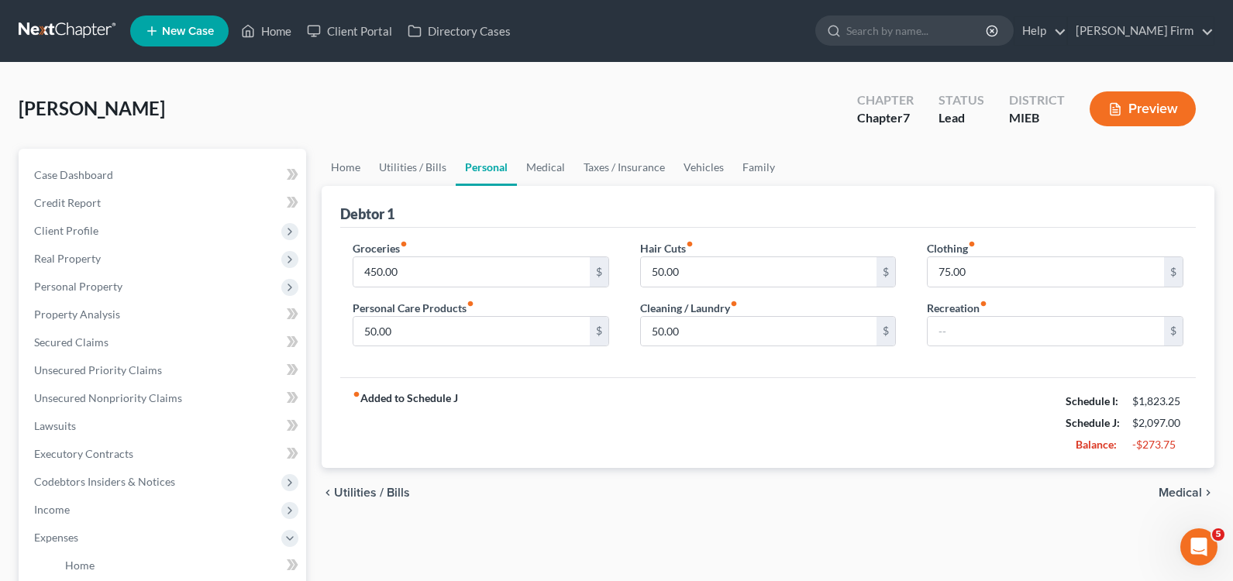
click at [349, 510] on div "chevron_left Utilities / Bills Medical chevron_right" at bounding box center [768, 493] width 893 height 50
click at [349, 492] on span "Utilities / Bills" at bounding box center [372, 493] width 76 height 12
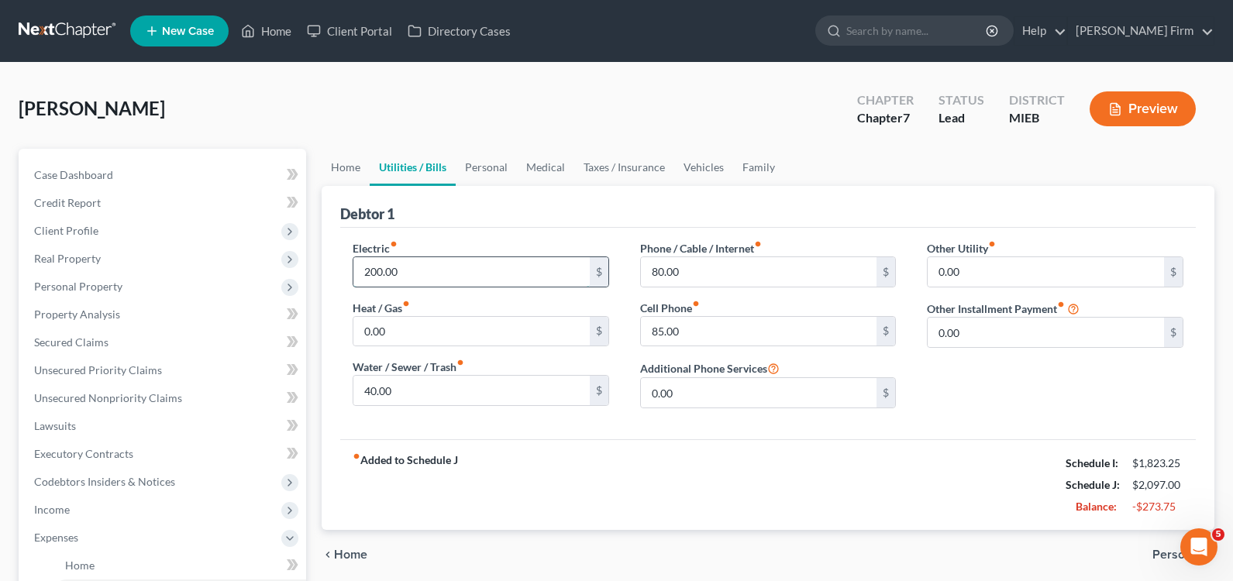
click at [454, 278] on input "200.00" at bounding box center [471, 271] width 236 height 29
type input "0"
type input "50"
type input "80"
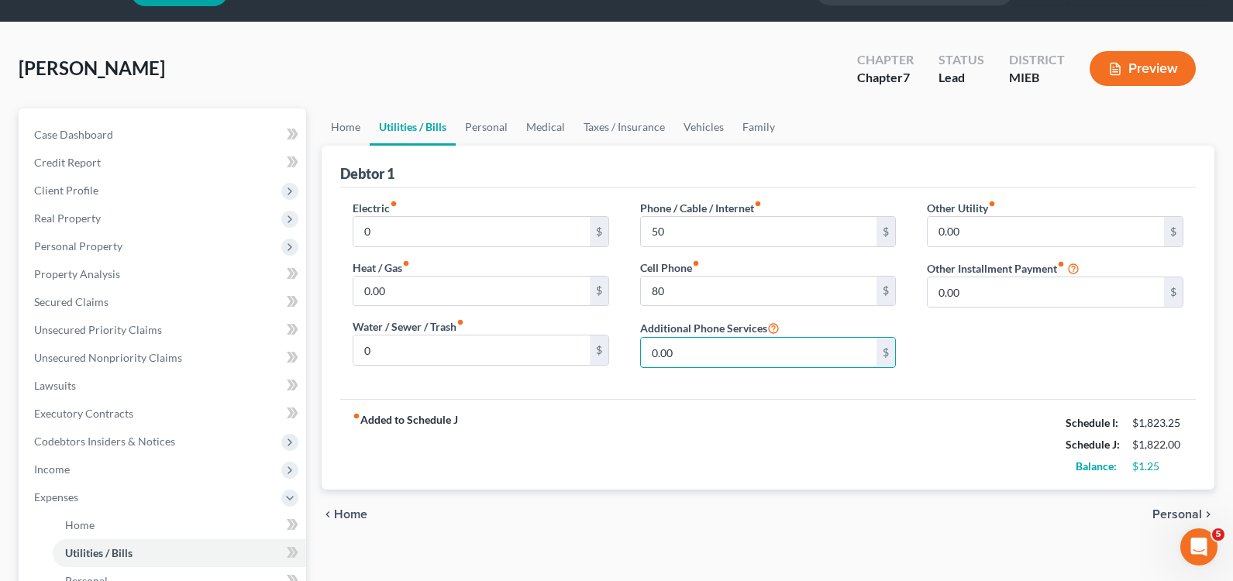
scroll to position [78, 0]
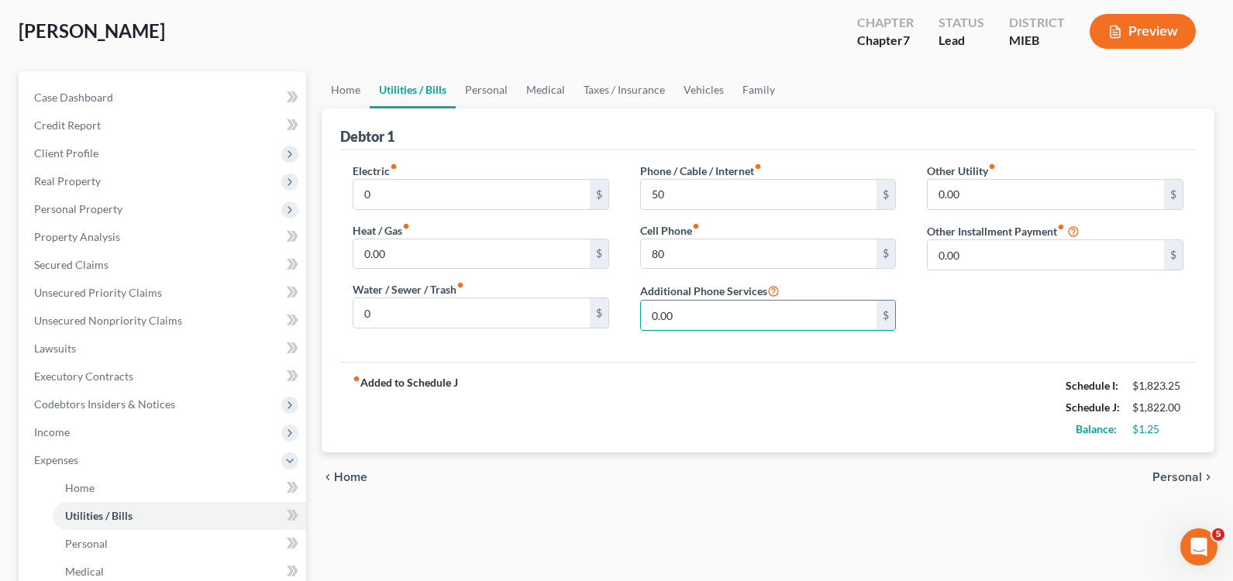
click at [1167, 472] on span "Personal" at bounding box center [1178, 477] width 50 height 12
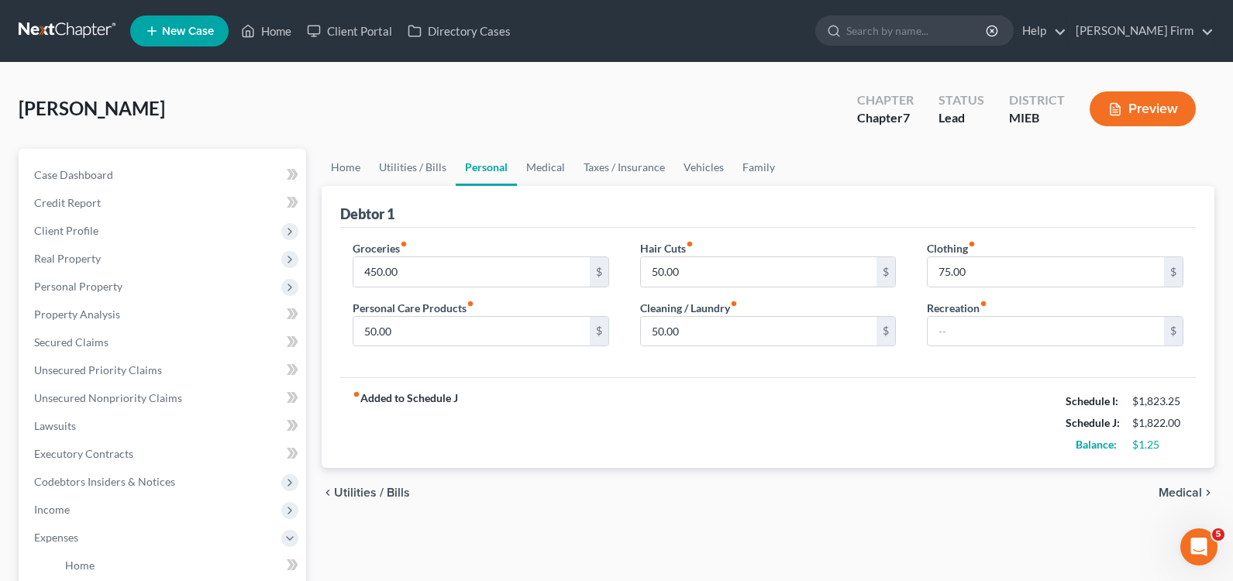
click at [1170, 498] on span "Medical" at bounding box center [1180, 493] width 43 height 12
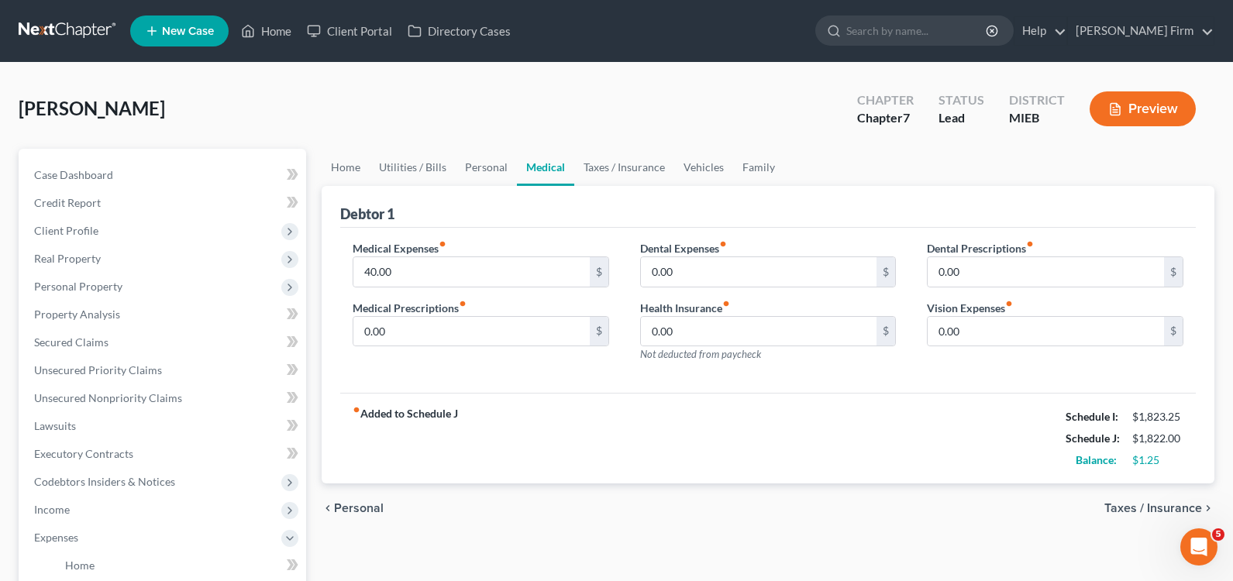
click at [1171, 512] on span "Taxes / Insurance" at bounding box center [1154, 508] width 98 height 12
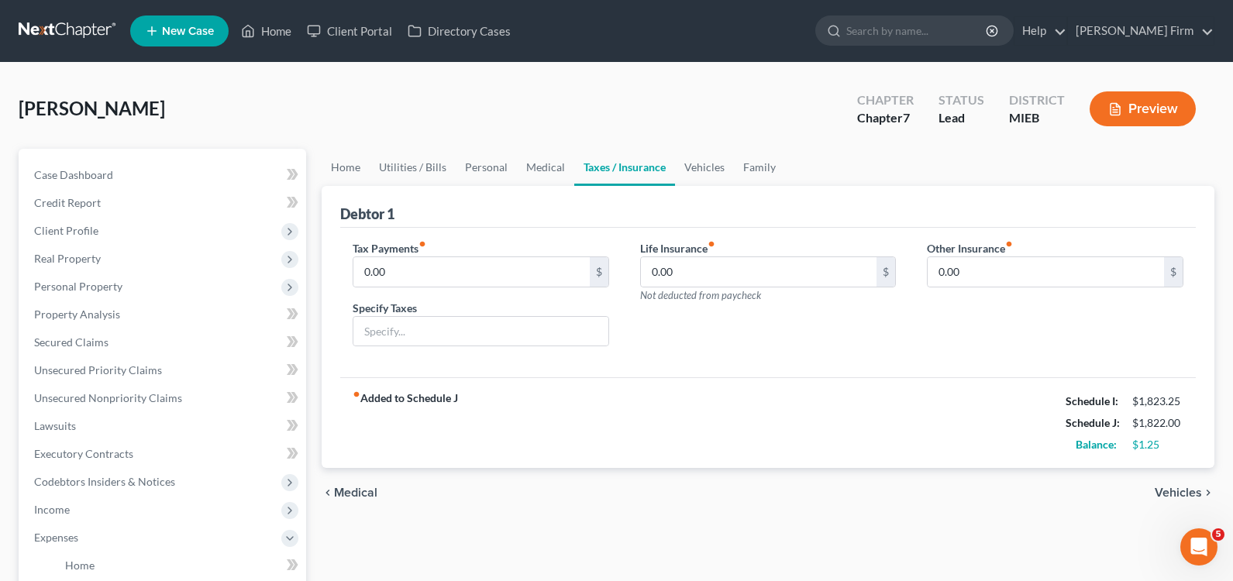
click at [1174, 493] on span "Vehicles" at bounding box center [1178, 493] width 47 height 12
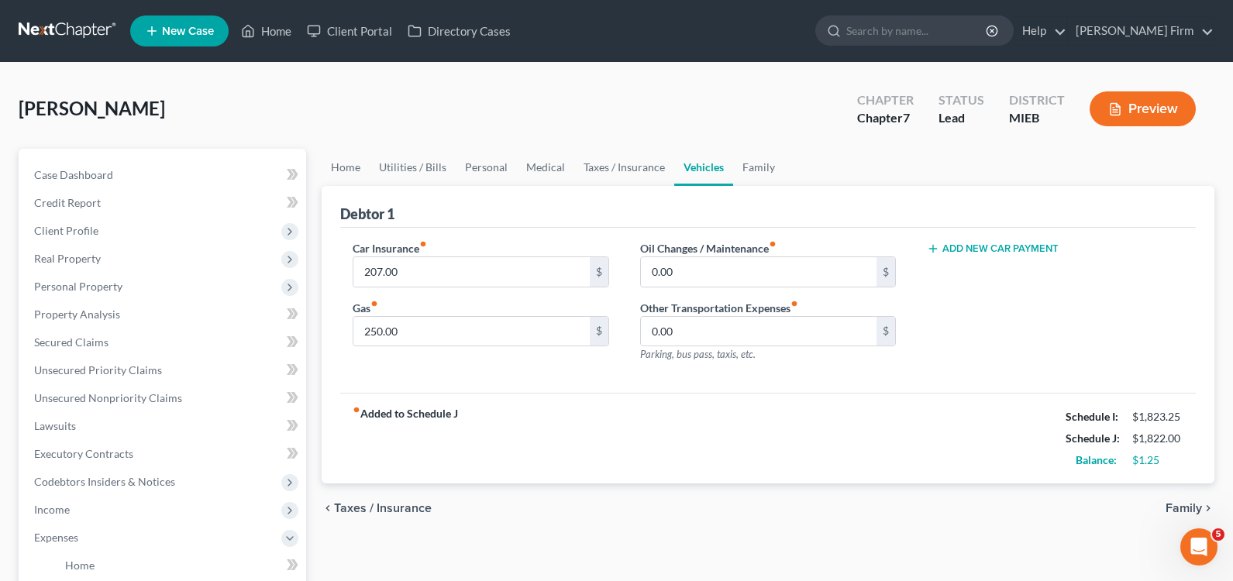
click at [1174, 509] on span "Family" at bounding box center [1184, 508] width 36 height 12
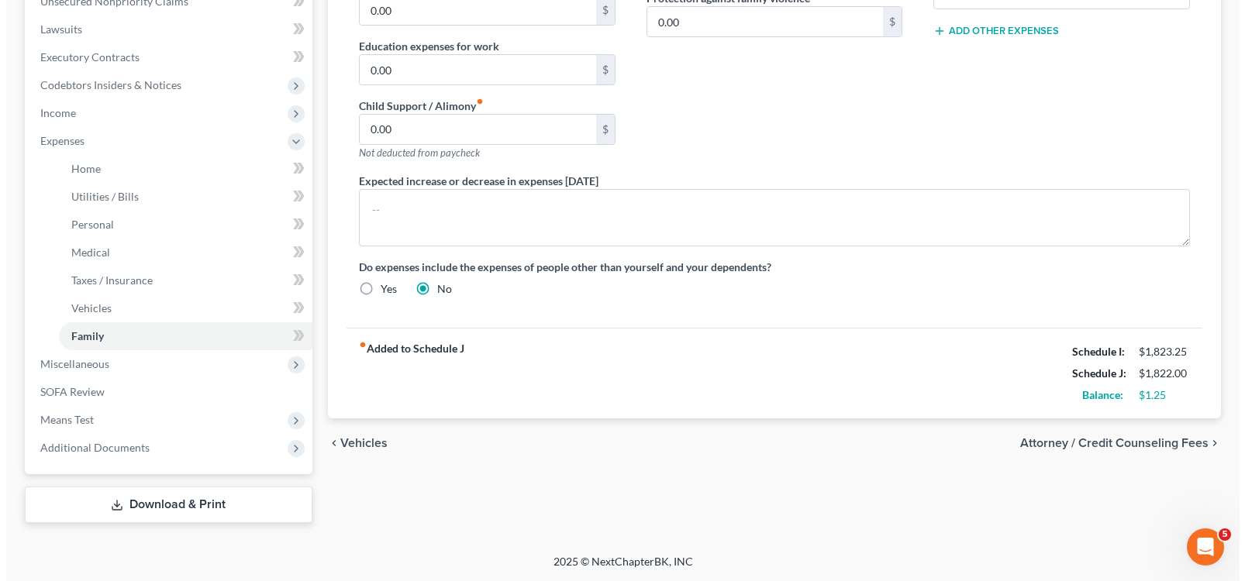
scroll to position [398, 0]
click at [1102, 443] on span "Attorney / Credit Counseling Fees" at bounding box center [1108, 442] width 188 height 12
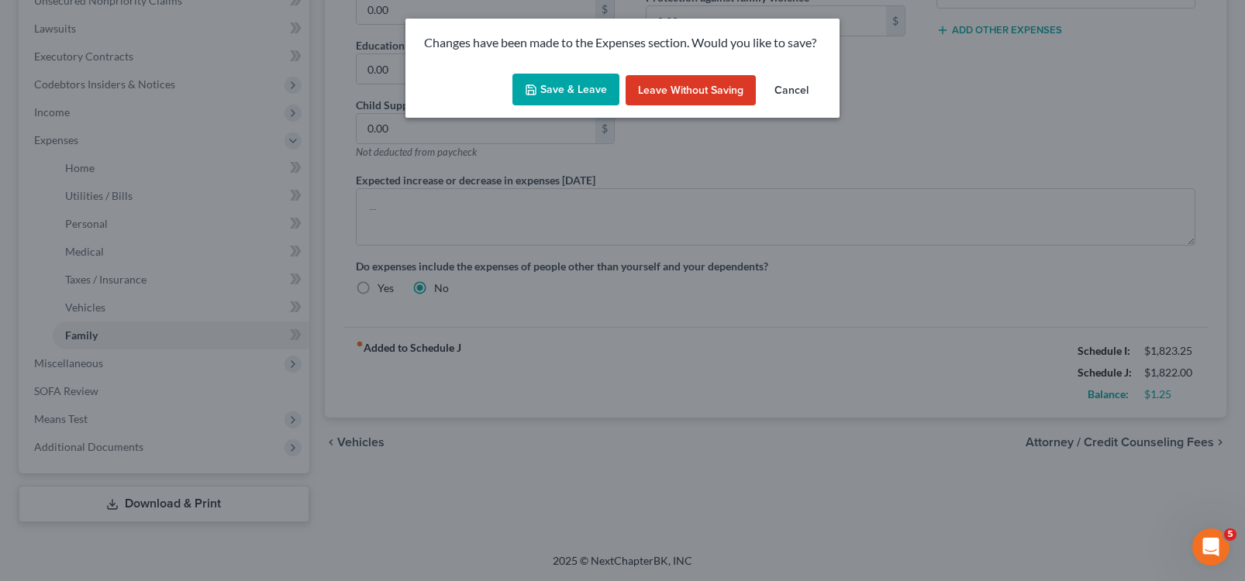
click at [551, 93] on button "Save & Leave" at bounding box center [565, 90] width 107 height 33
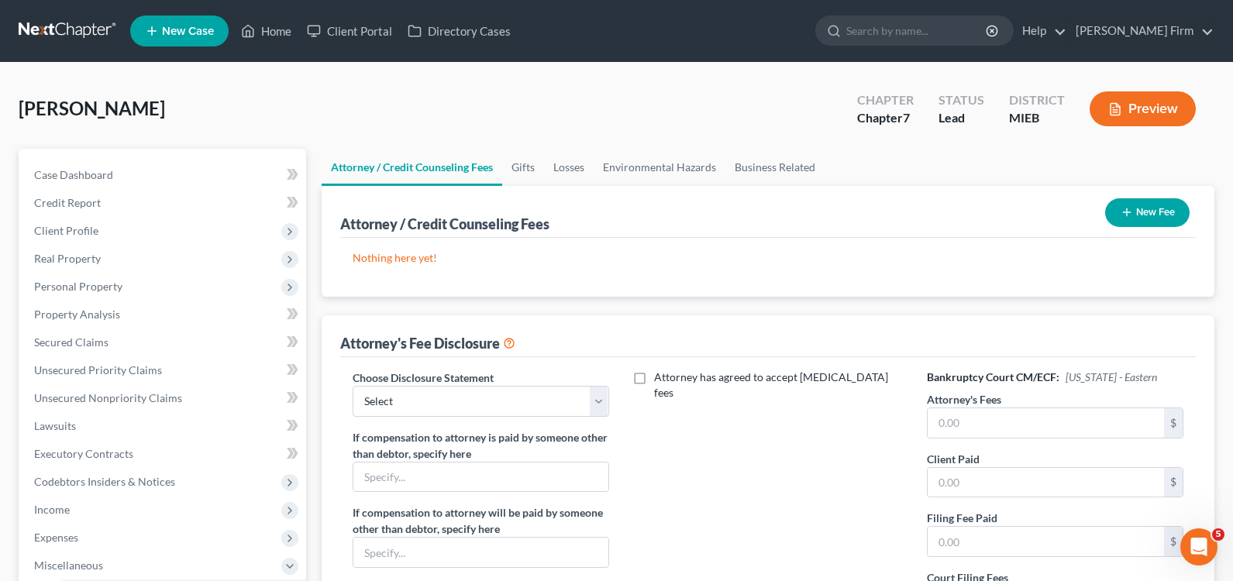
click at [1136, 212] on button "New Fee" at bounding box center [1147, 212] width 84 height 29
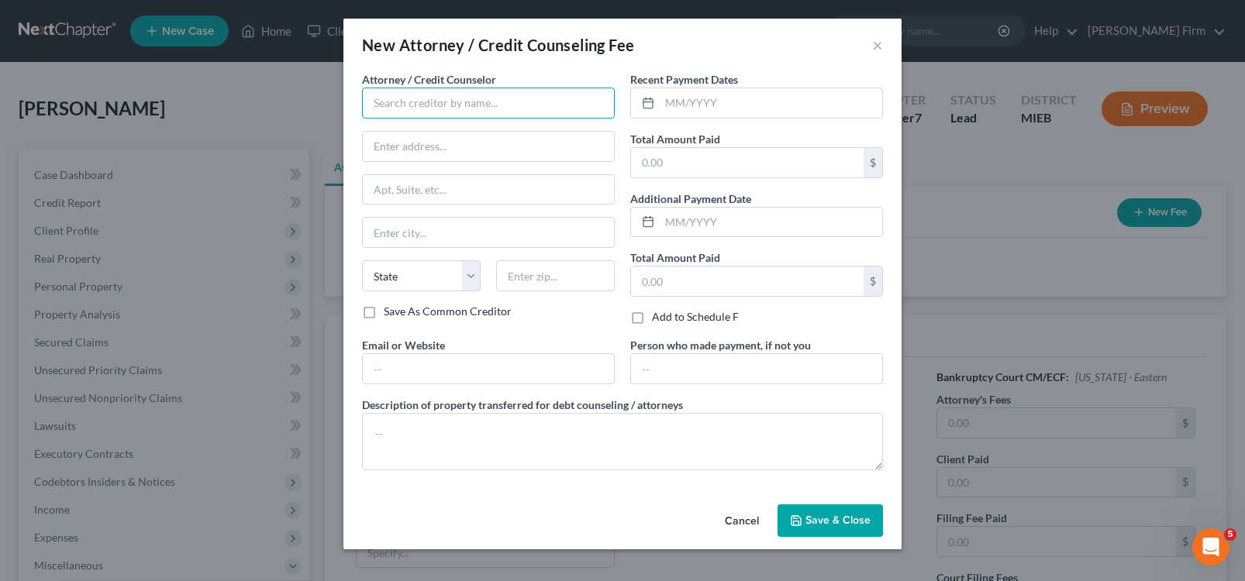
click at [404, 102] on input "text" at bounding box center [488, 103] width 253 height 31
click at [413, 122] on div "[PERSON_NAME] Firm" at bounding box center [454, 130] width 161 height 16
type input "[PERSON_NAME] Firm"
type input "[STREET_ADDRESS]"
type input "Monroe"
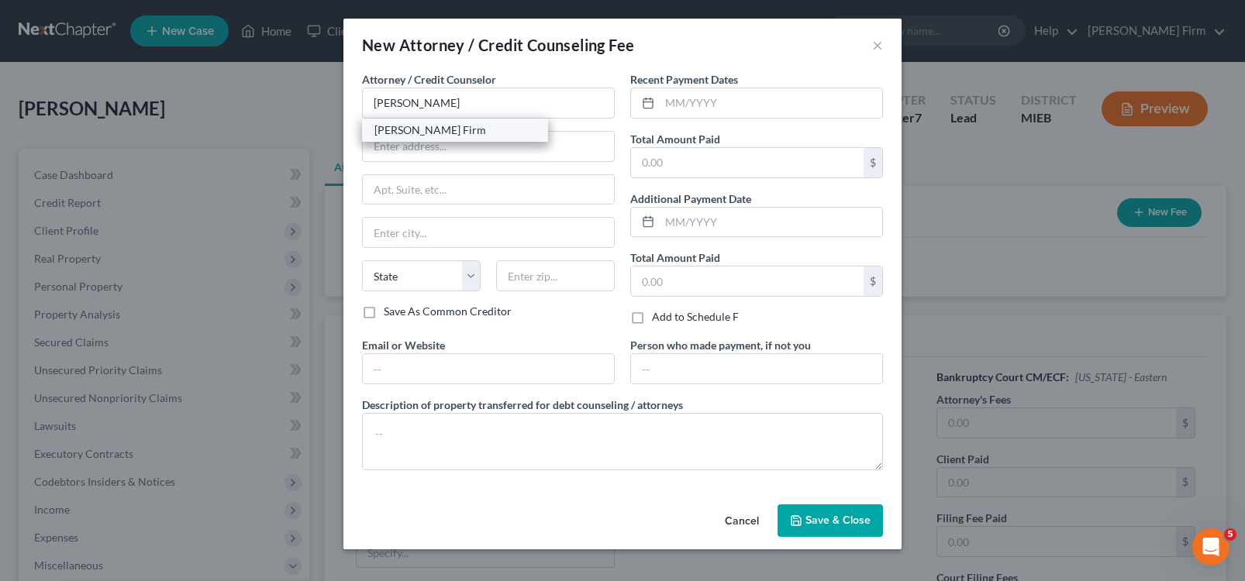
select select "23"
type input "48161"
click at [684, 154] on input "text" at bounding box center [747, 162] width 233 height 29
click at [838, 540] on div "Cancel Save & Close" at bounding box center [622, 523] width 558 height 51
click at [833, 524] on span "Save & Close" at bounding box center [837, 520] width 65 height 13
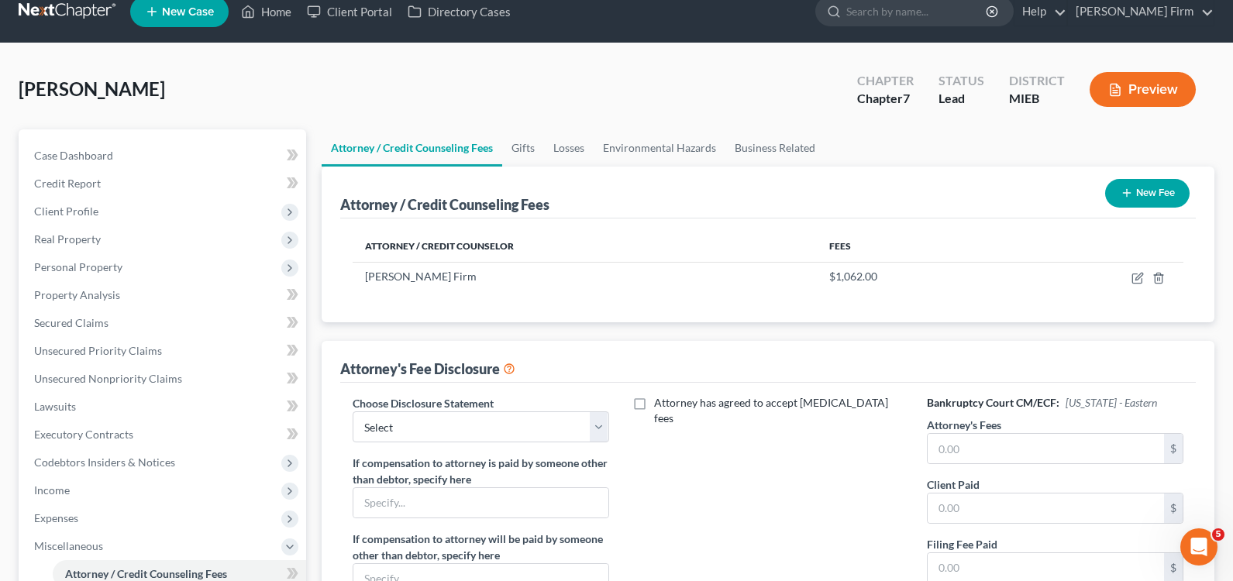
scroll to position [78, 0]
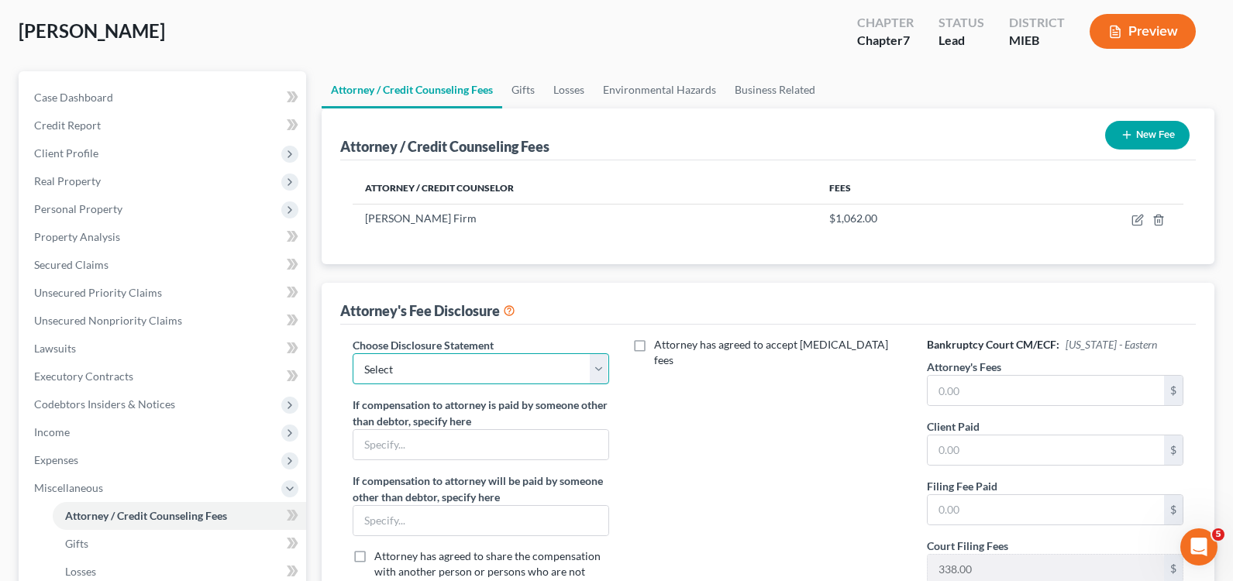
click at [540, 369] on select "Select Attorney" at bounding box center [481, 368] width 257 height 31
click at [353, 353] on select "Select Attorney" at bounding box center [481, 368] width 257 height 31
click at [1012, 392] on input "text" at bounding box center [1046, 390] width 236 height 29
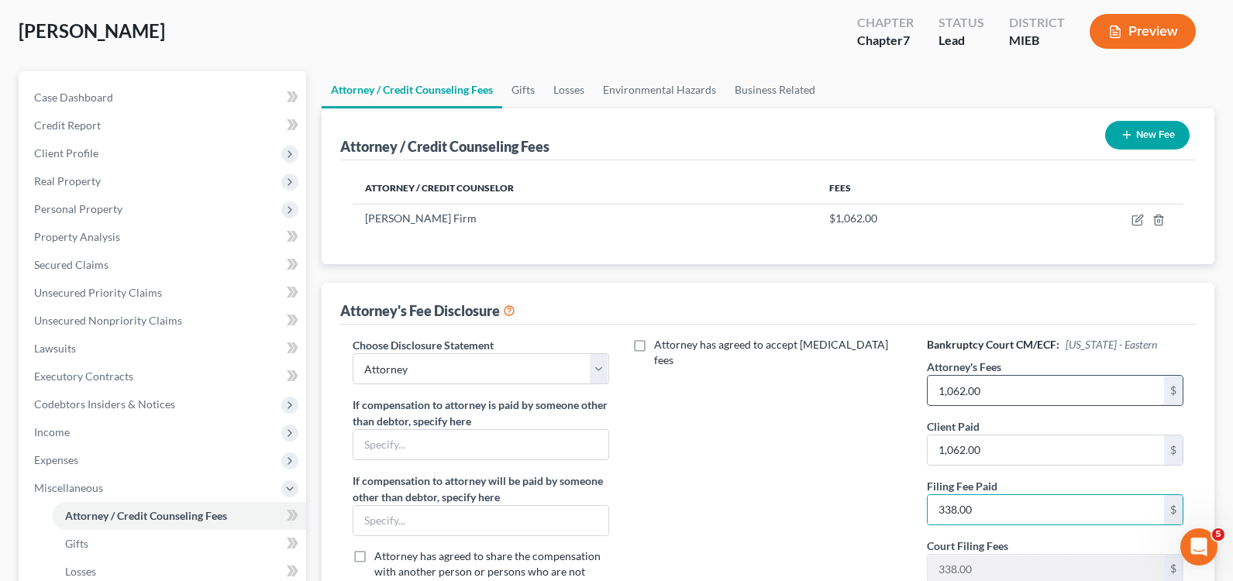
scroll to position [342, 0]
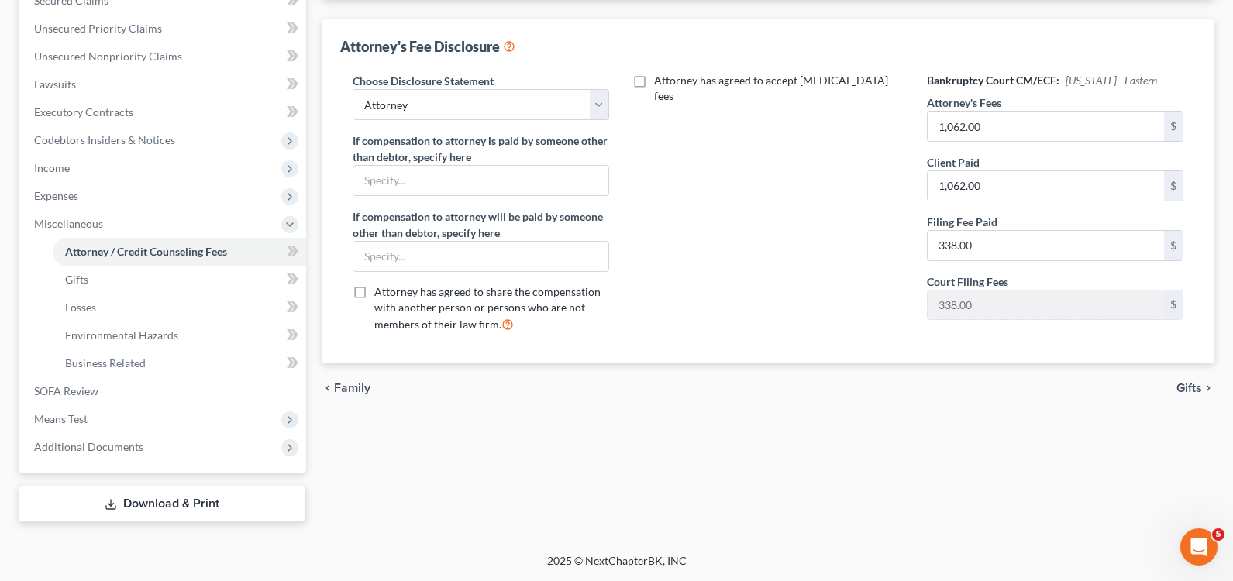
click at [1187, 384] on span "Gifts" at bounding box center [1190, 388] width 26 height 12
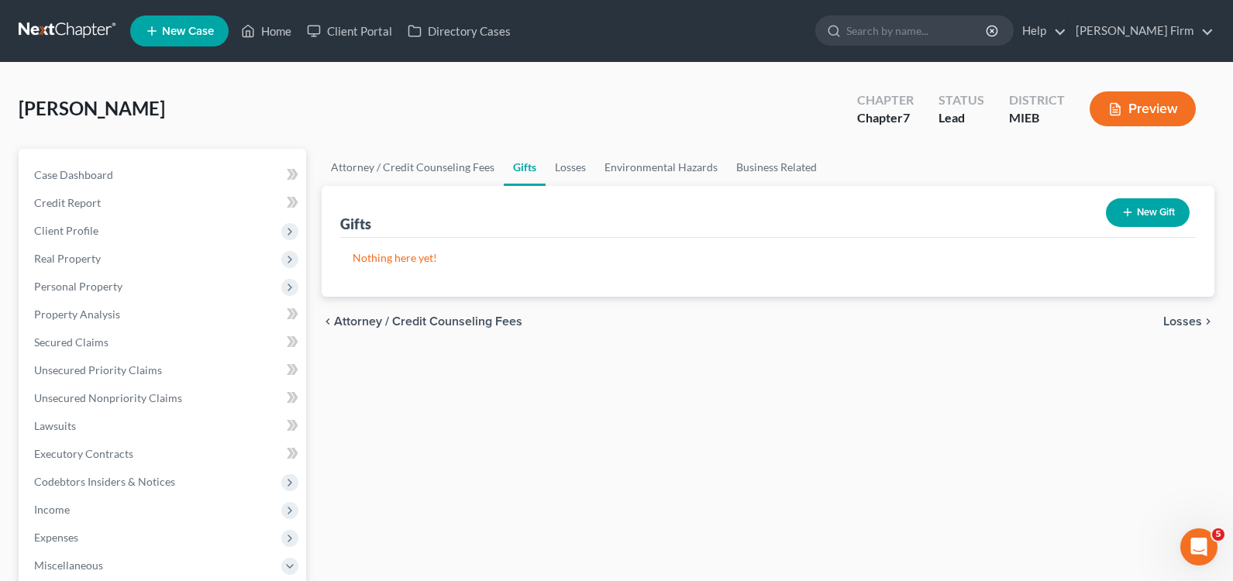
click at [1172, 318] on span "Losses" at bounding box center [1183, 322] width 39 height 12
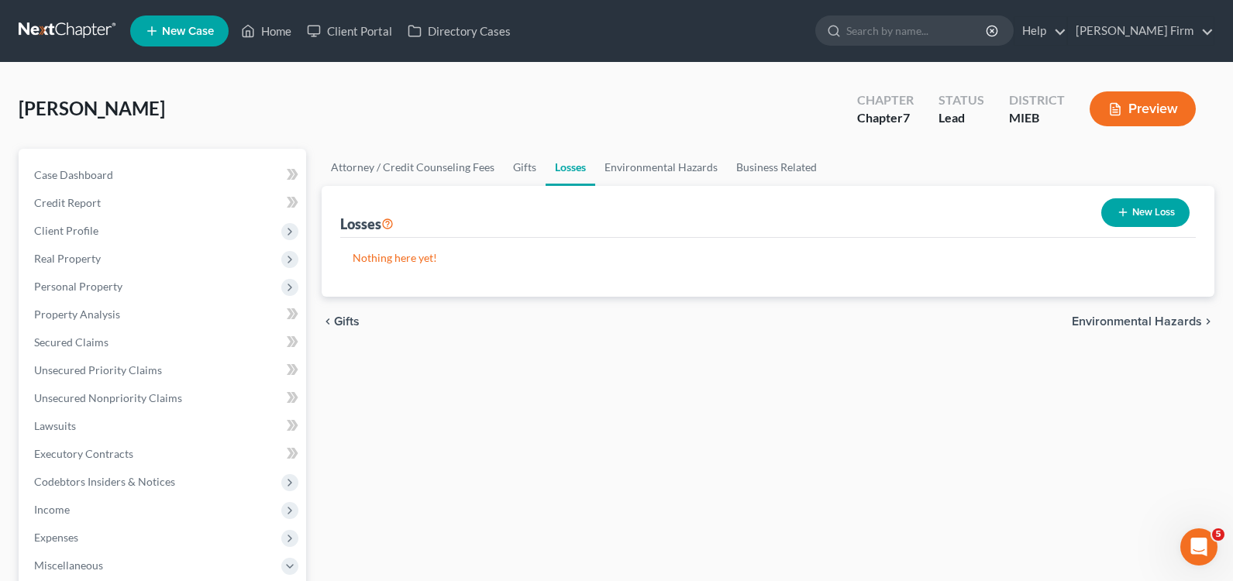
click at [1172, 318] on span "Environmental Hazards" at bounding box center [1137, 322] width 130 height 12
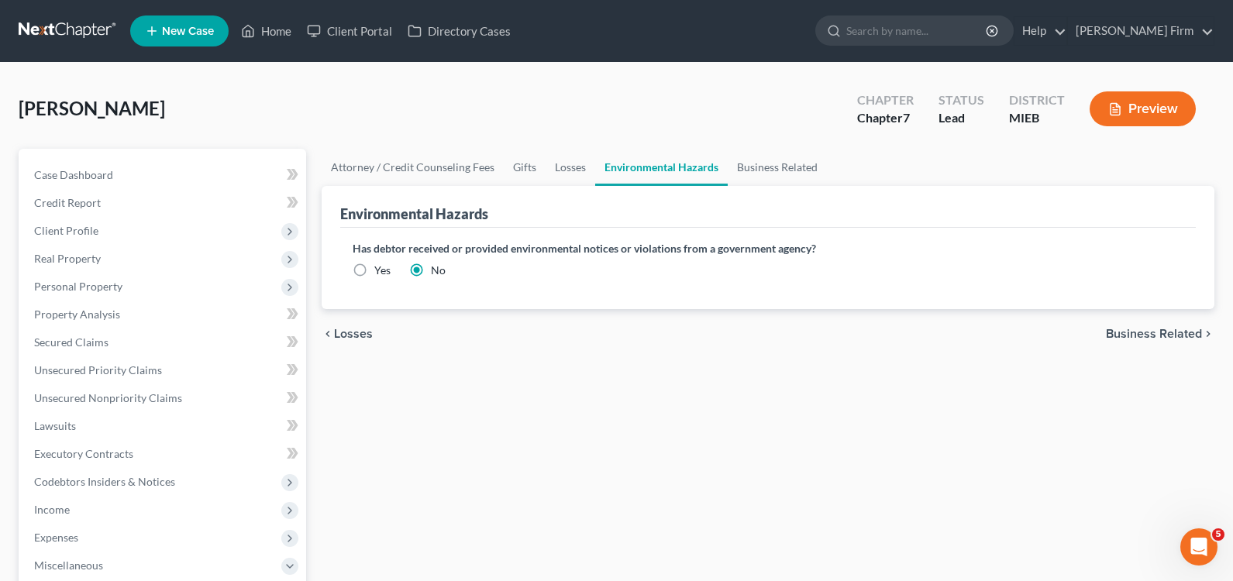
click at [1164, 333] on span "Business Related" at bounding box center [1154, 334] width 96 height 12
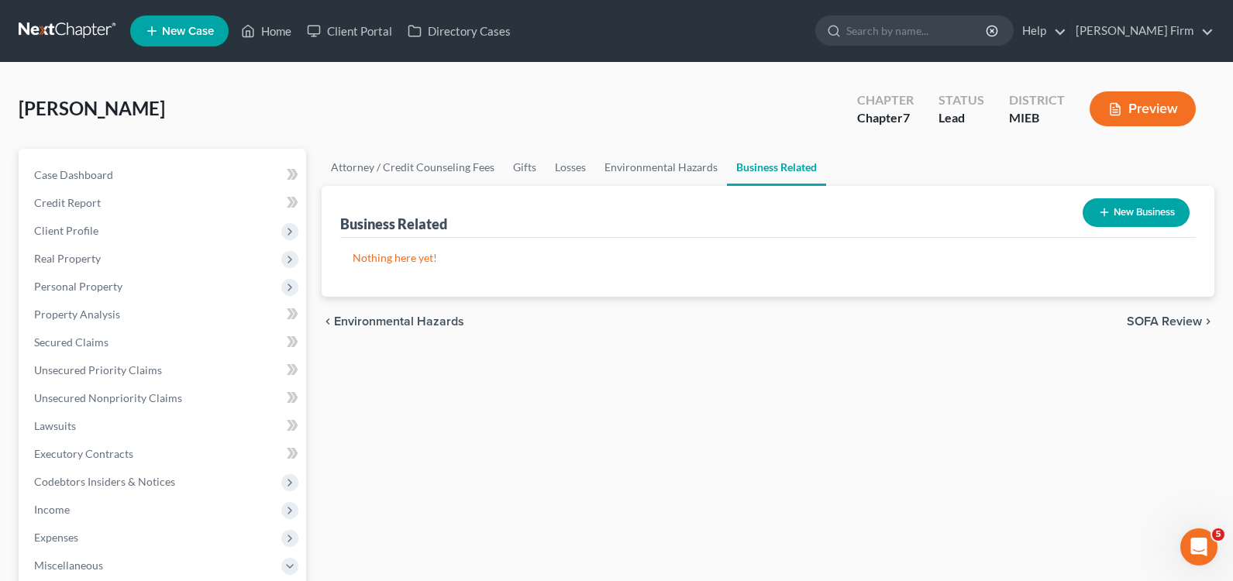
click at [1164, 326] on span "SOFA Review" at bounding box center [1164, 322] width 75 height 12
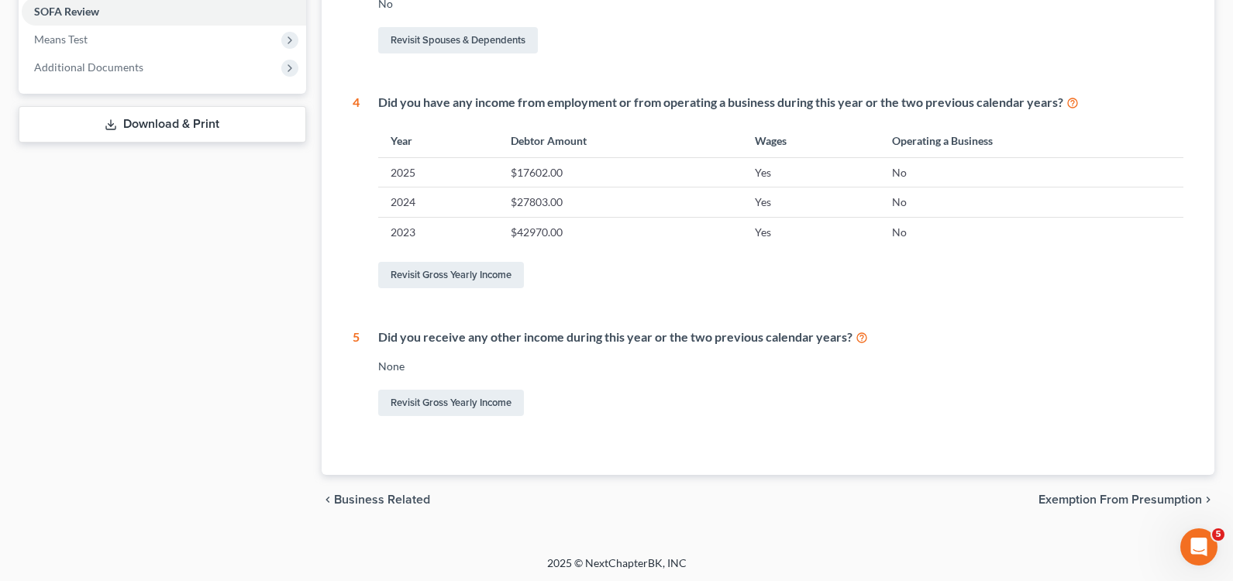
scroll to position [584, 0]
click at [1112, 491] on span "Exemption from Presumption" at bounding box center [1121, 497] width 164 height 12
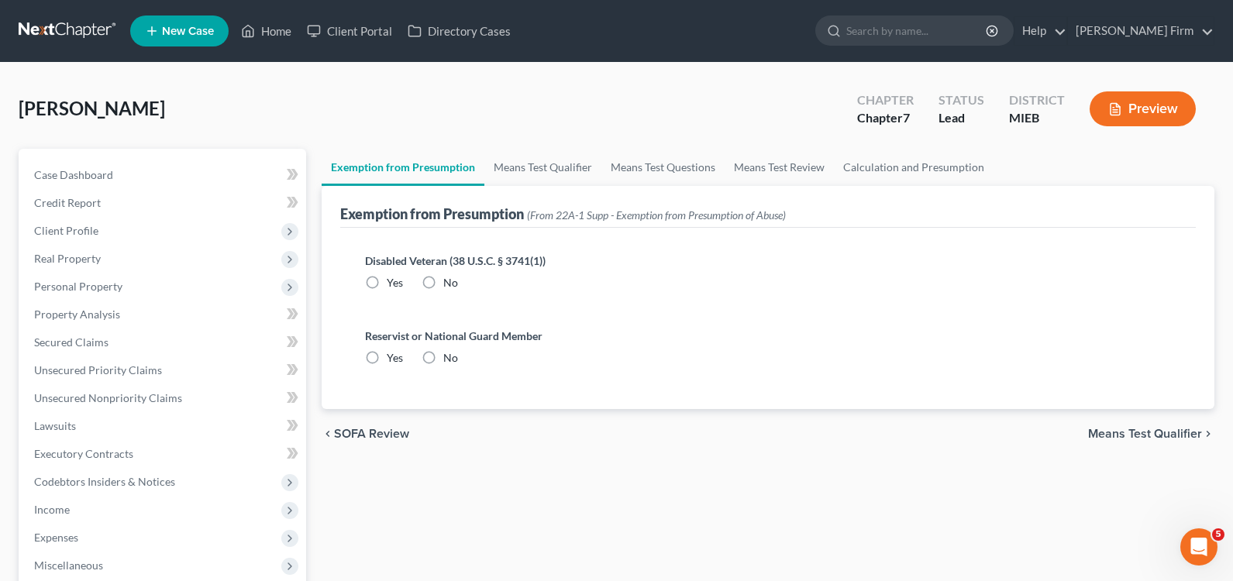
click at [443, 283] on label "No" at bounding box center [450, 283] width 15 height 16
click at [450, 283] on input "No" at bounding box center [455, 280] width 10 height 10
click at [443, 356] on label "No" at bounding box center [450, 358] width 15 height 16
click at [450, 356] on input "No" at bounding box center [455, 355] width 10 height 10
click at [1122, 438] on span "Means Test Qualifier" at bounding box center [1145, 434] width 114 height 12
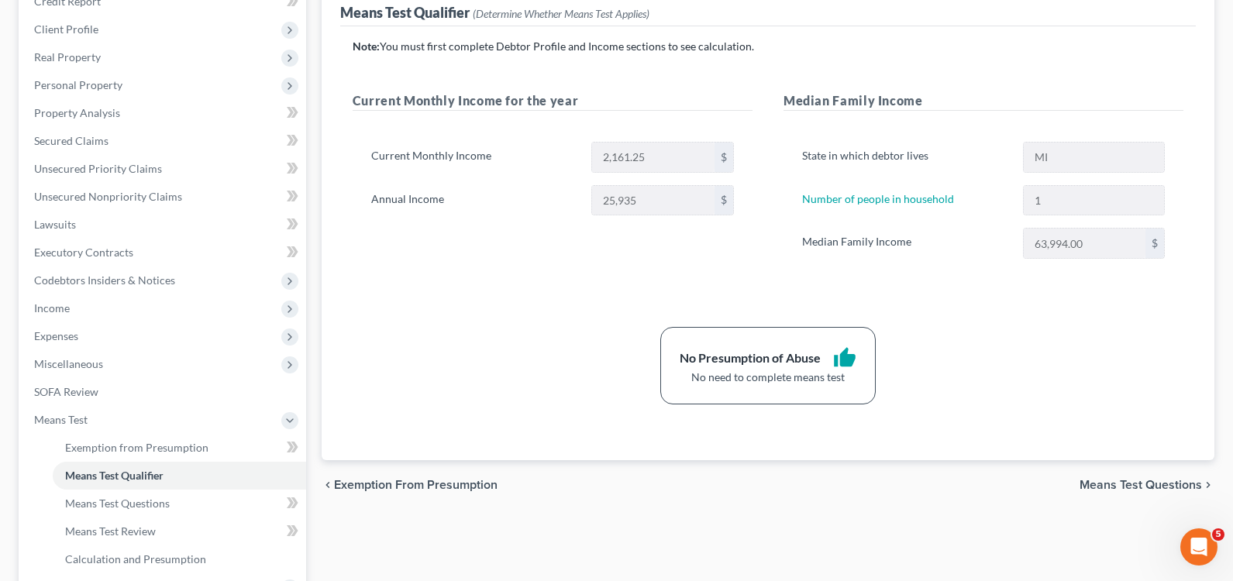
scroll to position [187, 0]
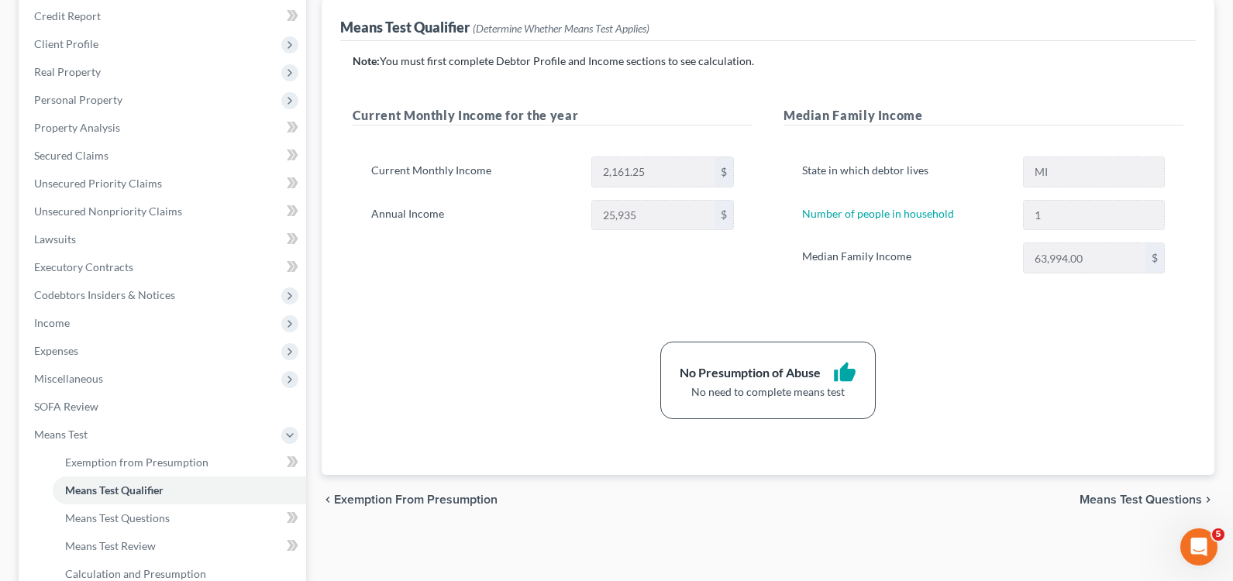
click at [1109, 504] on span "Means Test Questions" at bounding box center [1141, 500] width 122 height 12
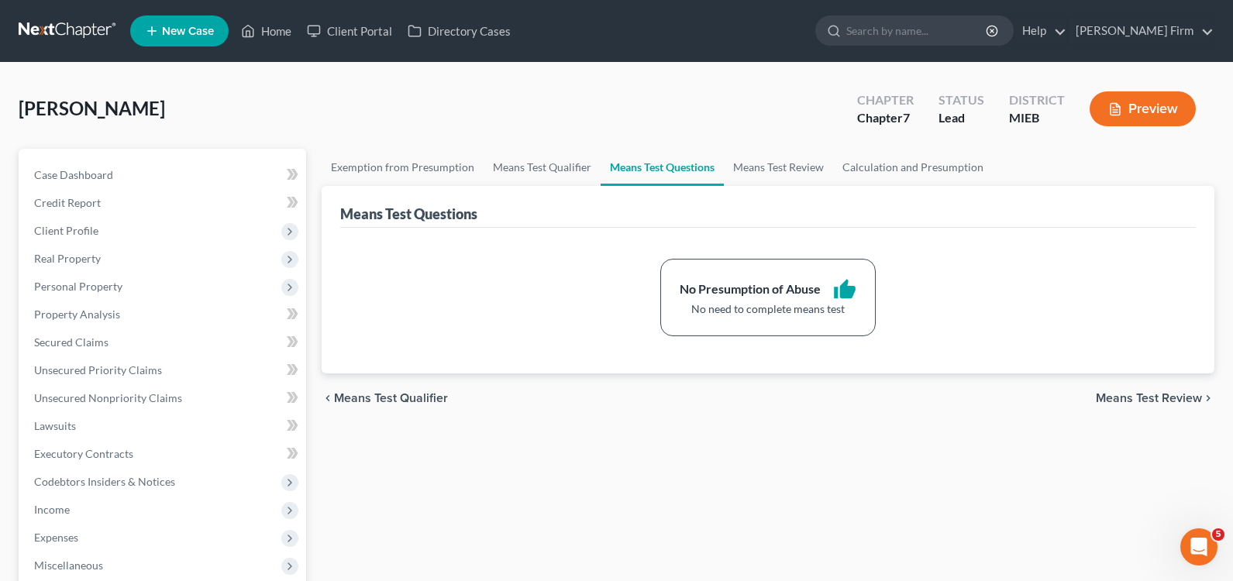
click at [1126, 401] on span "Means Test Review" at bounding box center [1149, 398] width 106 height 12
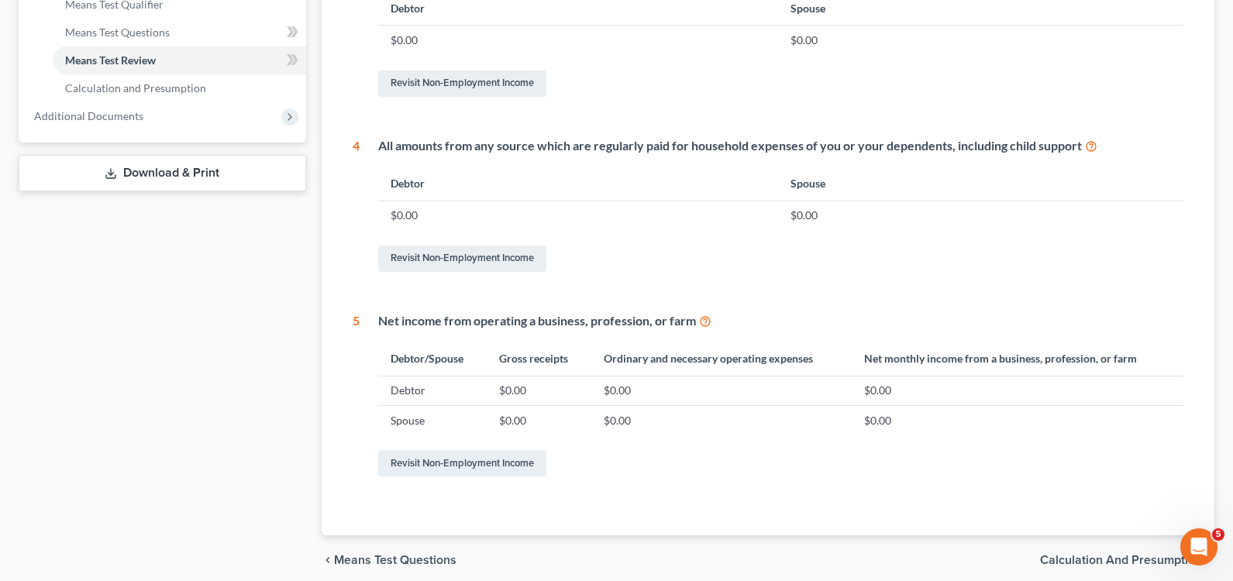
scroll to position [736, 0]
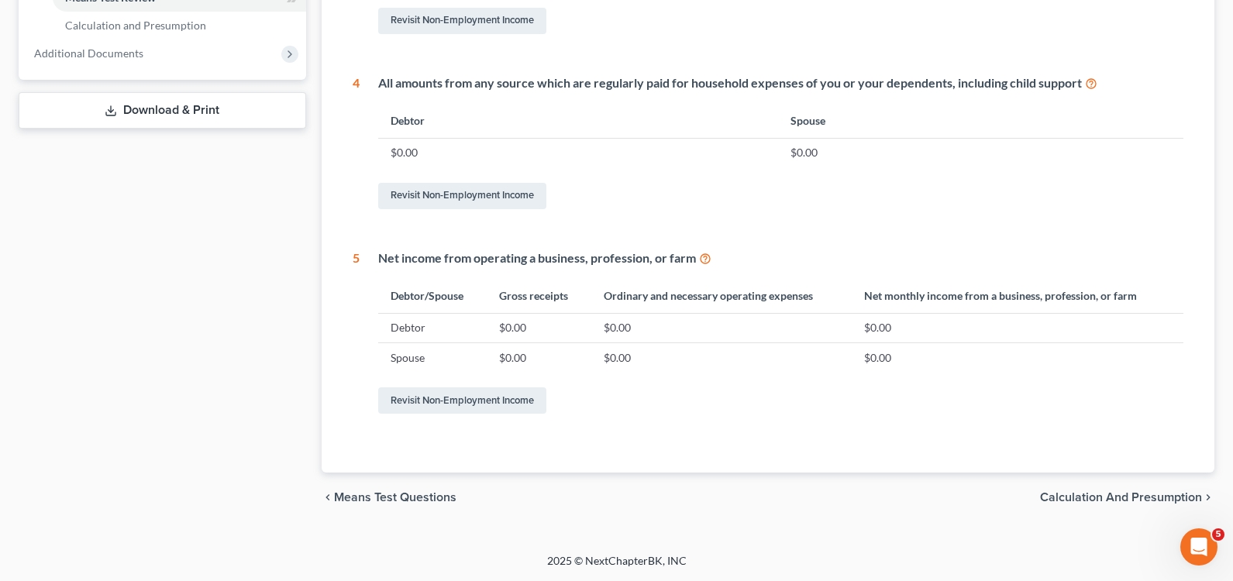
click at [1133, 489] on div "chevron_left Means Test Questions Calculation and Presumption chevron_right" at bounding box center [768, 498] width 893 height 50
click at [1077, 491] on span "Calculation and Presumption" at bounding box center [1121, 497] width 162 height 12
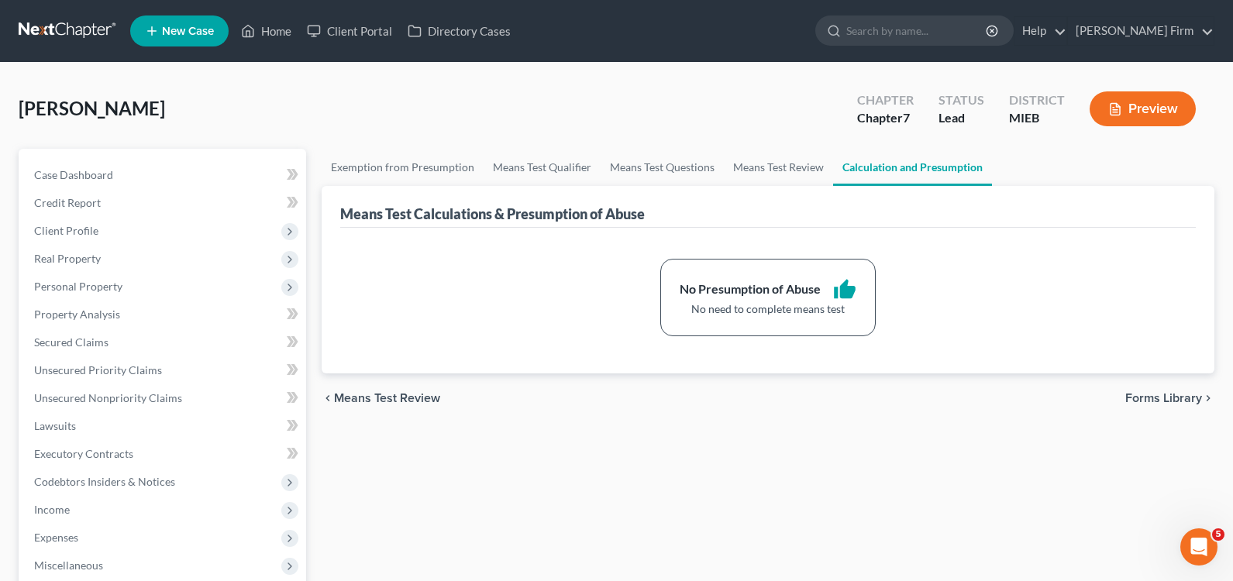
click at [1133, 395] on span "Forms Library" at bounding box center [1164, 398] width 77 height 12
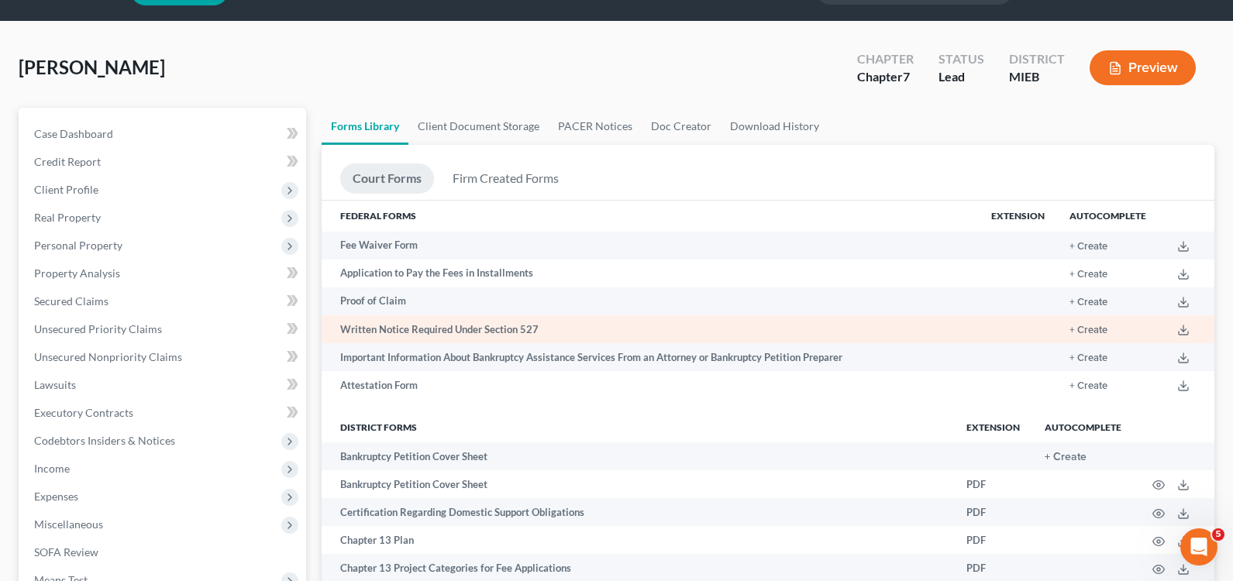
scroll to position [233, 0]
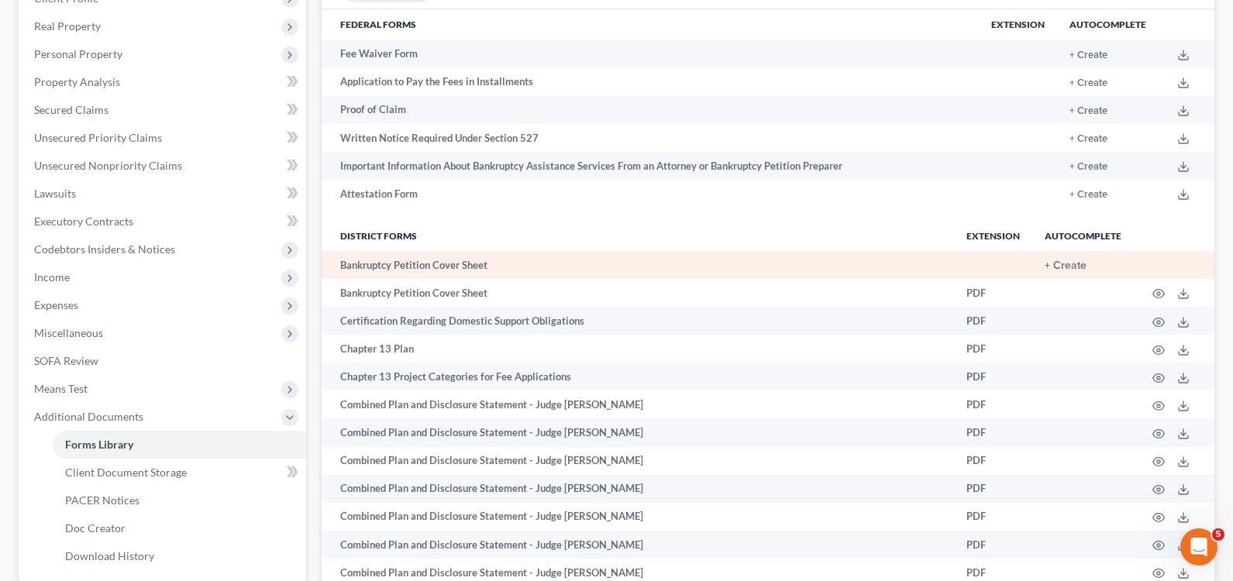
click at [1068, 276] on td "+ Create" at bounding box center [1084, 265] width 102 height 28
click at [1070, 267] on button "+ Create" at bounding box center [1066, 265] width 42 height 11
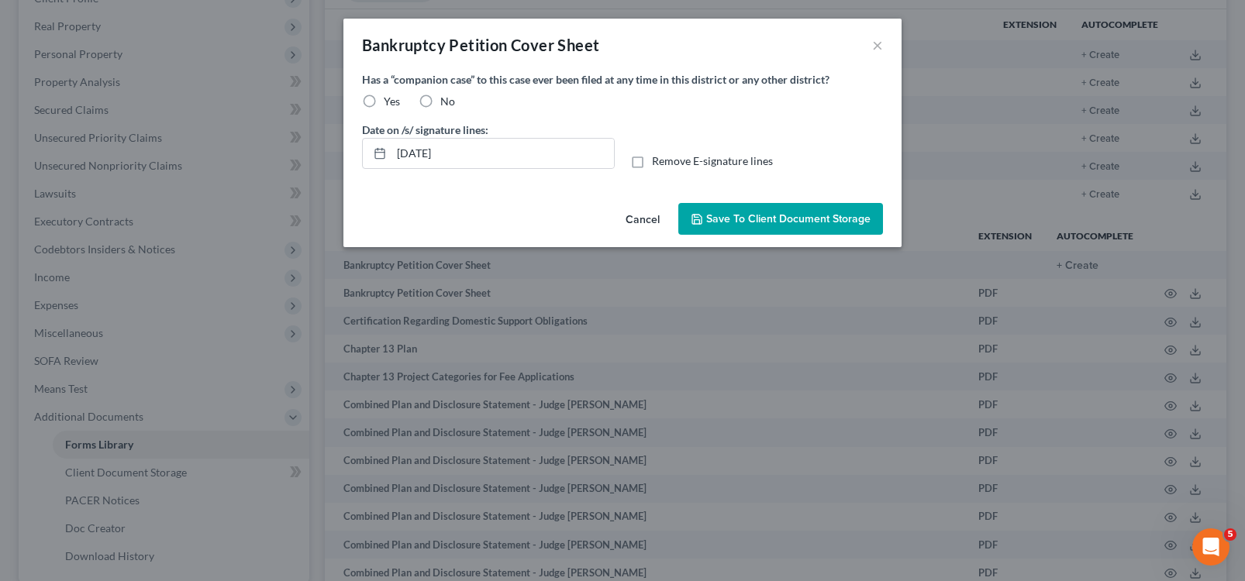
click at [652, 167] on label "Remove E-signature lines" at bounding box center [712, 161] width 121 height 16
click at [658, 164] on input "Remove E-signature lines" at bounding box center [663, 158] width 10 height 10
click at [440, 97] on label "No" at bounding box center [447, 102] width 15 height 16
click at [447, 97] on input "No" at bounding box center [452, 99] width 10 height 10
click at [741, 222] on span "Save to Client Document Storage" at bounding box center [788, 218] width 164 height 13
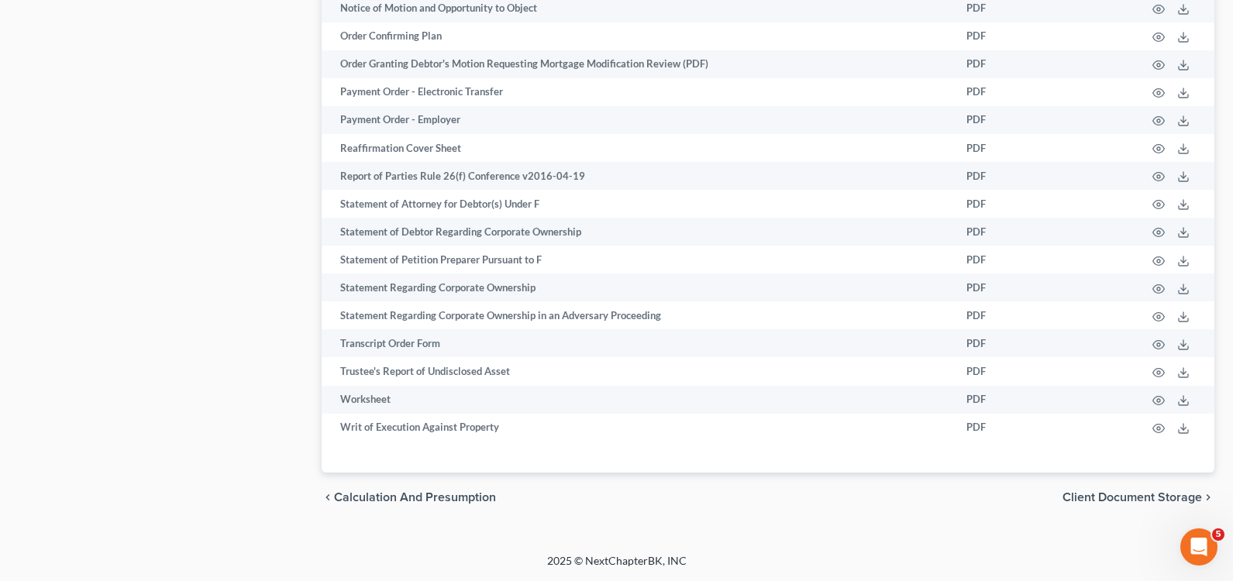
click at [1152, 504] on span "Client Document Storage" at bounding box center [1133, 497] width 140 height 12
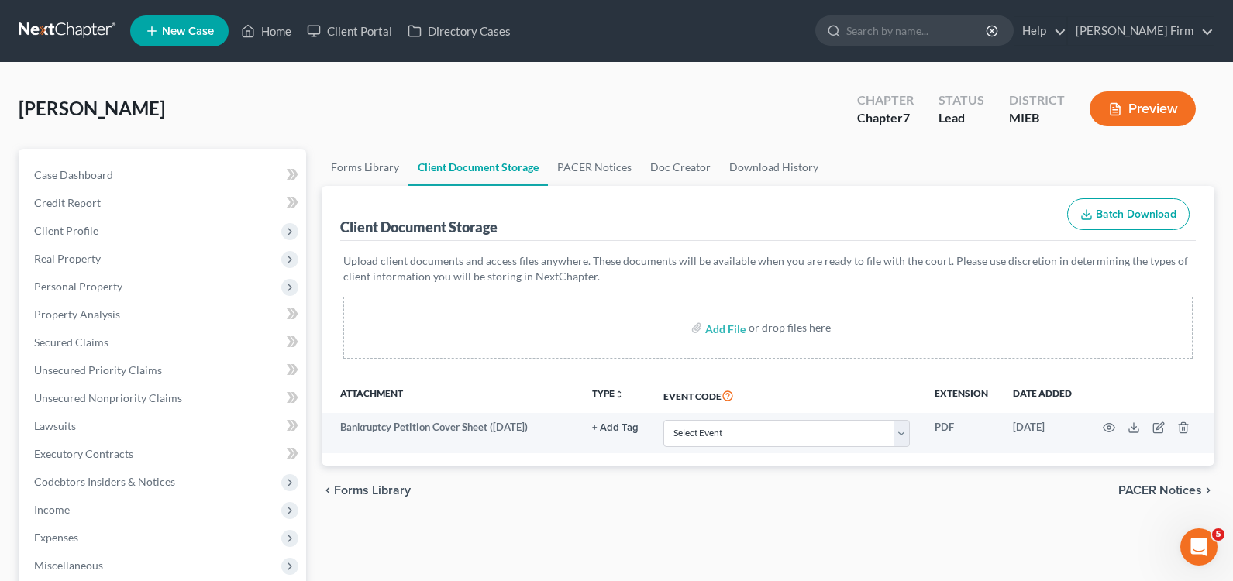
click at [1153, 485] on span "PACER Notices" at bounding box center [1161, 490] width 84 height 12
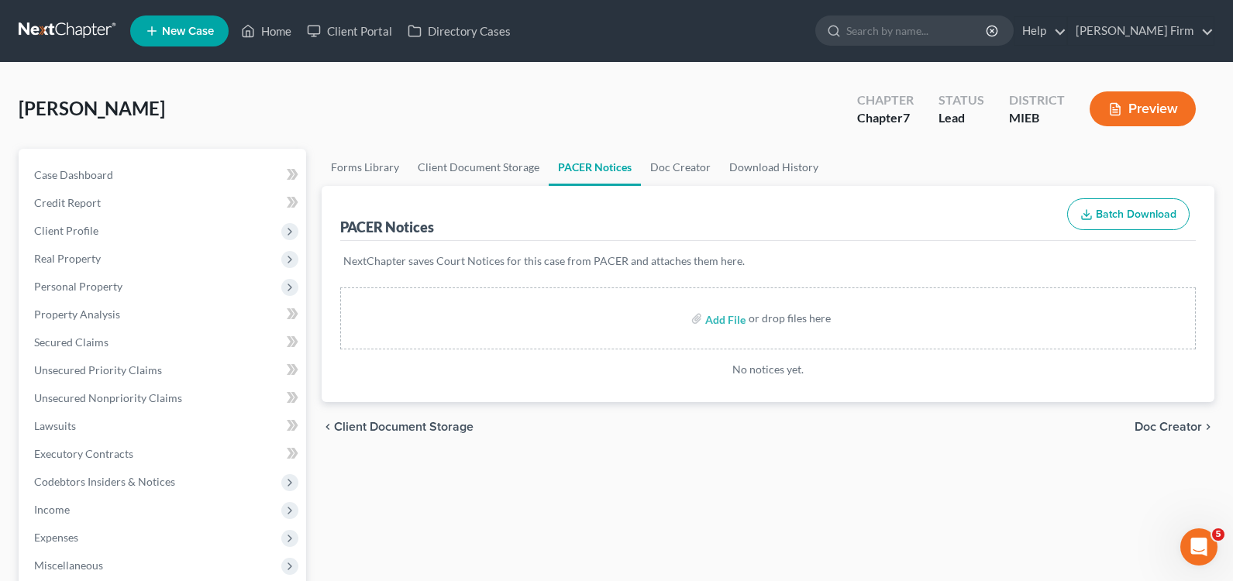
click at [1157, 416] on div "chevron_left Client Document Storage Doc Creator chevron_right" at bounding box center [768, 427] width 893 height 50
click at [1159, 419] on div "chevron_left Client Document Storage Doc Creator chevron_right" at bounding box center [768, 427] width 893 height 50
click at [1160, 421] on span "Doc Creator" at bounding box center [1168, 427] width 67 height 12
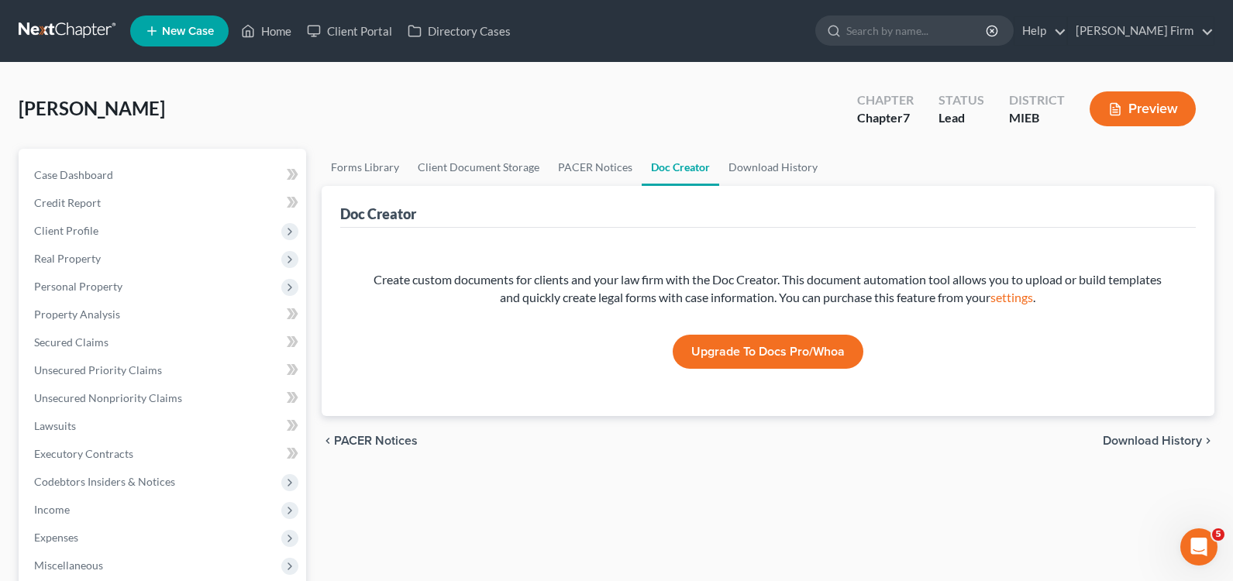
click at [1160, 438] on span "Download History" at bounding box center [1152, 441] width 99 height 12
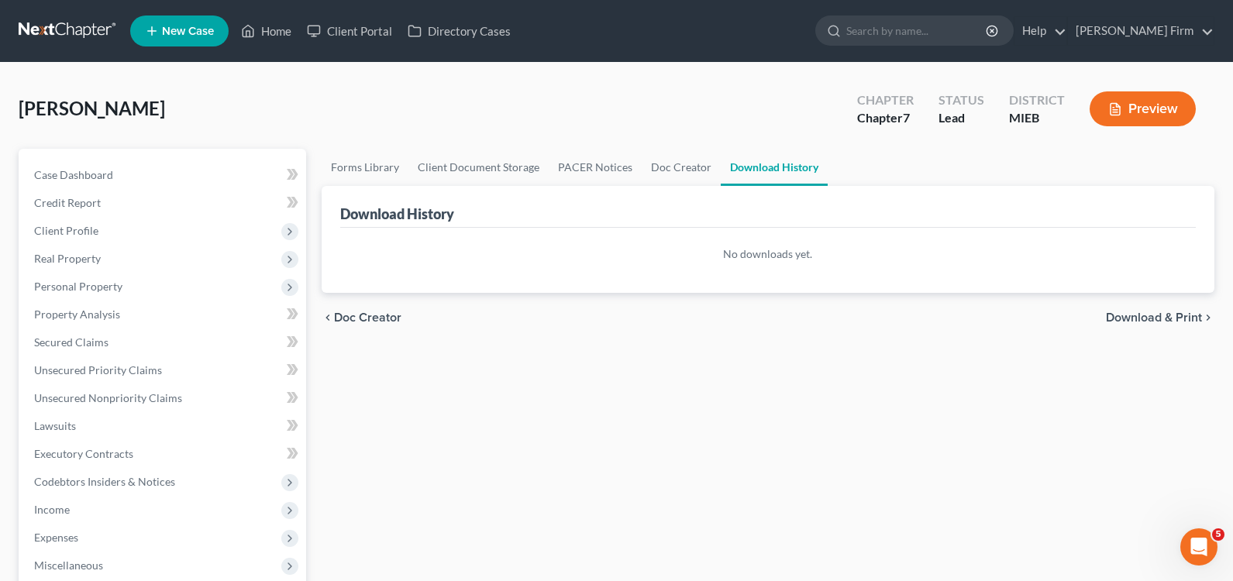
click at [1184, 317] on span "Download & Print" at bounding box center [1154, 318] width 96 height 12
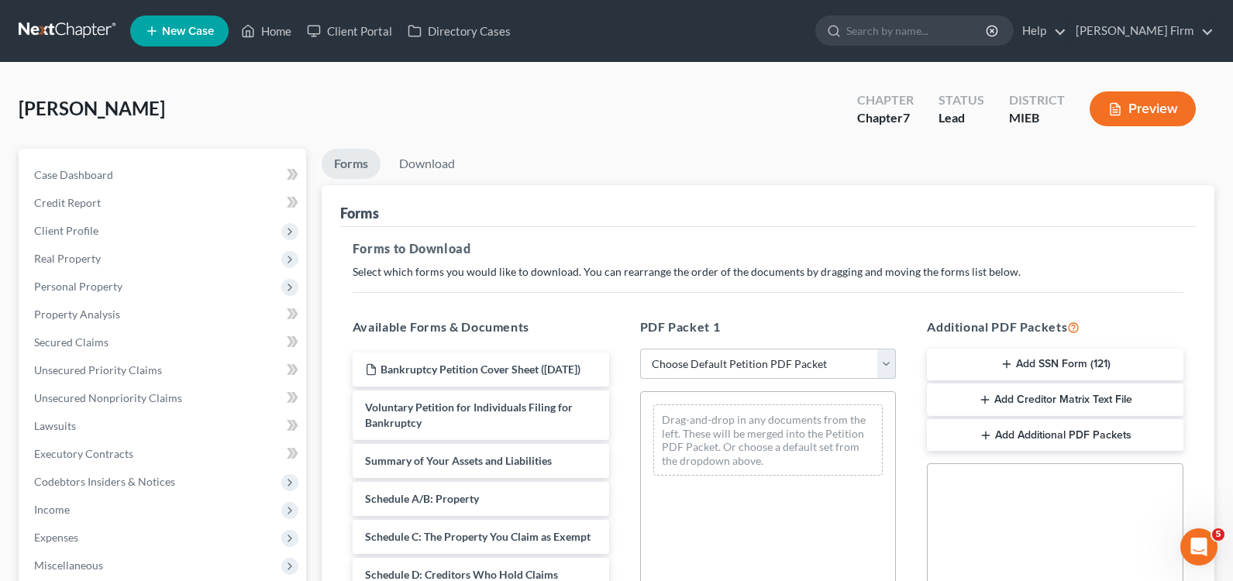
click at [717, 359] on select "Choose Default Petition PDF Packet Complete Bankruptcy Petition (all forms and …" at bounding box center [768, 364] width 257 height 31
click at [640, 349] on select "Choose Default Petition PDF Packet Complete Bankruptcy Petition (all forms and …" at bounding box center [768, 364] width 257 height 31
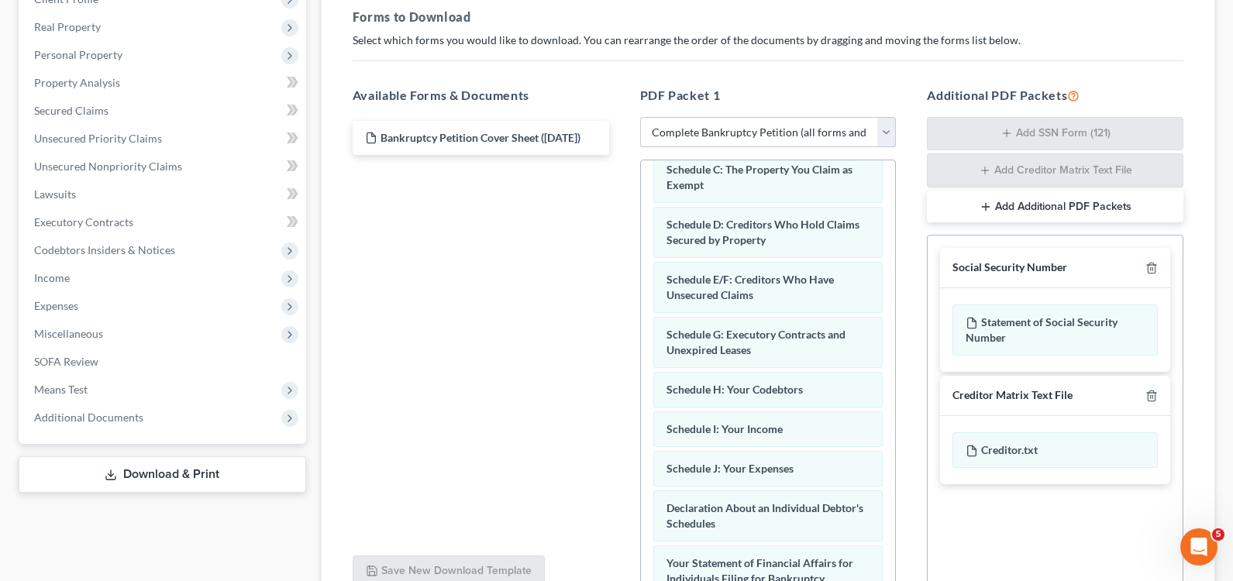
scroll to position [233, 0]
click at [1150, 398] on icon "button" at bounding box center [1152, 395] width 12 height 12
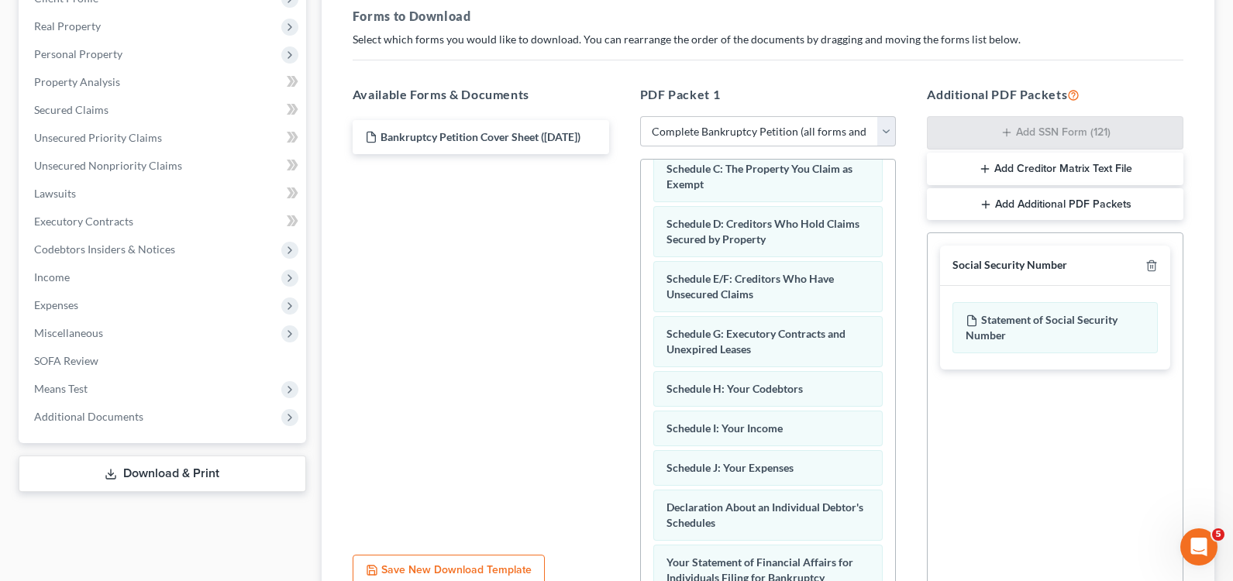
click at [1057, 212] on button "Add Additional PDF Packets" at bounding box center [1055, 204] width 257 height 33
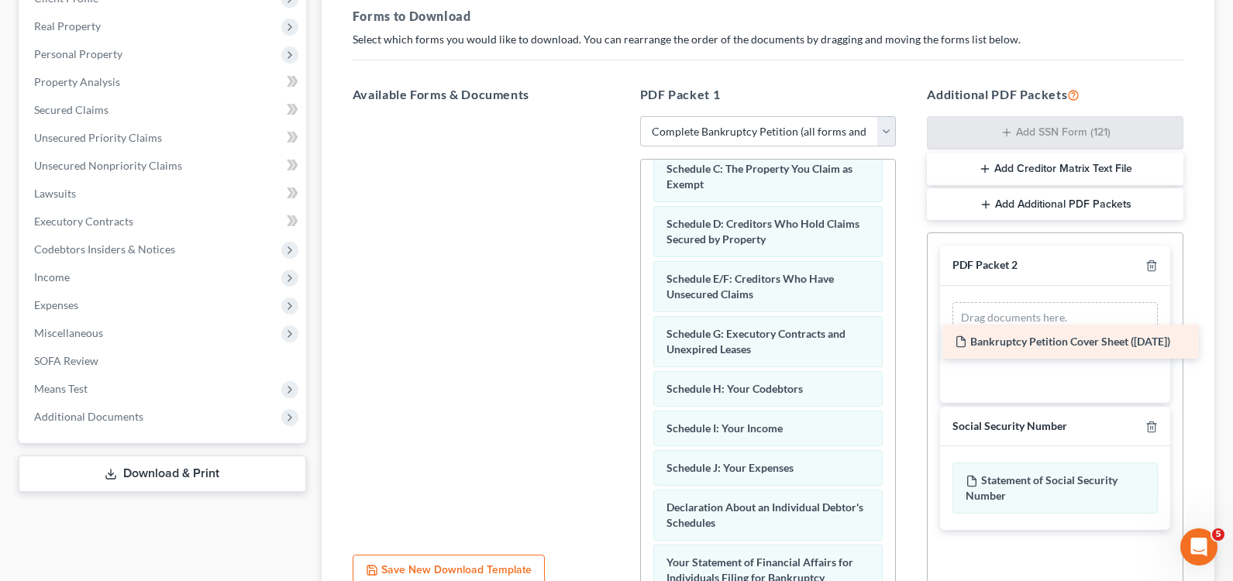
drag, startPoint x: 482, startPoint y: 141, endPoint x: 1072, endPoint y: 346, distance: 624.4
click at [622, 116] on div "Bankruptcy Petition Cover Sheet ([DATE]) Bankruptcy Petition Cover Sheet ([DATE…" at bounding box center [480, 116] width 281 height 0
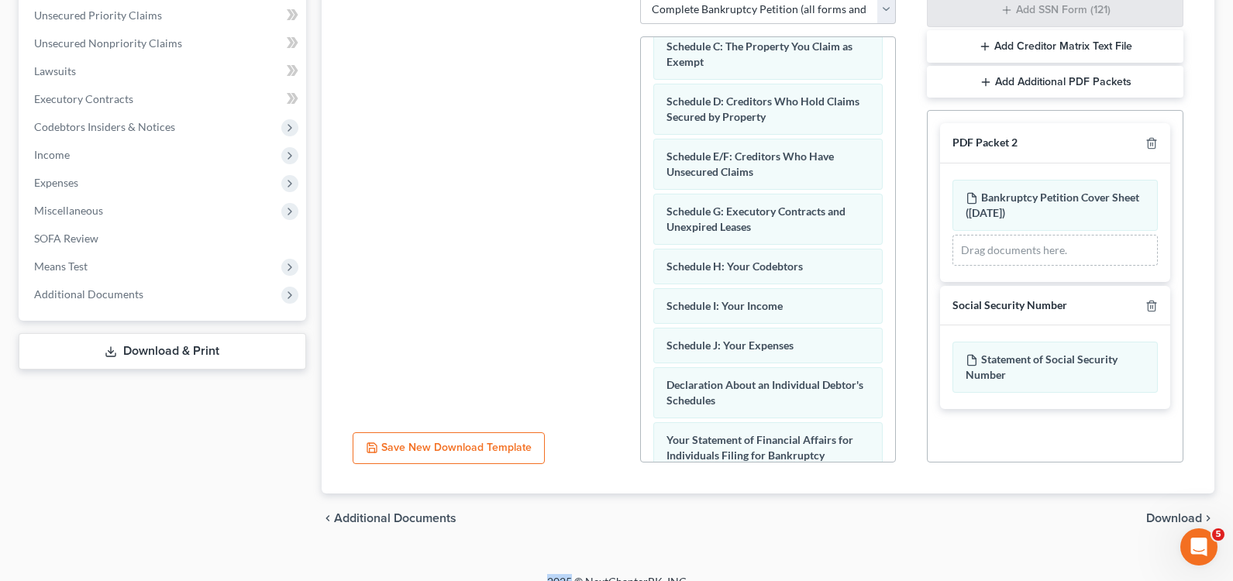
scroll to position [376, 0]
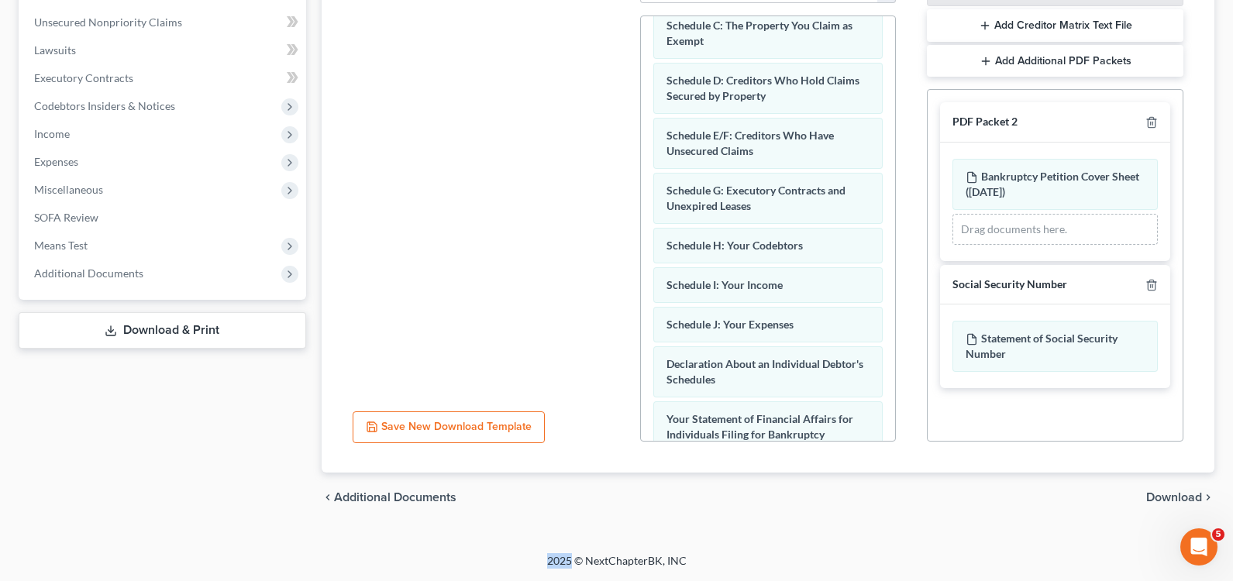
click at [1161, 494] on span "Download" at bounding box center [1175, 497] width 56 height 12
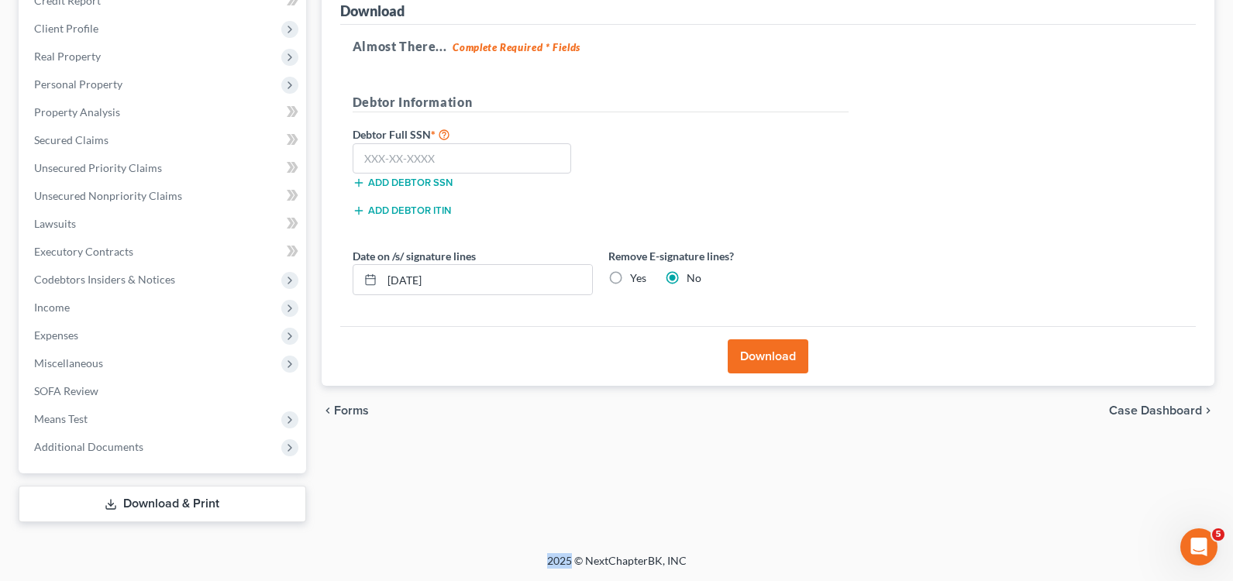
scroll to position [202, 0]
click at [533, 164] on input "text" at bounding box center [462, 158] width 219 height 31
click at [771, 351] on button "Download" at bounding box center [768, 357] width 81 height 34
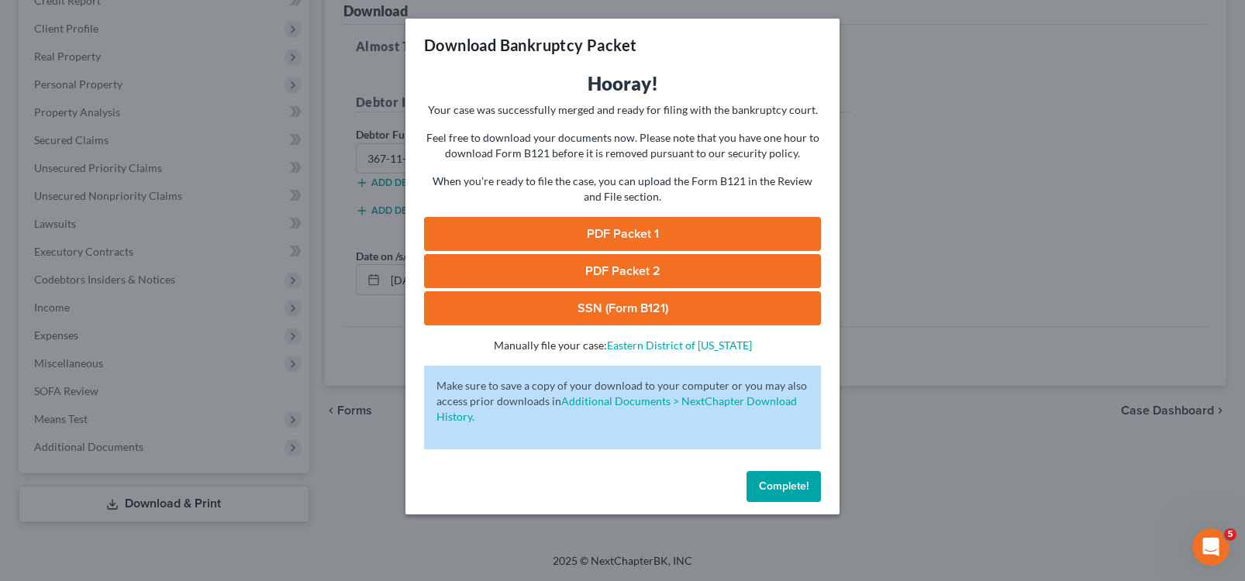
click at [638, 230] on link "PDF Packet 1" at bounding box center [622, 234] width 397 height 34
click at [855, 466] on div "Download Bankruptcy Packet Hooray! Your case was successfully merged and ready …" at bounding box center [622, 290] width 1245 height 581
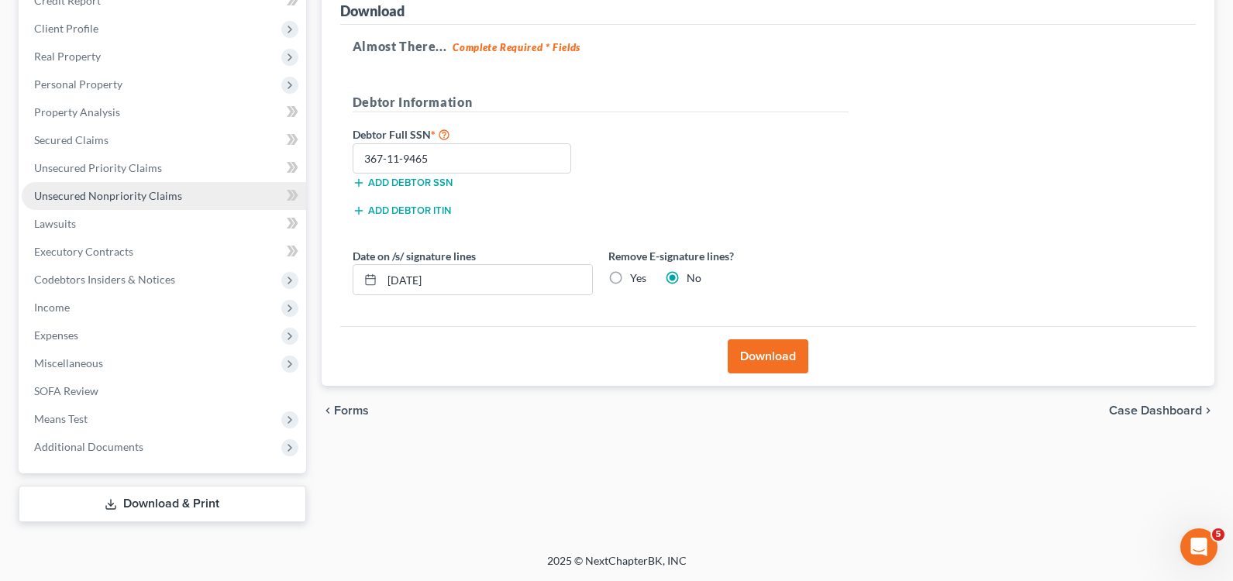
click at [129, 191] on span "Unsecured Nonpriority Claims" at bounding box center [108, 195] width 148 height 13
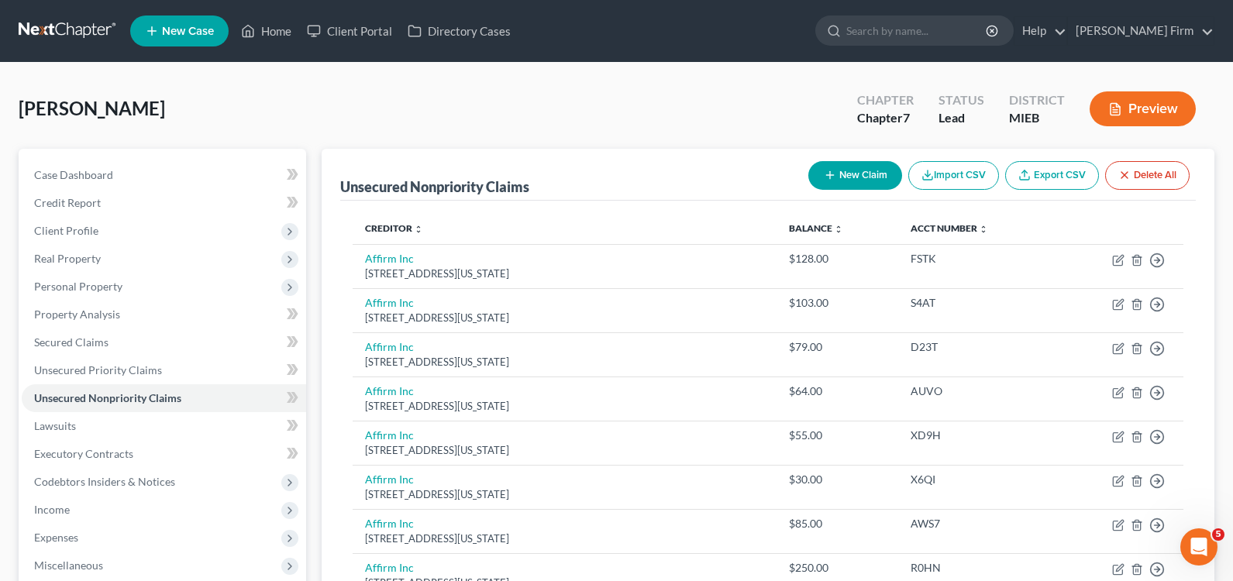
click at [850, 178] on button "New Claim" at bounding box center [856, 175] width 94 height 29
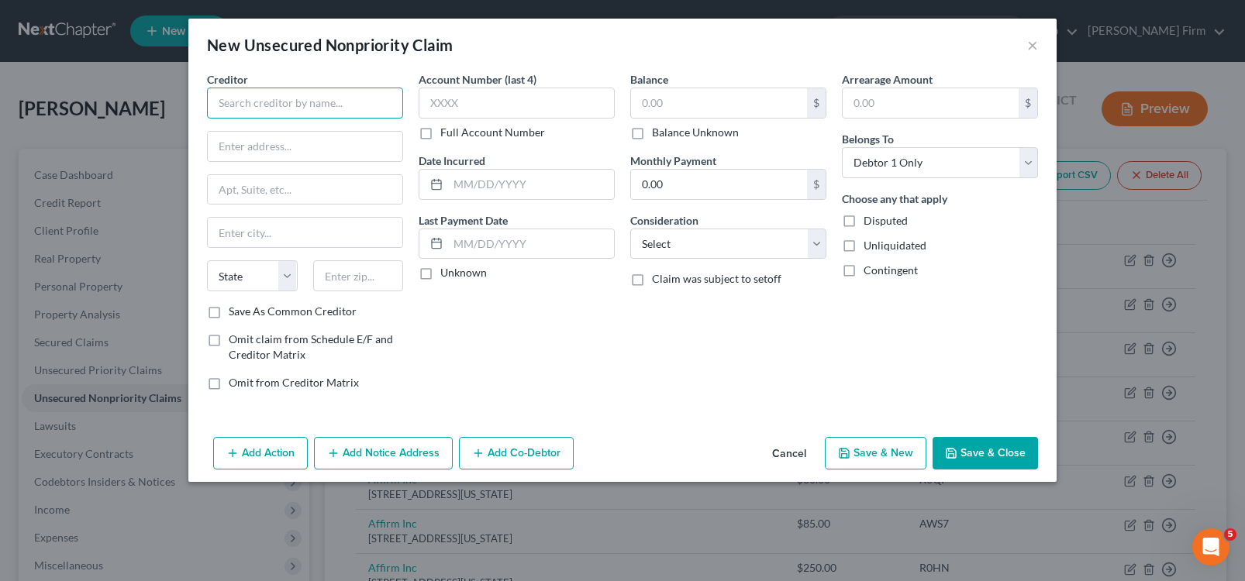
click at [303, 109] on input "text" at bounding box center [305, 103] width 196 height 31
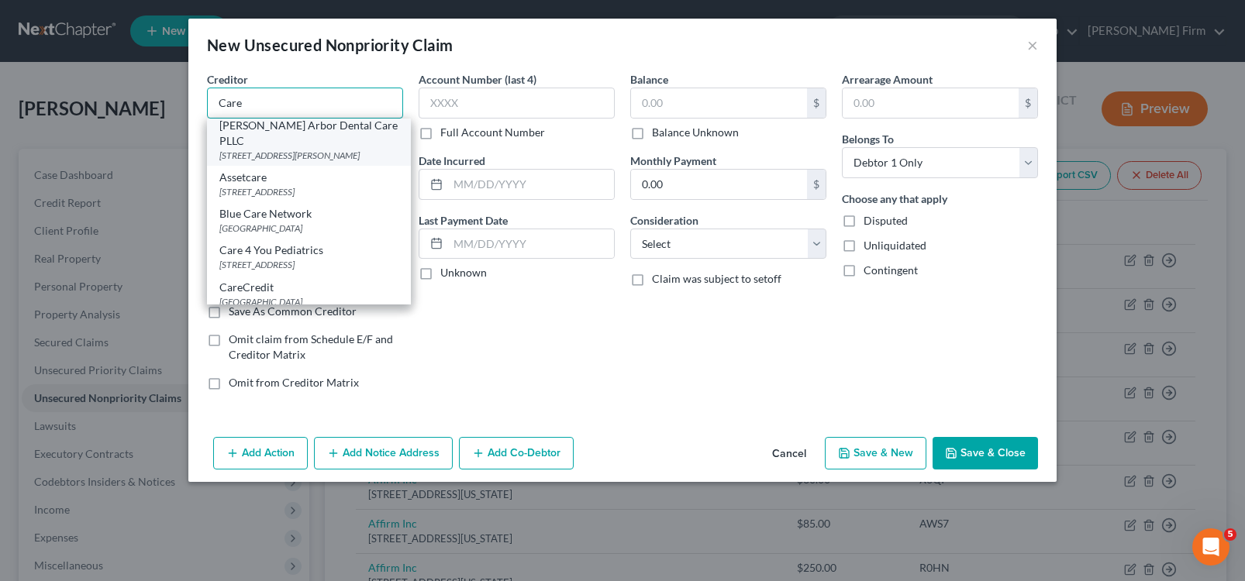
scroll to position [155, 0]
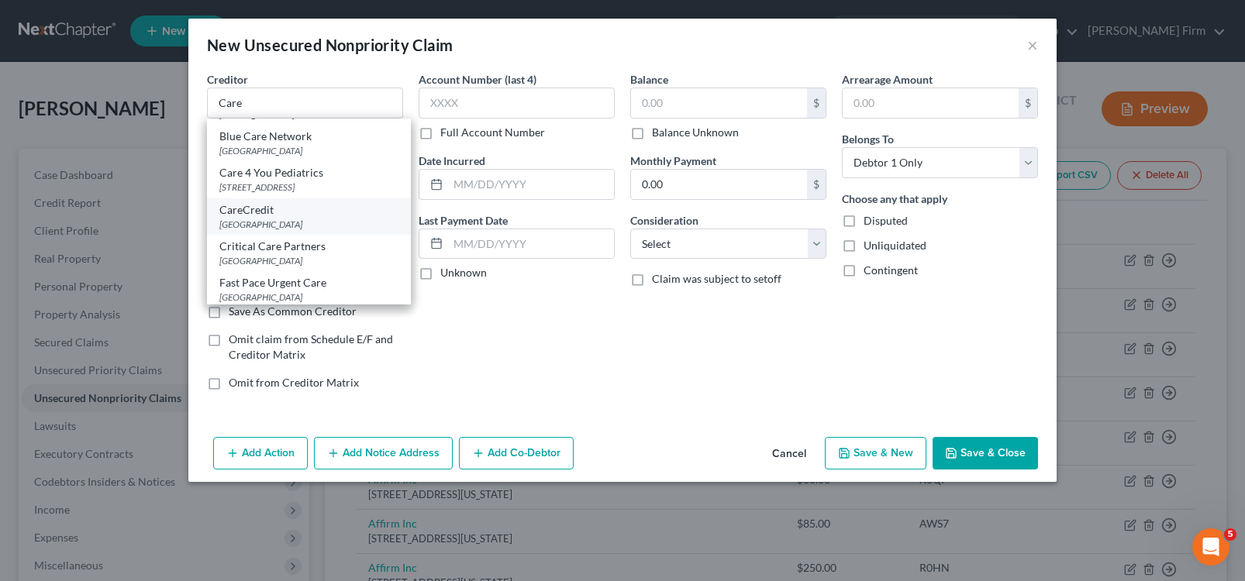
click at [304, 218] on div "CareCredit" at bounding box center [308, 210] width 179 height 16
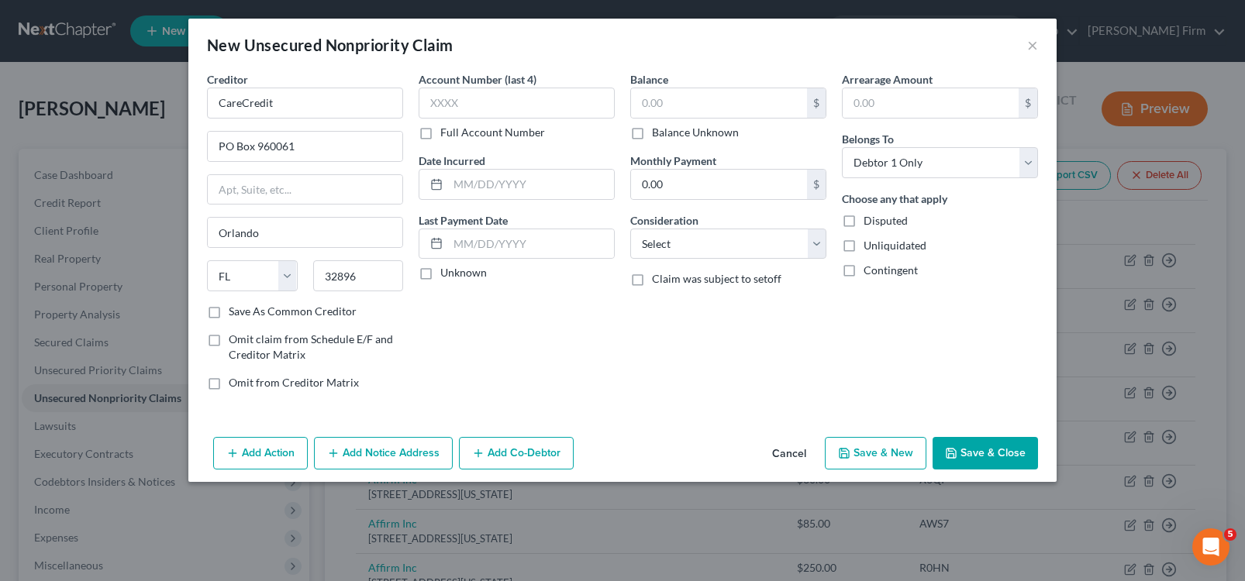
scroll to position [0, 0]
click at [467, 99] on input "text" at bounding box center [517, 103] width 196 height 31
click at [466, 181] on input "text" at bounding box center [531, 184] width 166 height 29
click at [696, 120] on div "$ Balance Unknown" at bounding box center [728, 114] width 196 height 53
click at [697, 112] on input "text" at bounding box center [719, 102] width 176 height 29
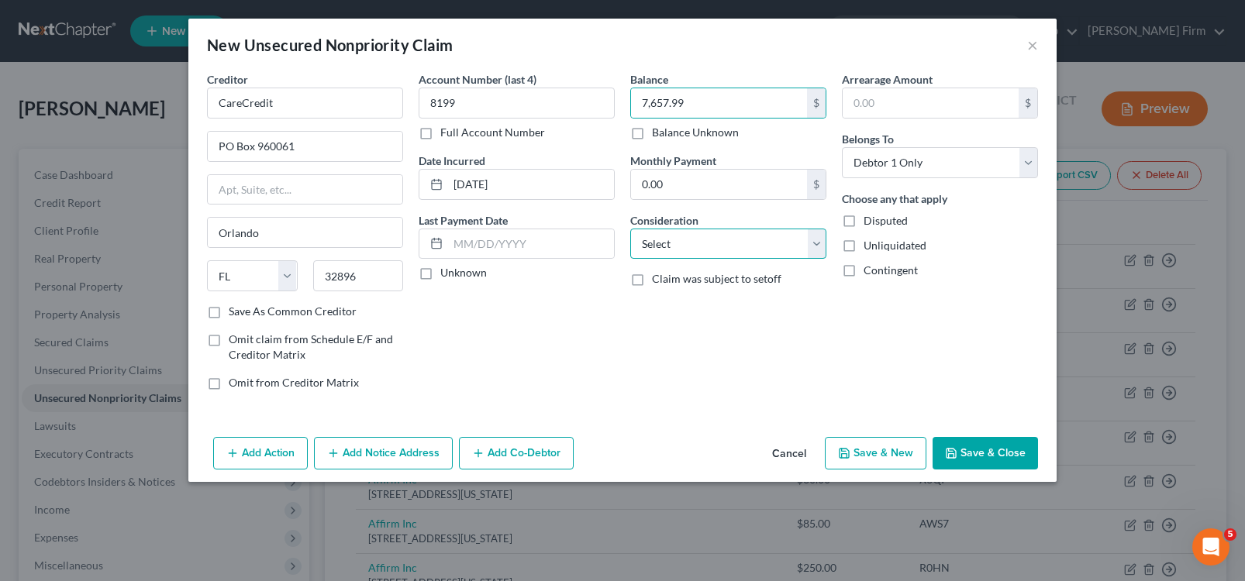
drag, startPoint x: 688, startPoint y: 240, endPoint x: 682, endPoint y: 248, distance: 9.5
click at [688, 240] on select "Select Cable / Satellite Services Collection Agency Credit Card Debt Debt Couns…" at bounding box center [728, 244] width 196 height 31
click at [630, 229] on select "Select Cable / Satellite Services Collection Agency Credit Card Debt Debt Couns…" at bounding box center [728, 244] width 196 height 31
click at [412, 453] on button "Add Notice Address" at bounding box center [383, 453] width 139 height 33
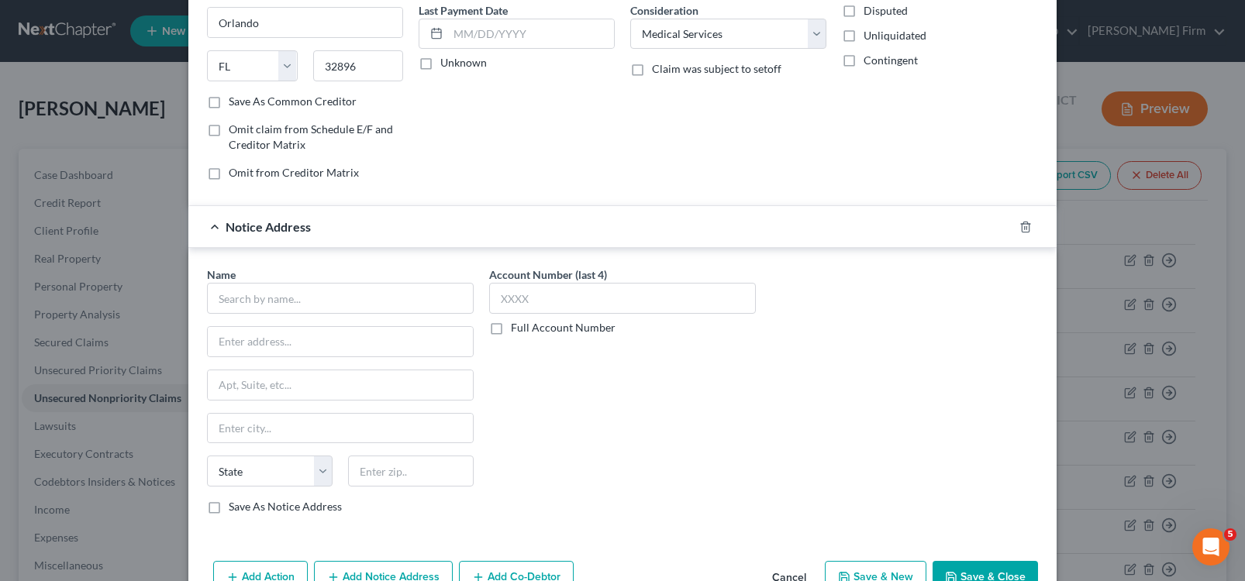
scroll to position [233, 0]
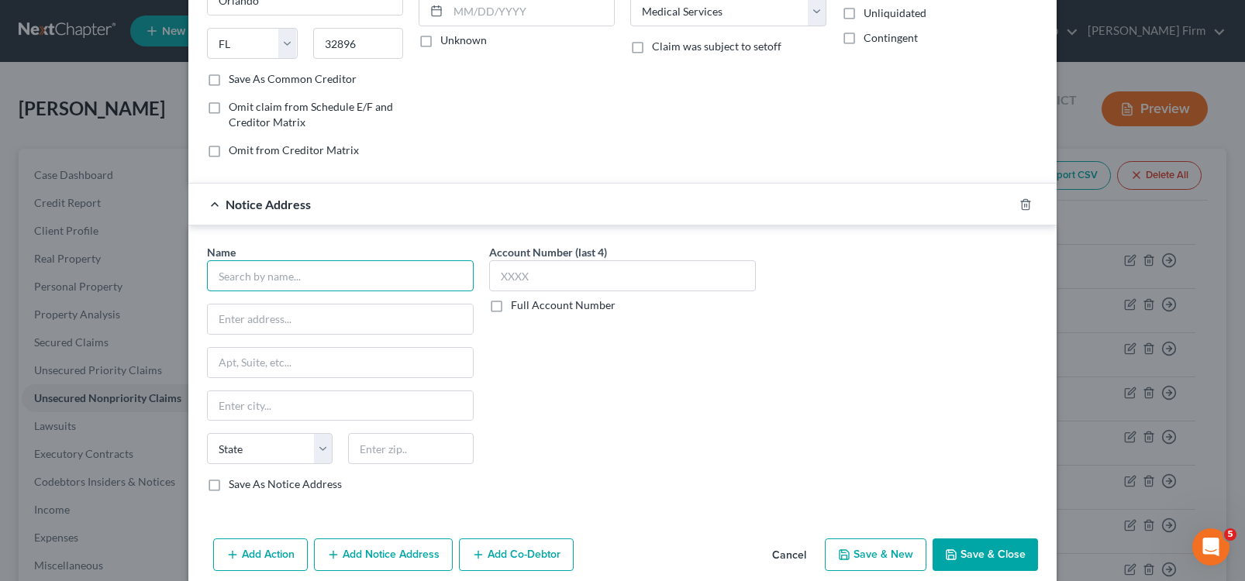
click at [299, 285] on input "text" at bounding box center [340, 275] width 267 height 31
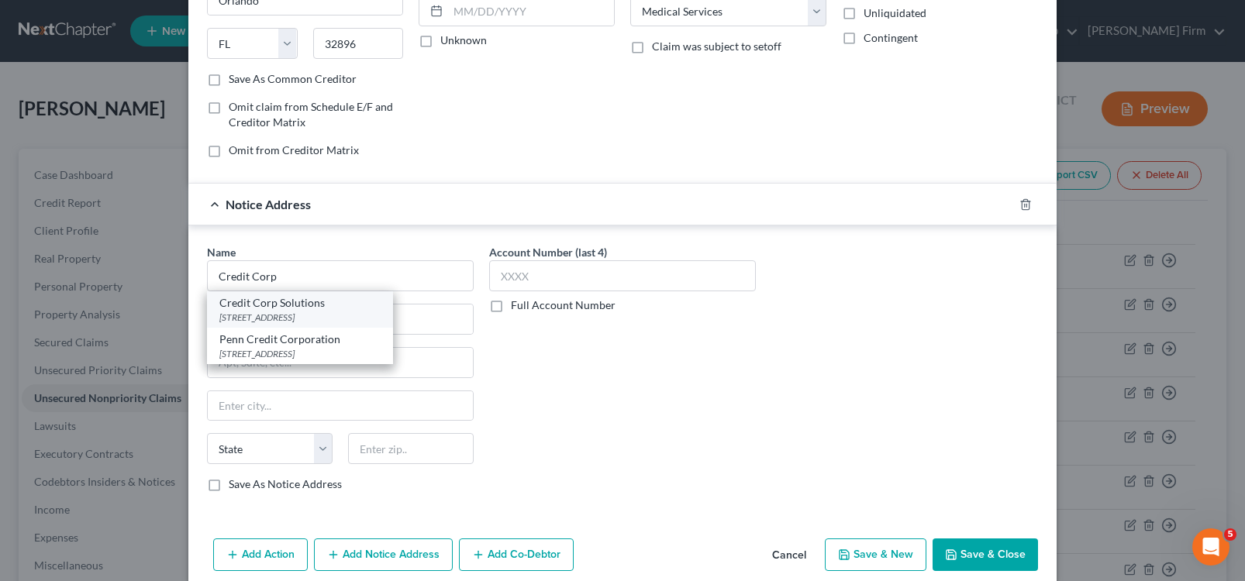
click at [288, 309] on div "Credit Corp Solutions" at bounding box center [299, 303] width 161 height 16
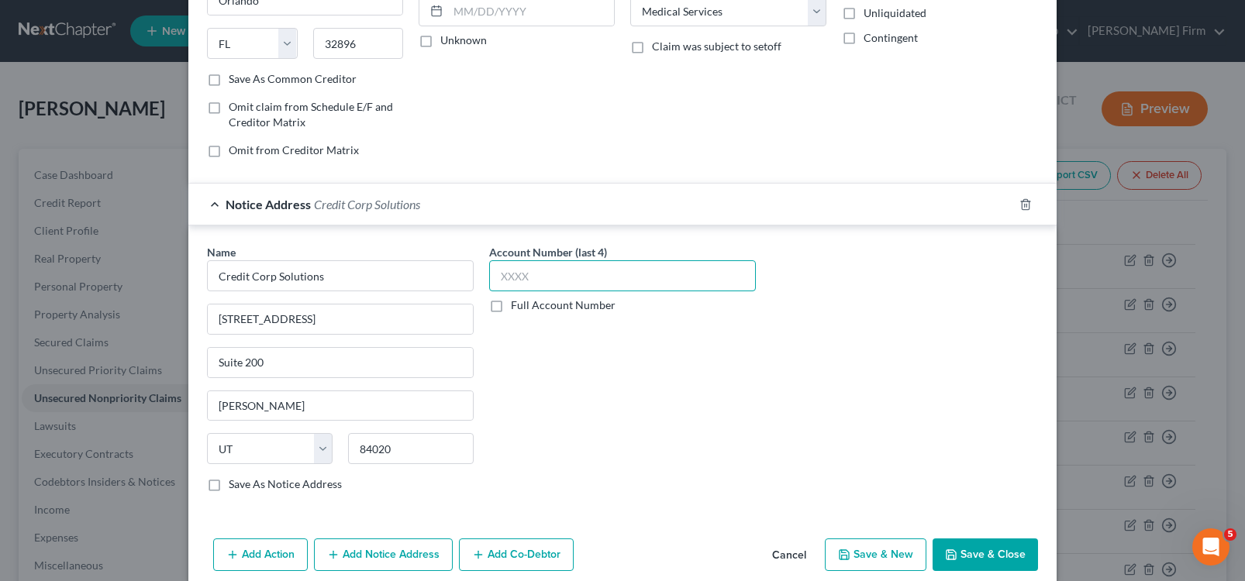
click at [522, 287] on input "text" at bounding box center [622, 275] width 267 height 31
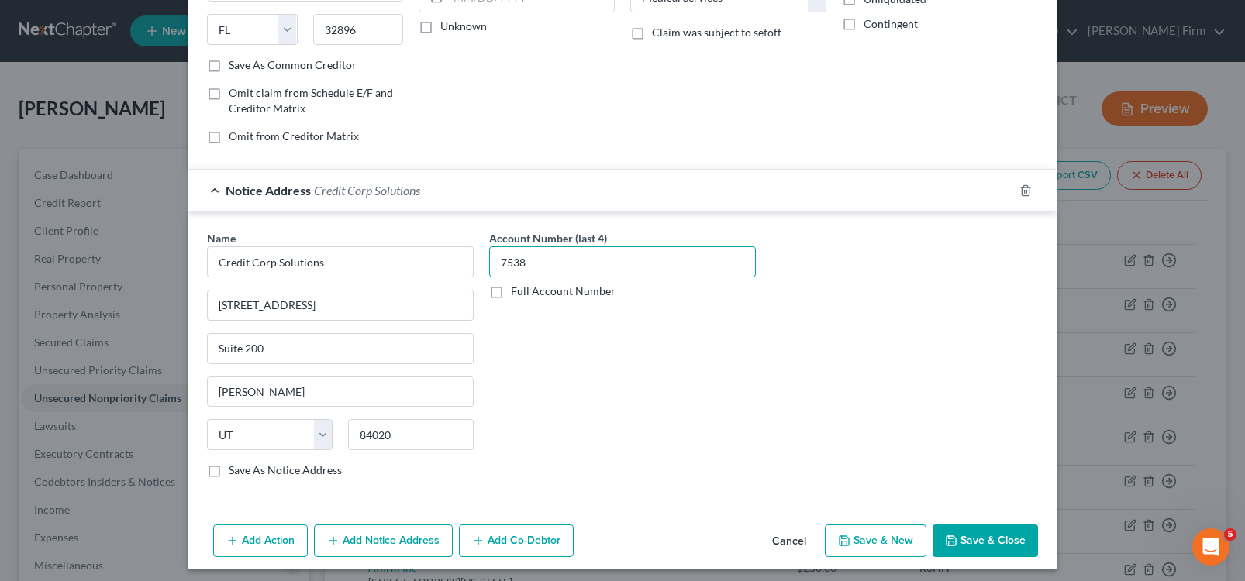
scroll to position [253, 0]
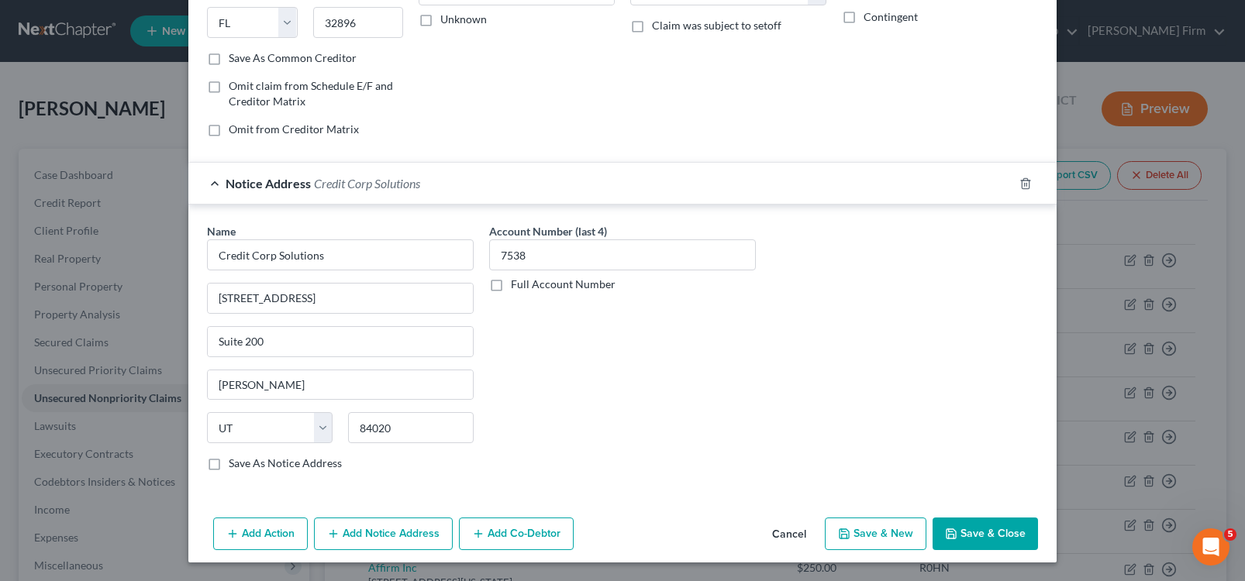
click at [974, 534] on button "Save & Close" at bounding box center [985, 534] width 105 height 33
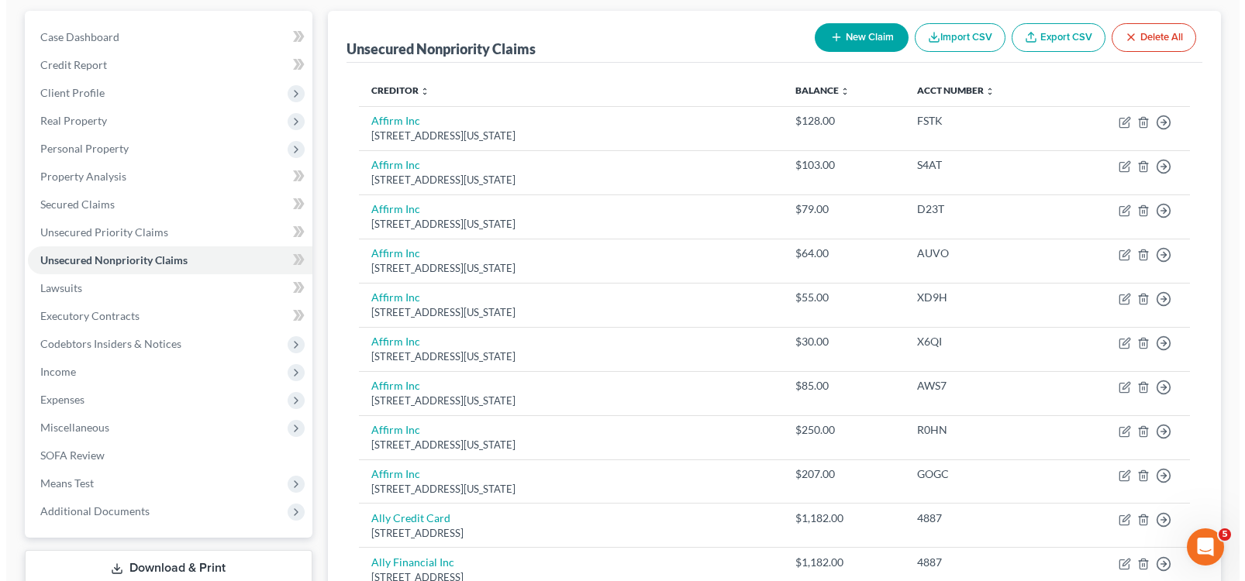
scroll to position [0, 0]
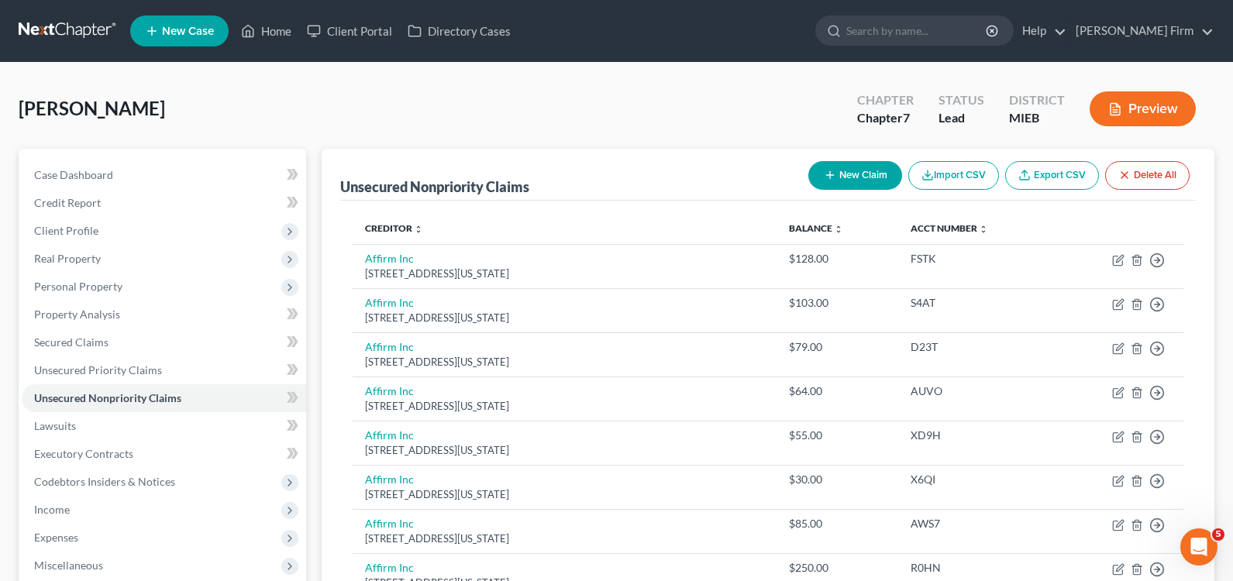
click at [843, 172] on button "New Claim" at bounding box center [856, 175] width 94 height 29
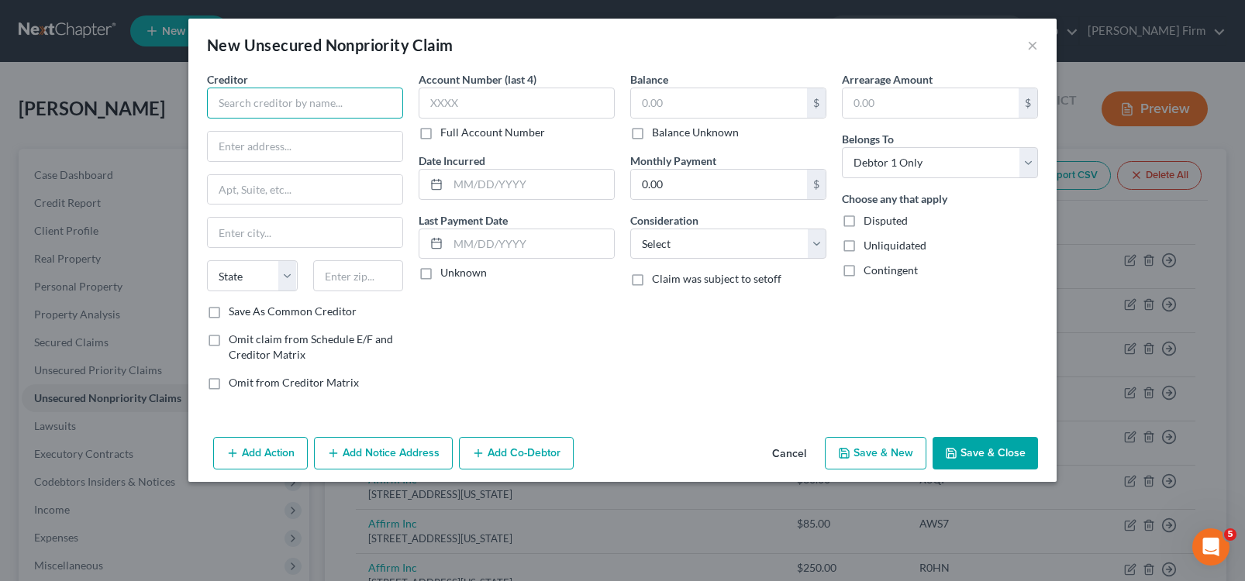
click at [333, 108] on input "text" at bounding box center [305, 103] width 196 height 31
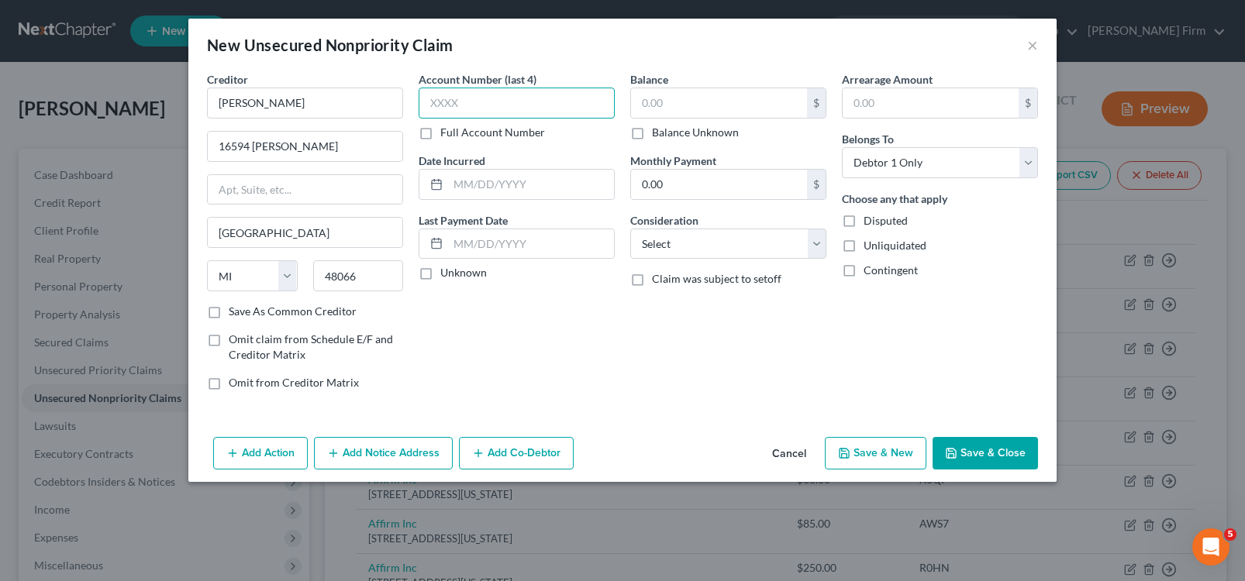
click at [487, 106] on input "text" at bounding box center [517, 103] width 196 height 31
click at [493, 190] on input "text" at bounding box center [531, 184] width 166 height 29
click at [688, 114] on input "text" at bounding box center [719, 102] width 176 height 29
click at [674, 234] on select "Select Cable / Satellite Services Collection Agency Credit Card Debt Debt Couns…" at bounding box center [728, 244] width 196 height 31
click at [630, 229] on select "Select Cable / Satellite Services Collection Agency Credit Card Debt Debt Couns…" at bounding box center [728, 244] width 196 height 31
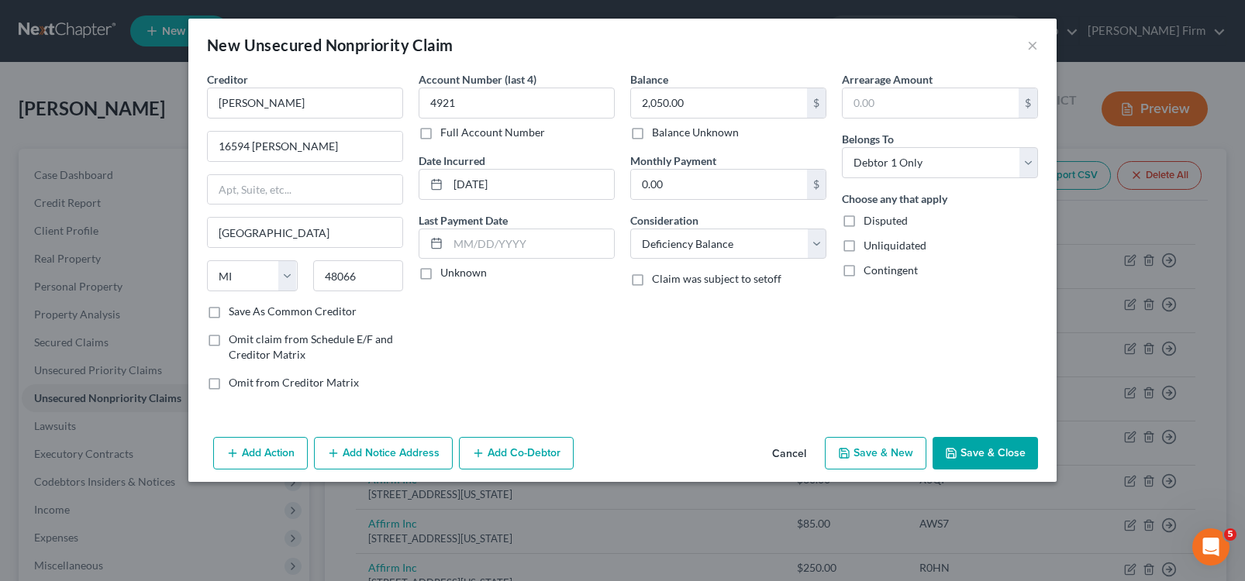
click at [242, 450] on button "Add Action" at bounding box center [260, 453] width 95 height 33
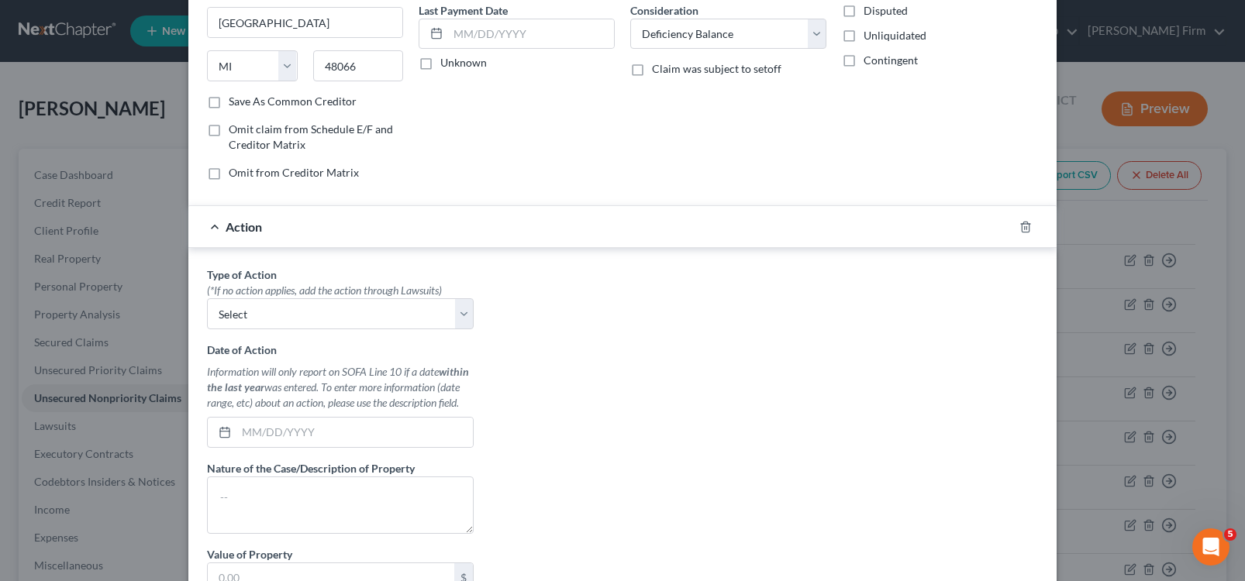
scroll to position [233, 0]
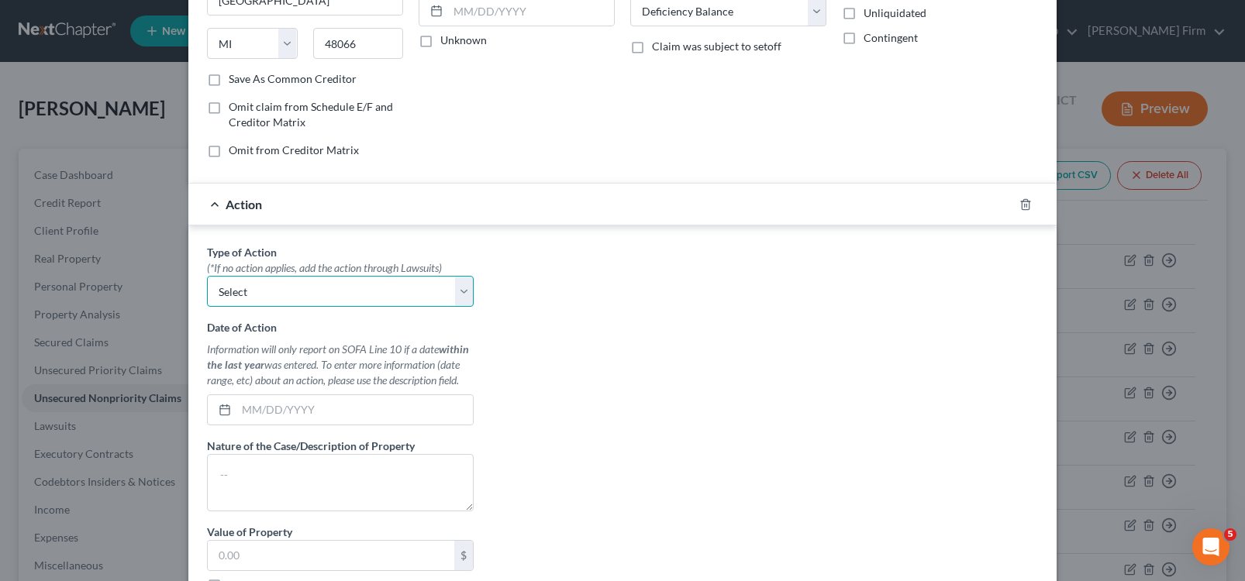
click at [316, 302] on select "Select Repossession Garnishment Foreclosure Personal Injury Attached, Seized, O…" at bounding box center [340, 291] width 267 height 31
click at [207, 276] on select "Select Repossession Garnishment Foreclosure Personal Injury Attached, Seized, O…" at bounding box center [340, 291] width 267 height 31
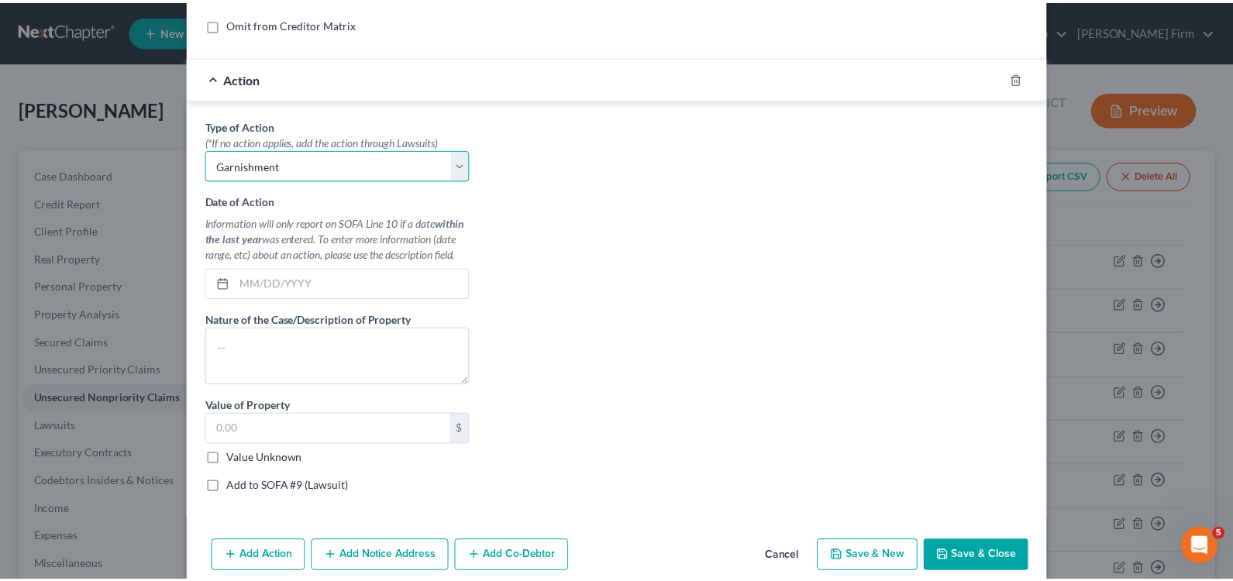
scroll to position [381, 0]
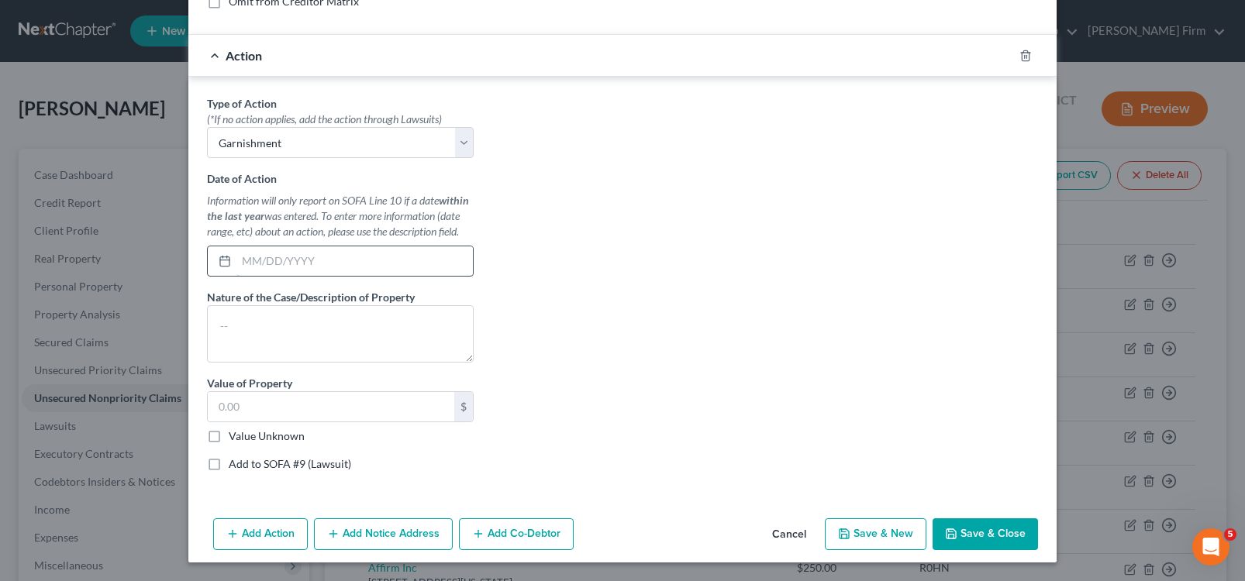
click at [346, 260] on input "text" at bounding box center [354, 261] width 236 height 29
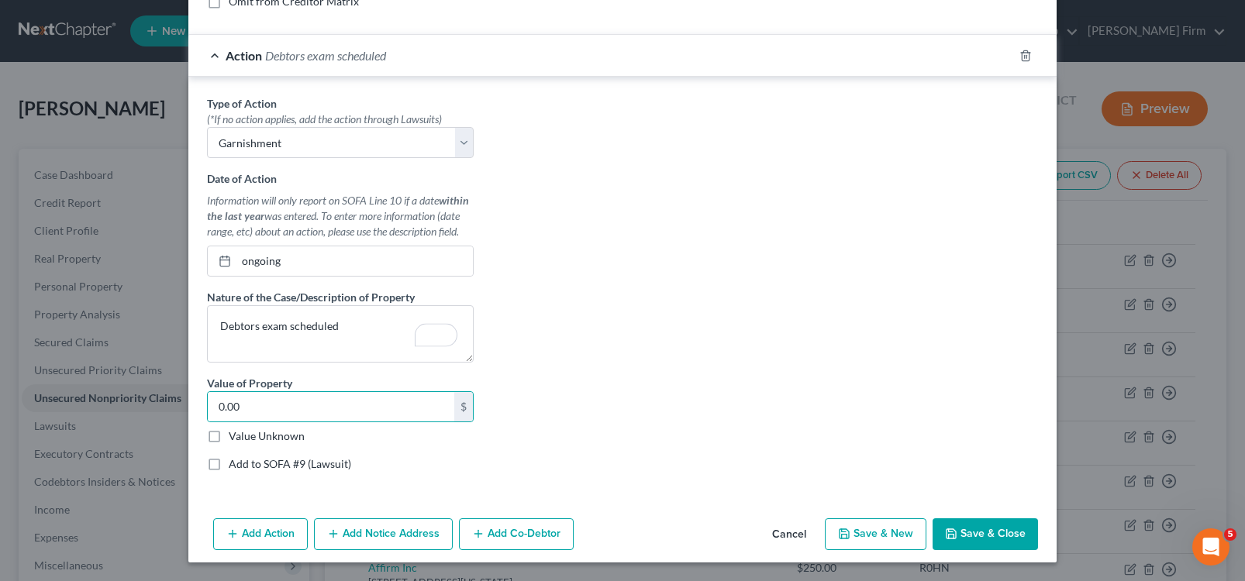
click at [229, 461] on label "Add to SOFA #9 (Lawsuit)" at bounding box center [290, 465] width 122 height 16
click at [235, 461] on input "Add to SOFA #9 (Lawsuit)" at bounding box center [240, 462] width 10 height 10
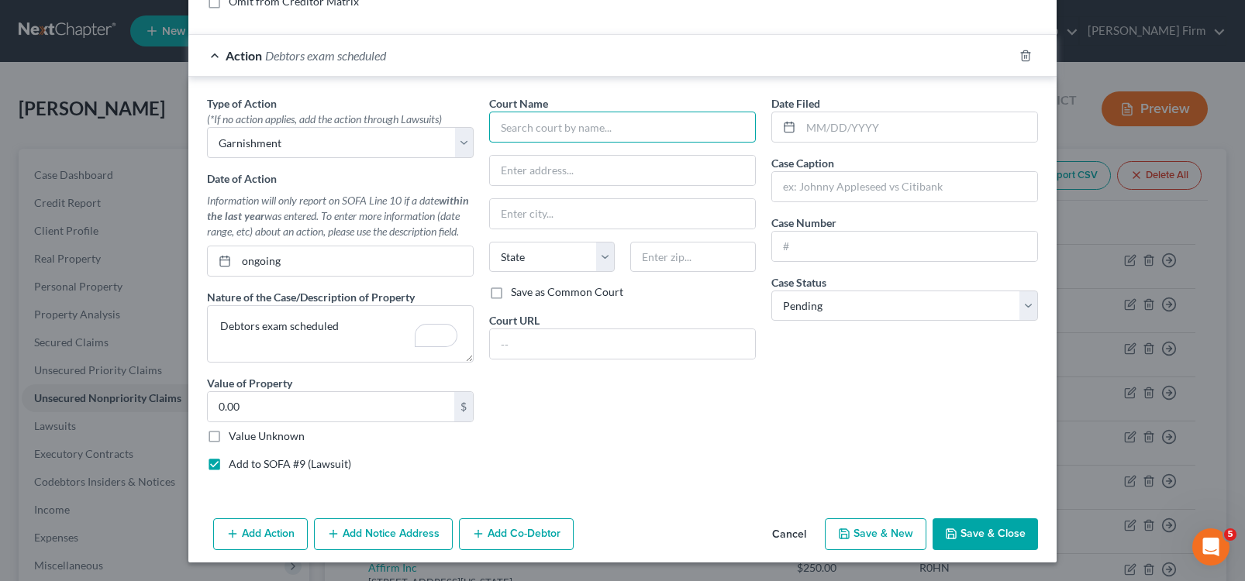
click at [619, 141] on input "text" at bounding box center [622, 127] width 267 height 31
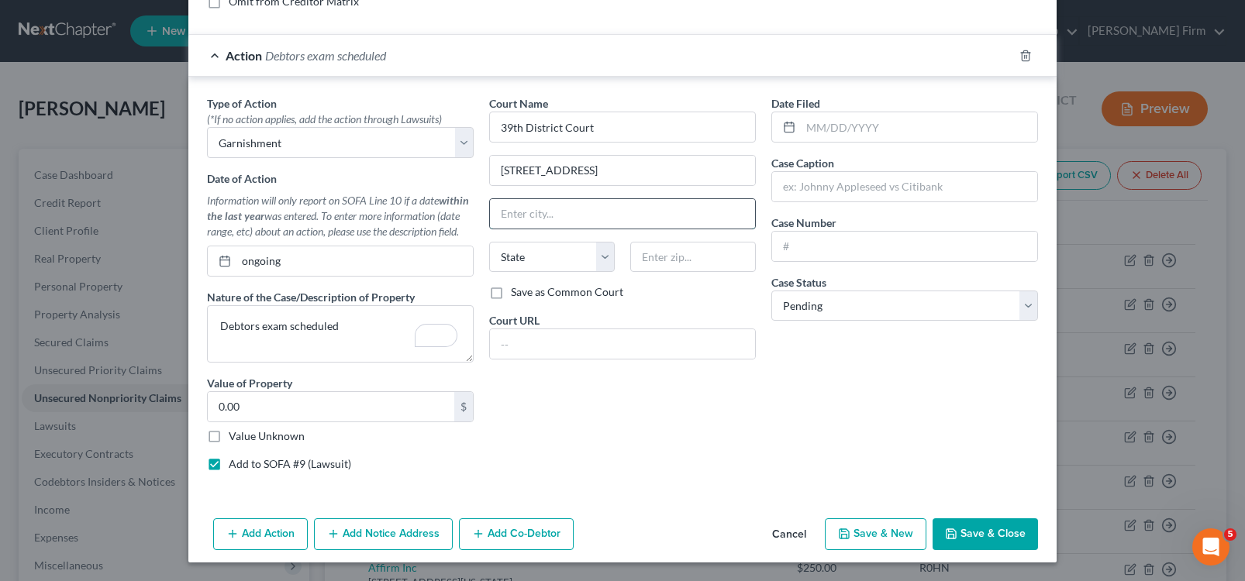
click at [584, 209] on input "text" at bounding box center [622, 213] width 265 height 29
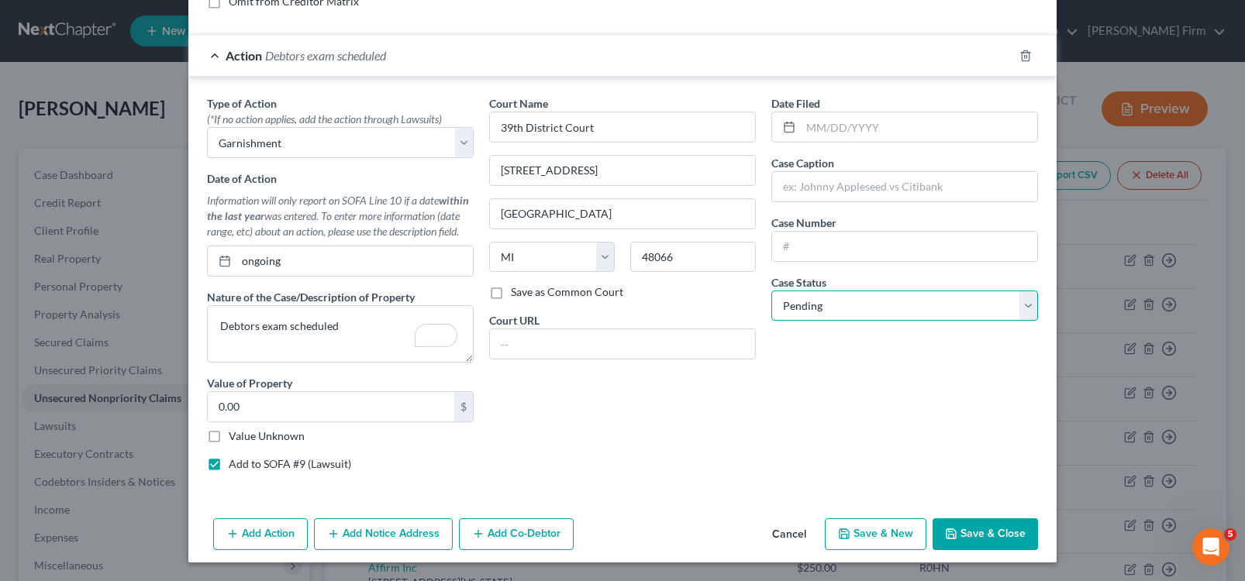
click at [822, 302] on select "Select Pending On Appeal Concluded" at bounding box center [904, 306] width 267 height 31
click at [771, 291] on select "Select Pending On Appeal Concluded" at bounding box center [904, 306] width 267 height 31
click at [827, 258] on input "text" at bounding box center [904, 246] width 265 height 29
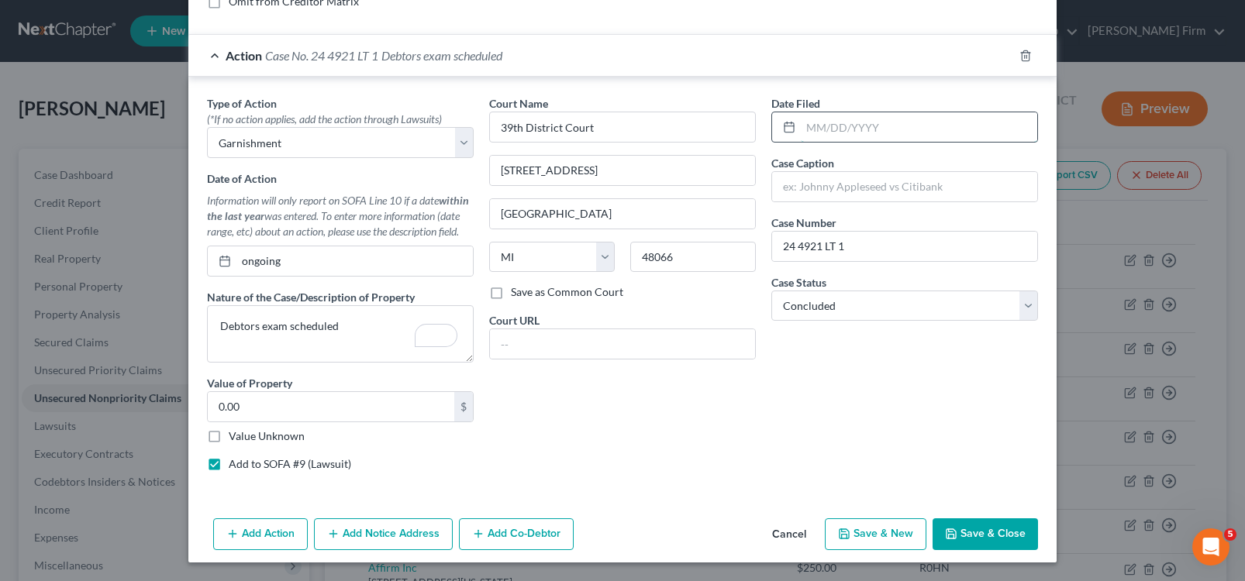
click at [837, 131] on input "text" at bounding box center [919, 126] width 236 height 29
click at [980, 530] on button "Save & Close" at bounding box center [985, 535] width 105 height 33
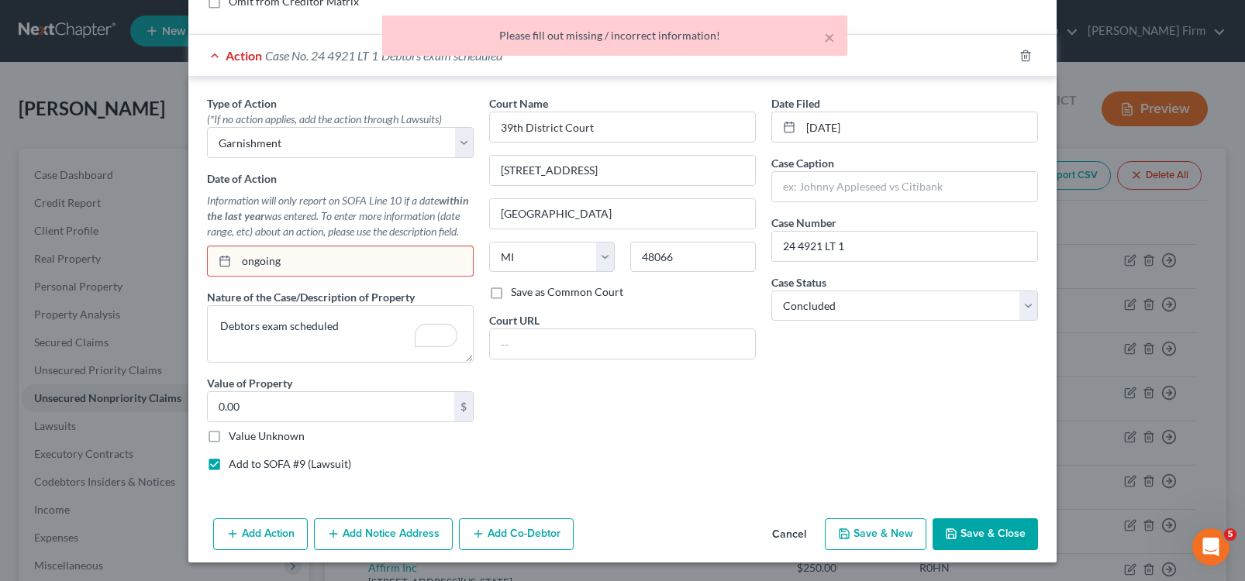
click at [300, 257] on input "ongoing" at bounding box center [354, 261] width 236 height 29
drag, startPoint x: 278, startPoint y: 264, endPoint x: 215, endPoint y: 269, distance: 63.0
click at [215, 269] on div "ongoing" at bounding box center [340, 261] width 267 height 31
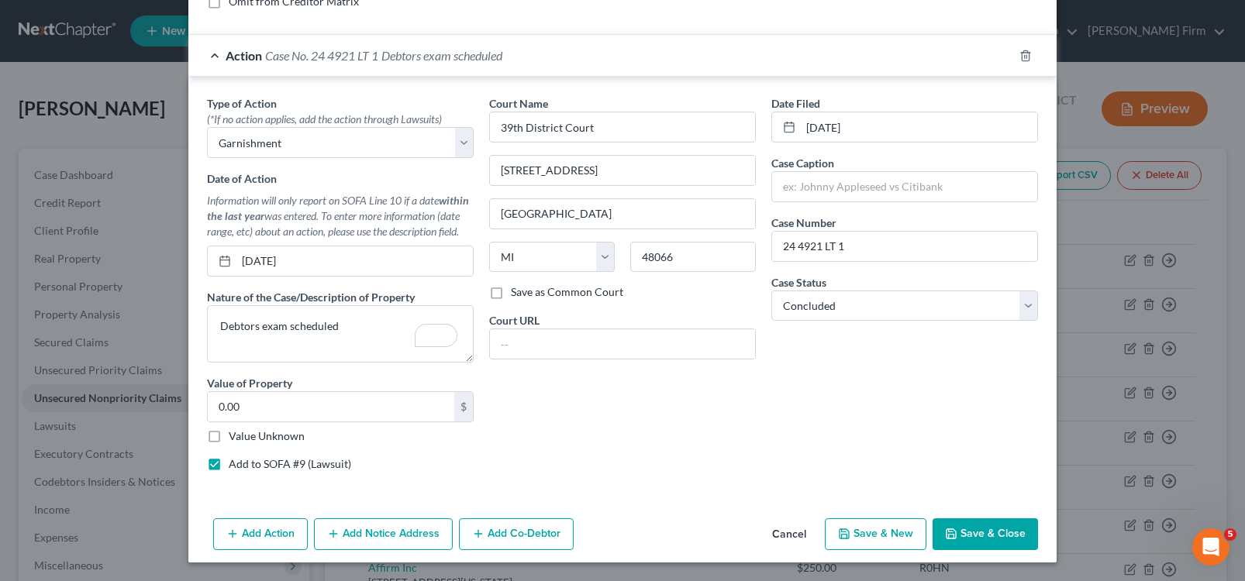
click at [986, 522] on button "Save & Close" at bounding box center [985, 535] width 105 height 33
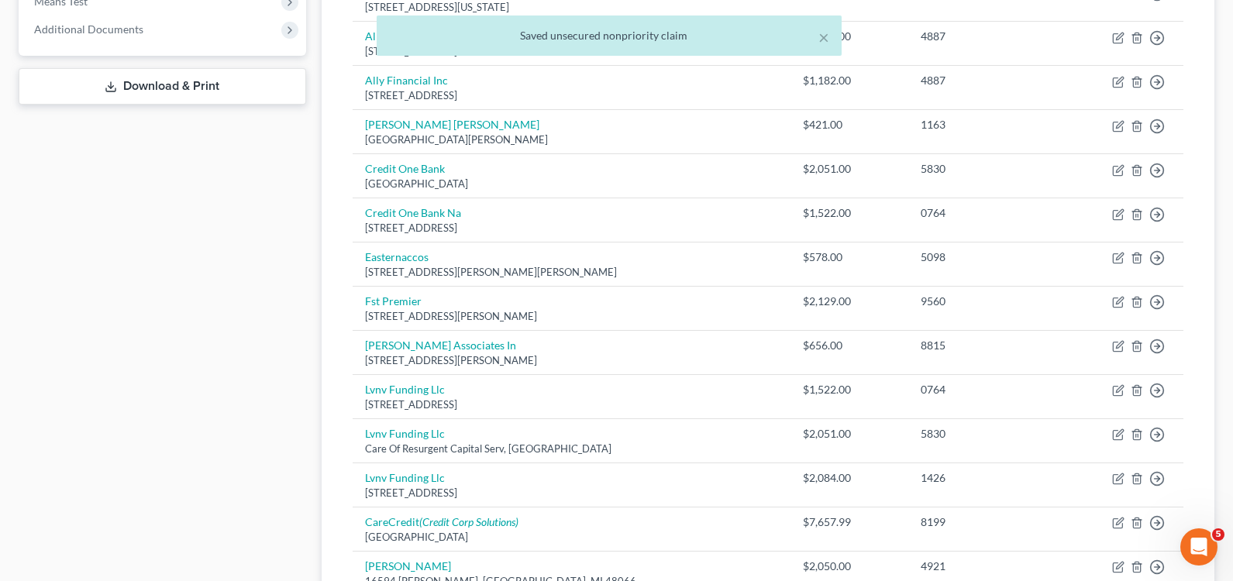
scroll to position [802, 0]
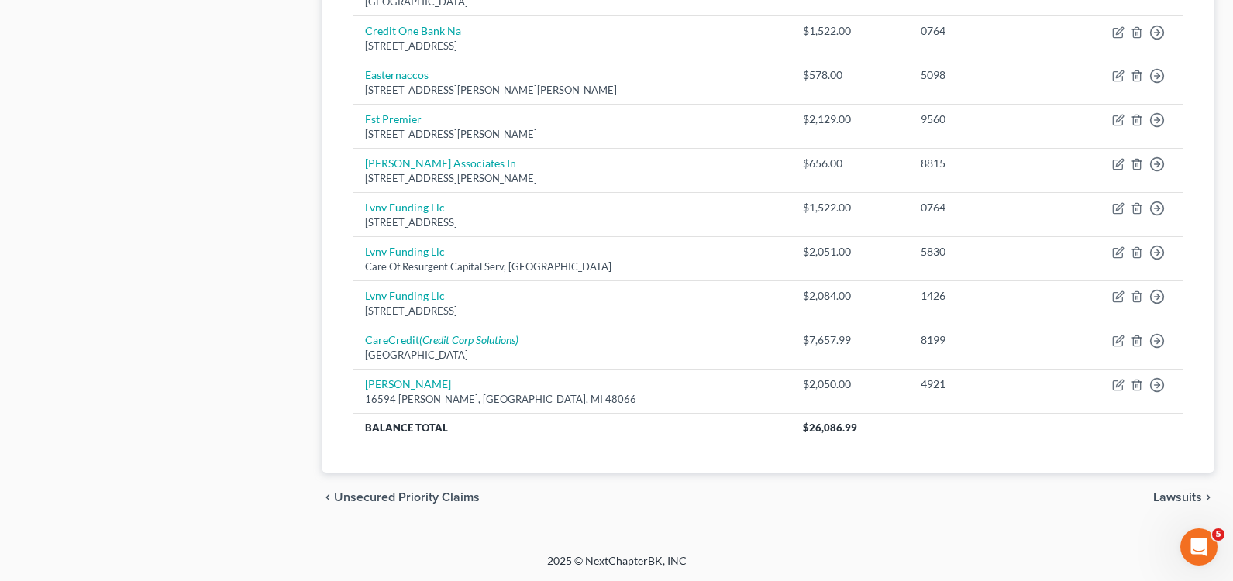
click at [1165, 499] on span "Lawsuits" at bounding box center [1177, 497] width 49 height 12
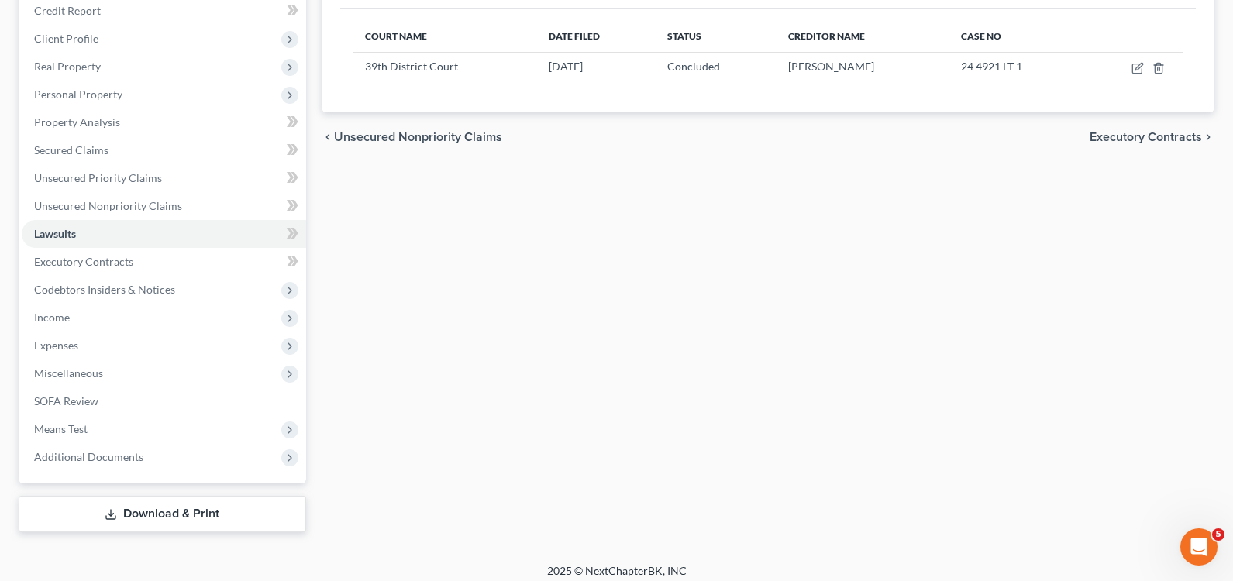
scroll to position [202, 0]
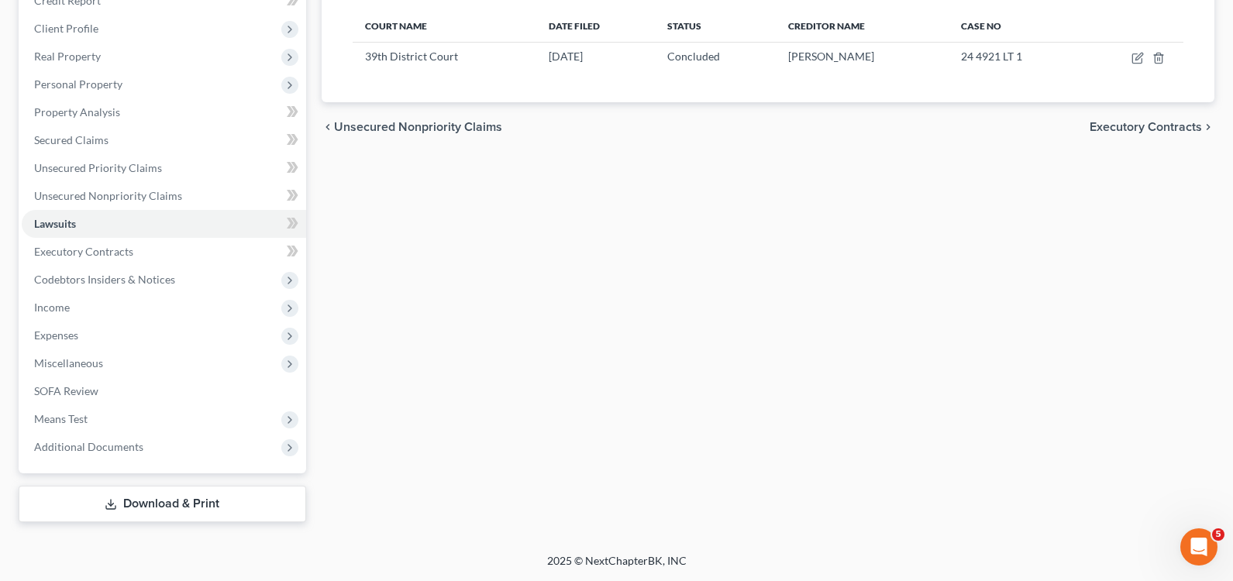
click at [211, 512] on link "Download & Print" at bounding box center [163, 504] width 288 height 36
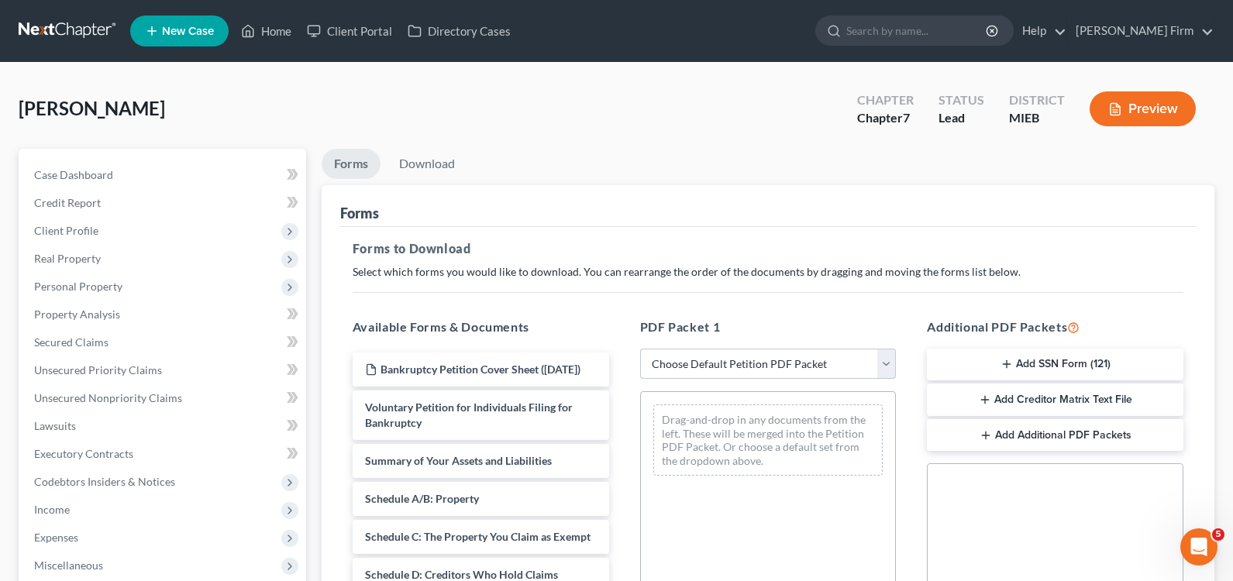
click at [710, 369] on select "Choose Default Petition PDF Packet Complete Bankruptcy Petition (all forms and …" at bounding box center [768, 364] width 257 height 31
click at [640, 349] on select "Choose Default Petition PDF Packet Complete Bankruptcy Petition (all forms and …" at bounding box center [768, 364] width 257 height 31
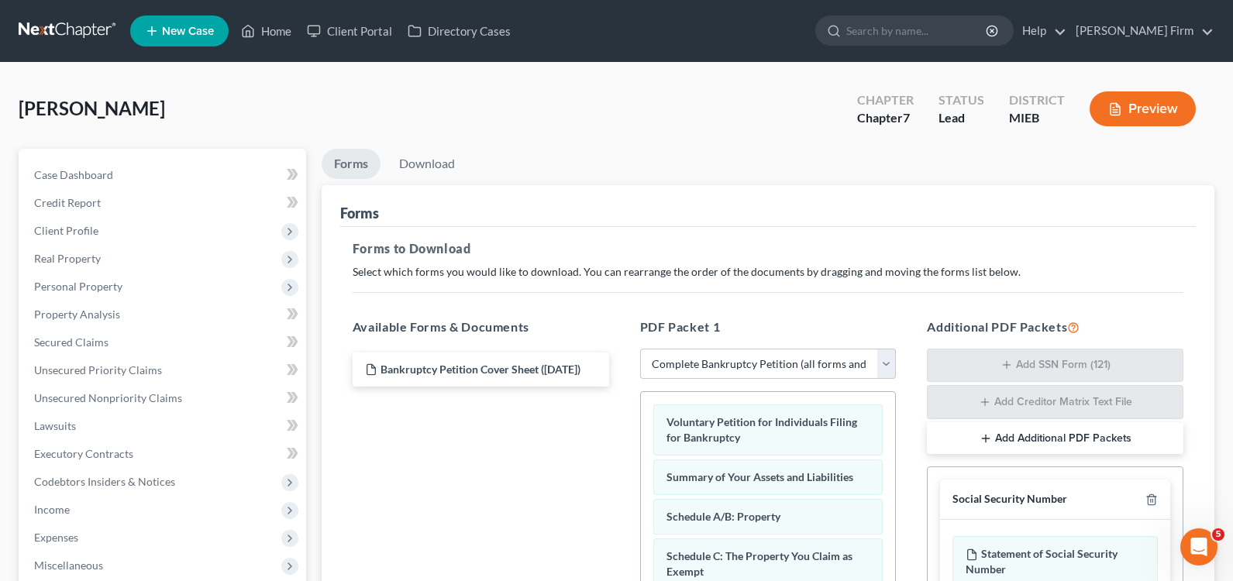
click at [1092, 440] on button "Add Additional PDF Packets" at bounding box center [1055, 438] width 257 height 33
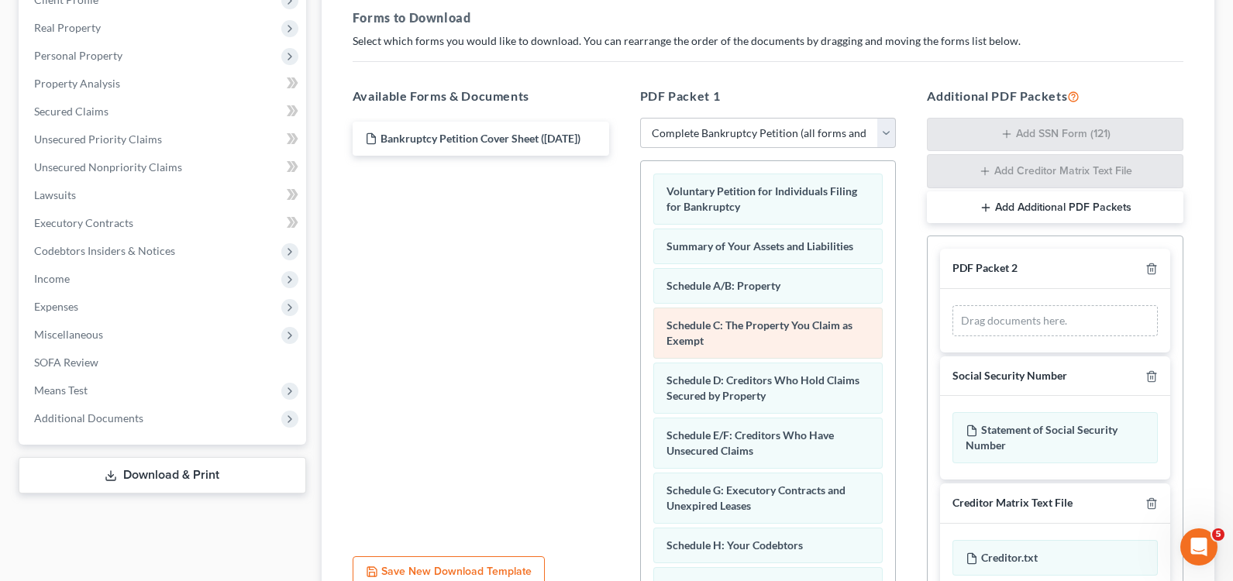
scroll to position [233, 0]
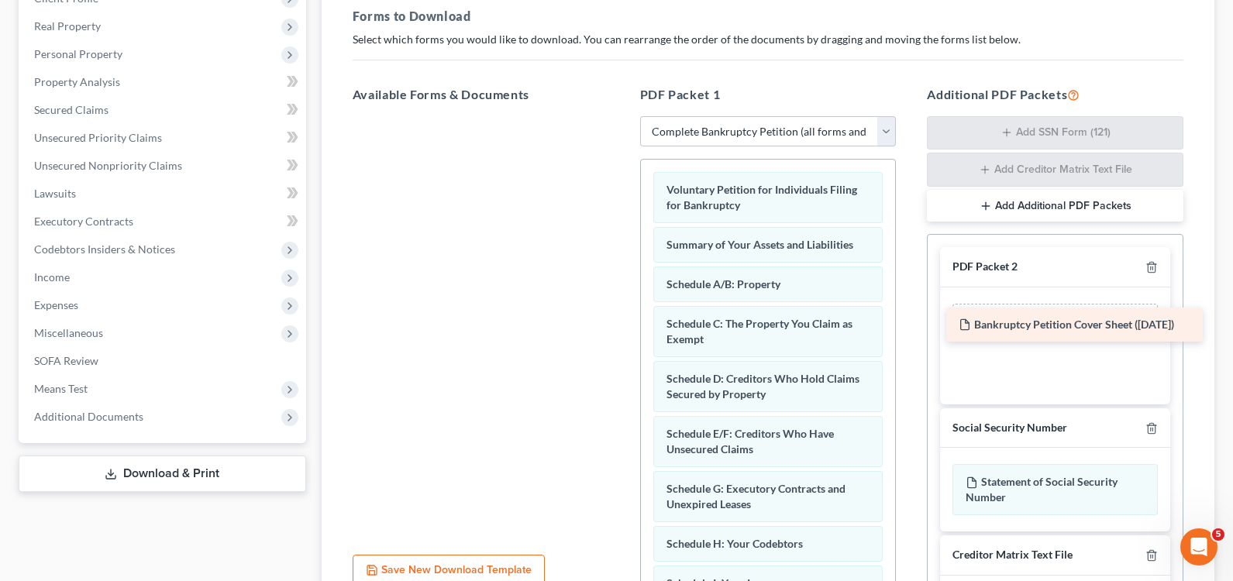
drag, startPoint x: 512, startPoint y: 139, endPoint x: 1105, endPoint y: 326, distance: 622.7
click at [622, 116] on div "Bankruptcy Petition Cover Sheet ([DATE]) Bankruptcy Petition Cover Sheet ([DATE…" at bounding box center [480, 116] width 281 height 0
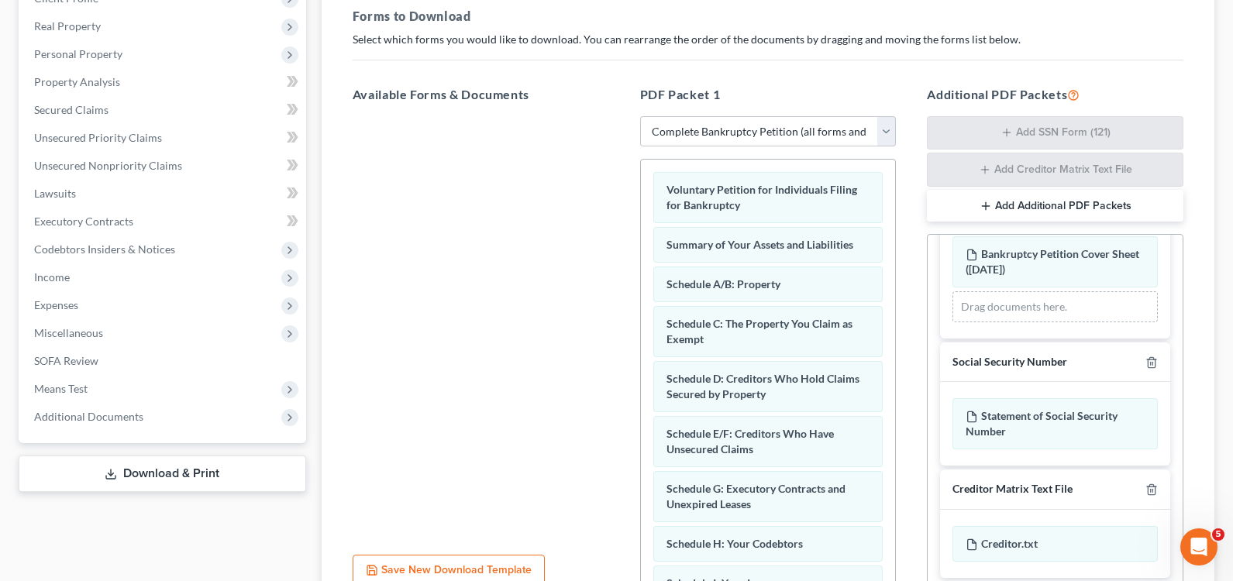
scroll to position [71, 0]
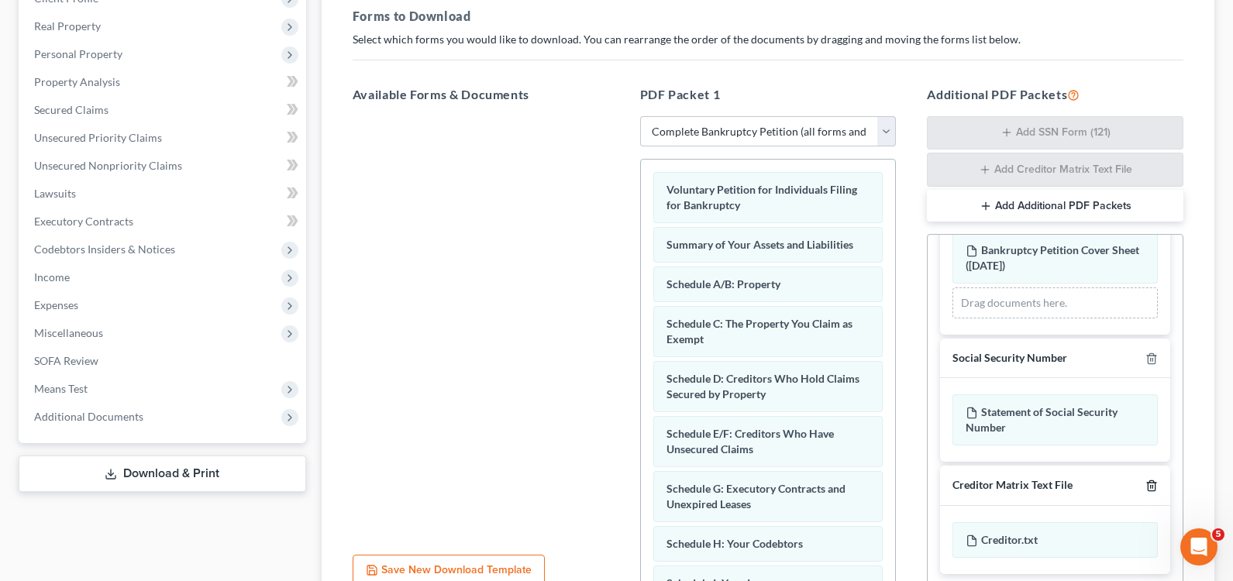
click at [1146, 488] on icon "button" at bounding box center [1152, 486] width 12 height 12
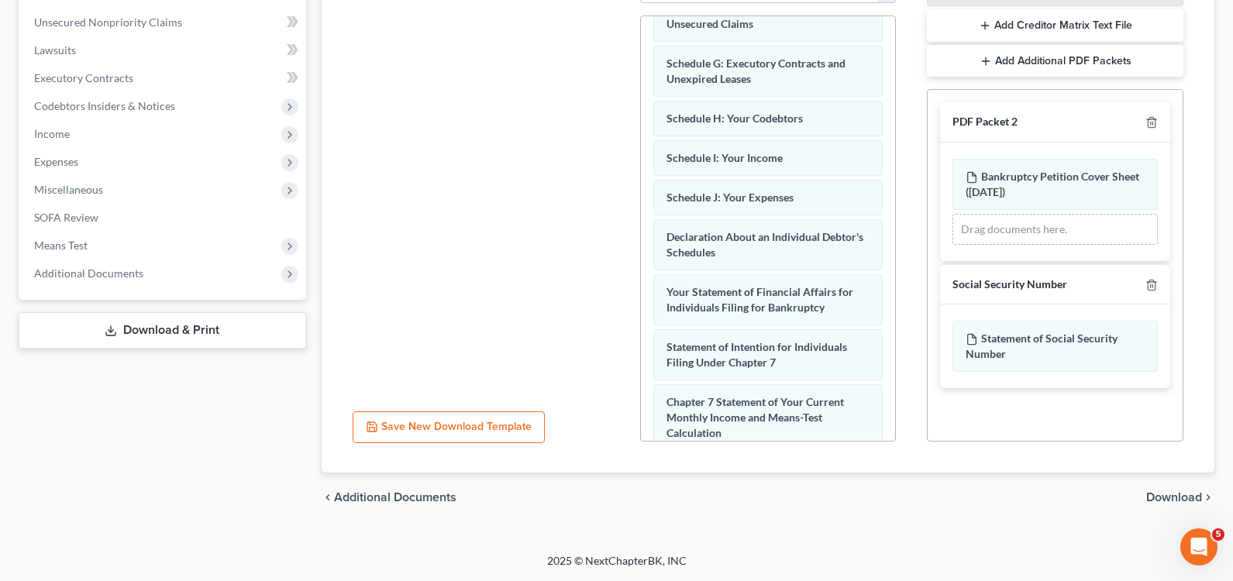
scroll to position [310, 0]
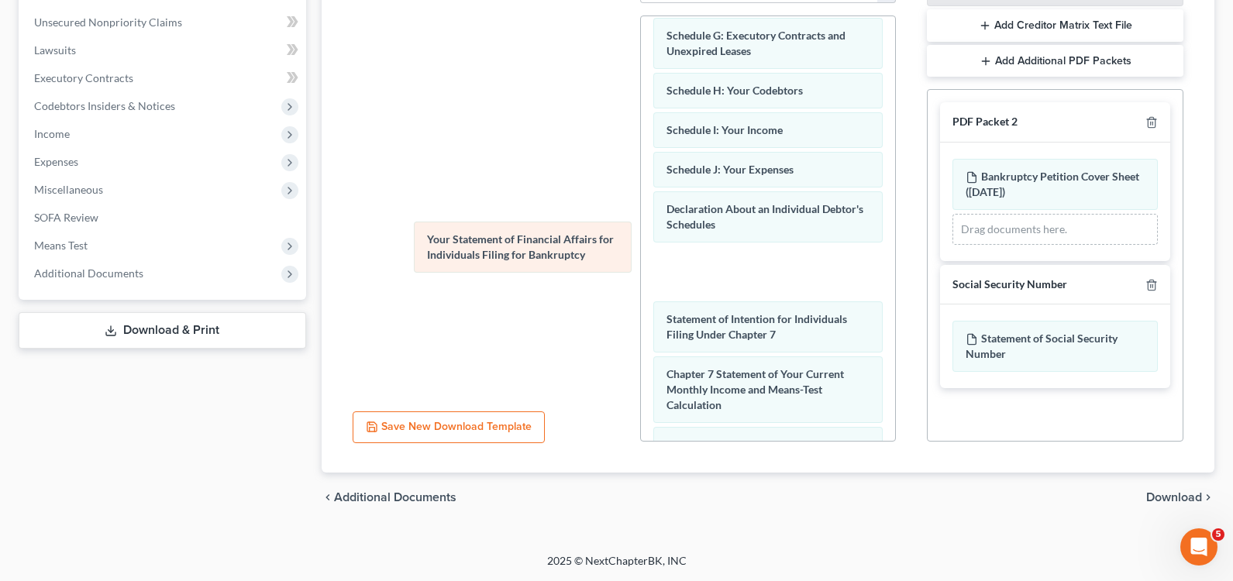
drag, startPoint x: 739, startPoint y: 288, endPoint x: 498, endPoint y: 264, distance: 242.4
click at [641, 264] on div "Your Statement of Financial Affairs for Individuals Filing for Bankruptcy Volun…" at bounding box center [768, 195] width 255 height 978
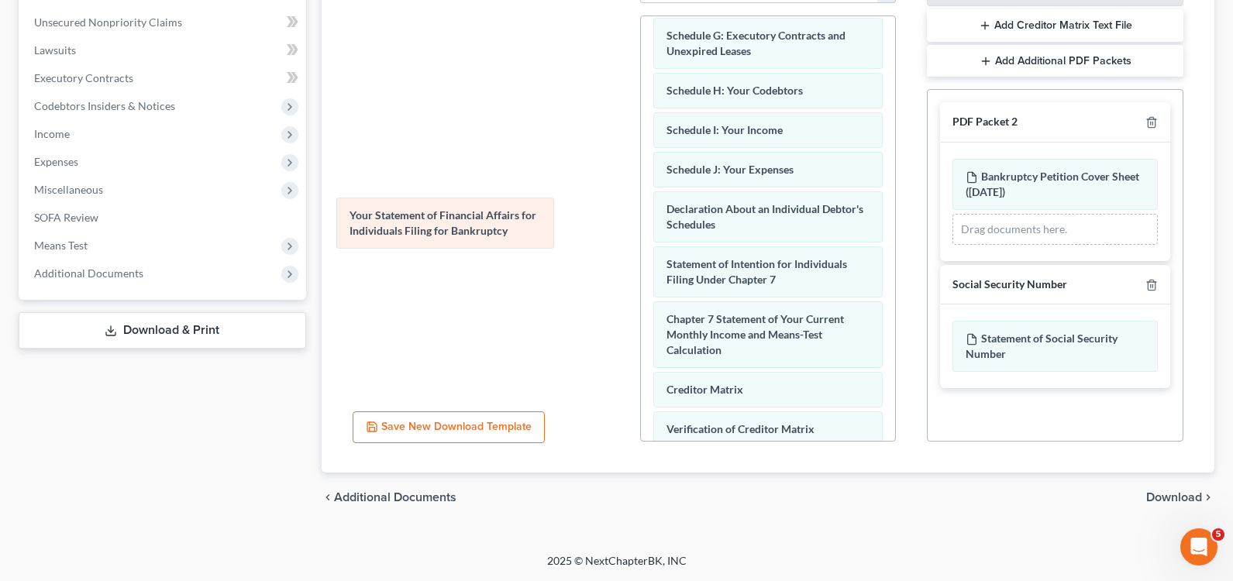
drag, startPoint x: 749, startPoint y: 263, endPoint x: 445, endPoint y: 214, distance: 307.8
click at [641, 214] on div "Your Statement of Financial Affairs for Individuals Filing for Bankruptcy Volun…" at bounding box center [768, 167] width 255 height 923
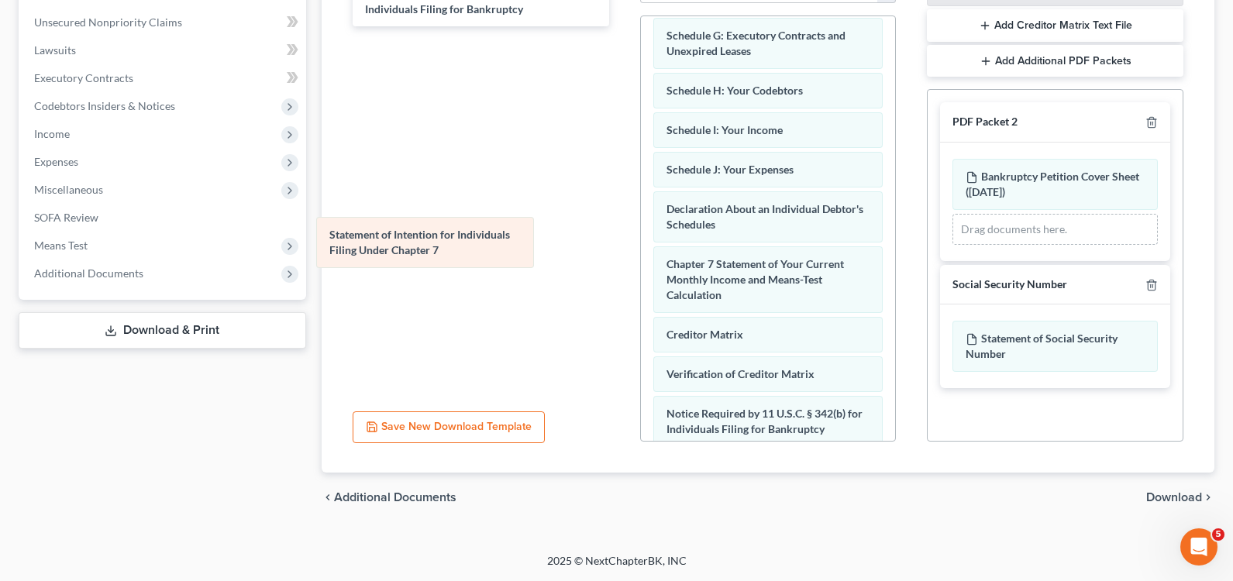
drag, startPoint x: 721, startPoint y: 278, endPoint x: 384, endPoint y: 249, distance: 338.5
click at [641, 249] on div "Statement of Intention for Individuals Filing Under Chapter 7 Voluntary Petitio…" at bounding box center [768, 140] width 255 height 868
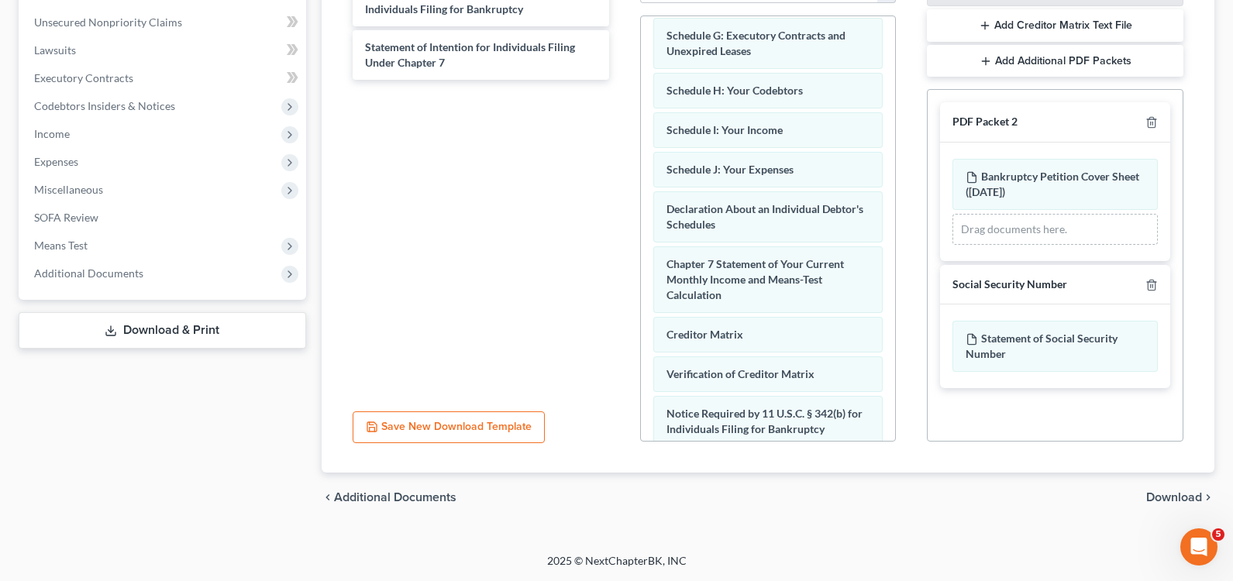
click at [1185, 504] on span "Download" at bounding box center [1175, 497] width 56 height 12
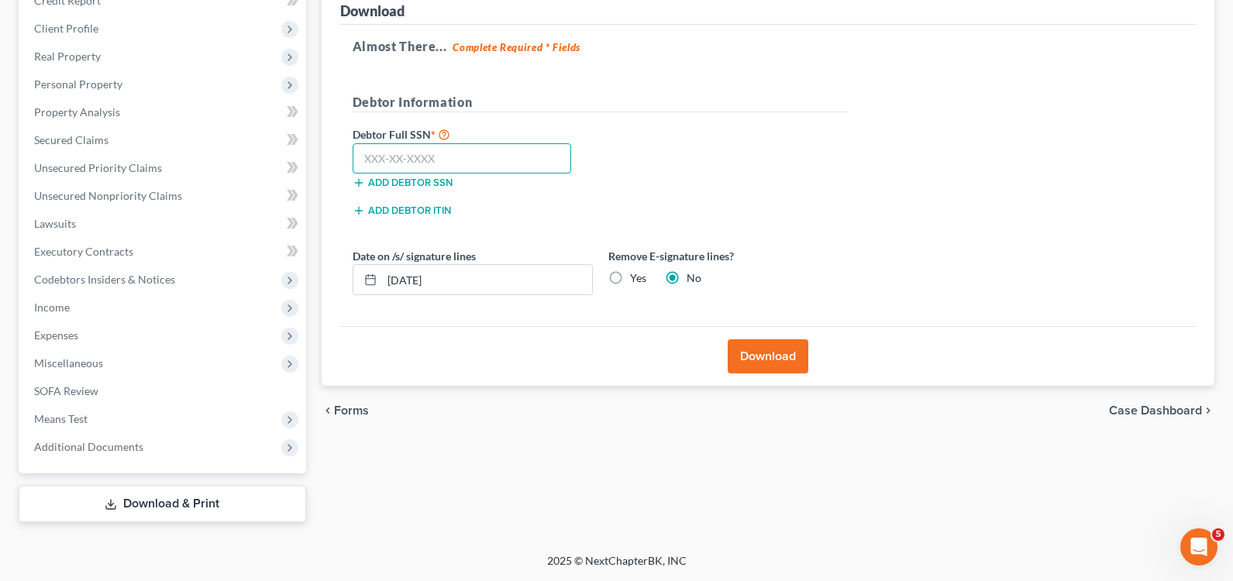
click at [513, 164] on input "text" at bounding box center [462, 158] width 219 height 31
click at [760, 355] on button "Download" at bounding box center [768, 357] width 81 height 34
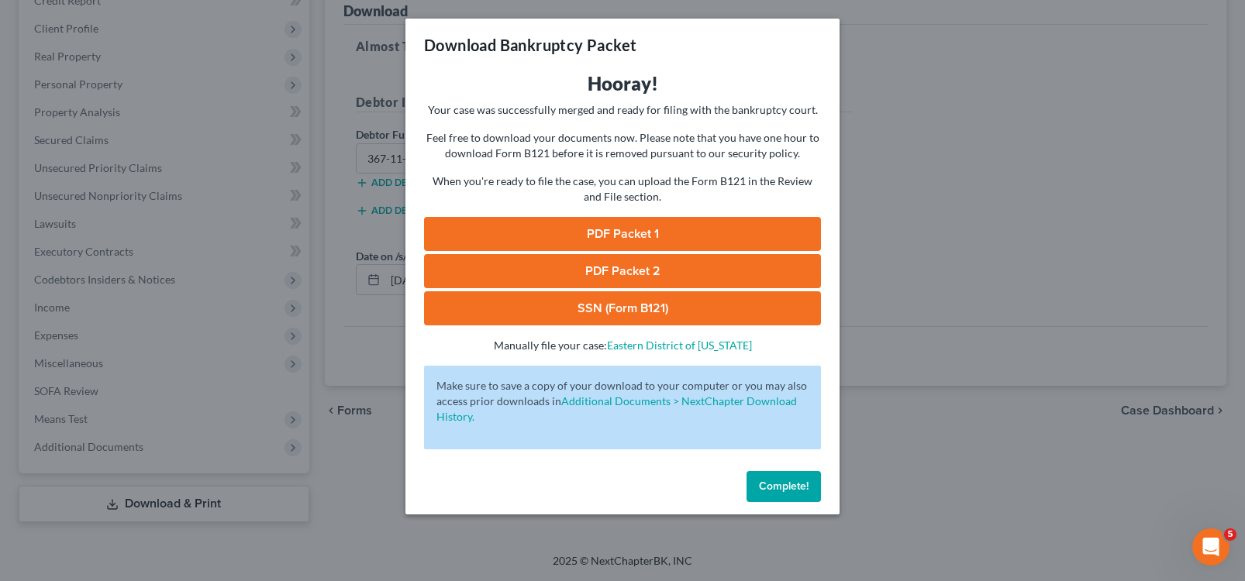
click at [623, 232] on link "PDF Packet 1" at bounding box center [622, 234] width 397 height 34
click at [522, 267] on link "PDF Packet 2" at bounding box center [622, 271] width 397 height 34
click at [521, 309] on link "SSN (Form B121)" at bounding box center [622, 308] width 397 height 34
